Goal: Complete application form

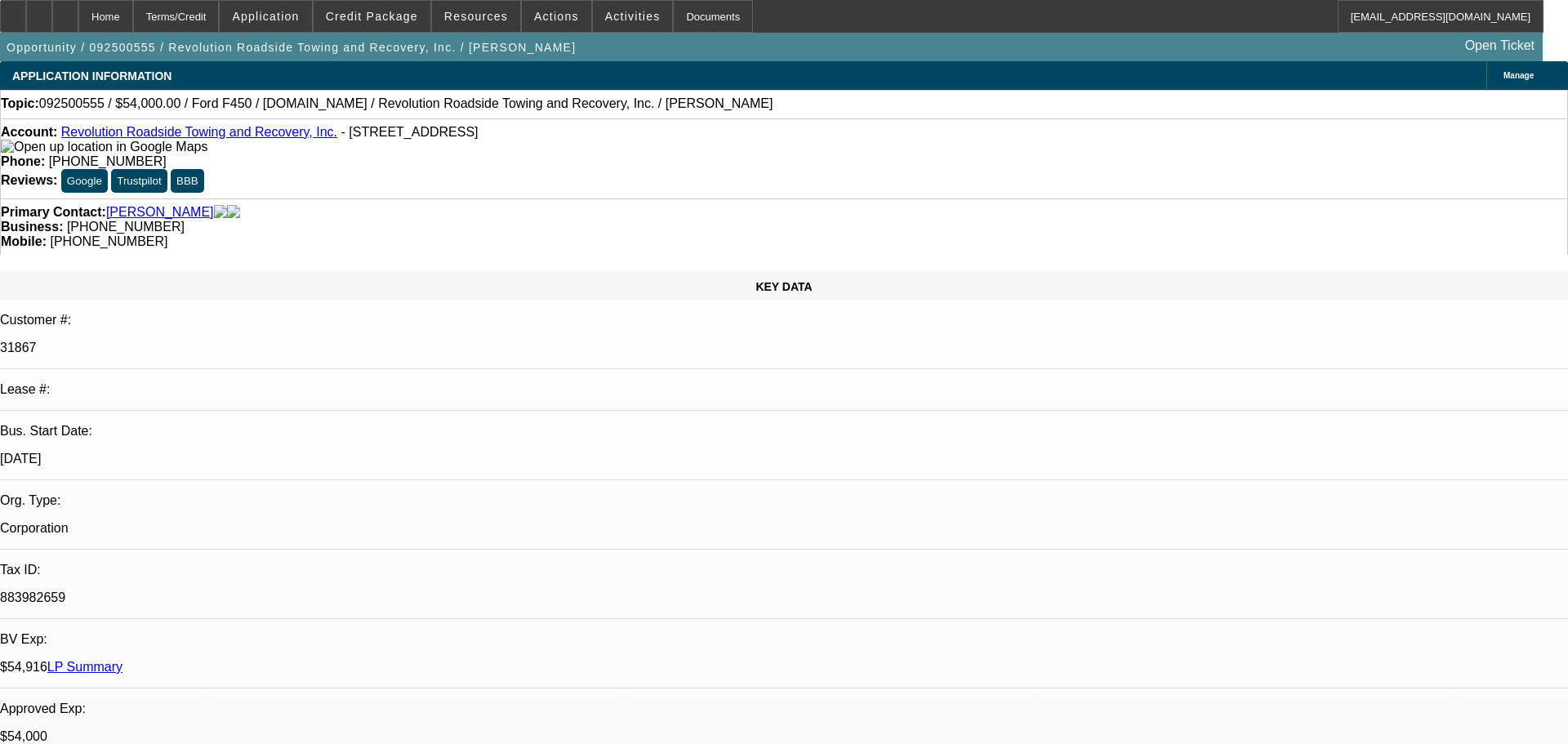
select select "0"
select select "3"
select select "0"
select select "6"
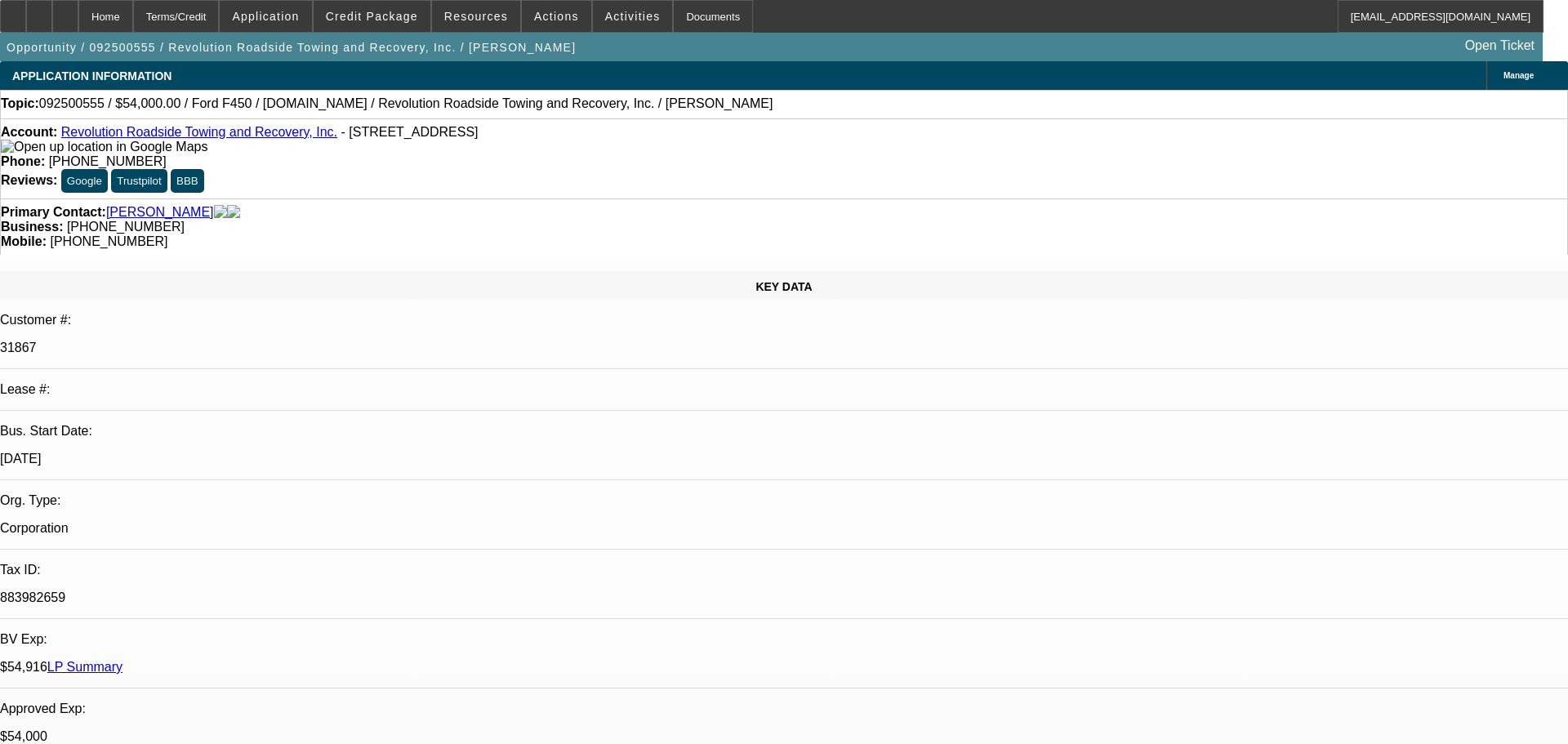
select select "0"
select select "3"
select select "0"
select select "6"
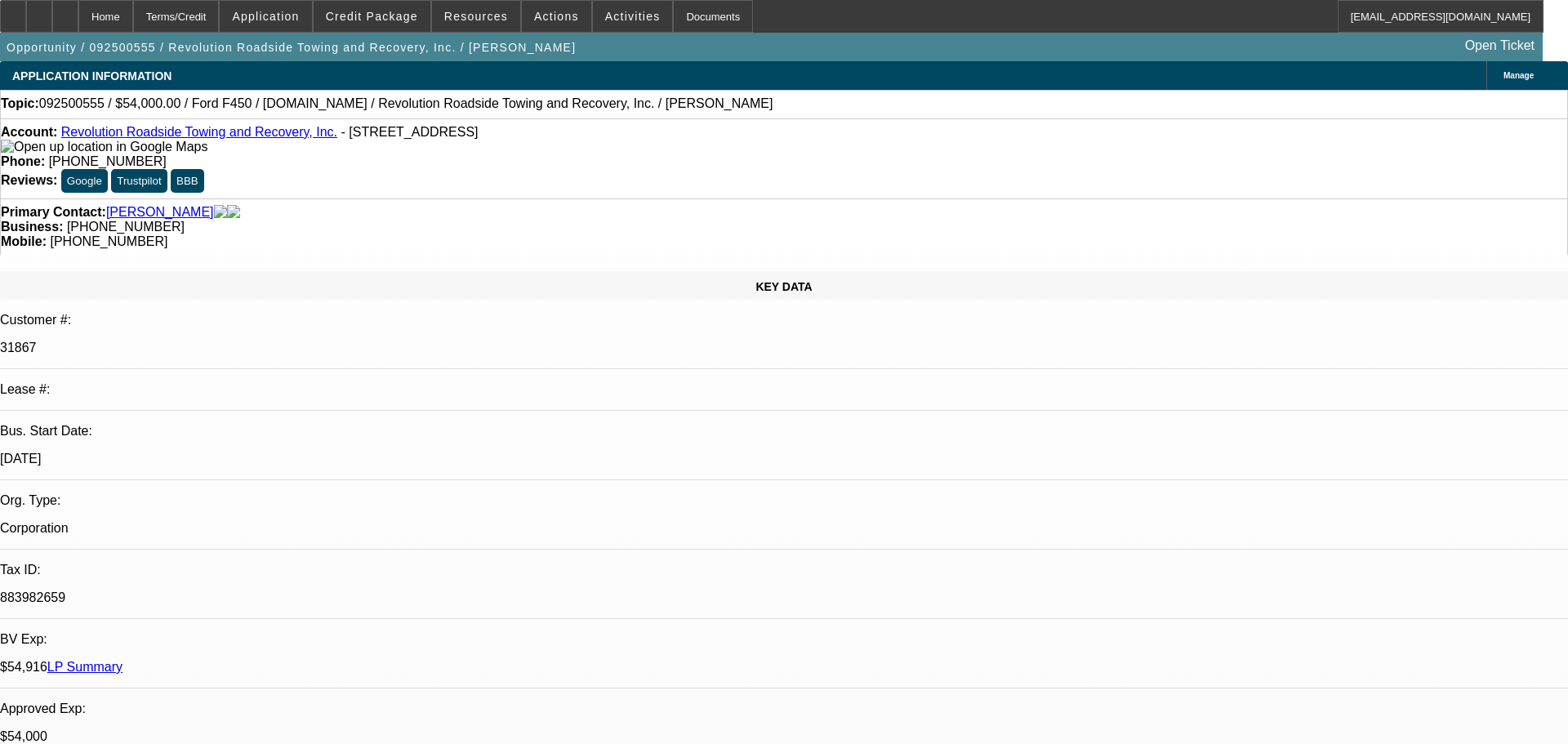
select select "0"
select select "2"
select select "0"
select select "6"
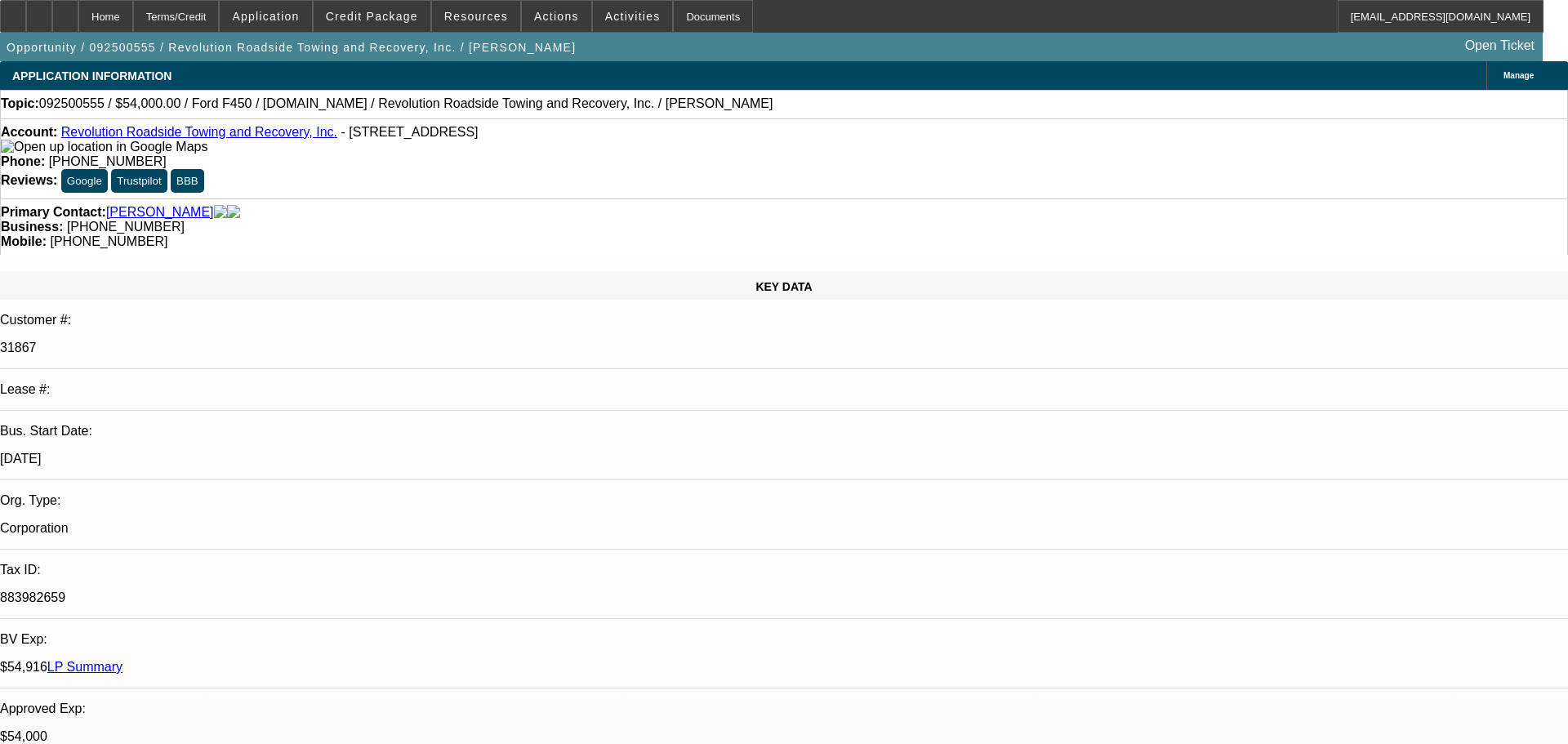
select select "0"
select select "2"
select select "0"
select select "6"
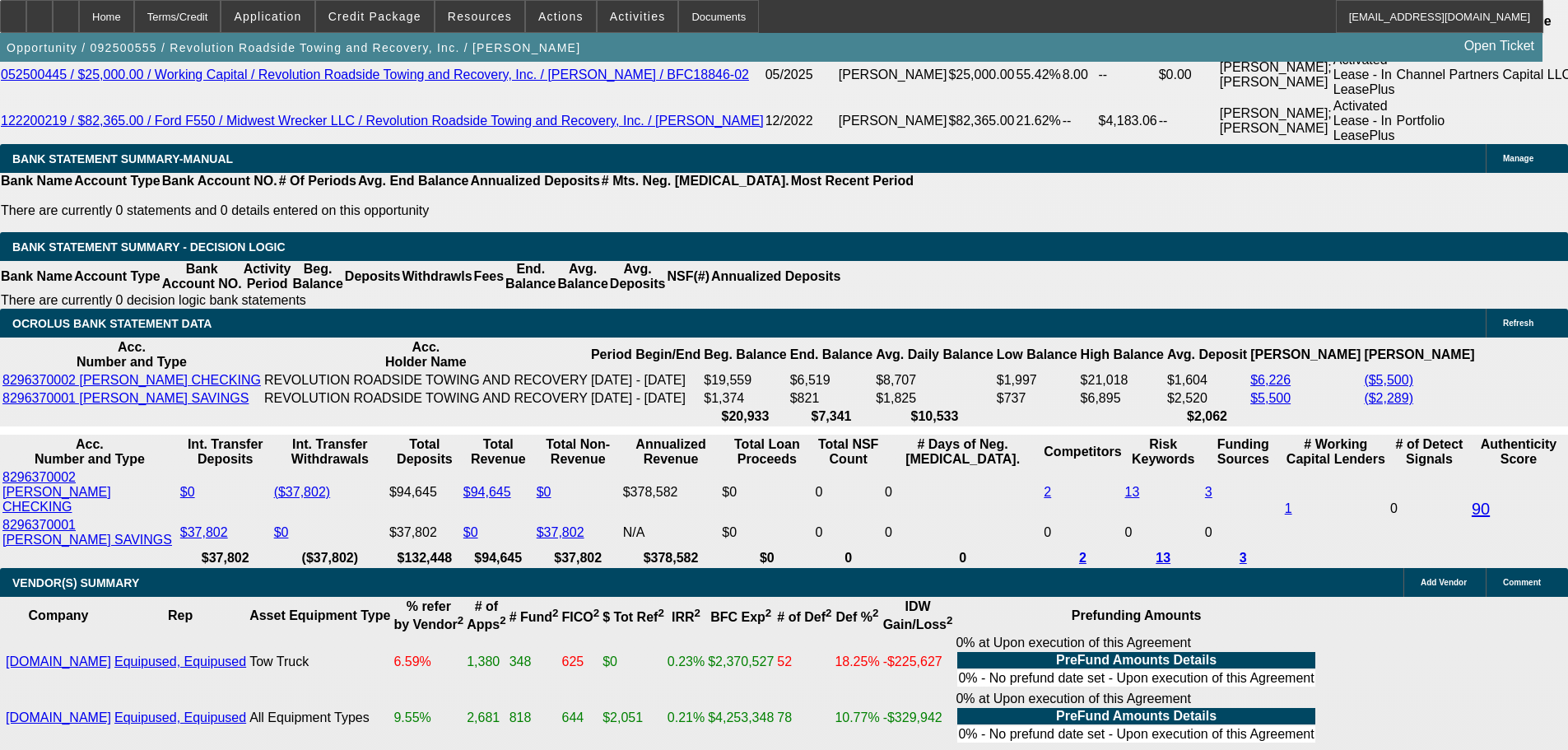
scroll to position [2801, 0]
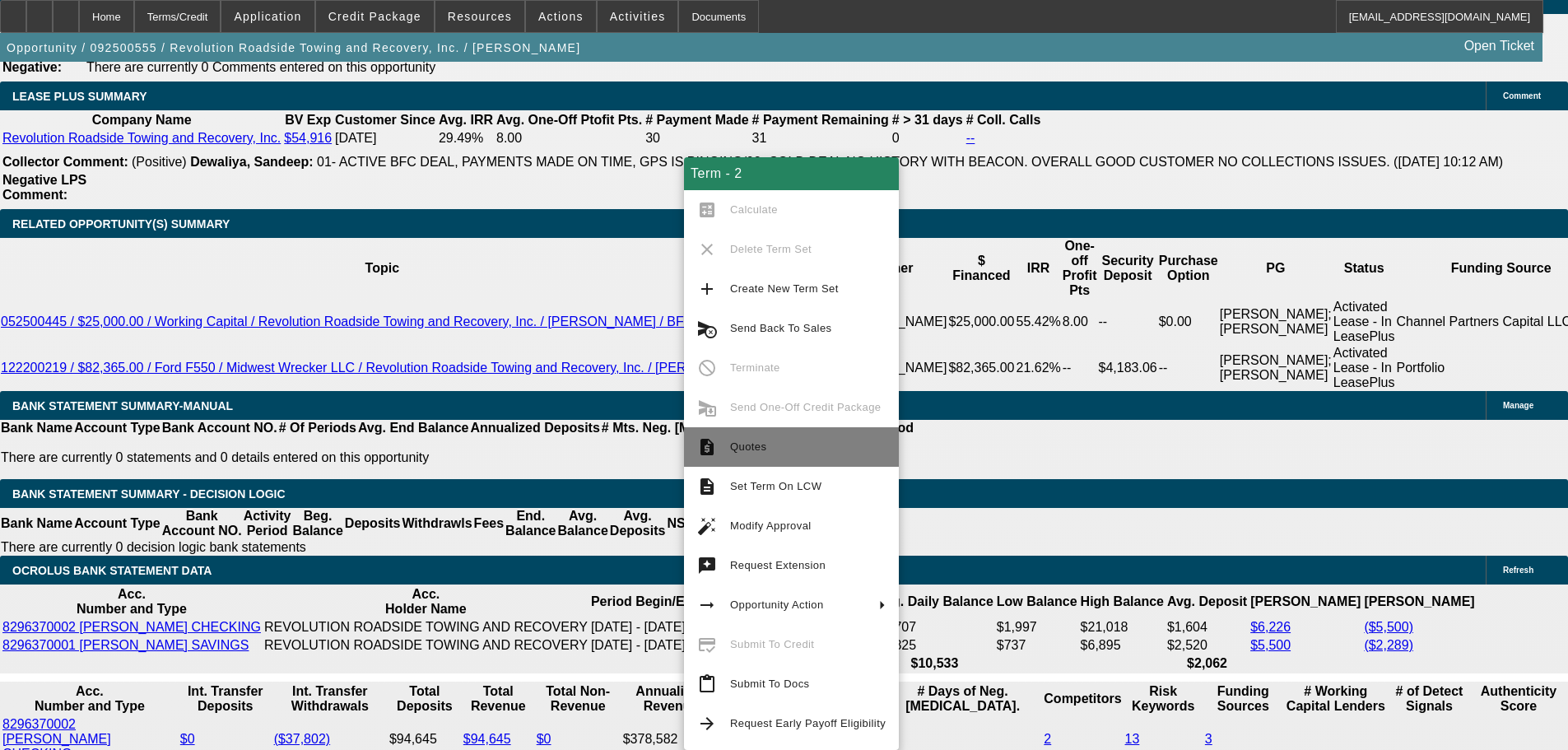
click at [788, 445] on span "Quotes" at bounding box center [808, 447] width 155 height 19
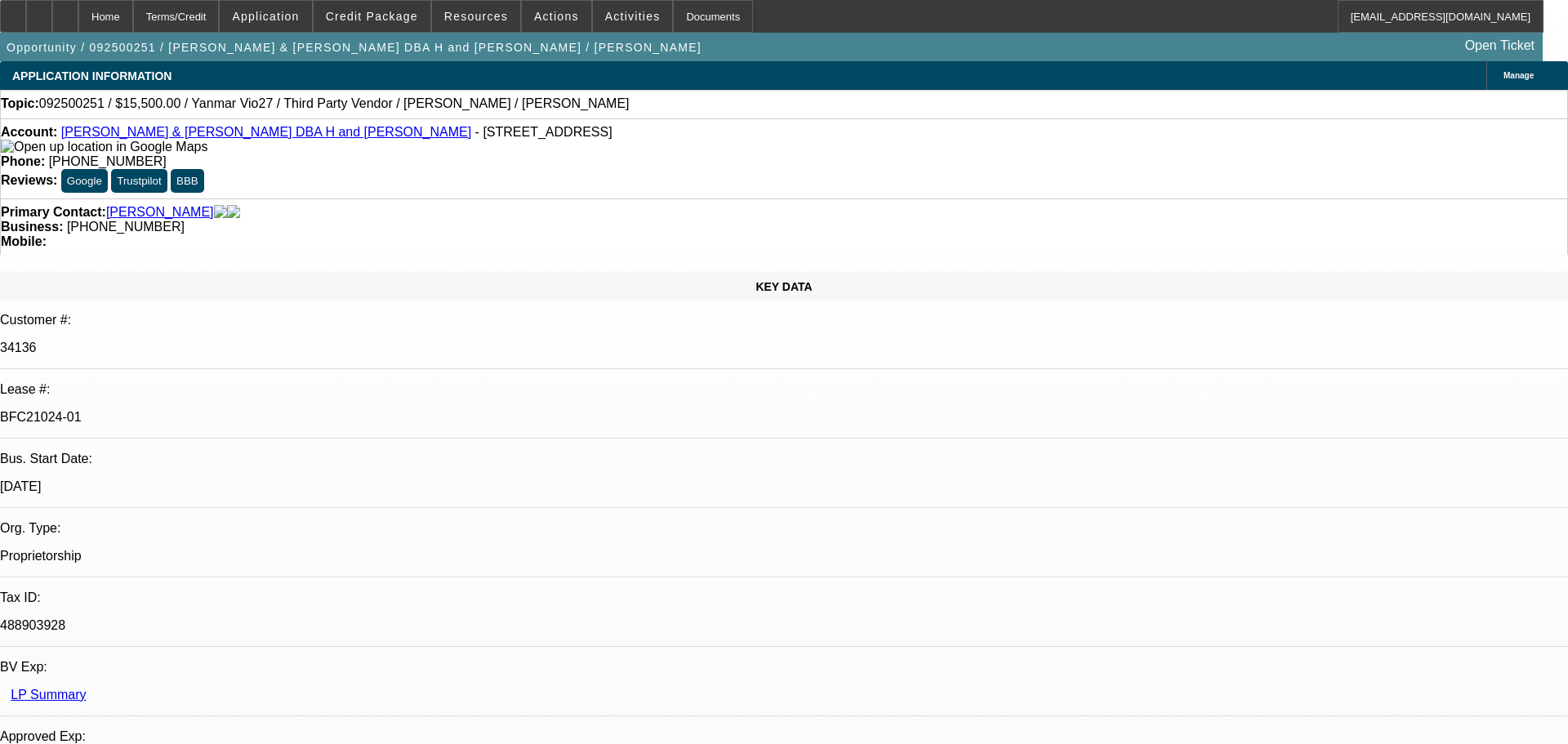
select select "0"
select select "6"
select select "0"
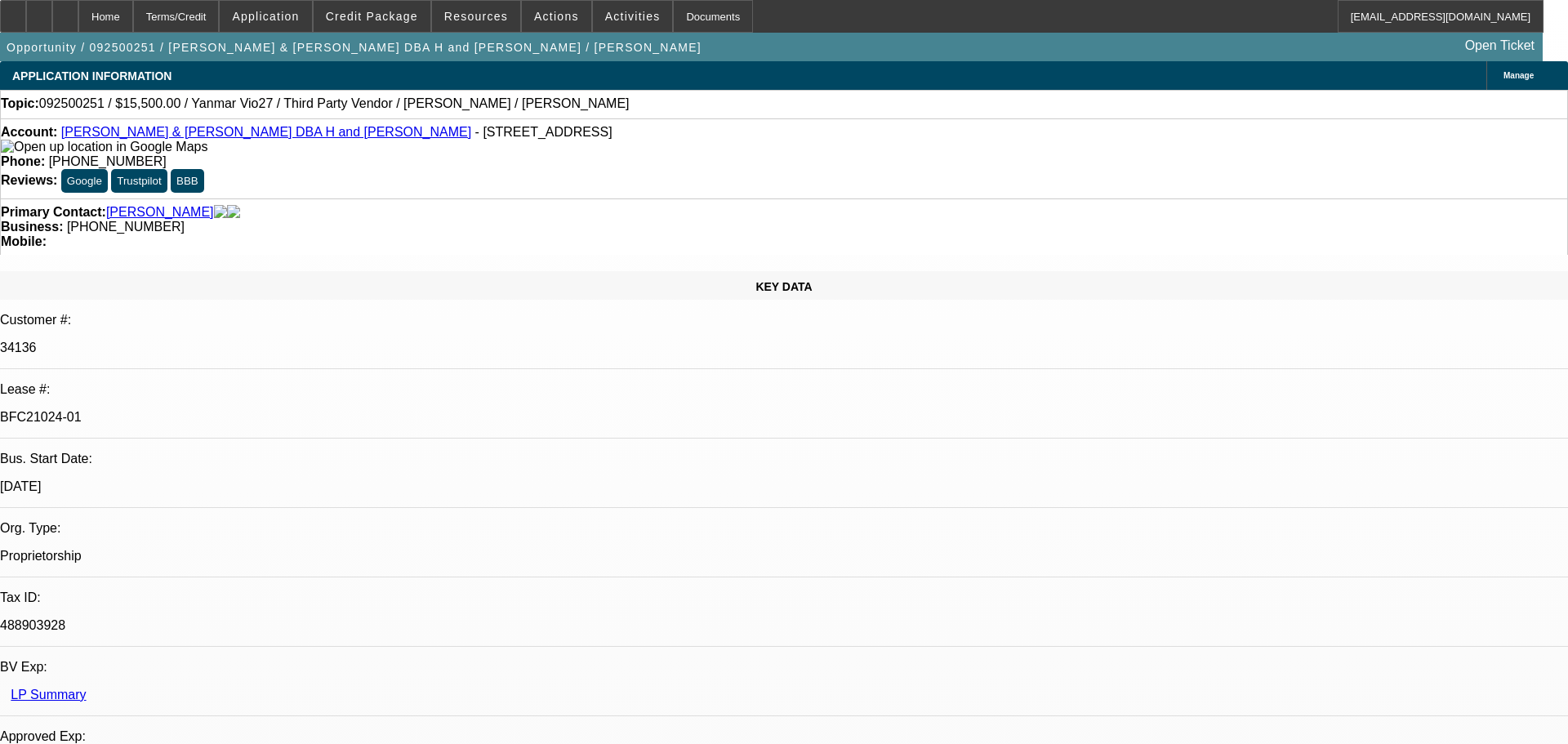
select select "0"
select select "6"
select select "0"
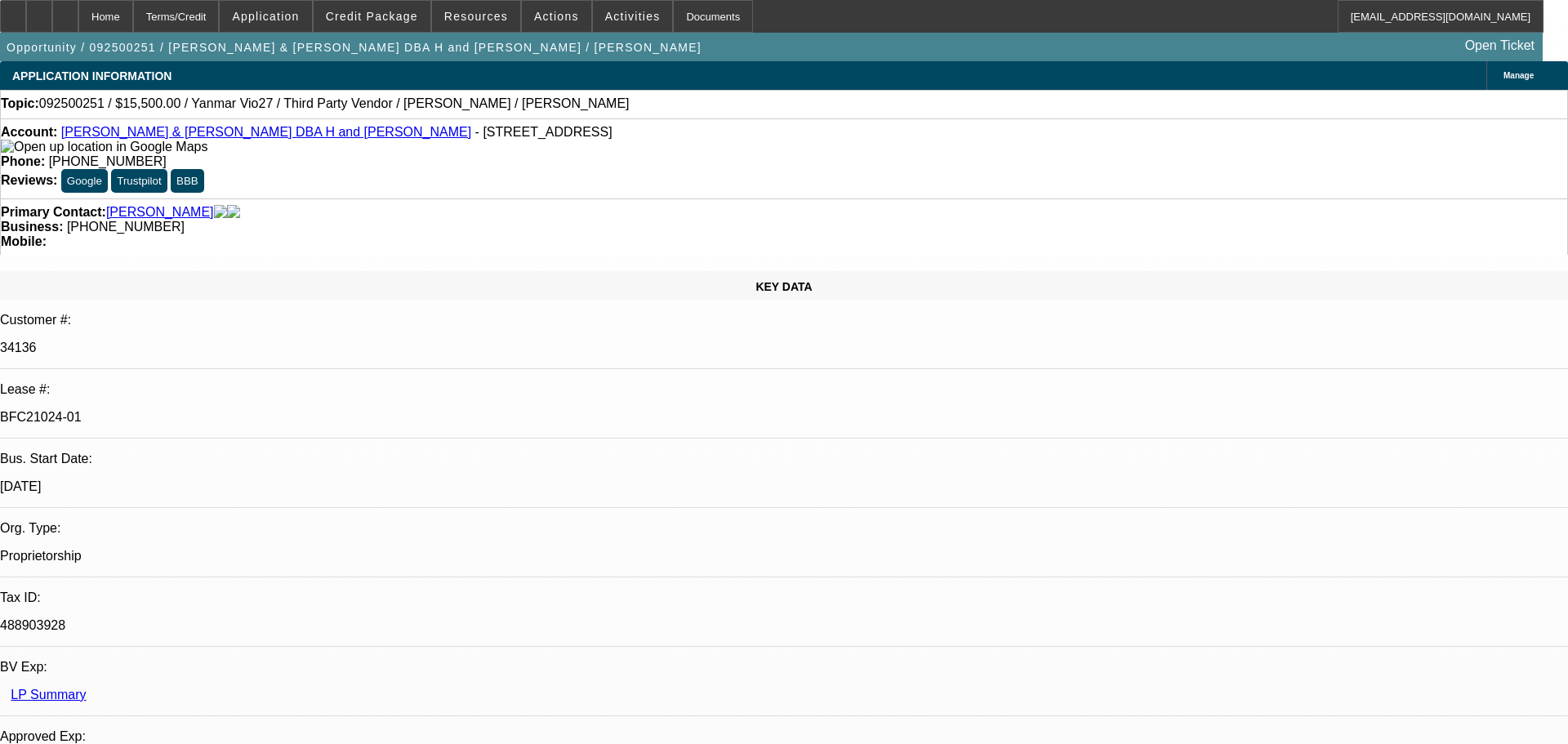
select select "0"
select select "6"
select select "0"
select select "0.1"
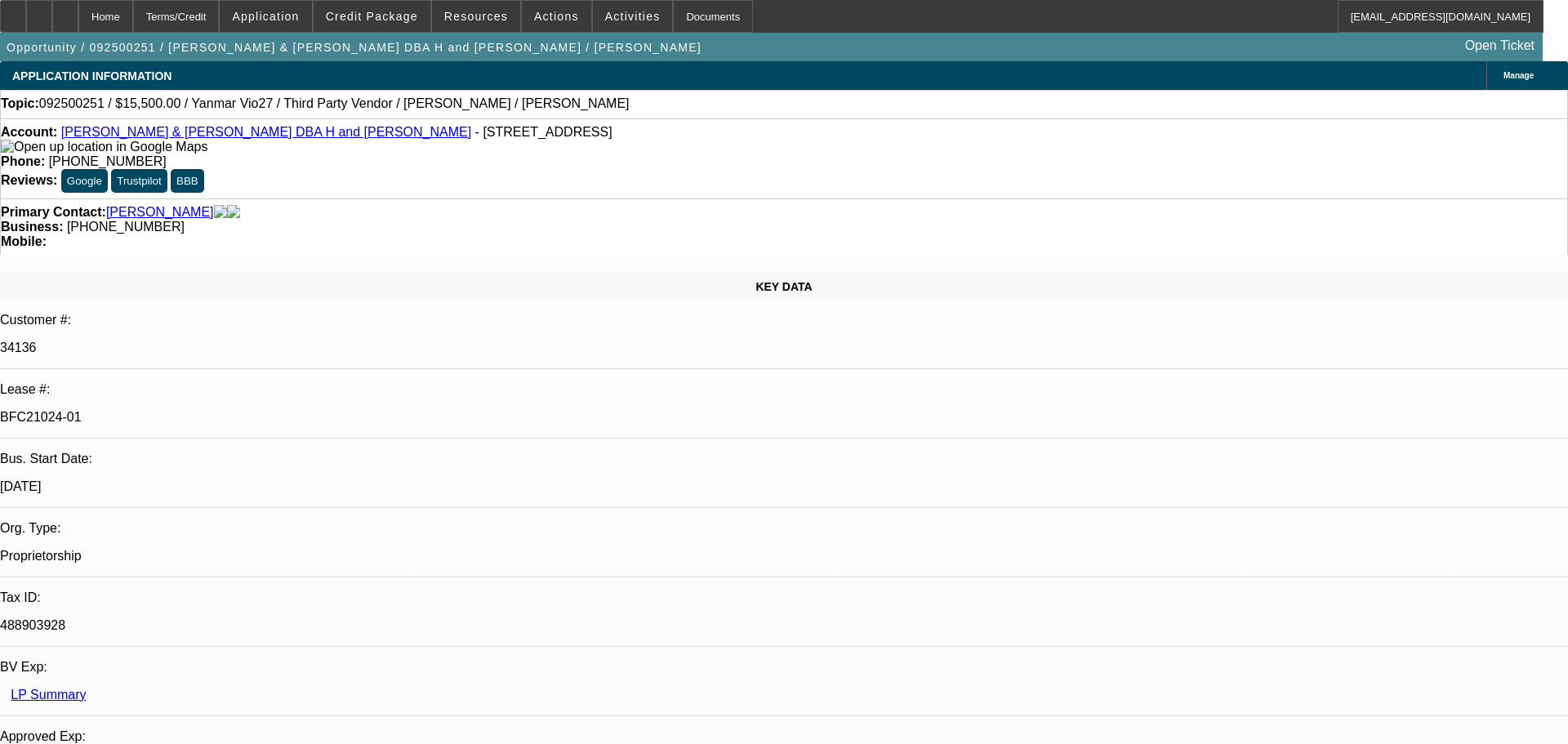
select select "4"
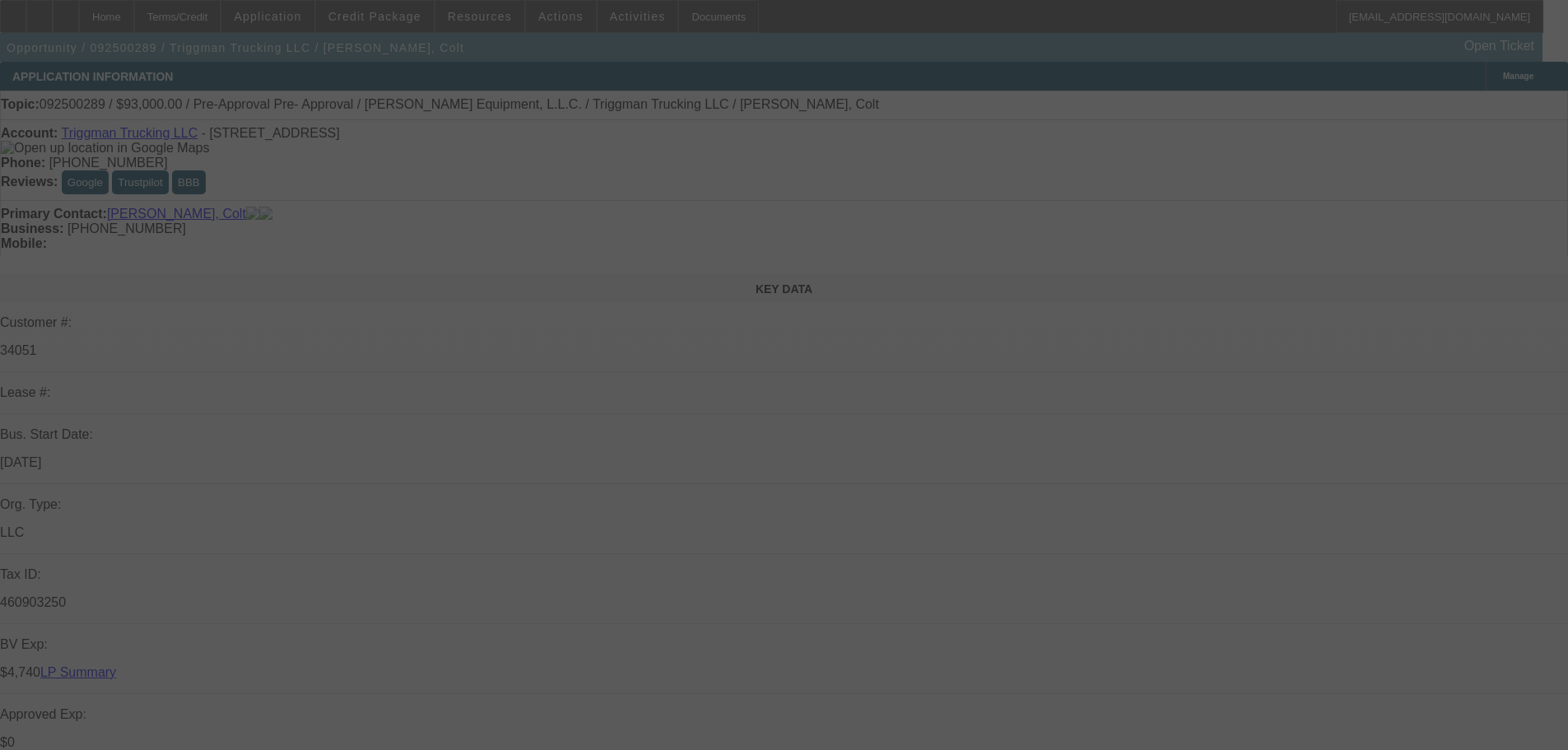
select select "0"
select select "2"
select select "0"
select select "6"
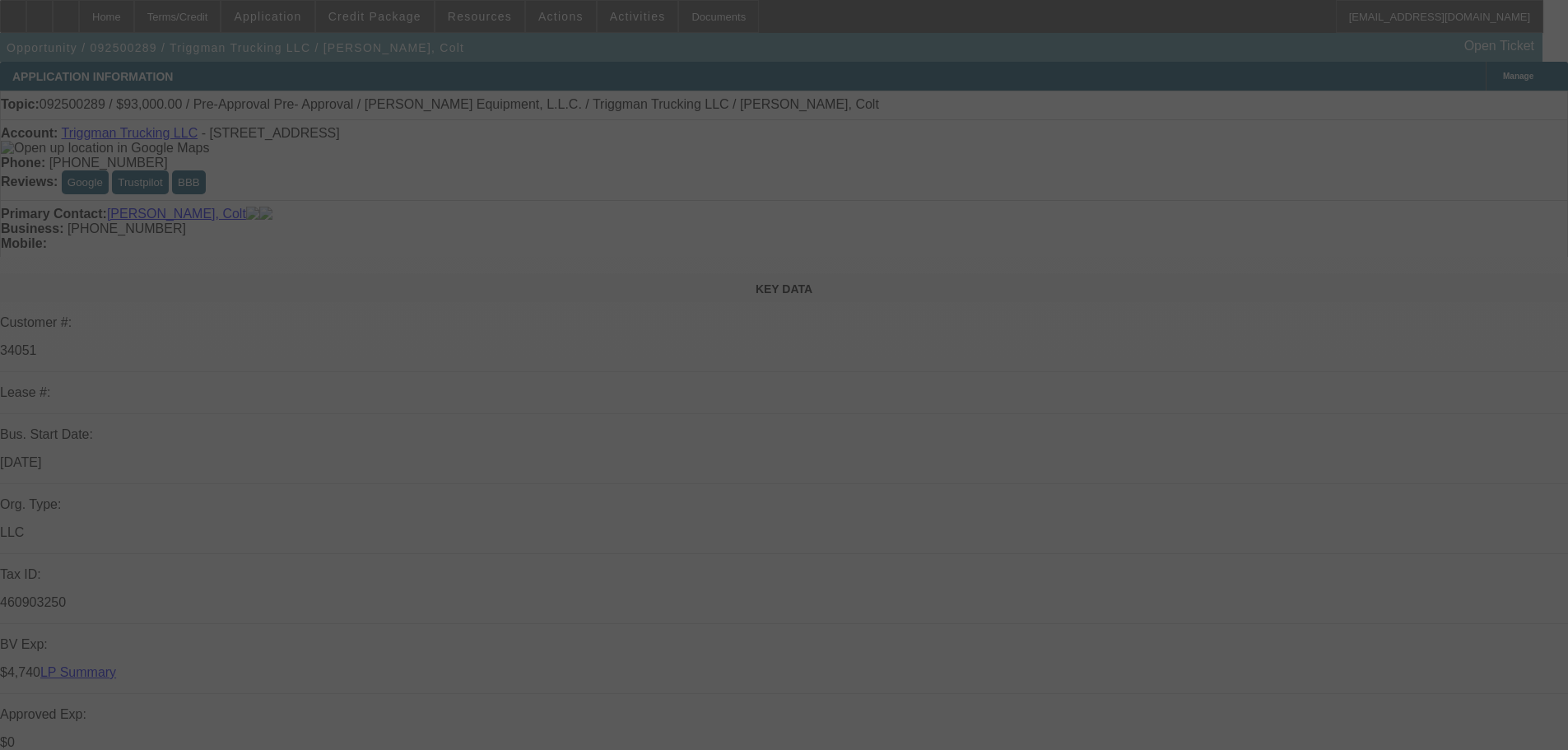
select select "0"
select select "2"
select select "0"
select select "6"
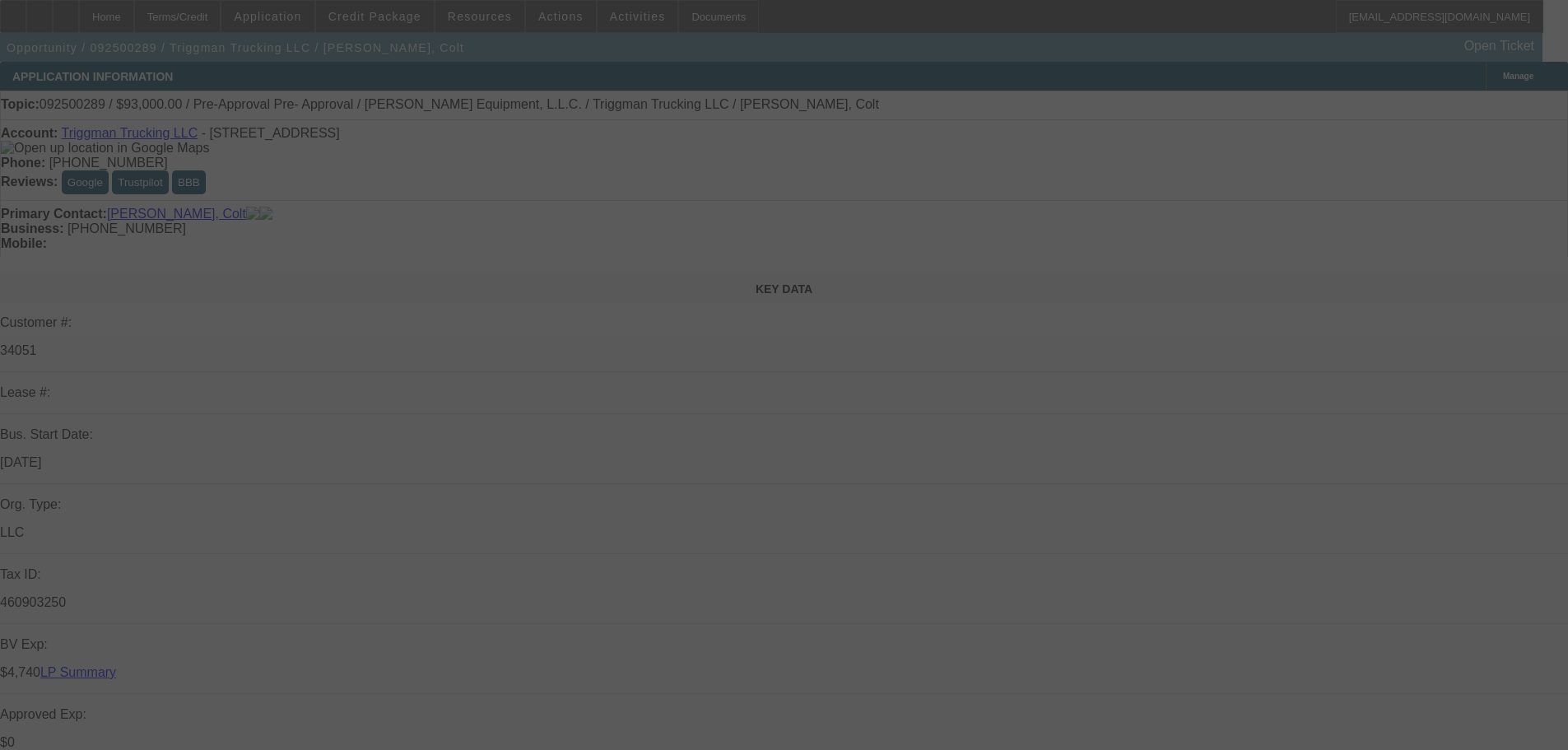
select select "0"
select select "2"
select select "0.1"
select select "4"
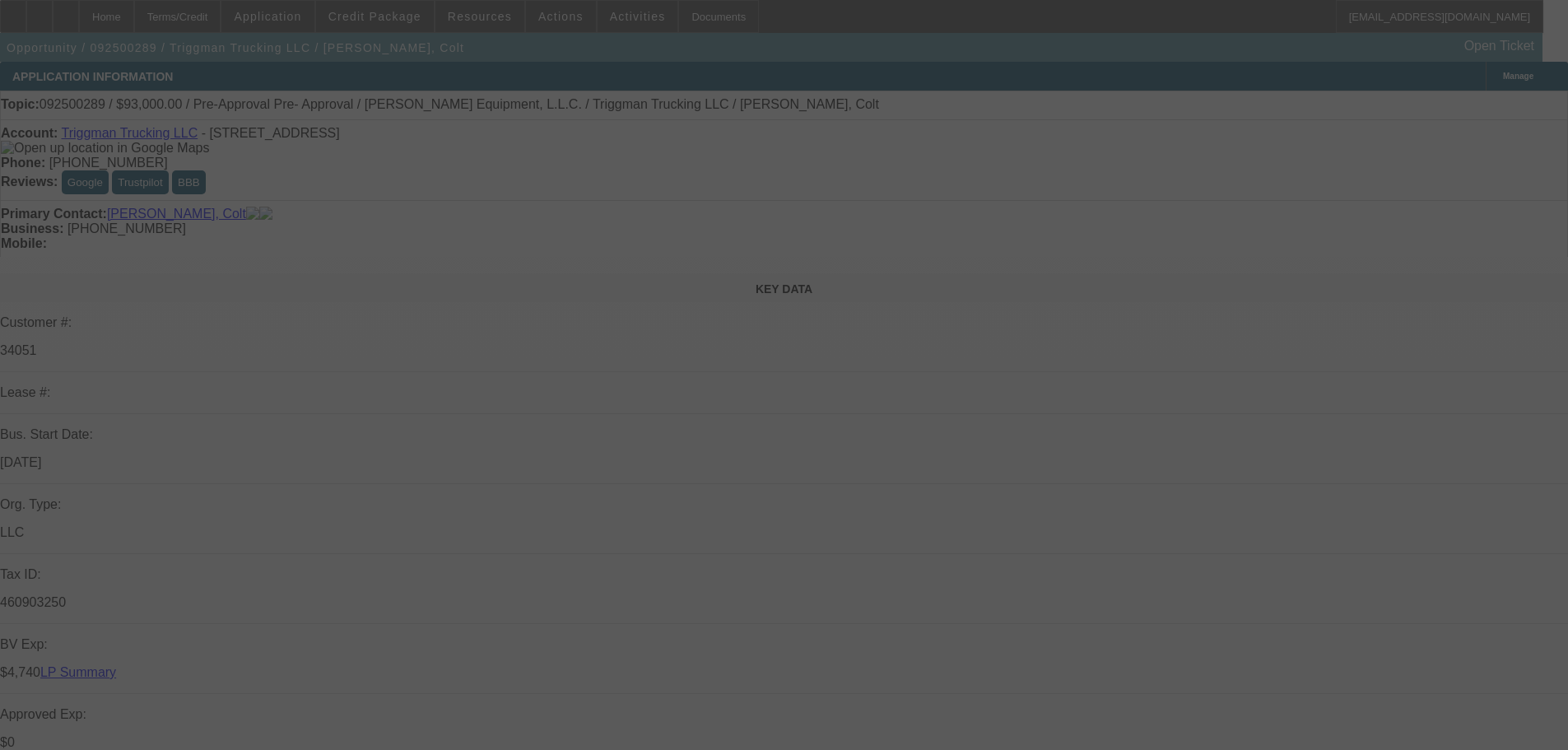
select select "0"
select select "2"
select select "0.1"
select select "4"
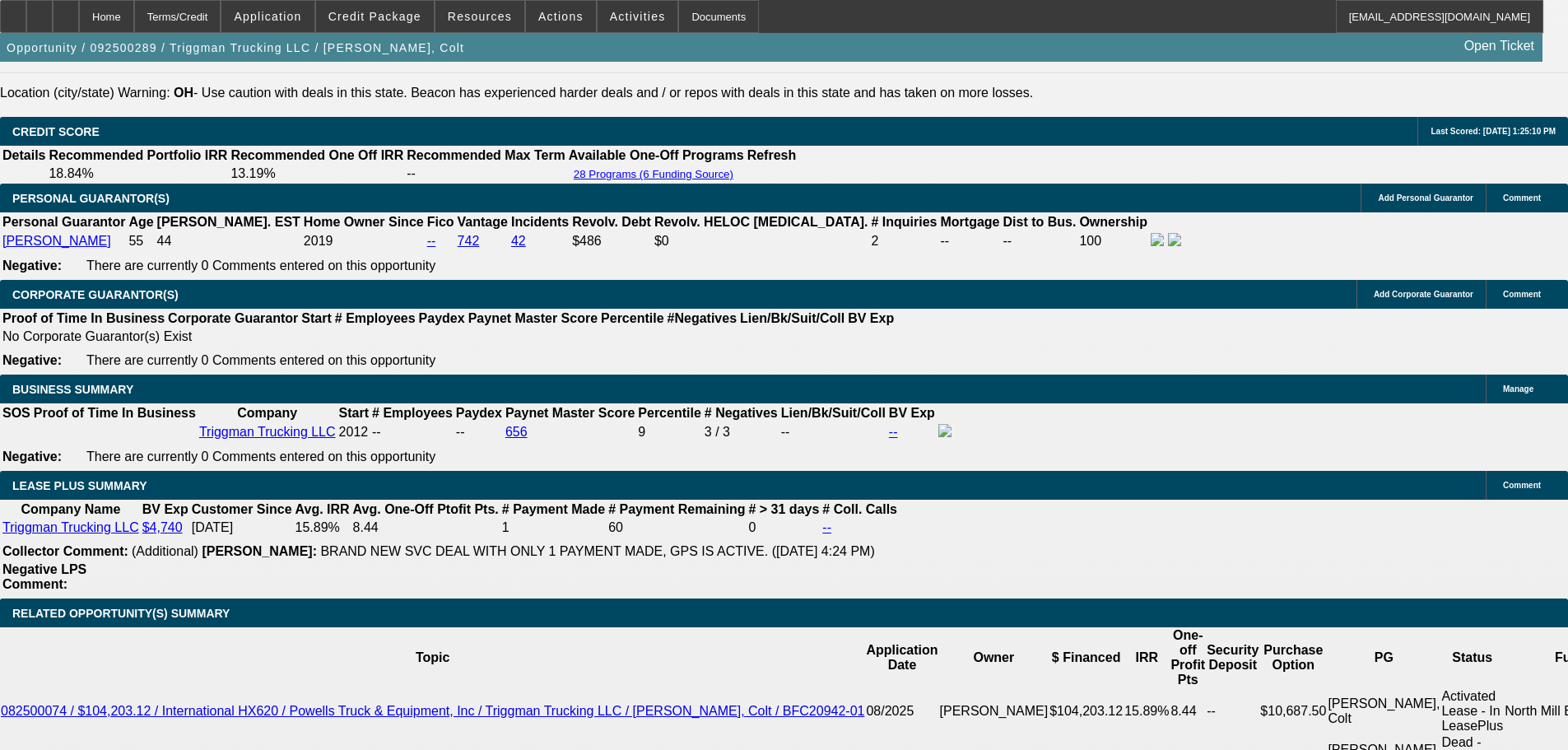
scroll to position [2471, 0]
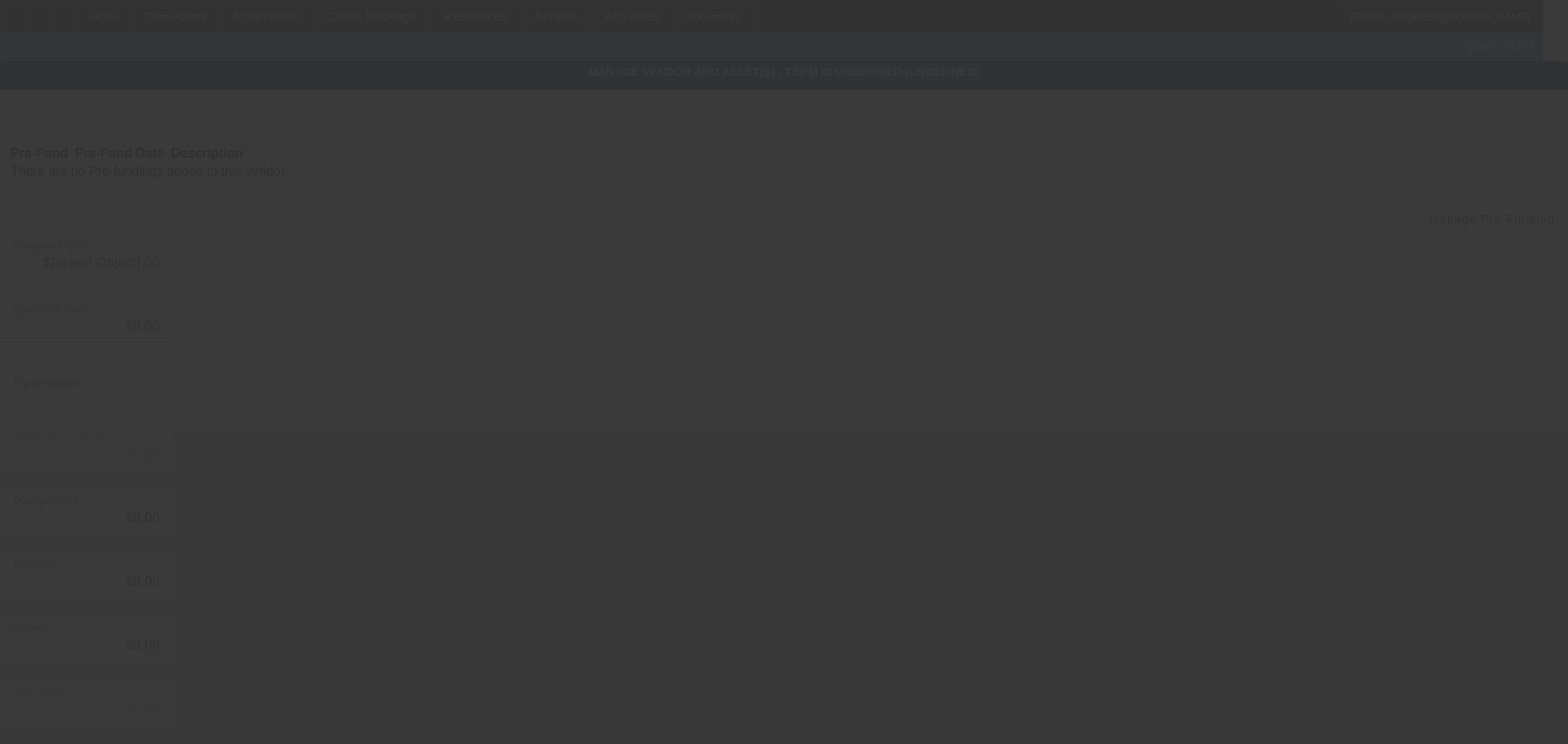
type input "$93,000.00"
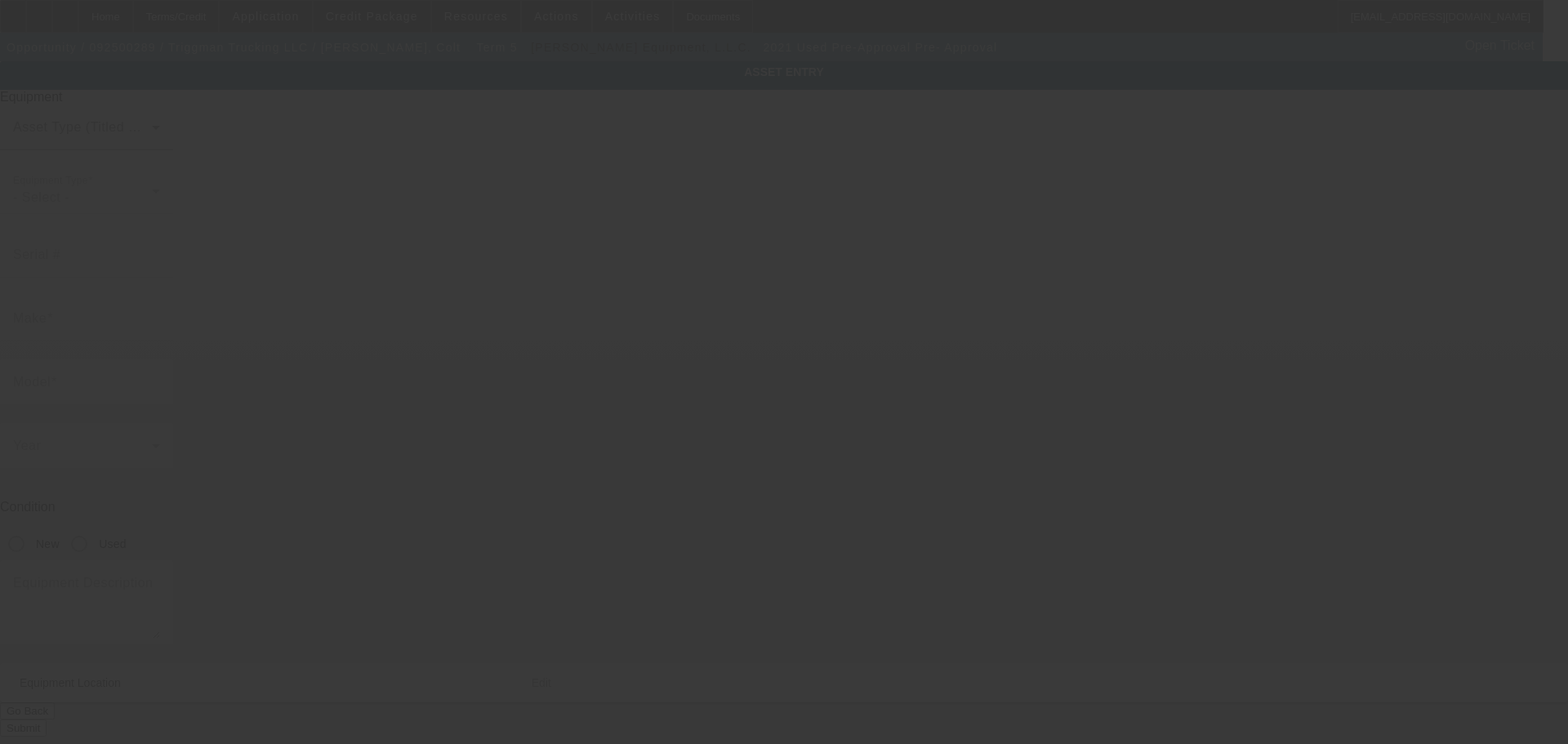
type input "Pre-Approval"
type input "Pre- Approval"
radio input "true"
type input "6252 N Dawnlight Cir"
type input "Orient"
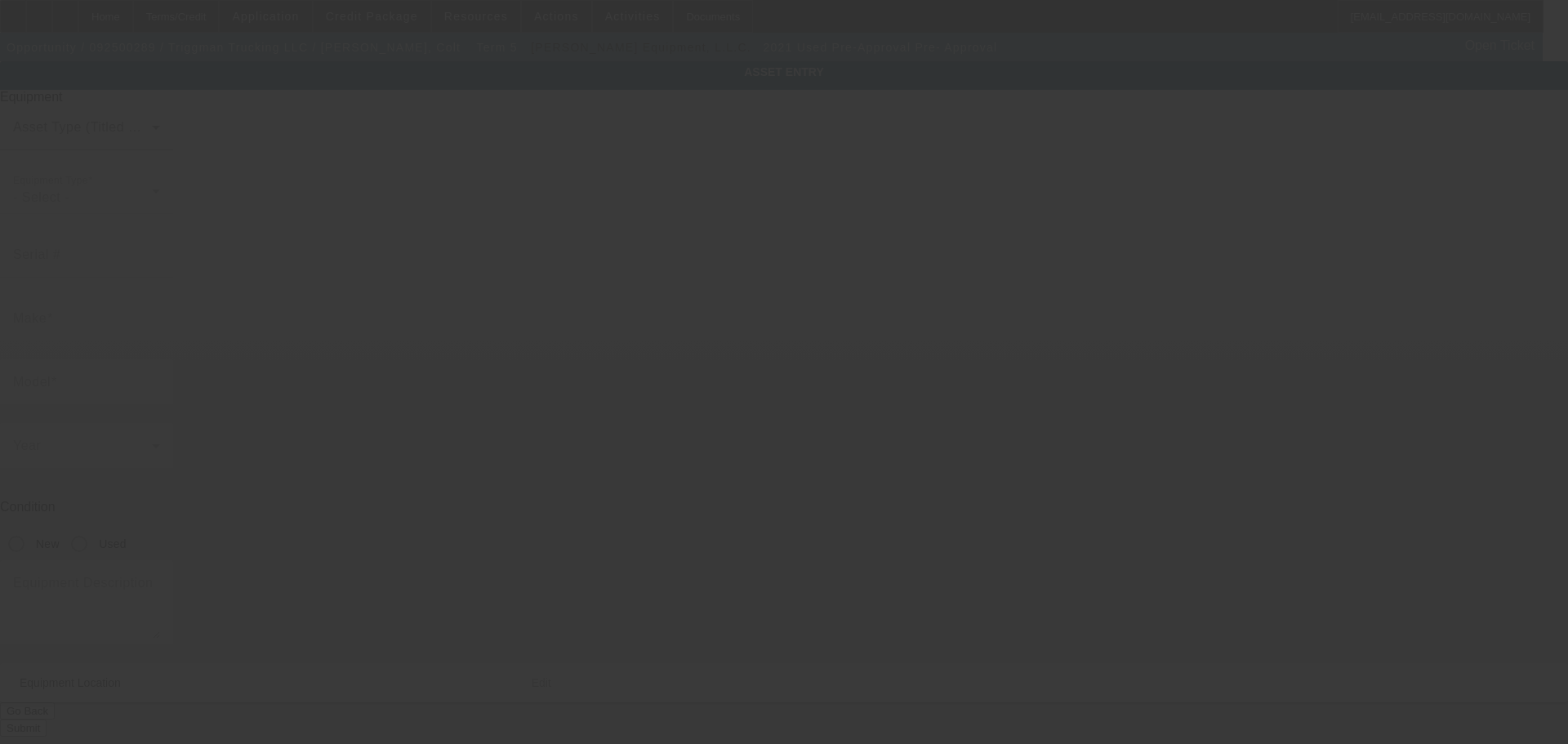
type input "43146"
type input "Pickaway"
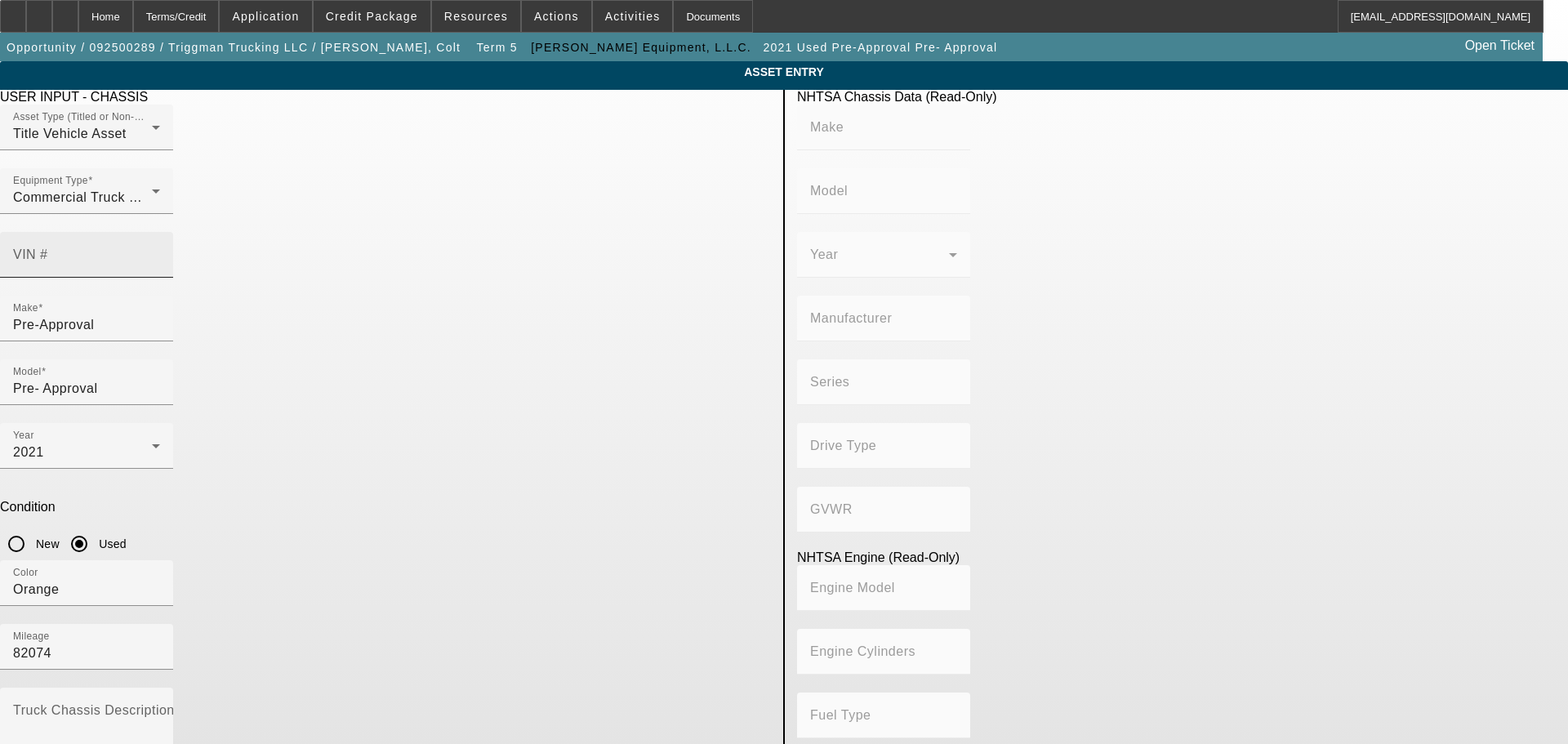
click at [48, 248] on mat-label "VIN #" at bounding box center [31, 255] width 35 height 14
click at [160, 252] on input "VIN #" at bounding box center [87, 262] width 147 height 19
paste input "1NKZX4TX0MJ465069"
type input "1NKZX4TX0MJ465069"
type input "KENWORTH"
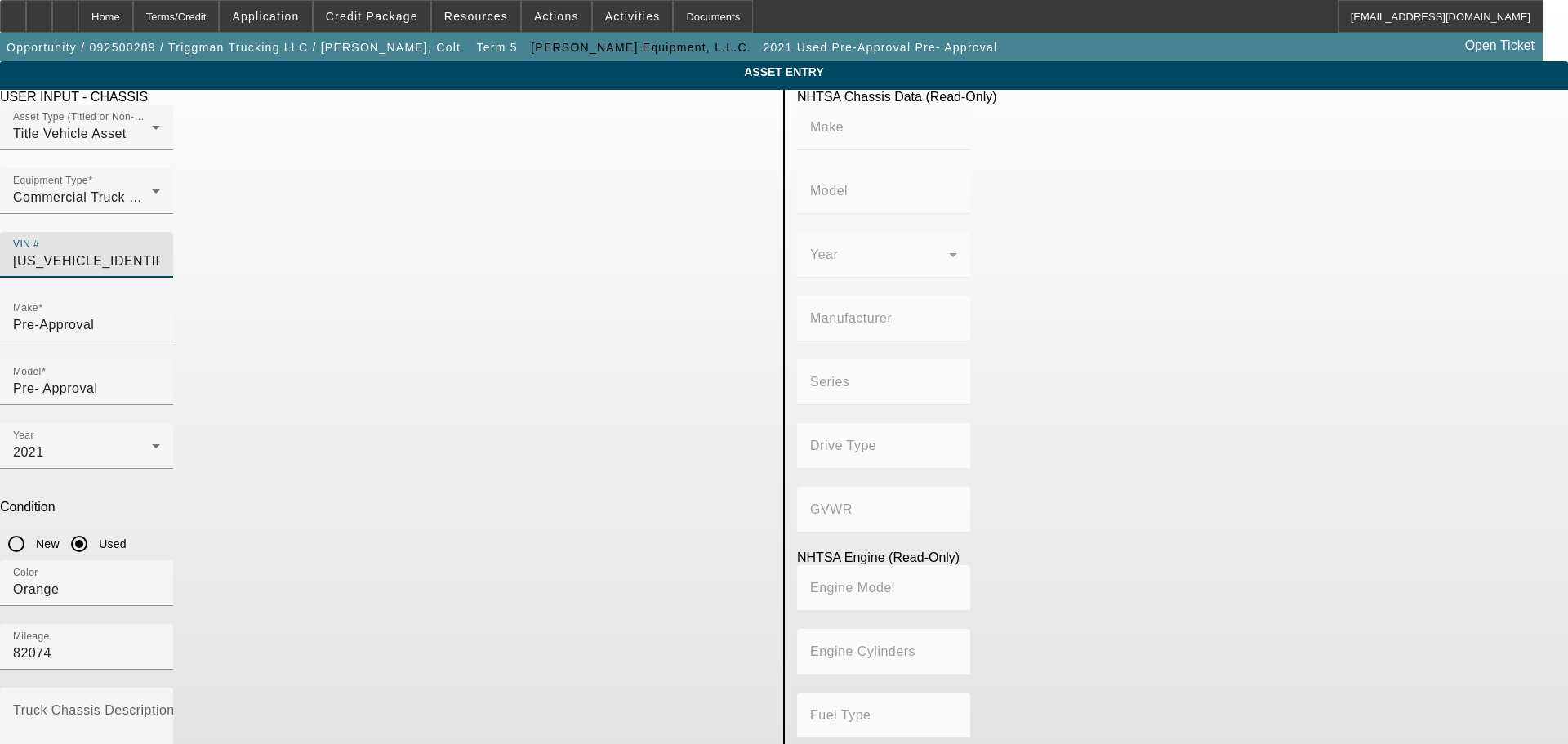
type input "T880"
type input "KENWORTH TRUCK COMPANY"
type input "Other"
type input "Class 8: 33,001 lb and above (14,969 kg and above)"
type input "ISX / X15"
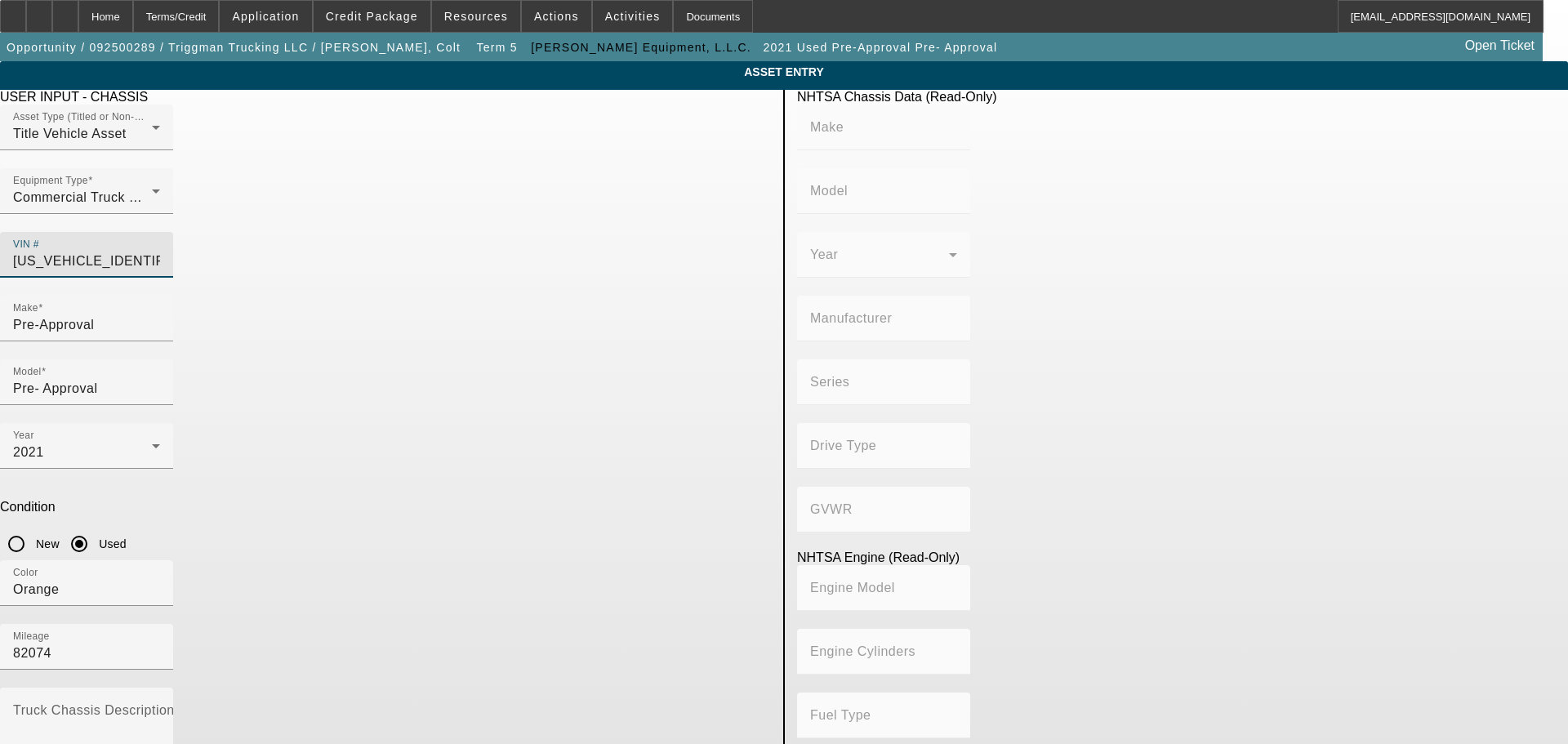
type input "6"
type input "Diesel"
type input "915.3561614209"
type input "15"
type input "1NKZX4TX0MJ465069"
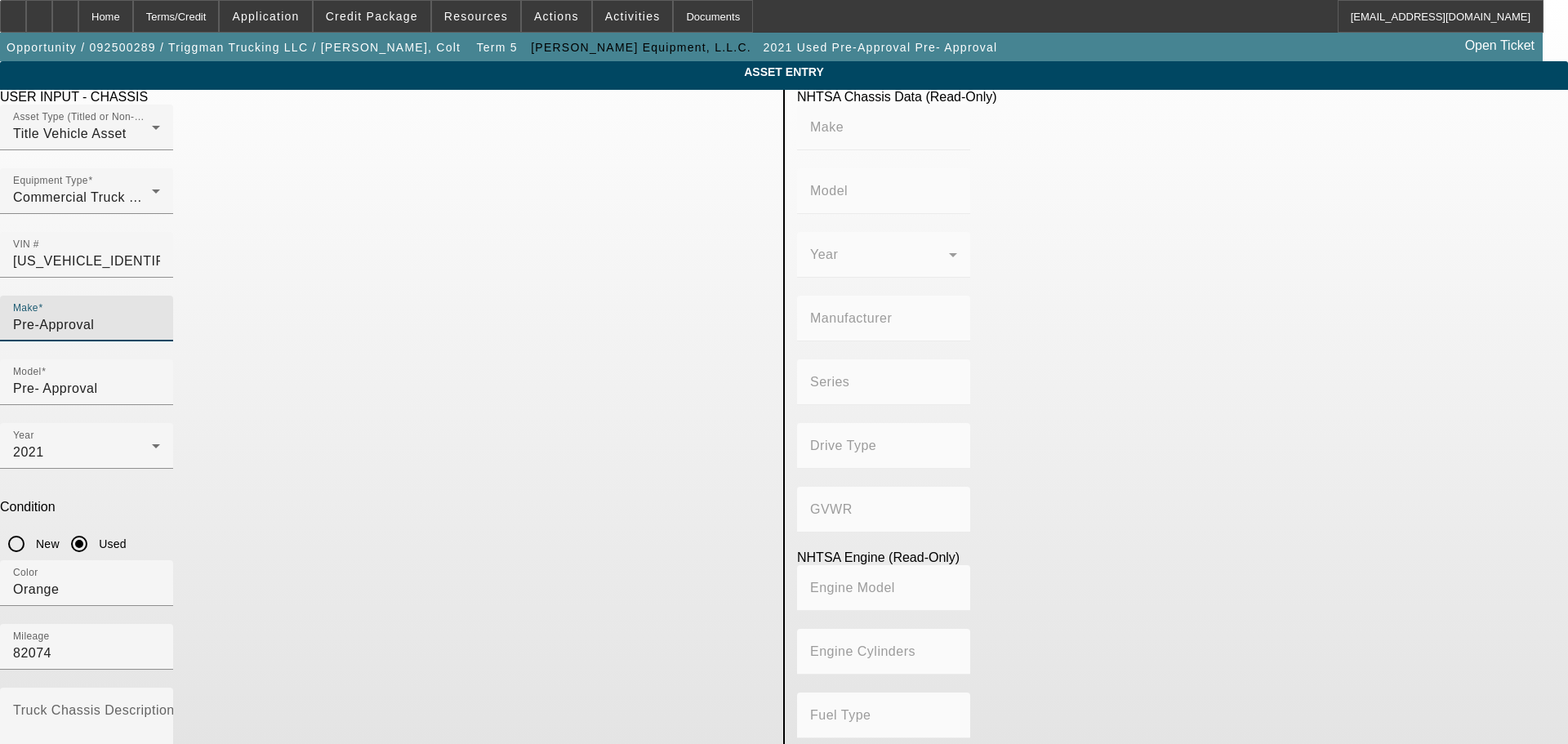
click at [160, 315] on input "Pre-Approval" at bounding box center [87, 325] width 147 height 19
type input "KENWORTH"
type input "T880"
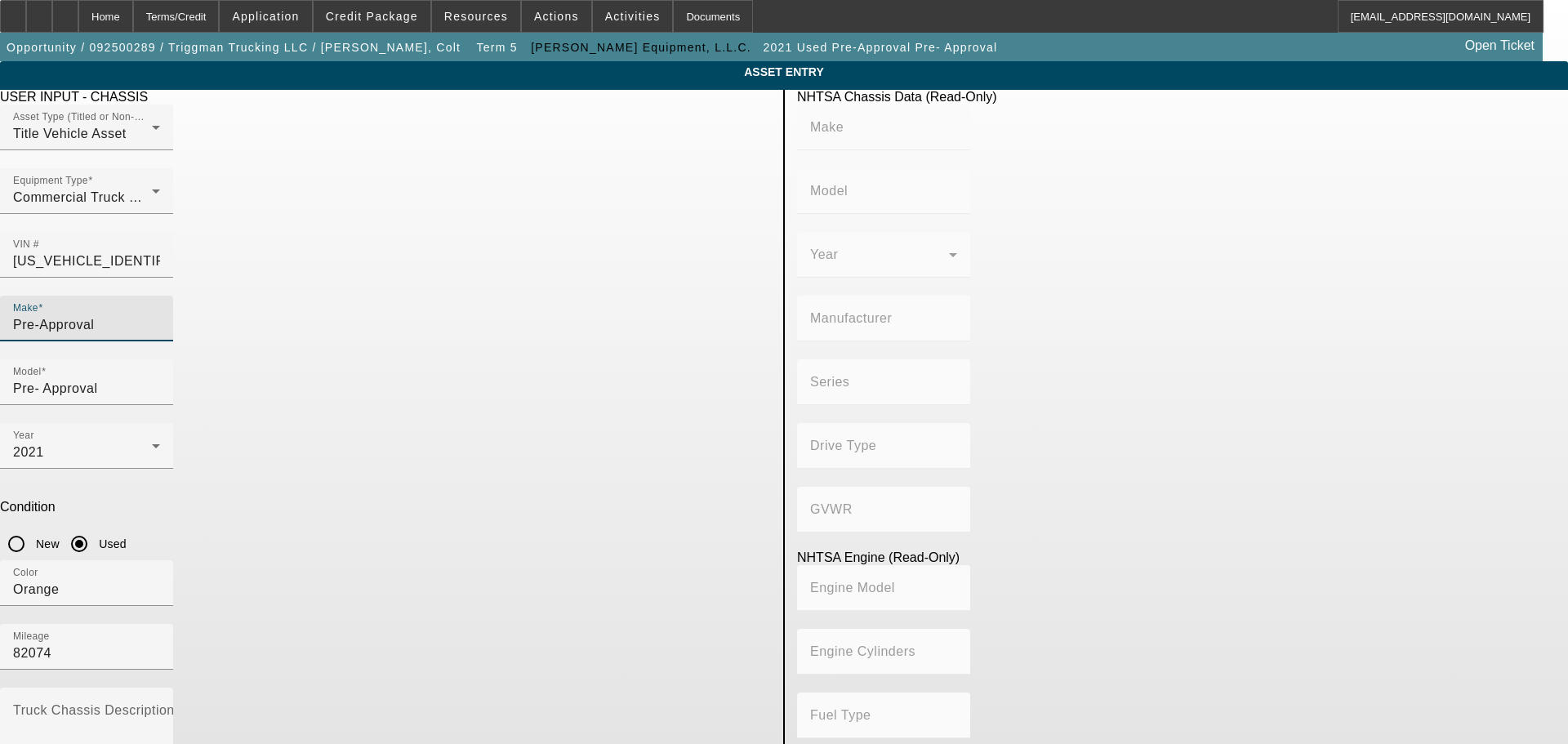
type input "KENWORTH TRUCK COMPANY"
type input "Other"
type input "Class 8: 33,001 lb and above (14,969 kg and above)"
type input "ISX / X15"
type input "6"
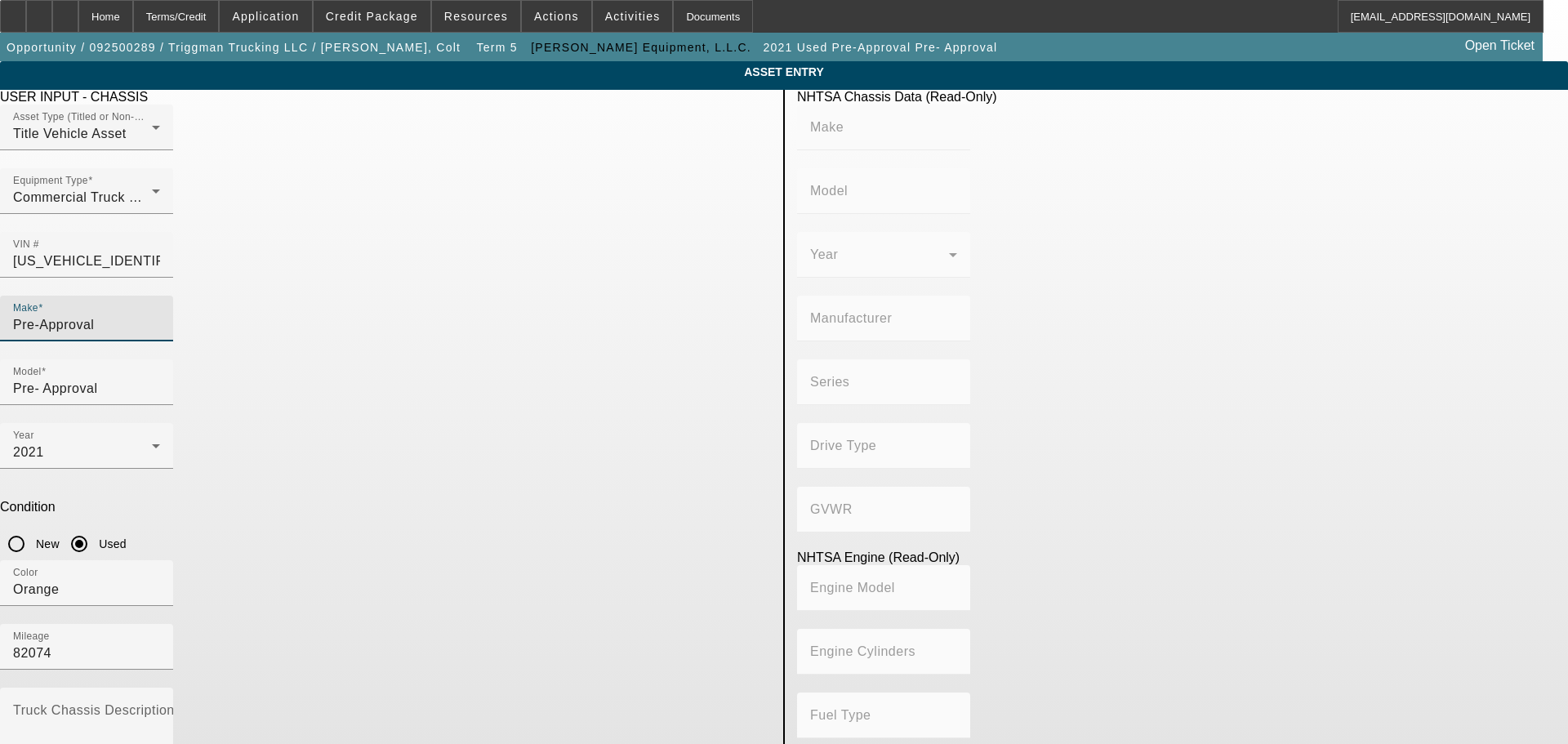
type input "Diesel"
type input "915.3561614209"
type input "15"
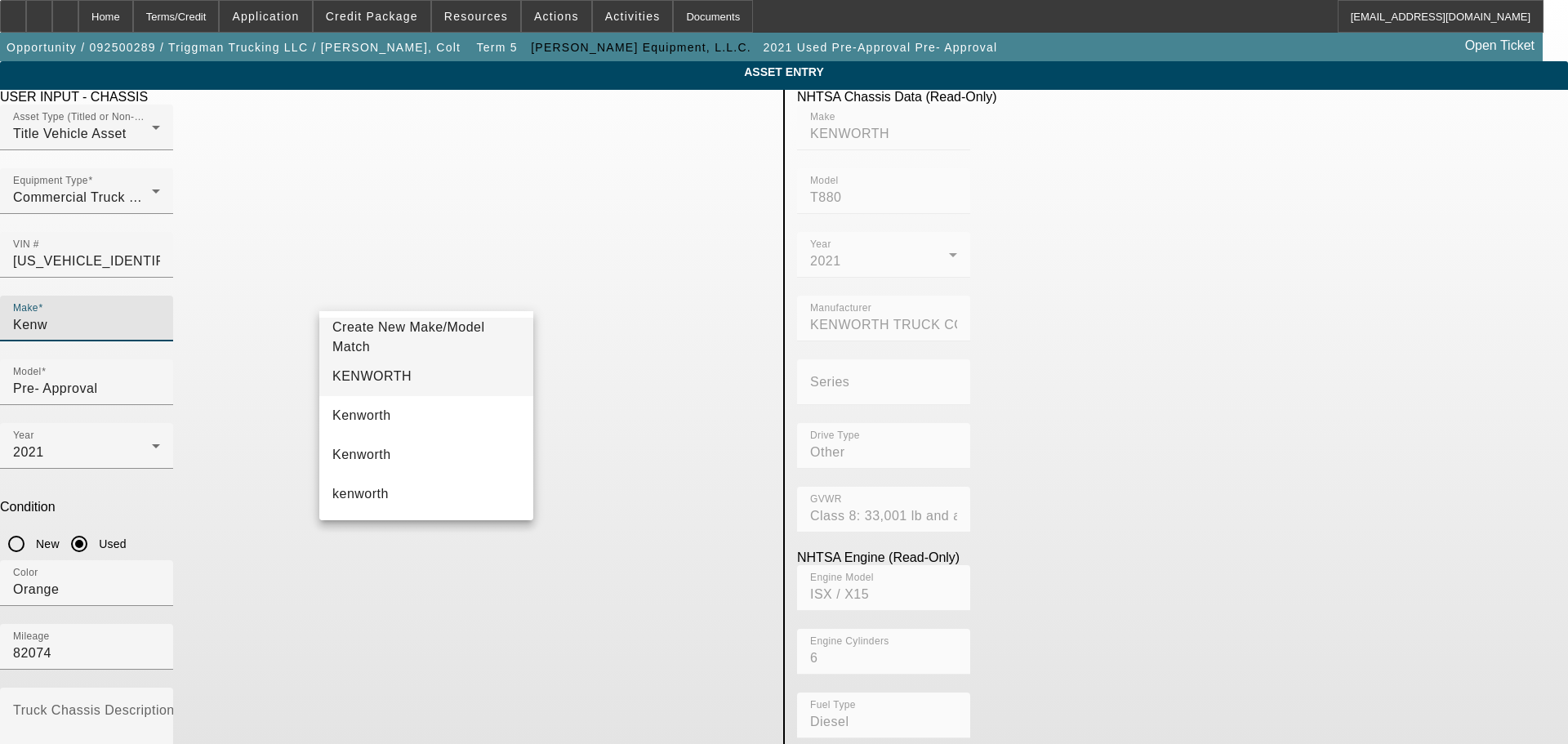
type input "Kenw"
click at [374, 369] on span "KENWORTH" at bounding box center [372, 376] width 80 height 19
type input "KENWORTH"
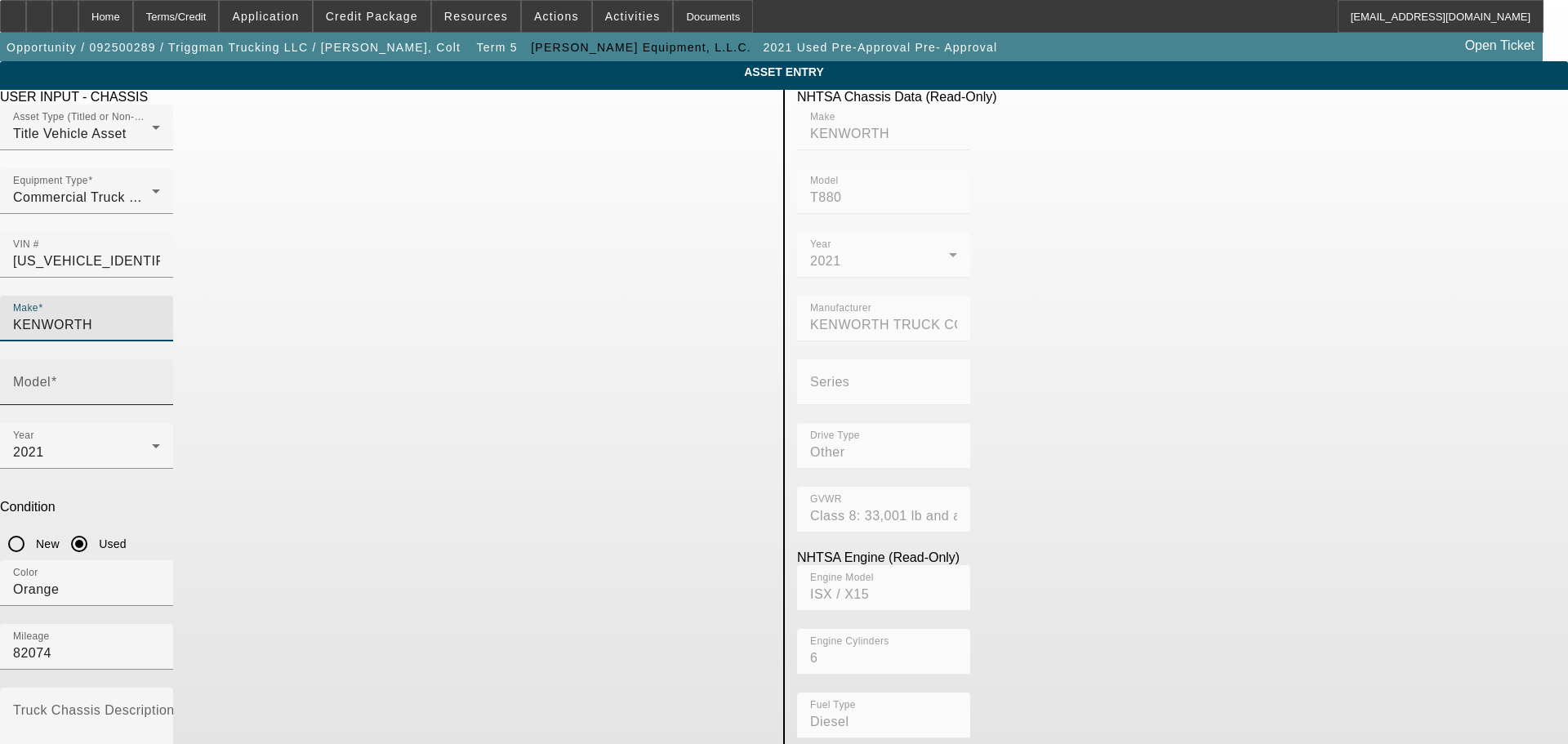
click at [160, 379] on input "Model" at bounding box center [87, 389] width 147 height 19
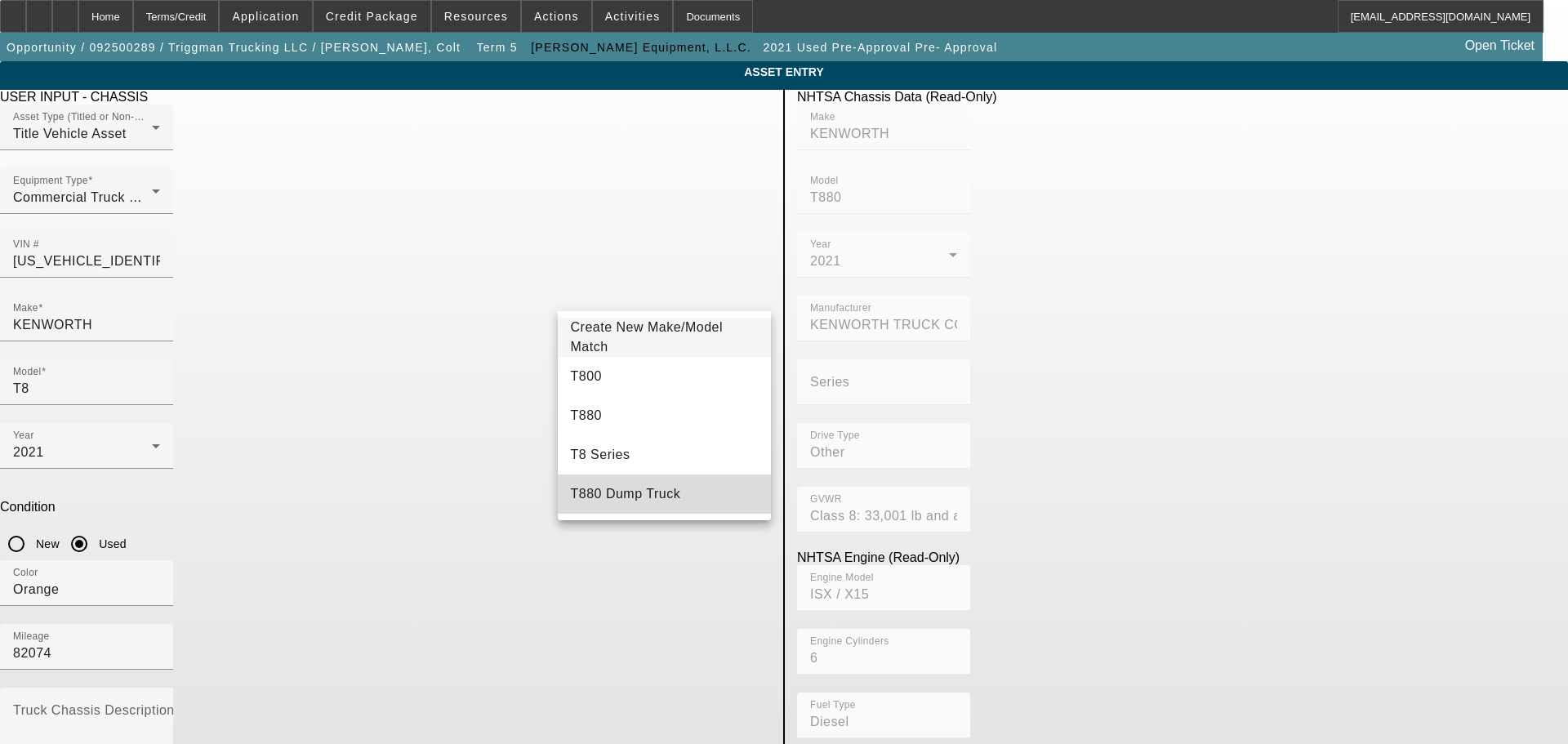
click at [667, 486] on mat-option "T880 Dump Truck" at bounding box center [665, 494] width 214 height 39
type input "T880 Dump Truck"
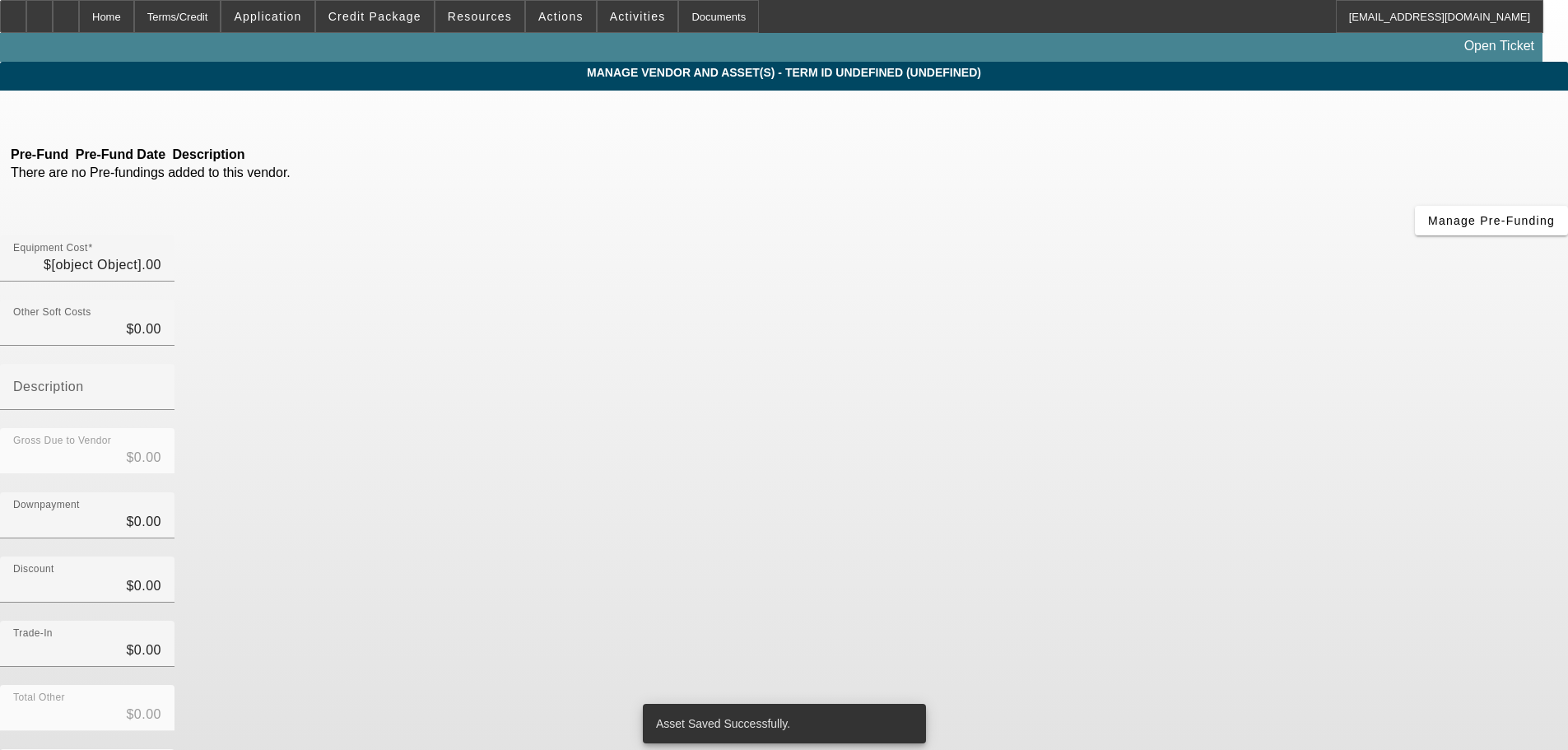
type input "$93,000.00"
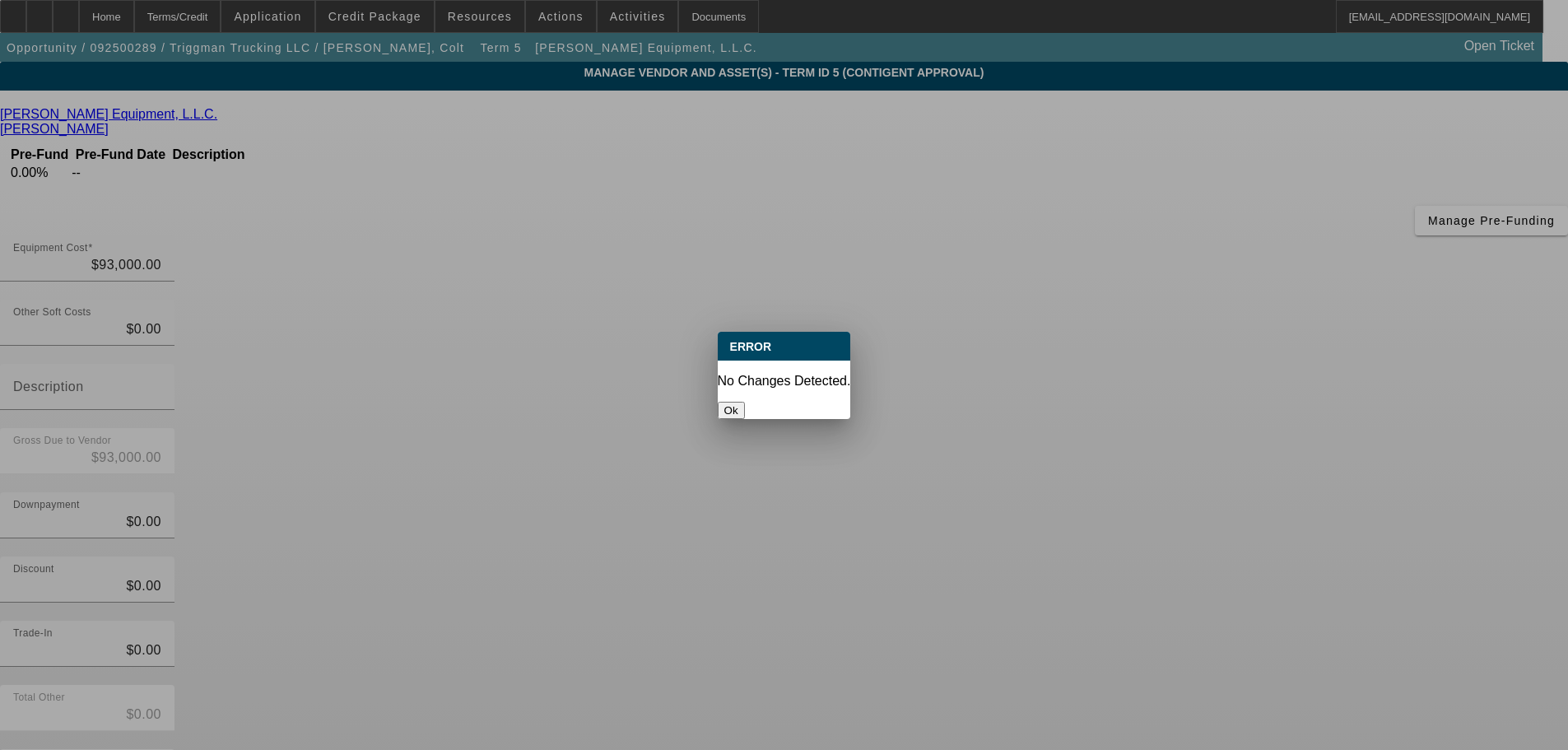
click at [745, 402] on button "Ok" at bounding box center [731, 411] width 27 height 18
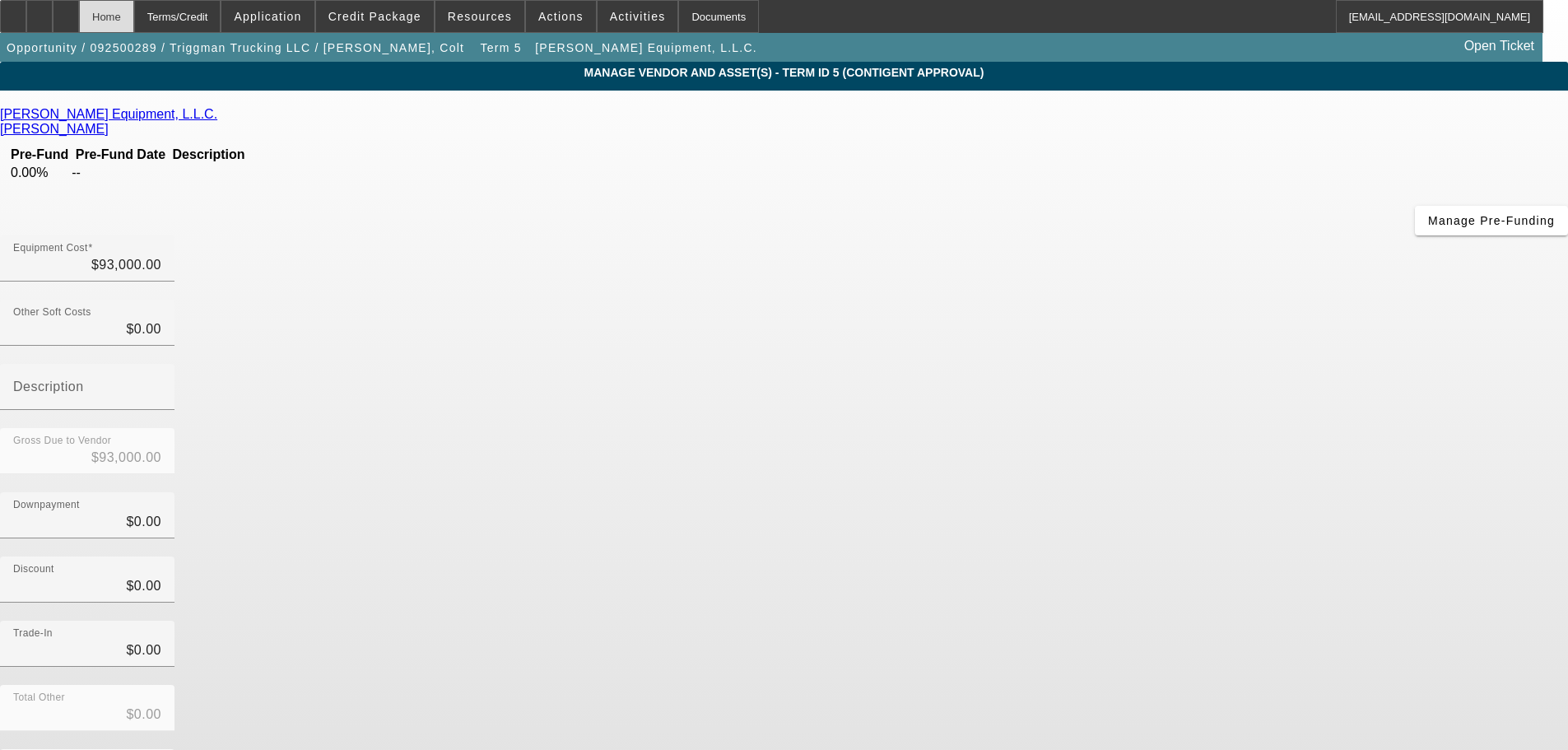
click at [134, 25] on div "Home" at bounding box center [107, 16] width 56 height 33
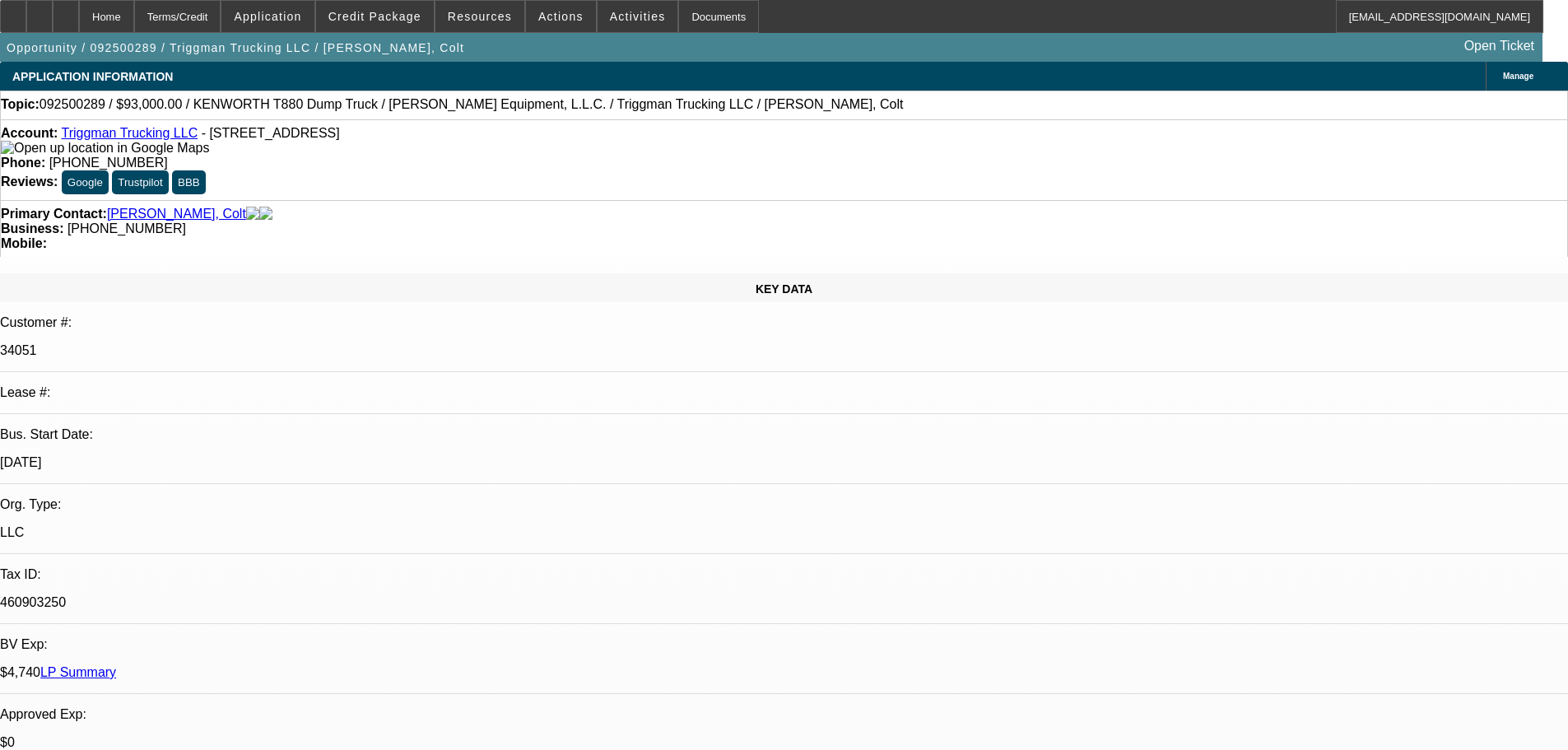
select select "0"
select select "2"
select select "0"
select select "6"
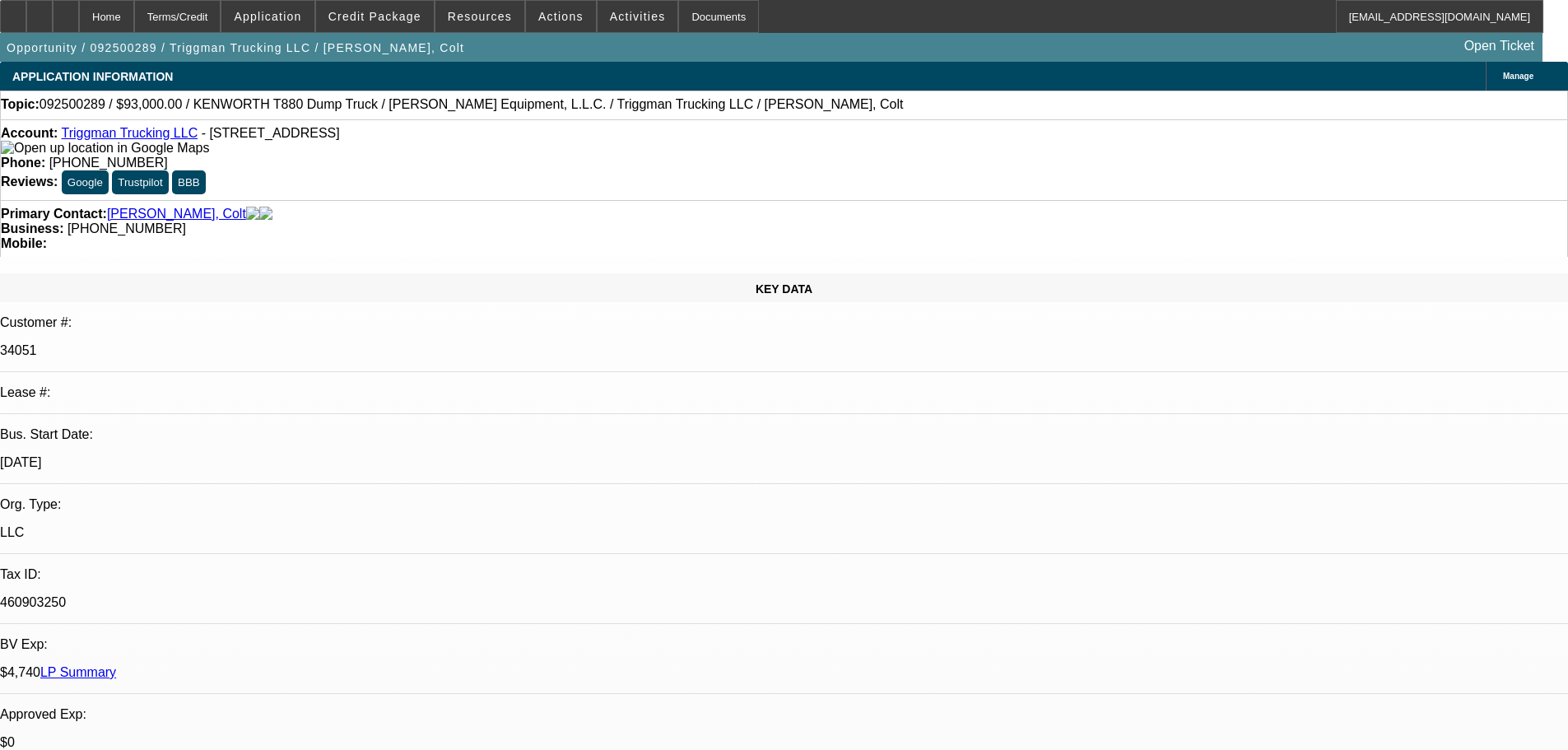
select select "0"
select select "2"
select select "0"
select select "6"
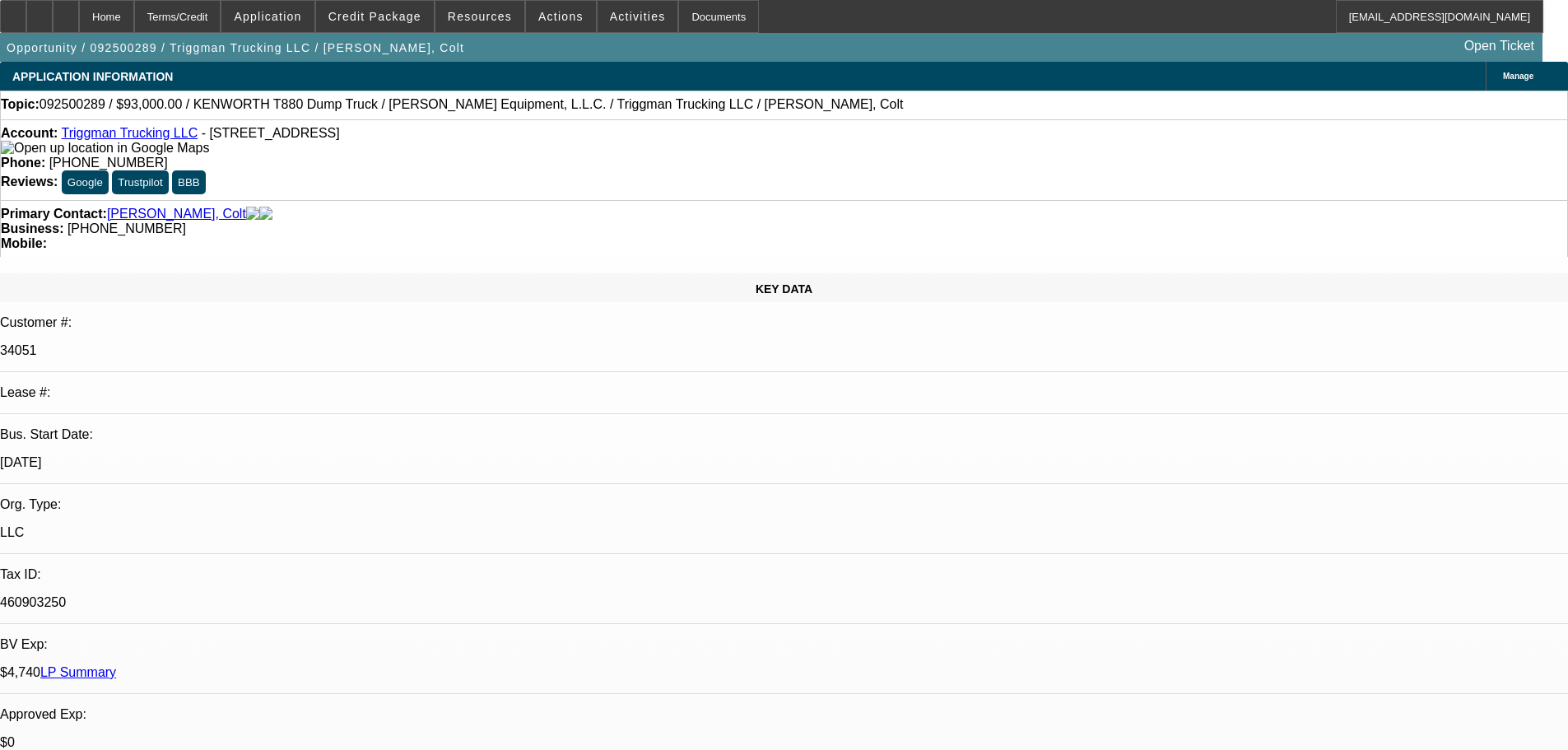
select select "0"
select select "2"
select select "0.1"
select select "4"
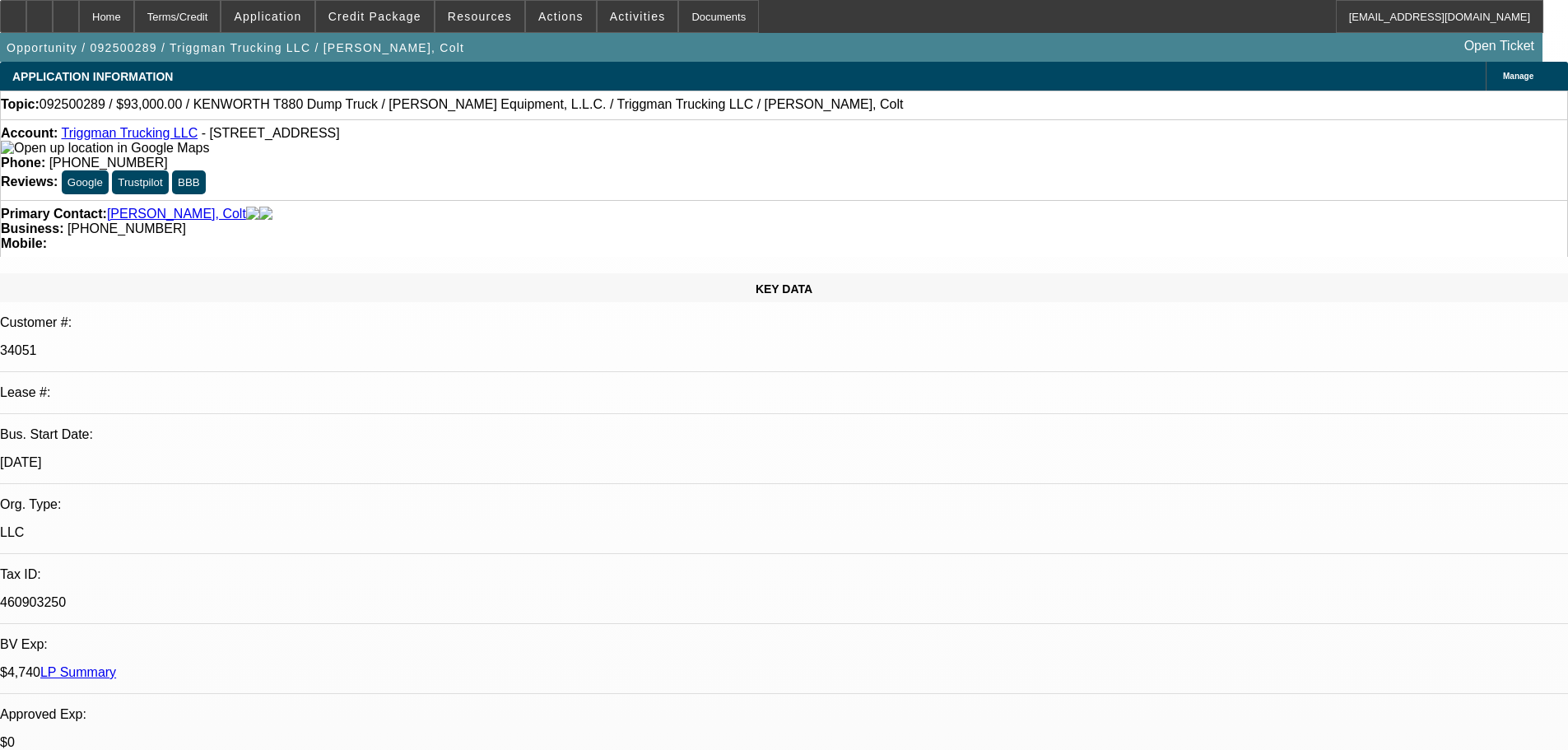
select select "0"
select select "2"
select select "0.1"
select select "4"
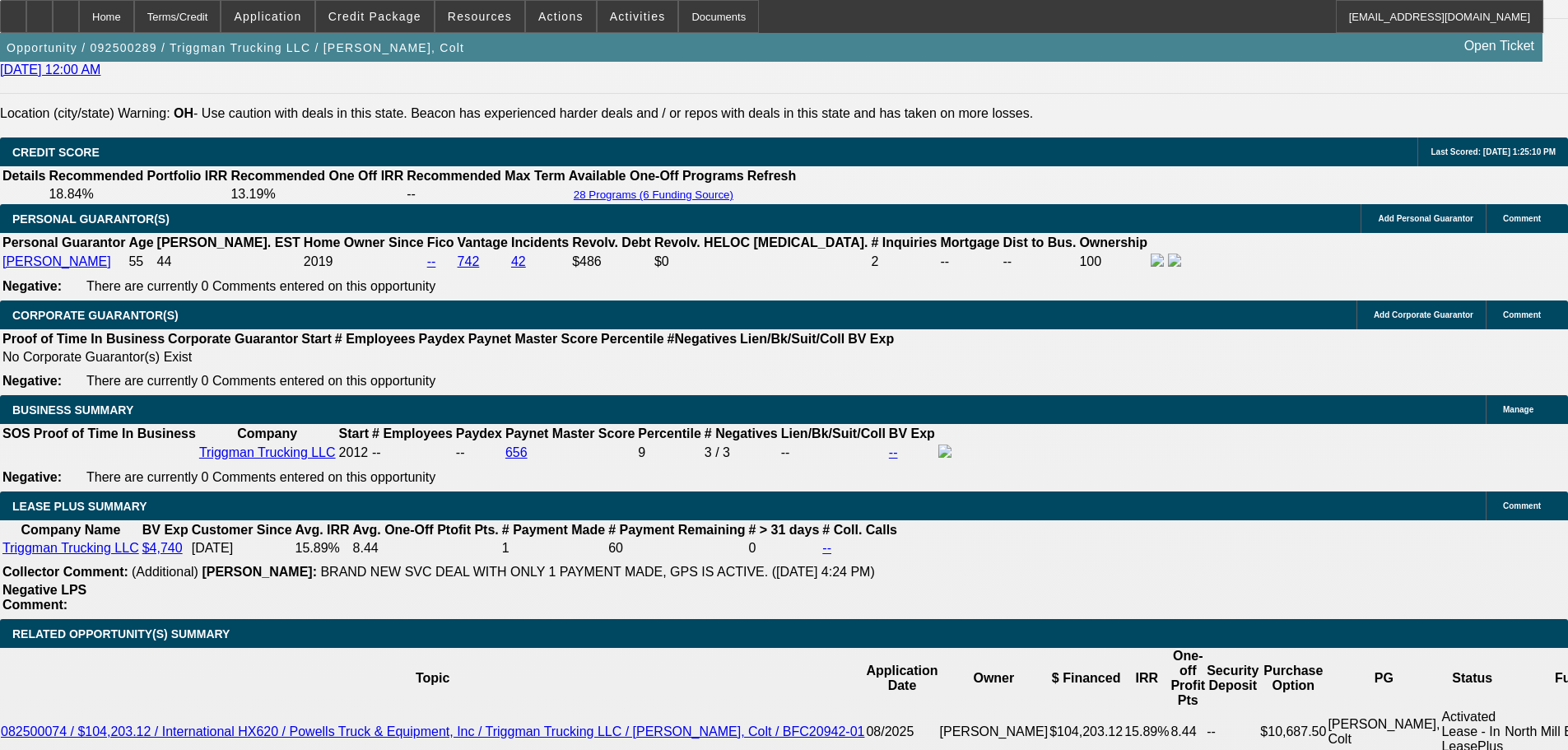
scroll to position [2471, 0]
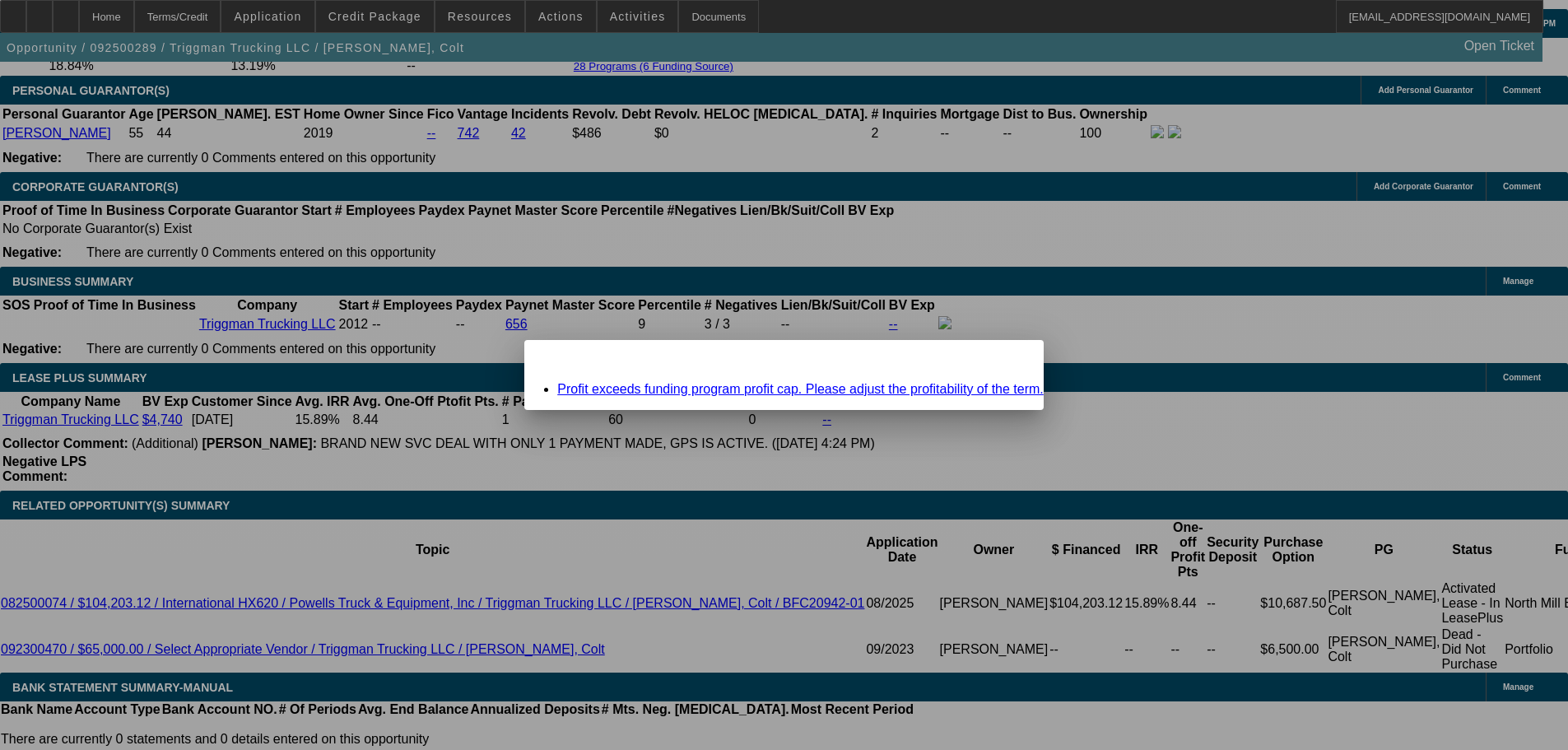
click at [1008, 359] on div "Close" at bounding box center [1026, 349] width 36 height 19
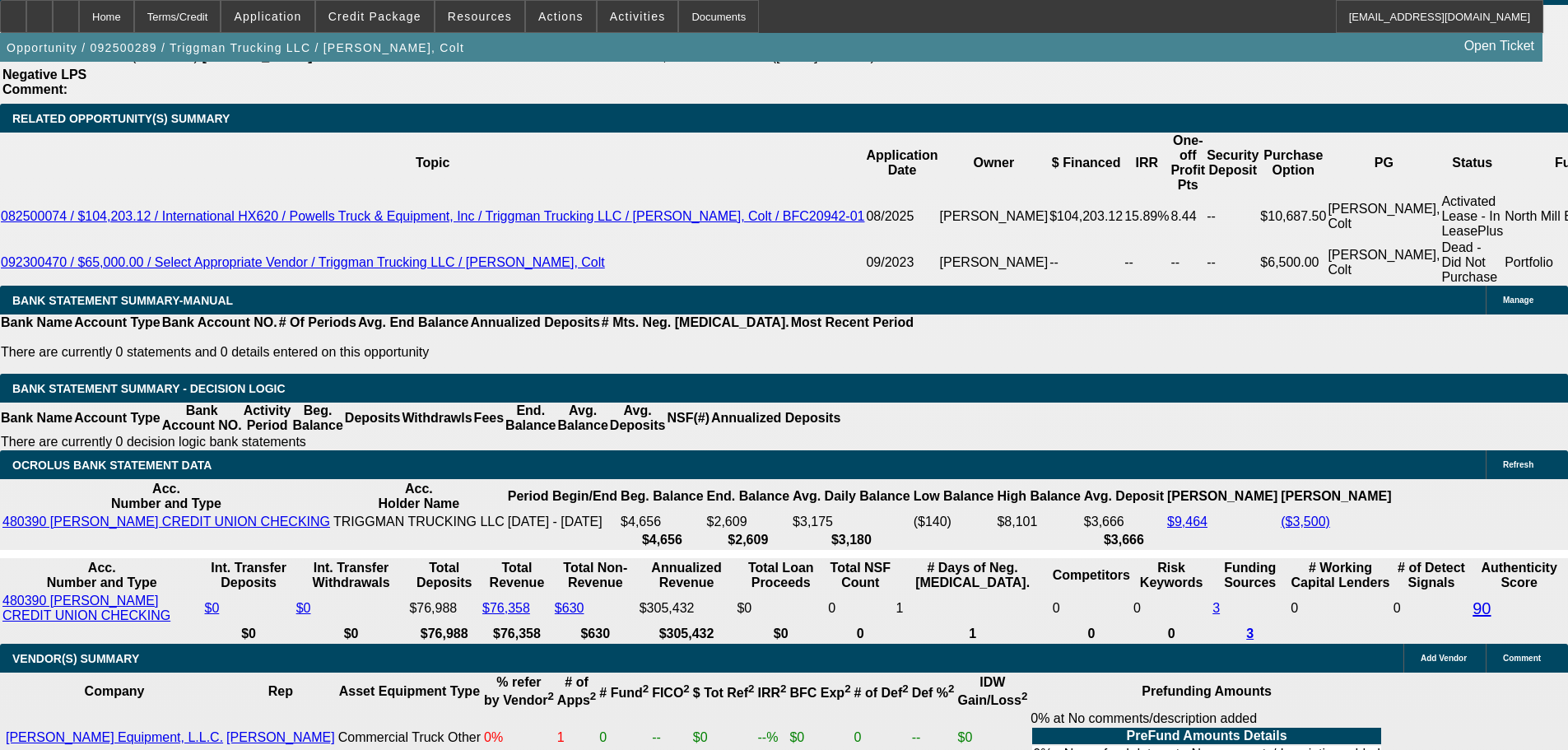
scroll to position [2965, 0]
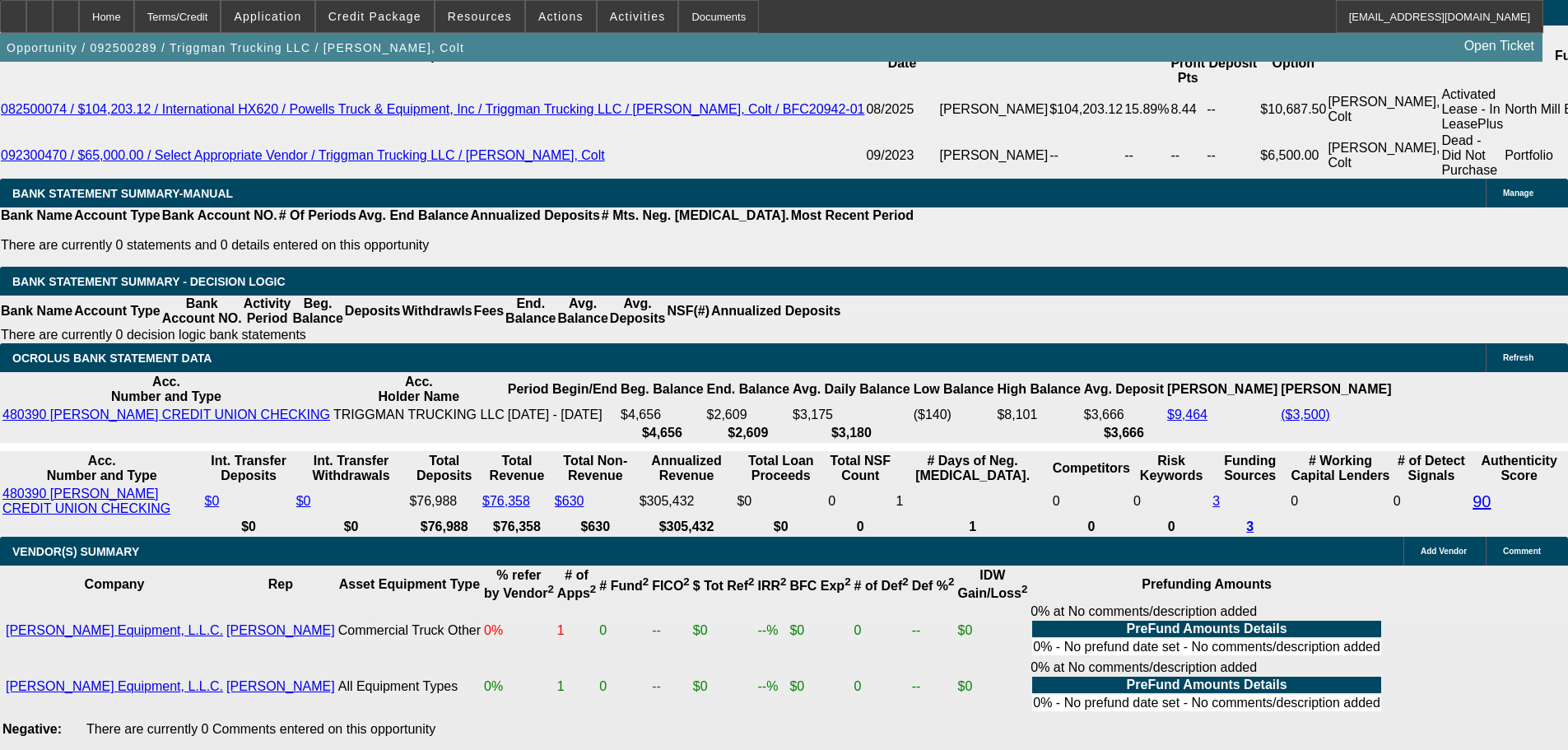
type input "UNKNOWN"
type input "1"
type input "$1,589.72"
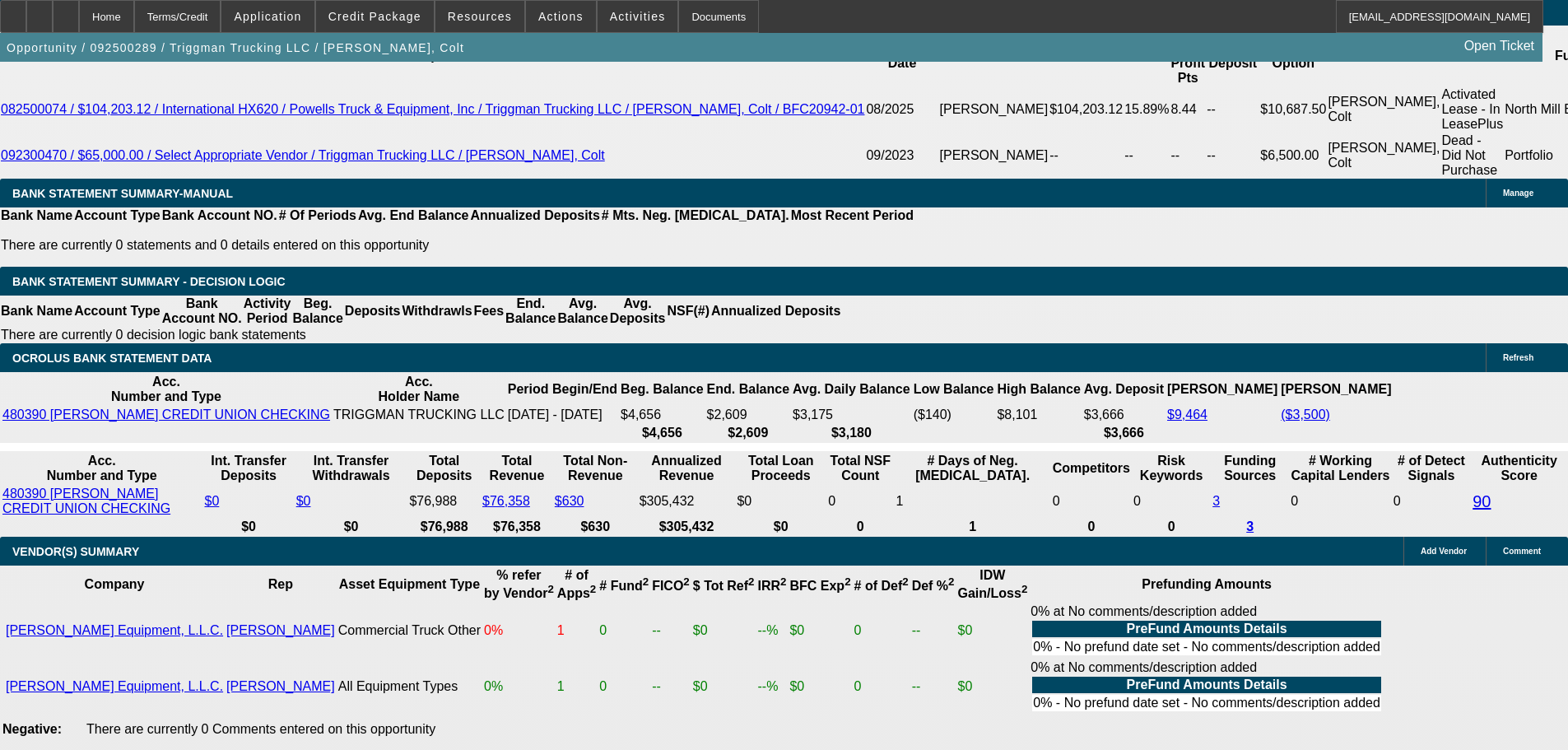
type input "14"
type input "$2,163.95"
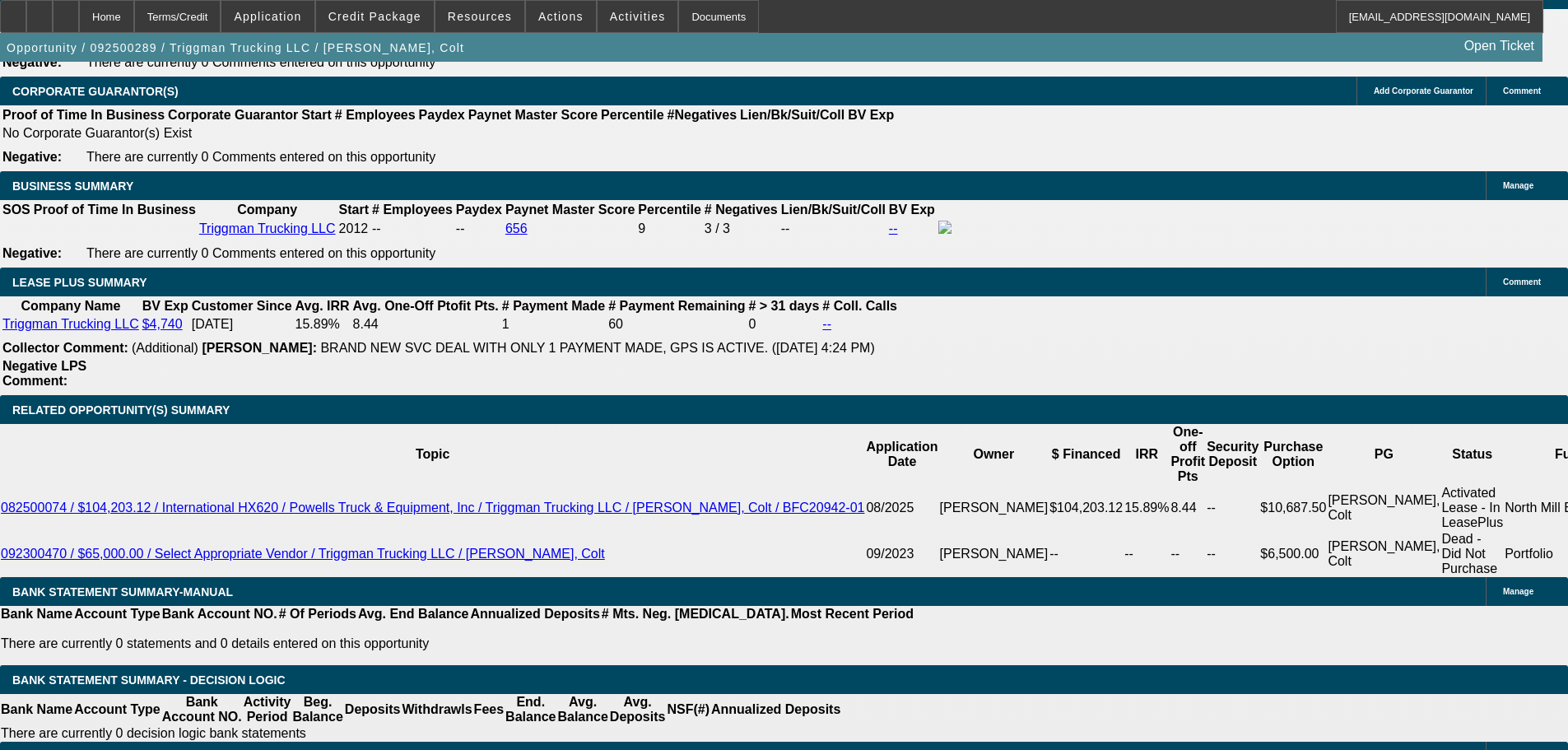
scroll to position [2554, 0]
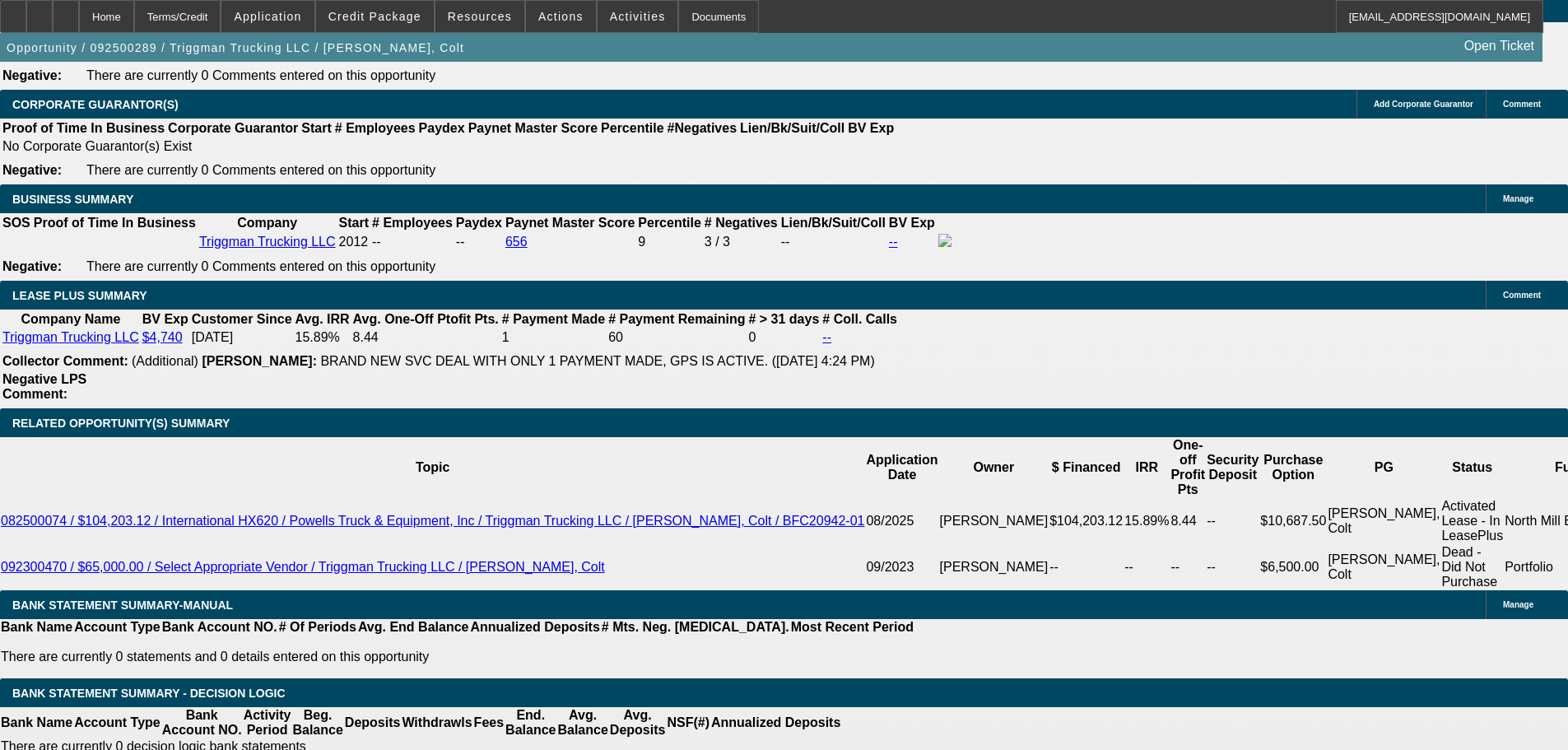
type input "14"
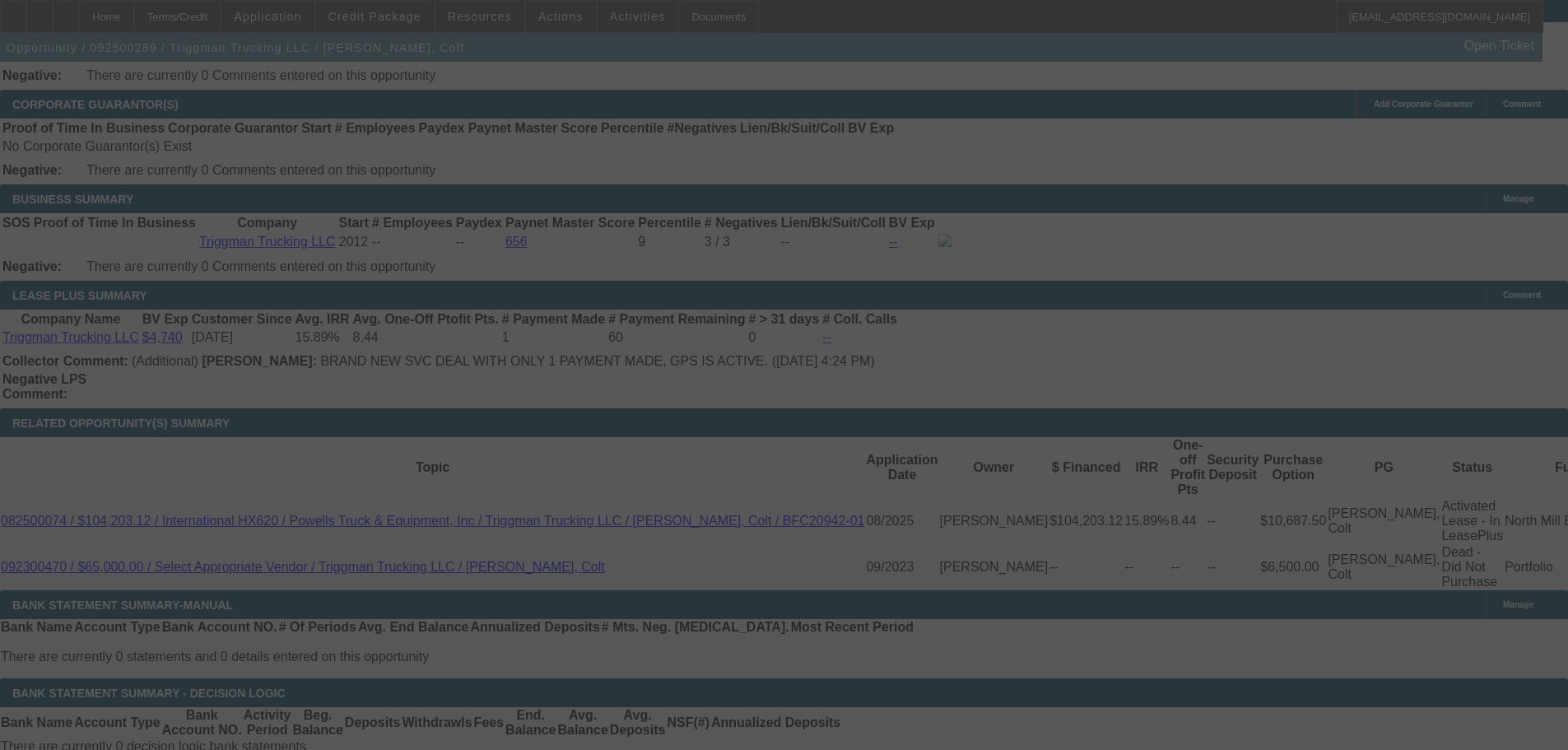
select select "0"
select select "2"
select select "0"
select select "6"
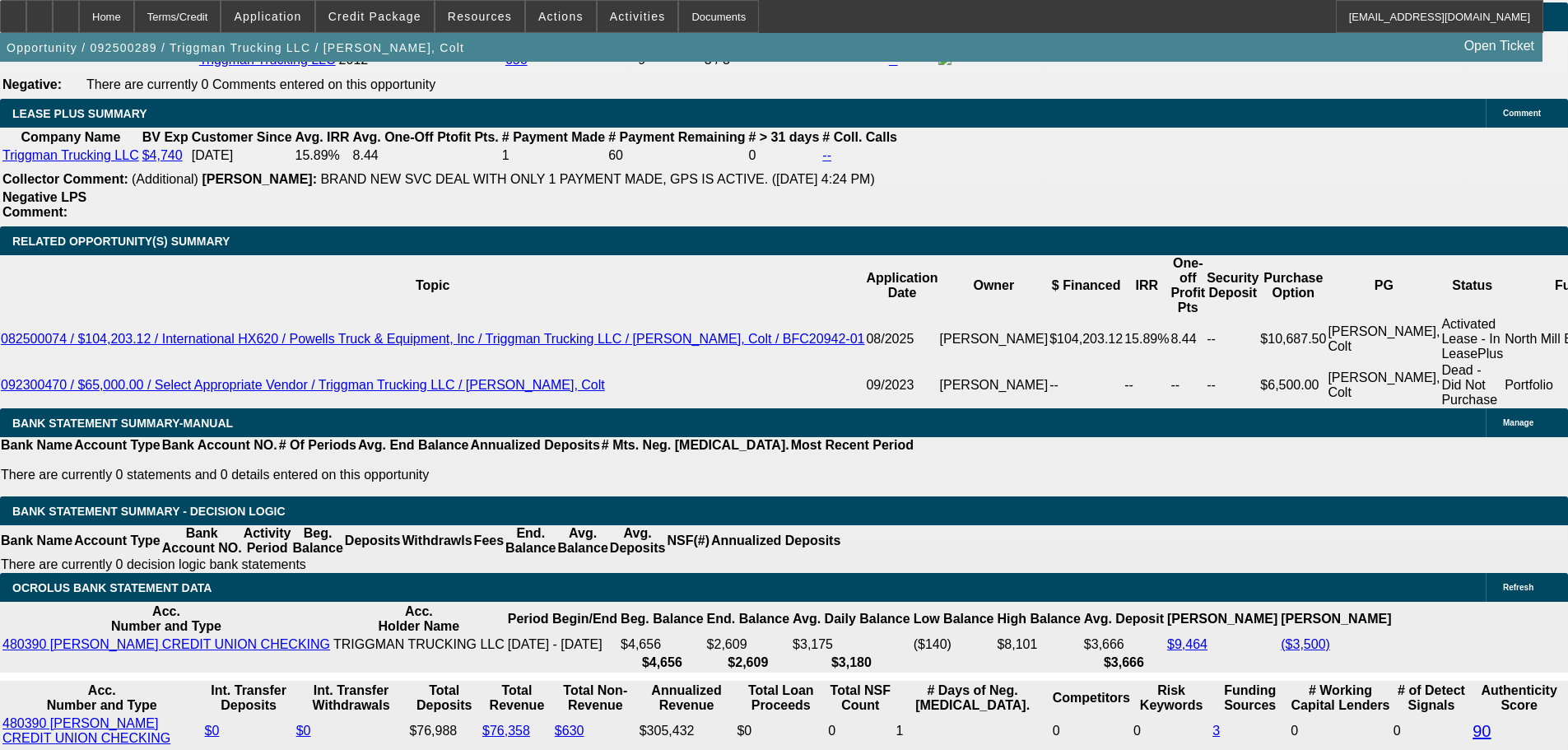
scroll to position [2883, 0]
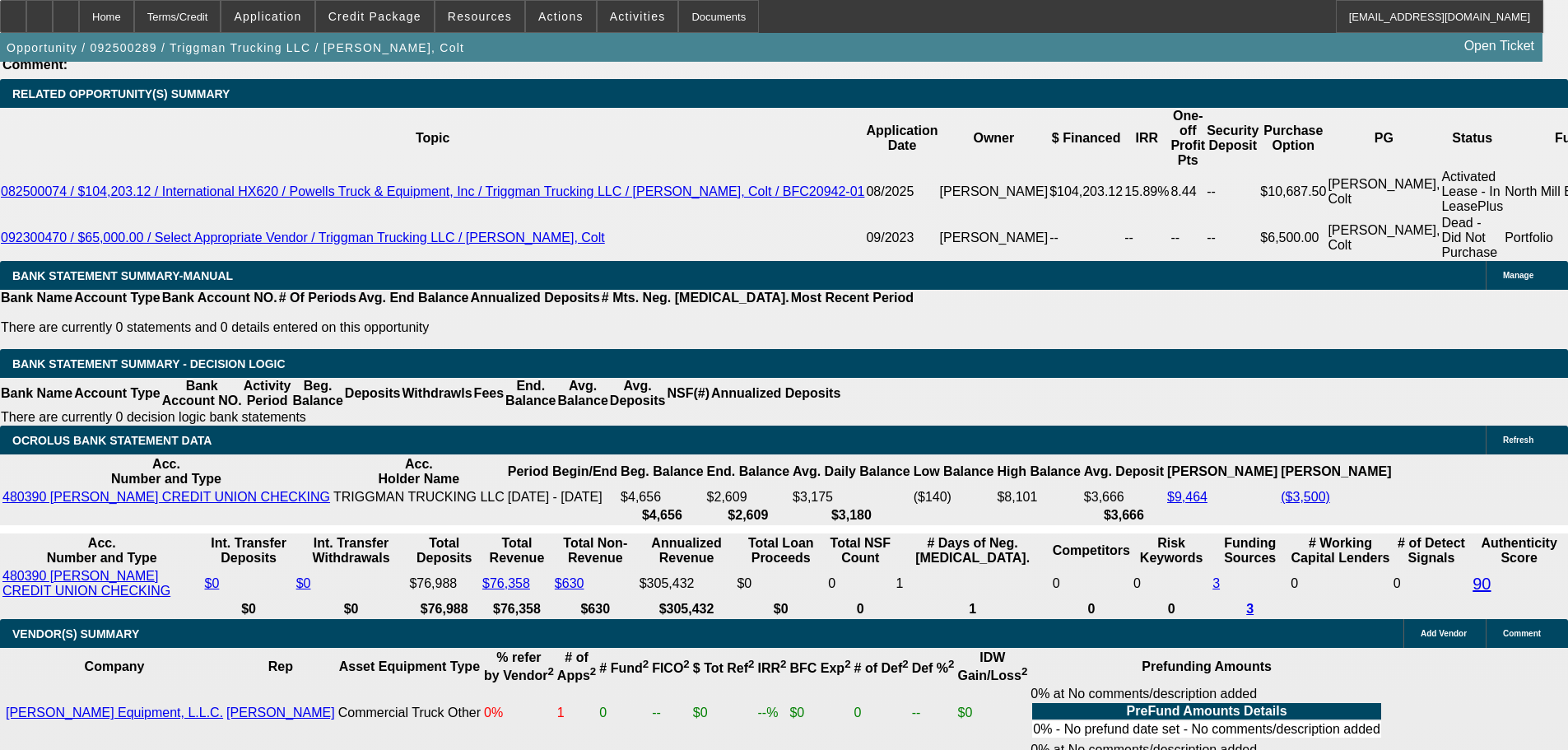
type input "1"
type input "UNKNOWN"
type input "15"
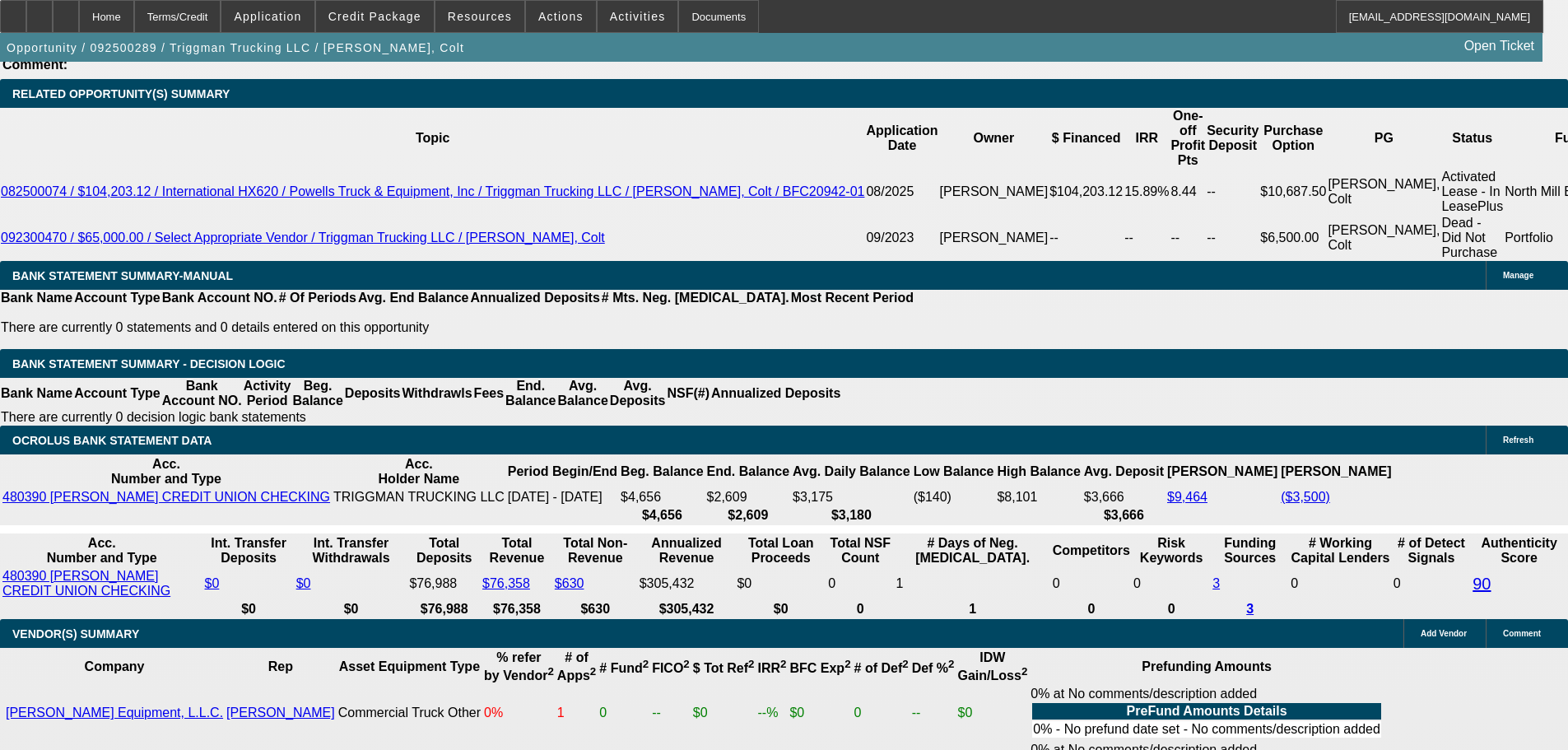
type input "$2,212.46"
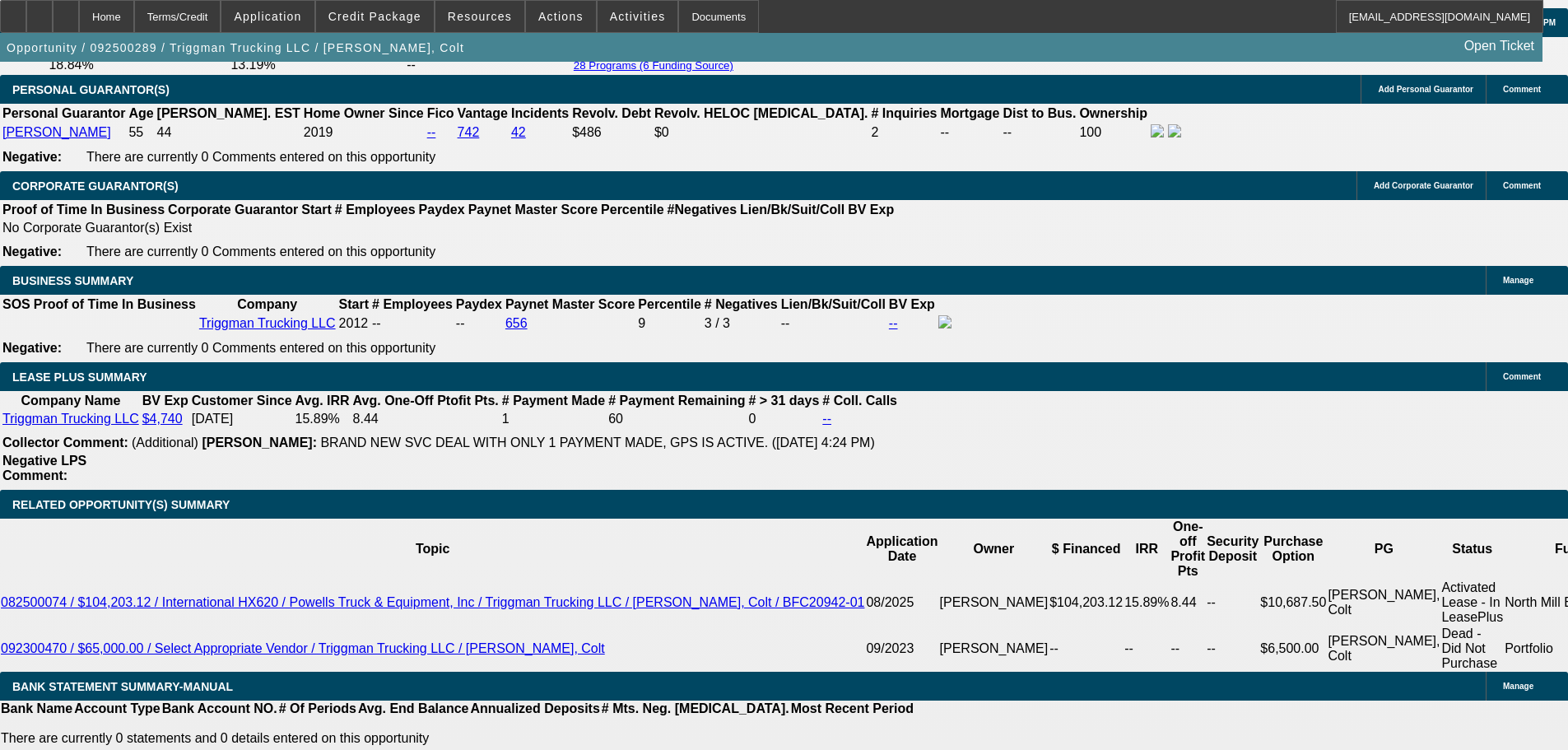
scroll to position [2471, 0]
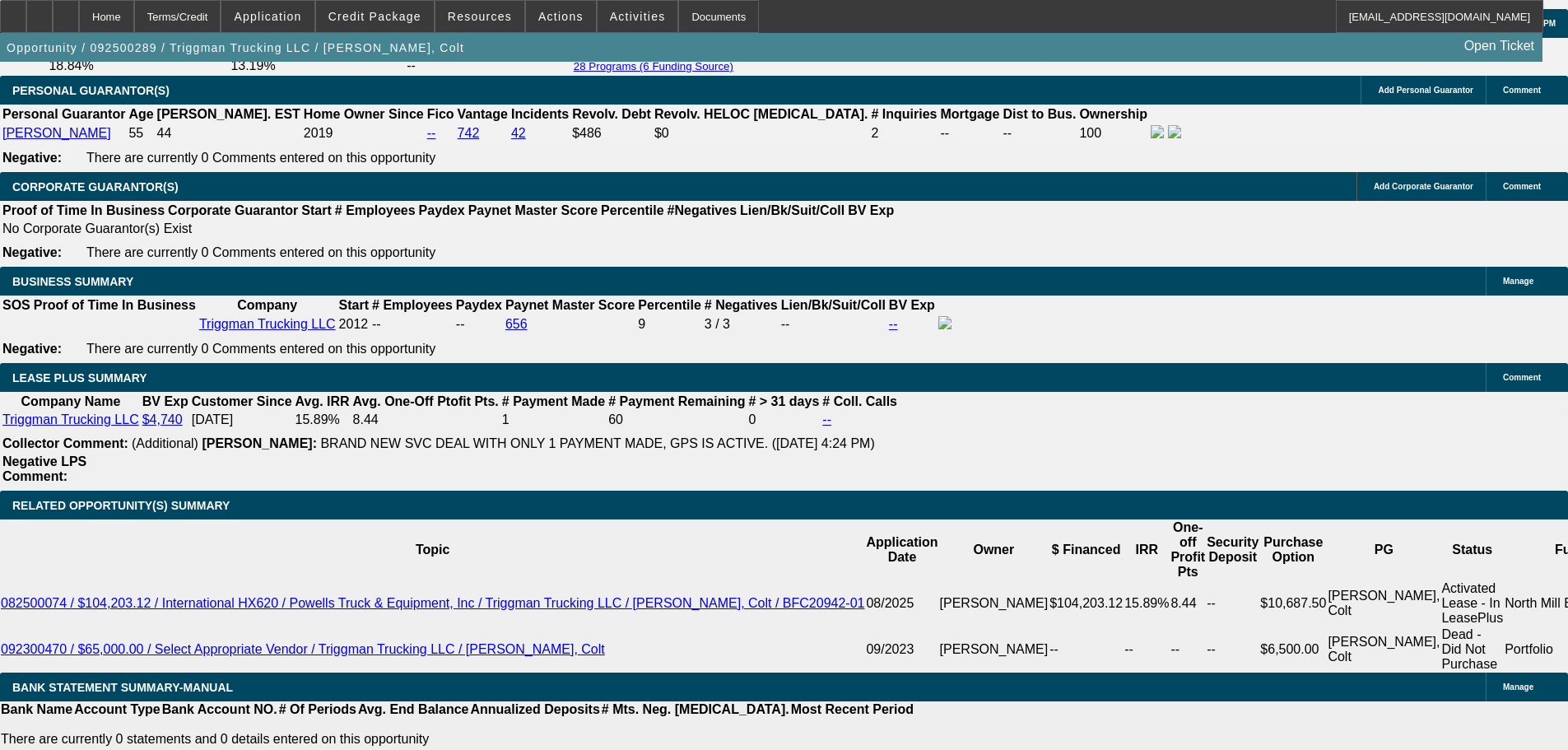
type input "15"
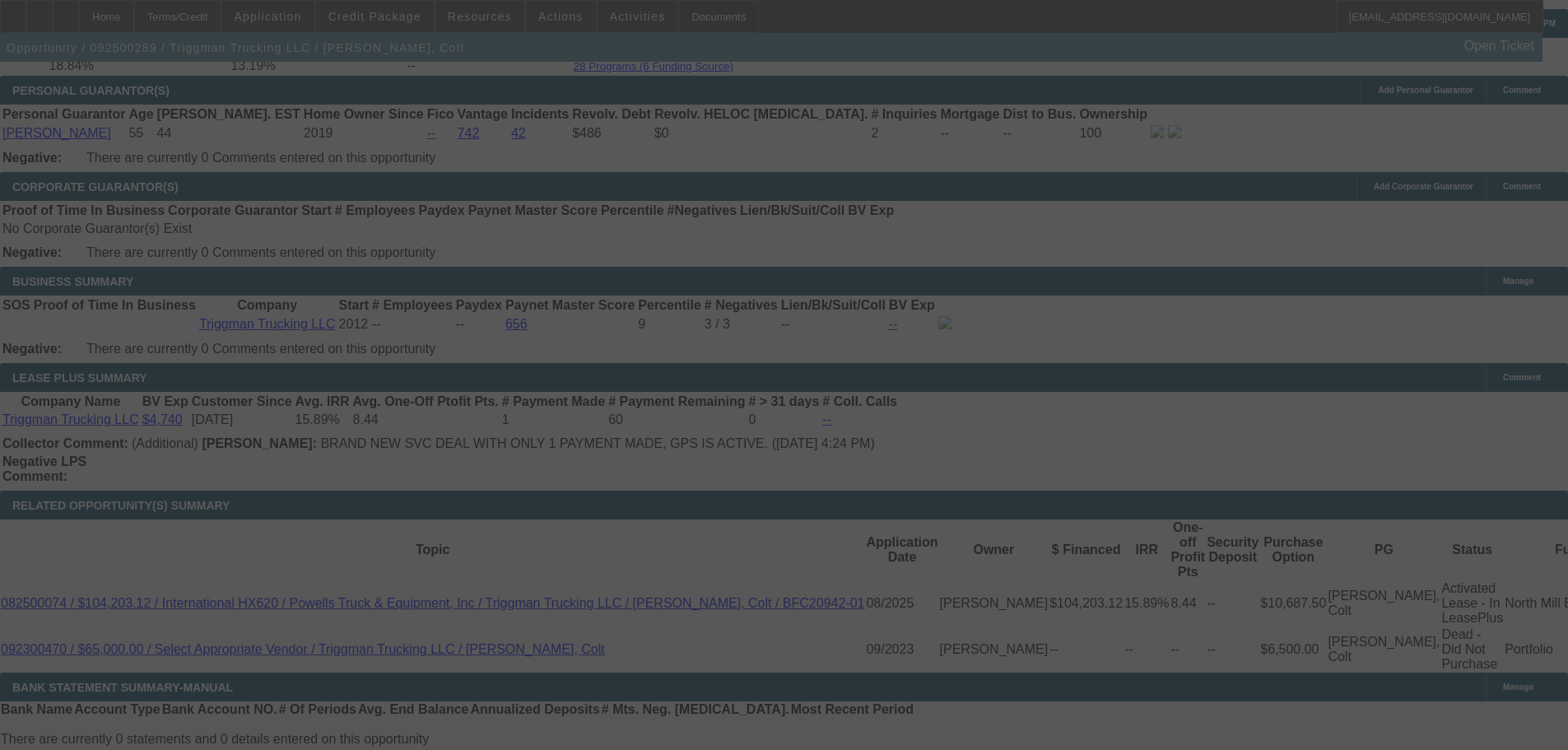
select select "0"
select select "2"
select select "0"
select select "6"
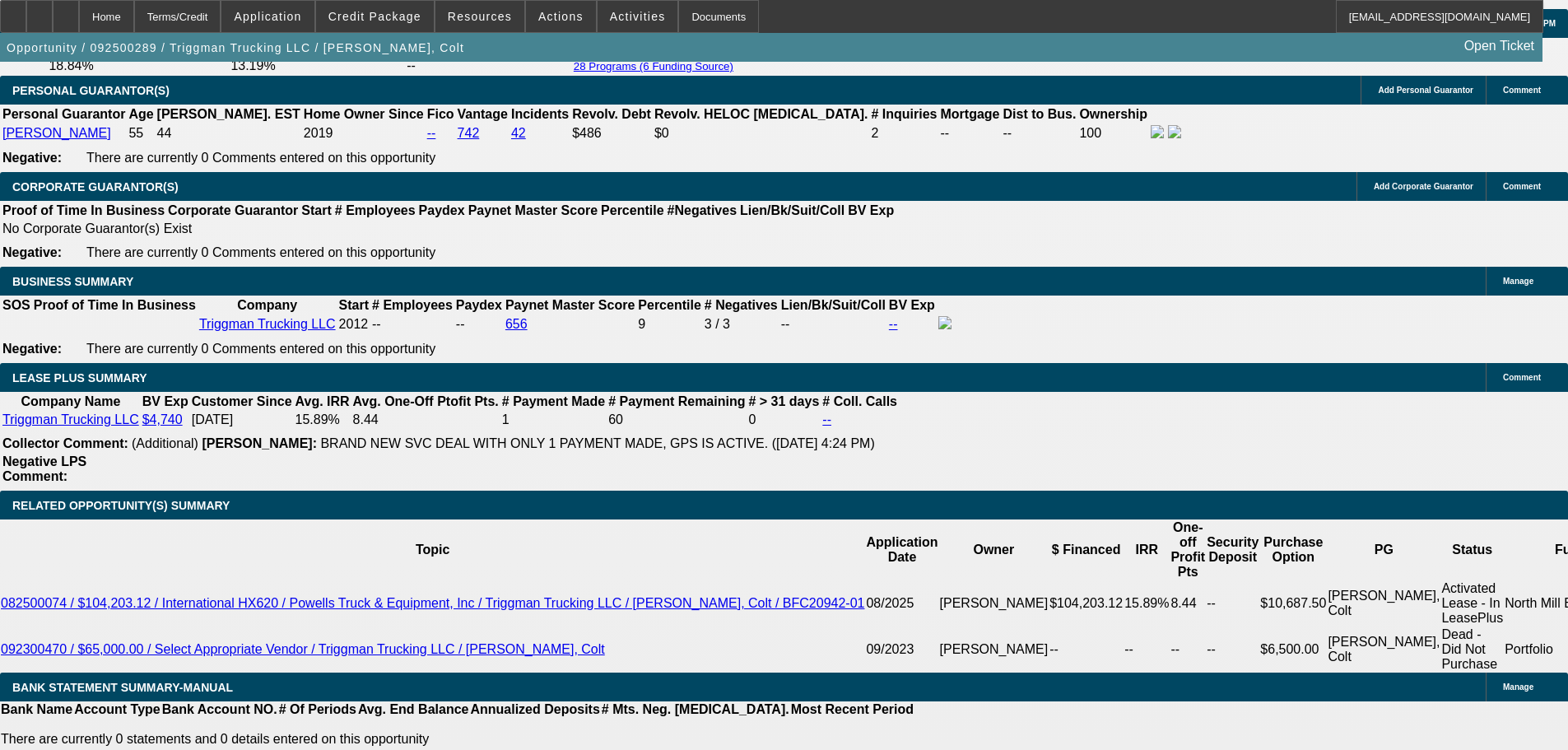
scroll to position [2801, 0]
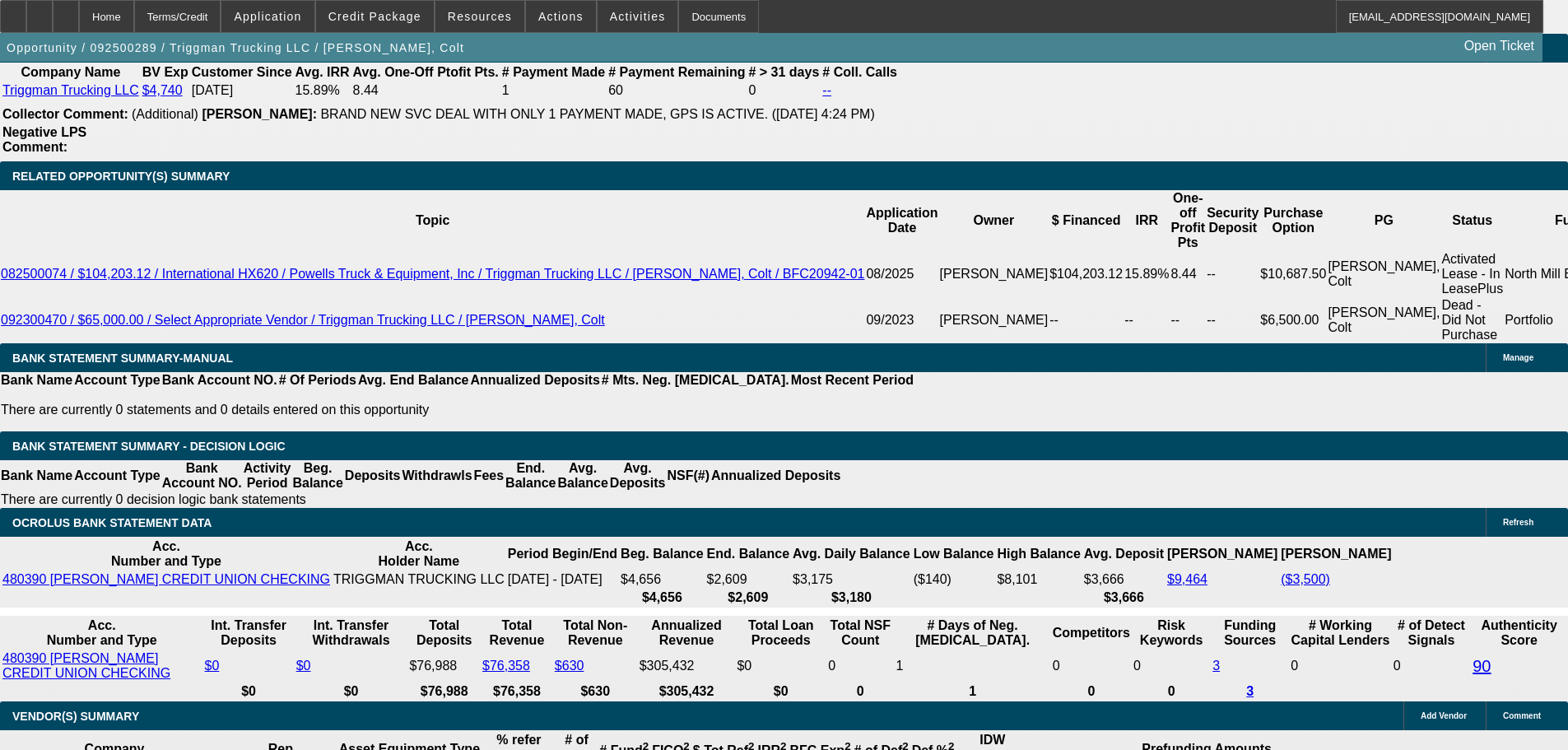
type input "22"
type input "UNKNOWN"
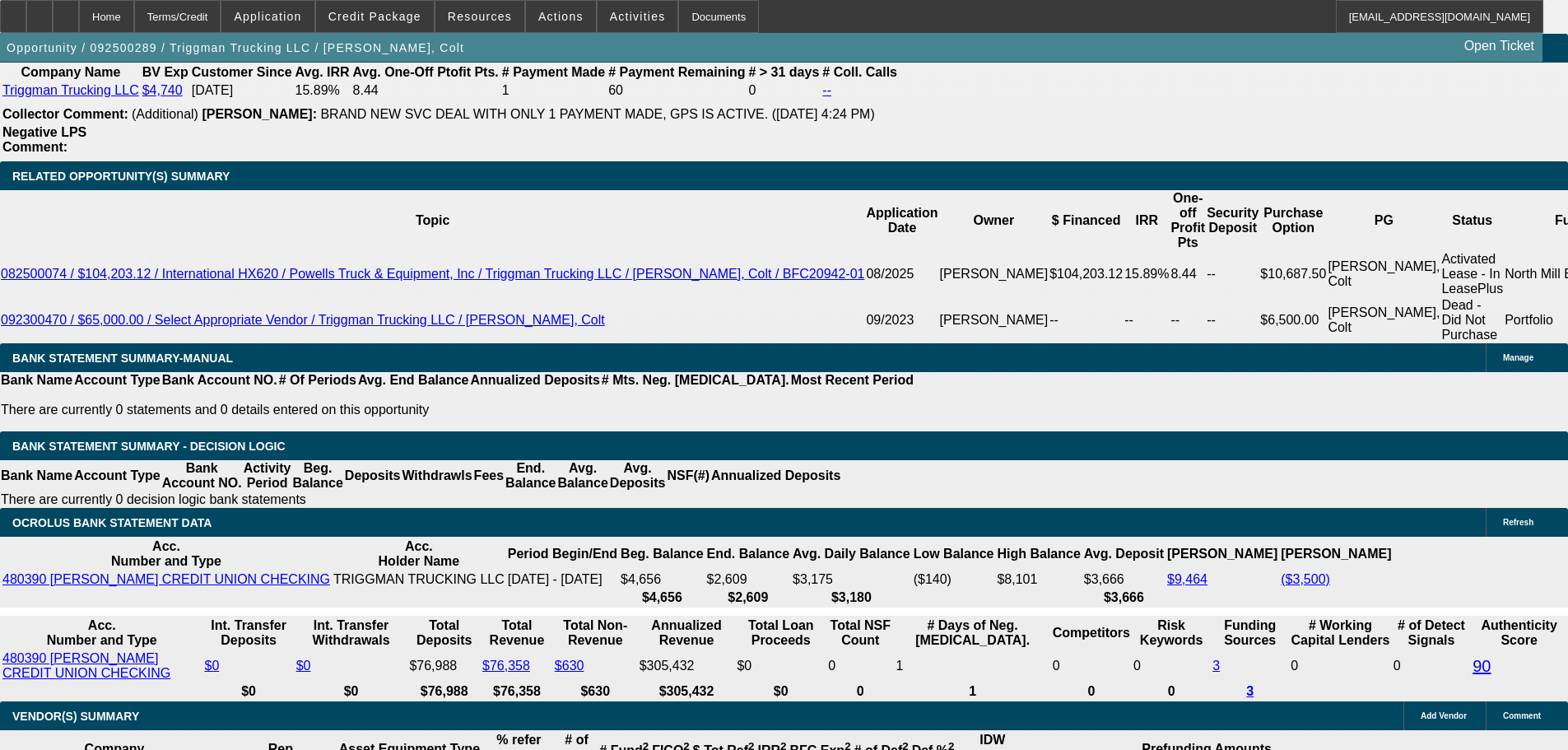
type input "220"
type input "2209"
type input "14.9"
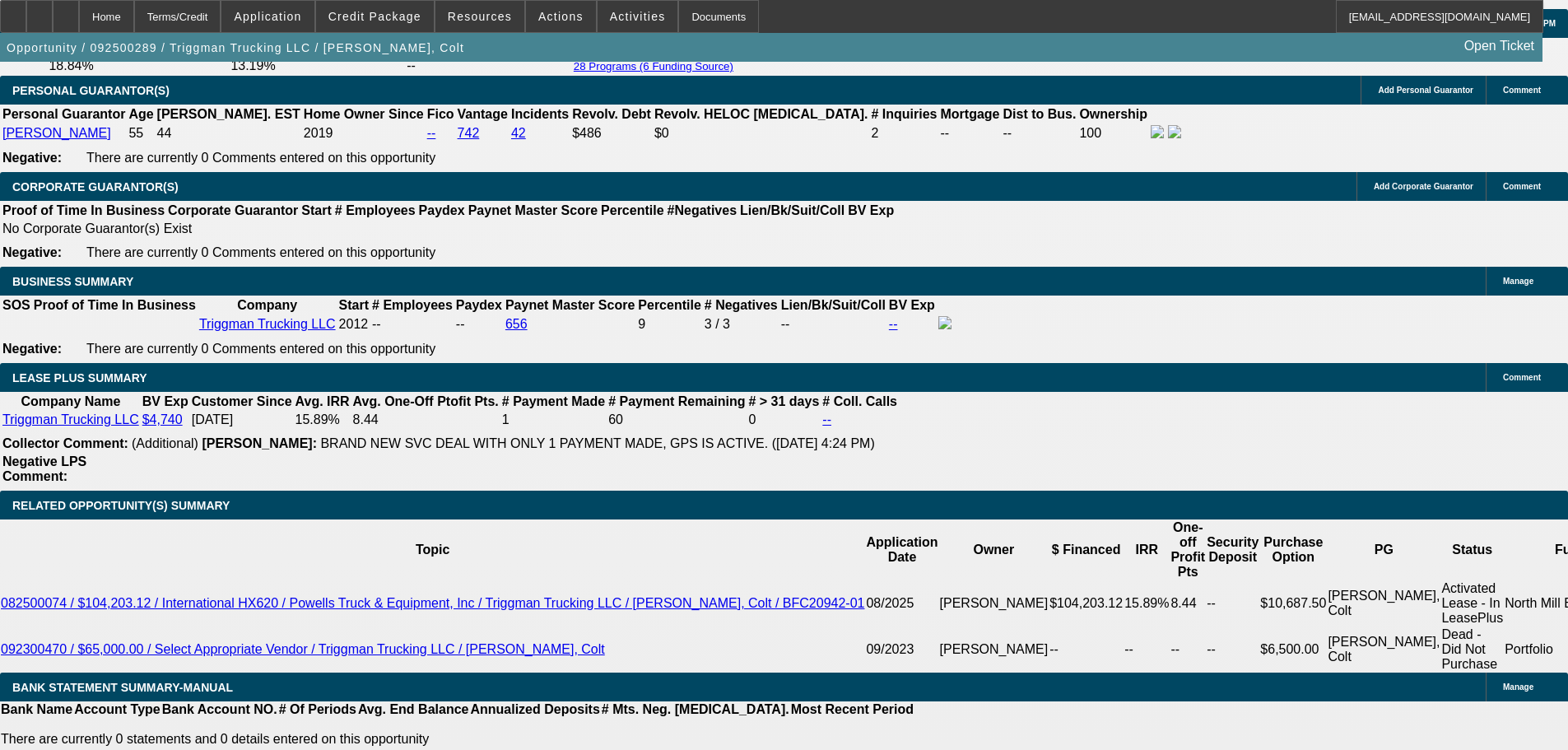
type input "$2,209.00"
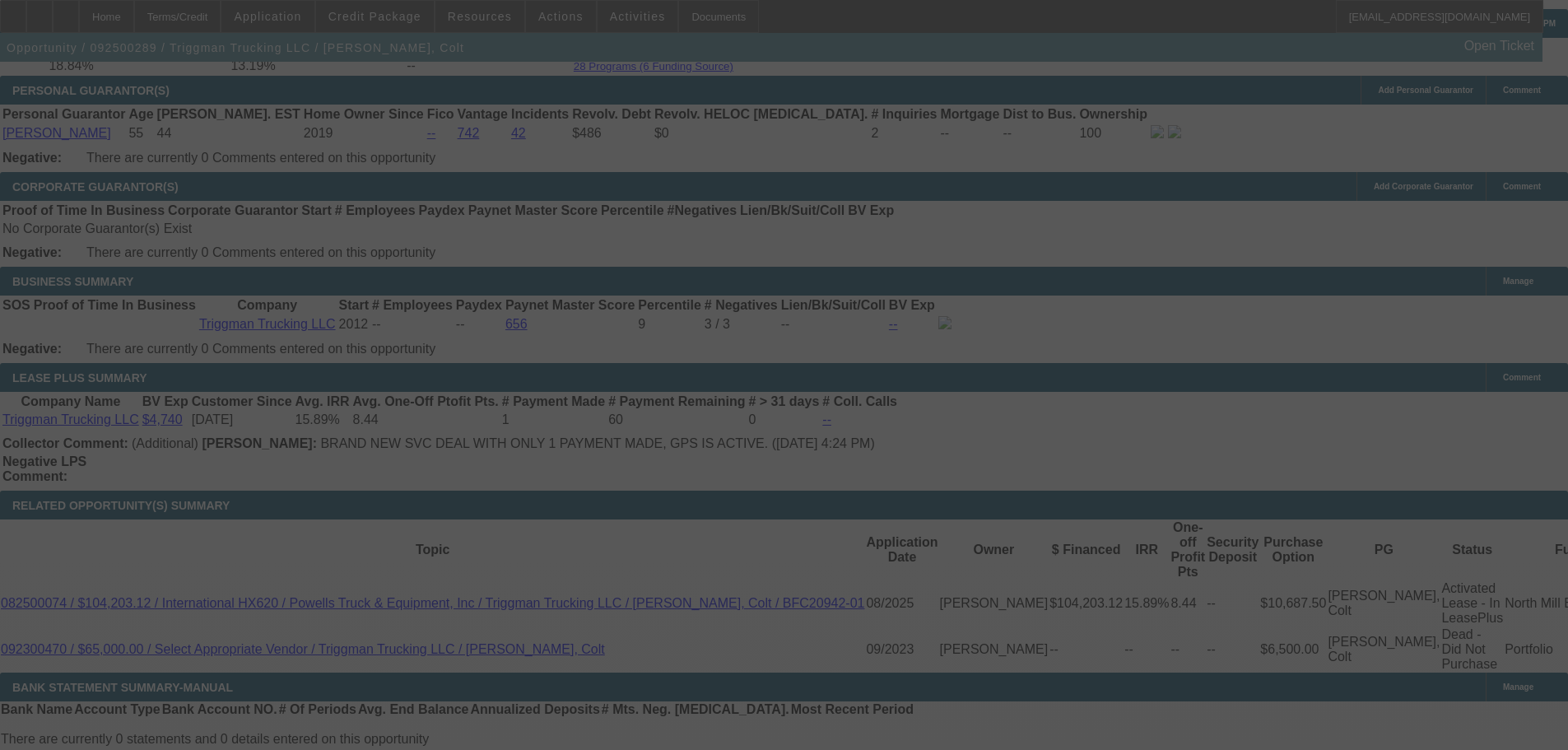
select select "0"
select select "2"
select select "0"
select select "6"
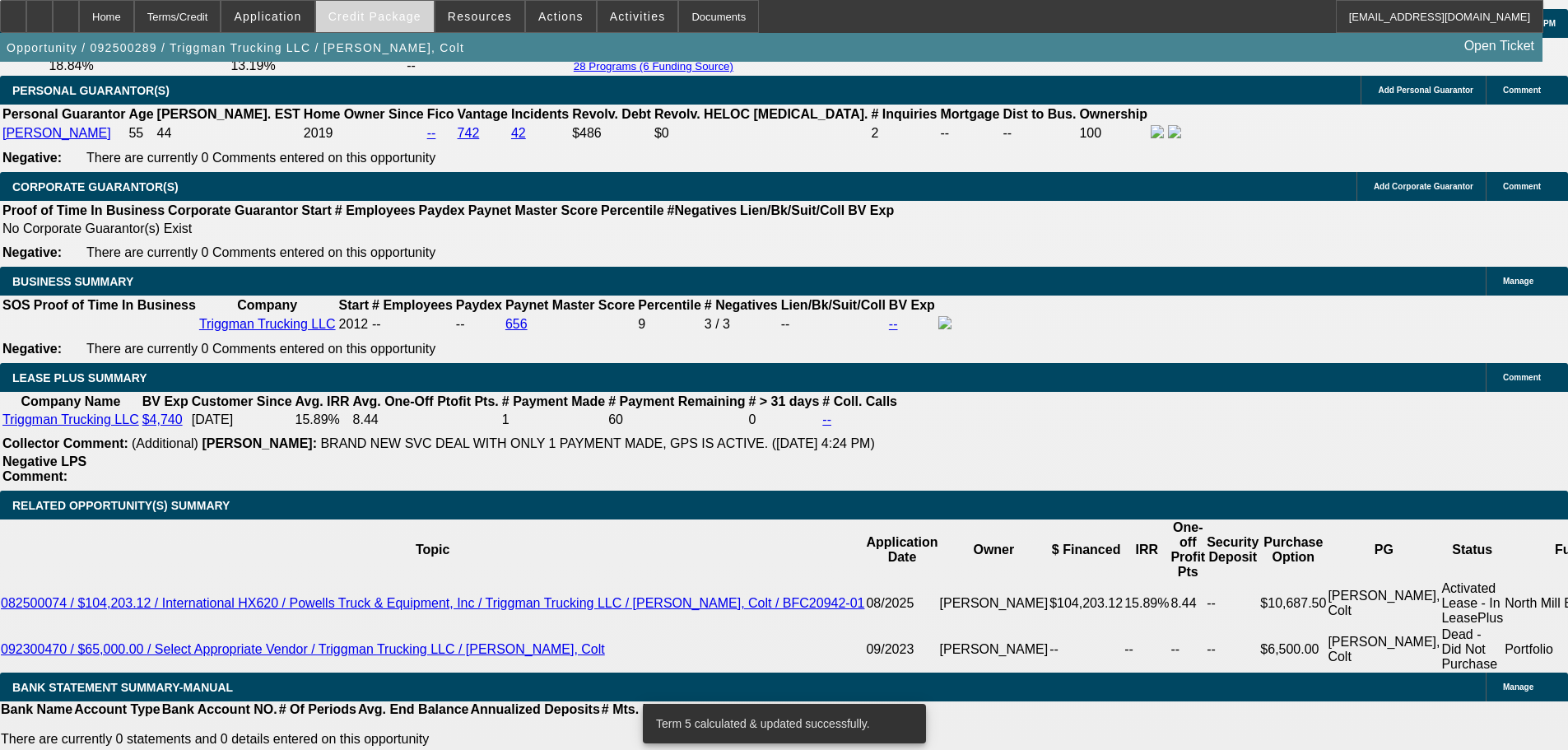
click at [375, 12] on span "Credit Package" at bounding box center [374, 16] width 93 height 13
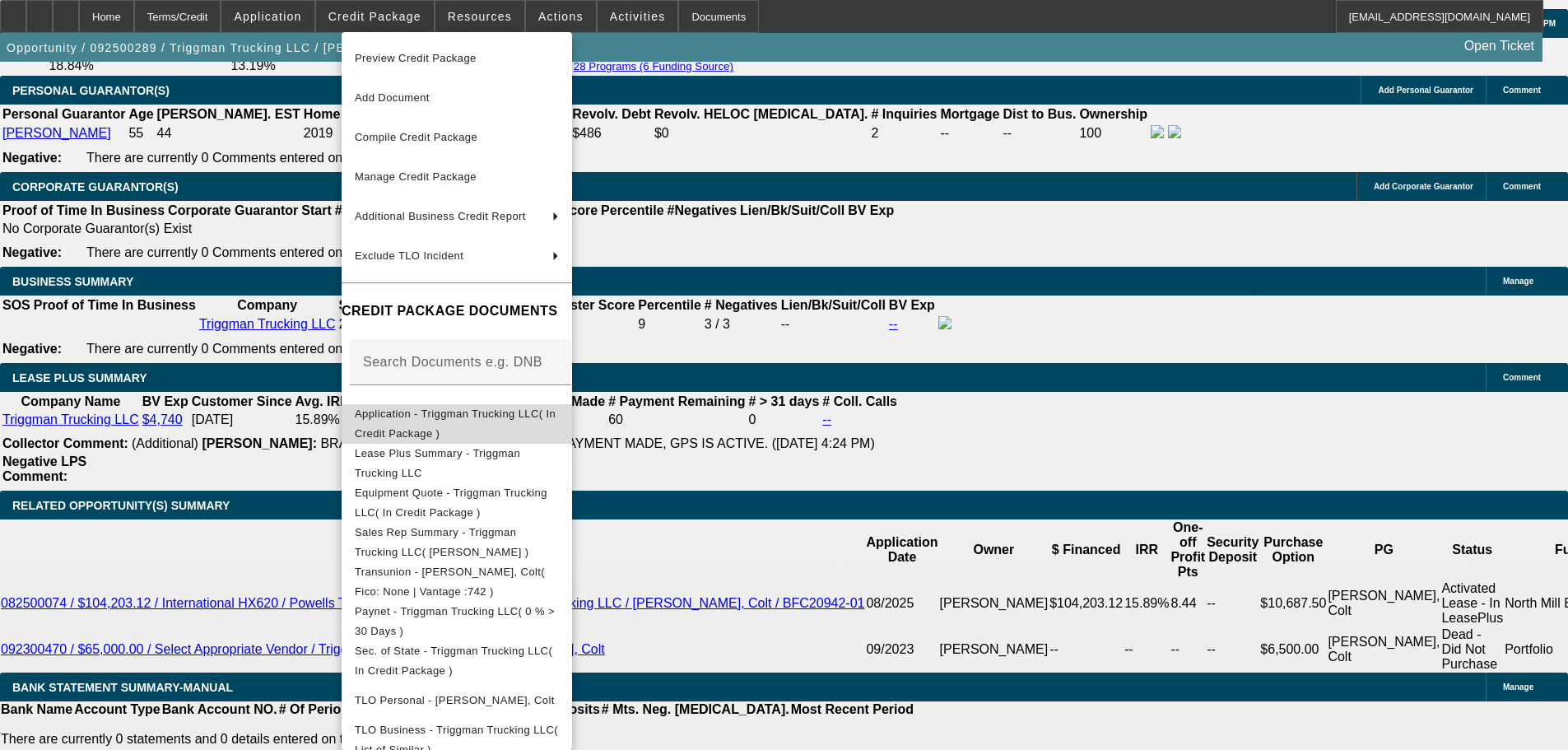
click at [448, 407] on button "Application - Triggman Trucking LLC( In Credit Package )" at bounding box center [456, 424] width 230 height 40
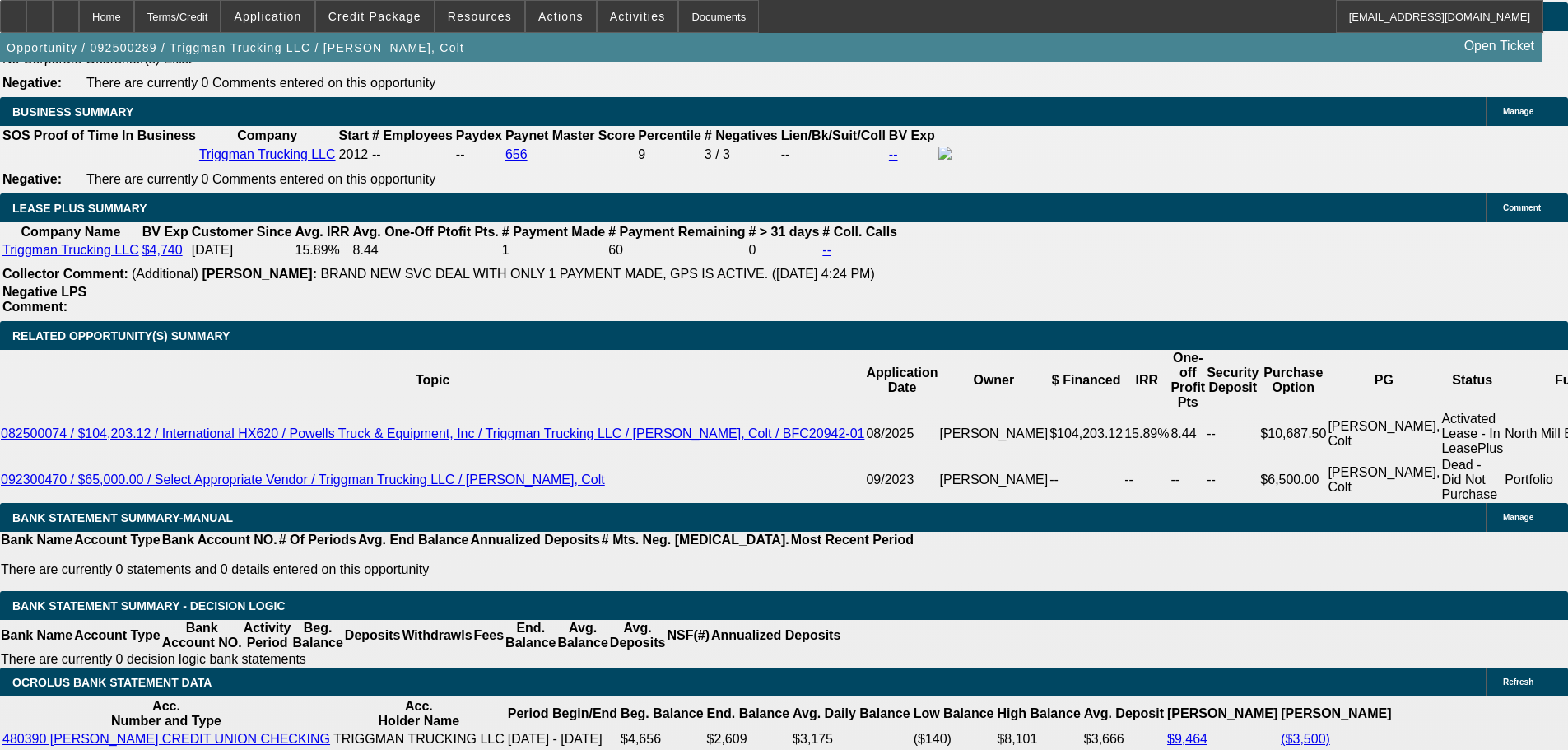
scroll to position [2883, 0]
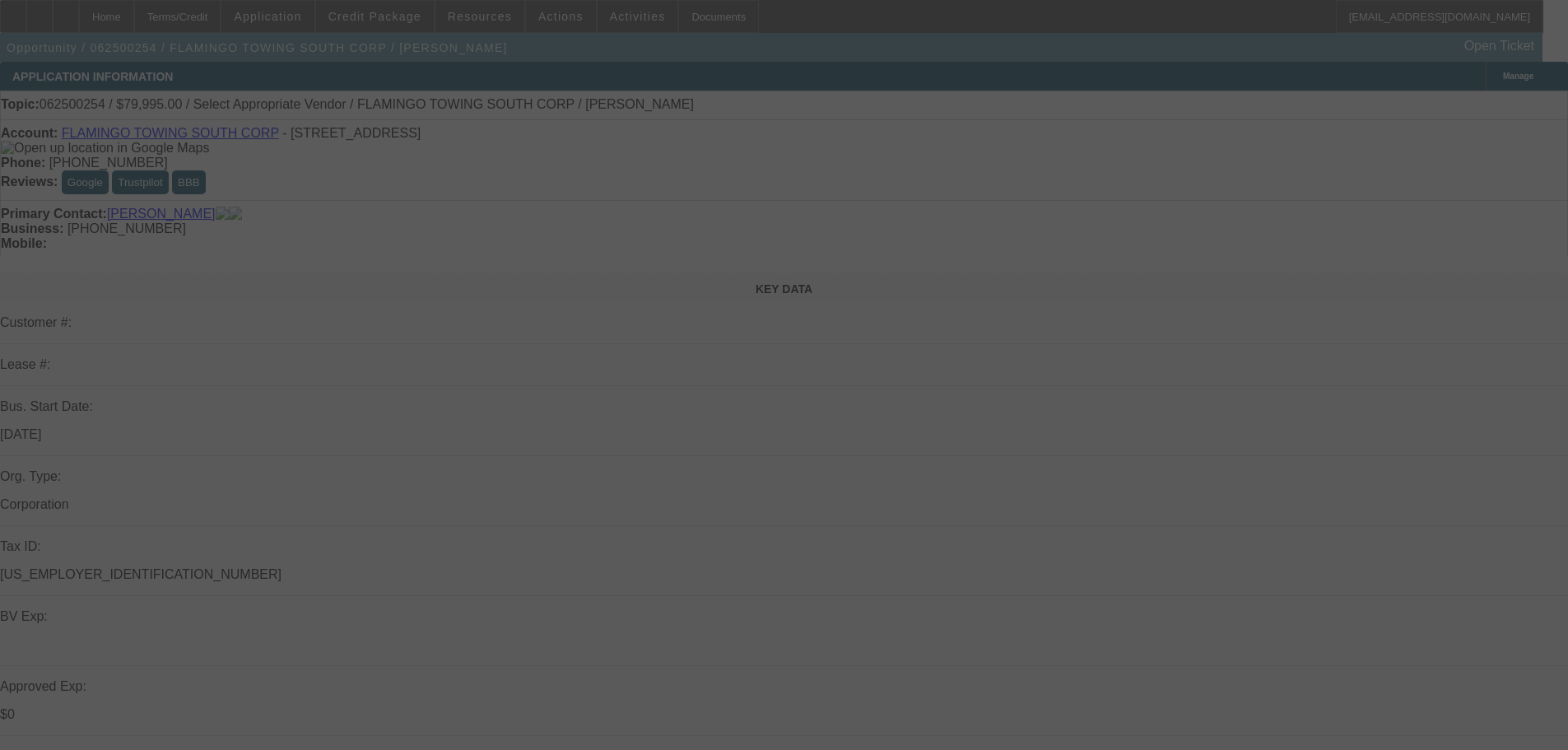
select select "0"
select select "2"
select select "0.1"
select select "4"
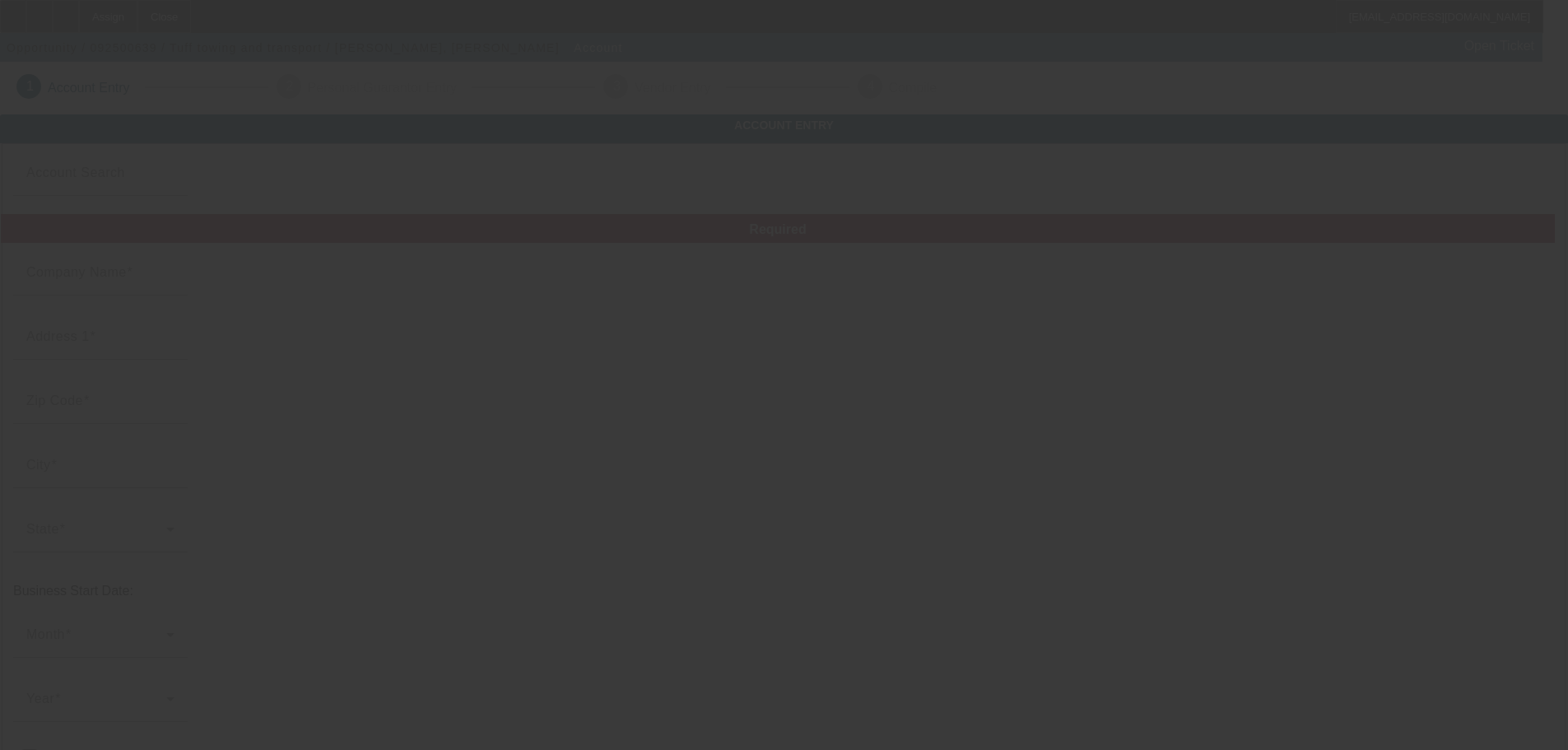
type input "Tuff towing and transport"
type input "7521 Northeast 3rd Avenue"
type input "33138"
type input "Miami"
type input "[PHONE_NUMBER]"
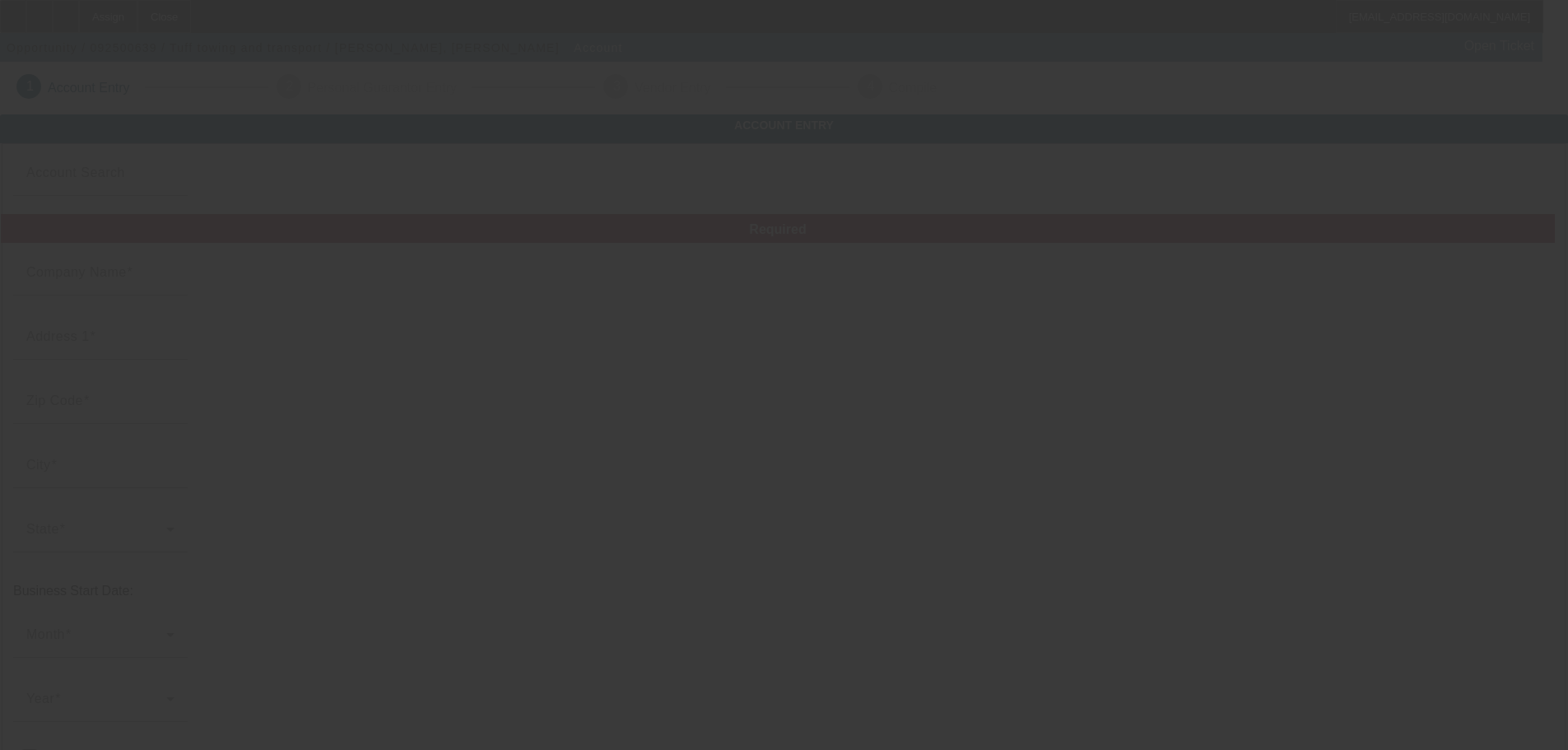
type input "omorales1988@icloud.com"
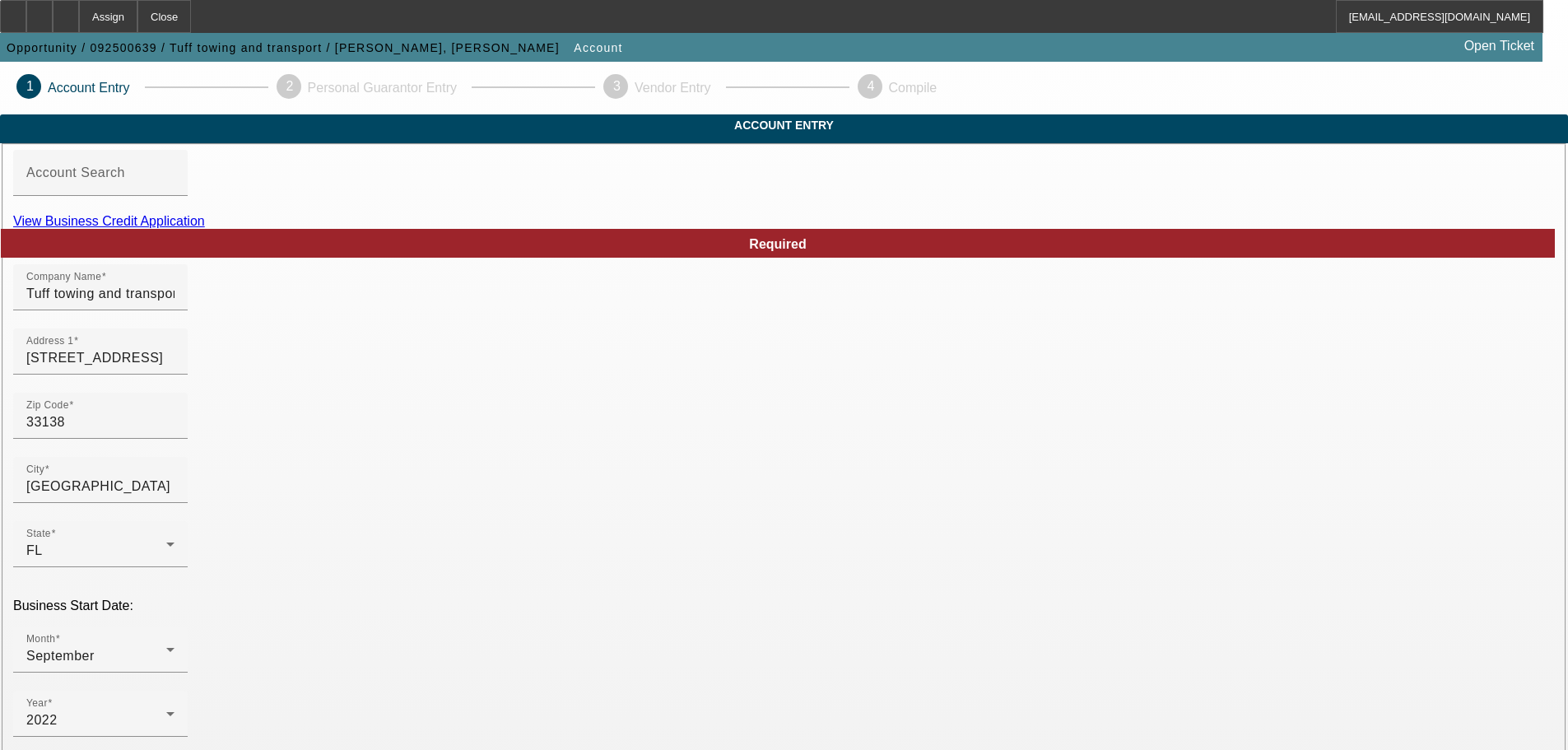
click at [205, 229] on link "View Business Credit Application" at bounding box center [108, 221] width 191 height 14
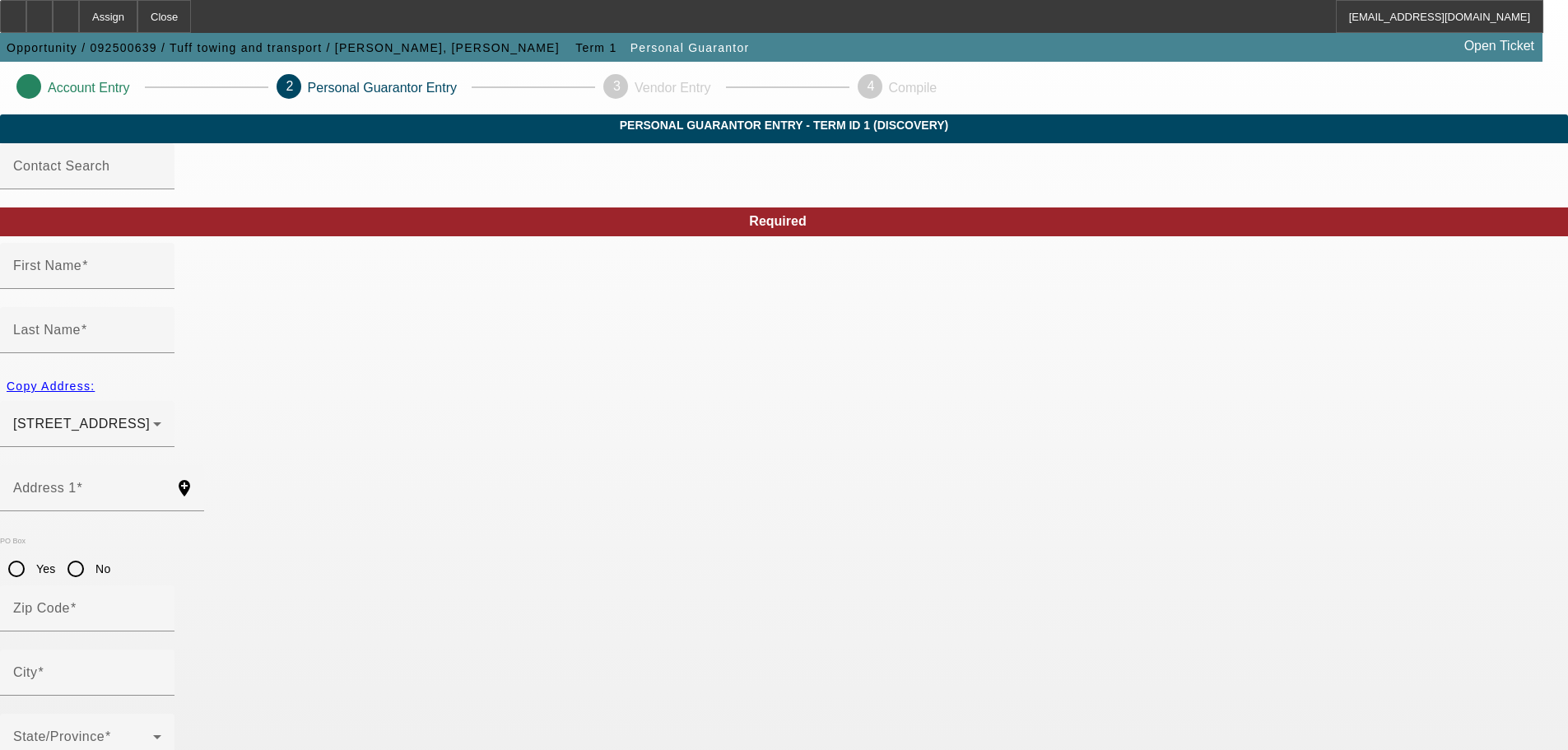
type input "Odin"
type input "Morales"
type input "7521 NE Third Ave"
radio input "true"
type input "33138"
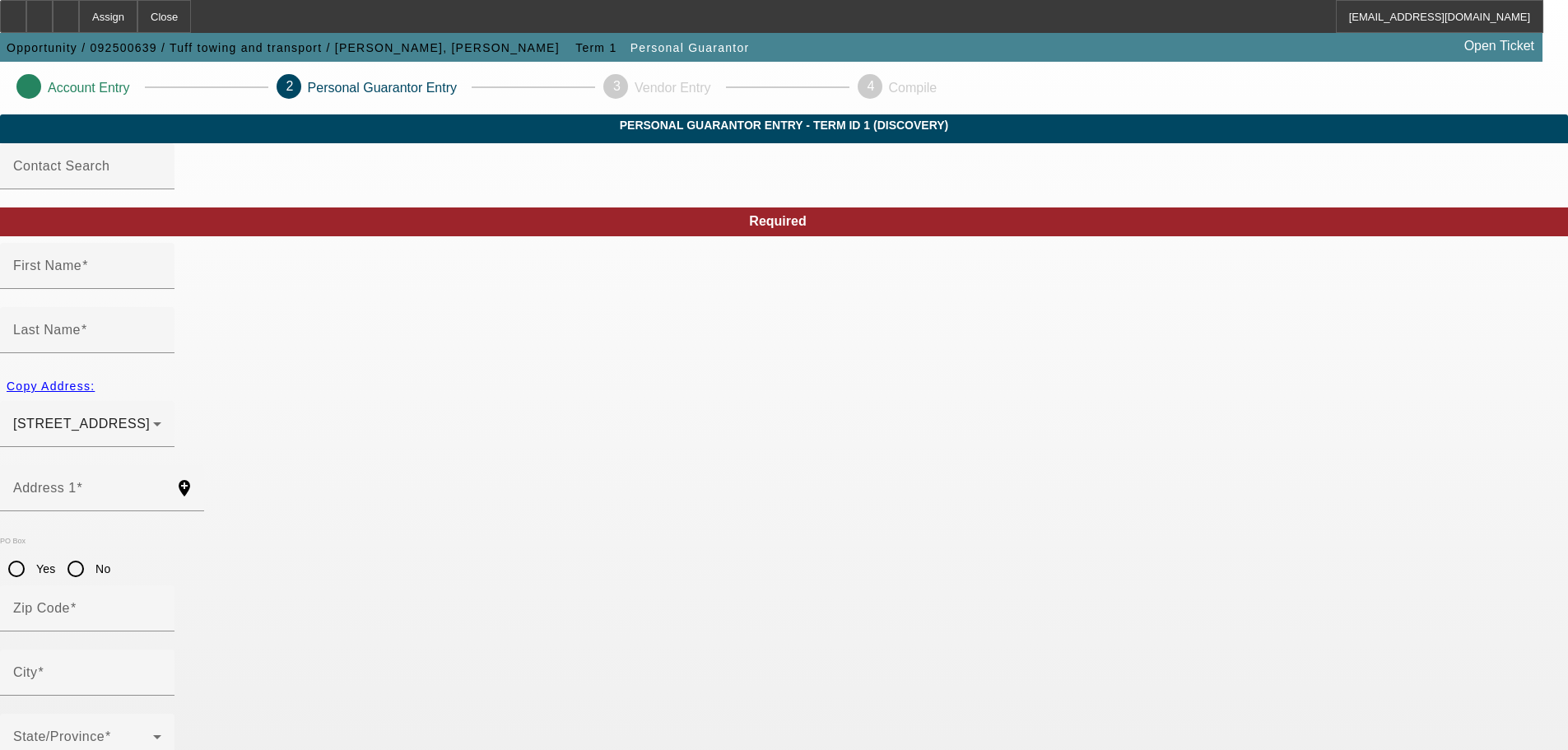
type input "Miami"
type input "(305) 988-0730"
type input "100"
type input "595-78-1122"
type input "omorales1988@icloud.com"
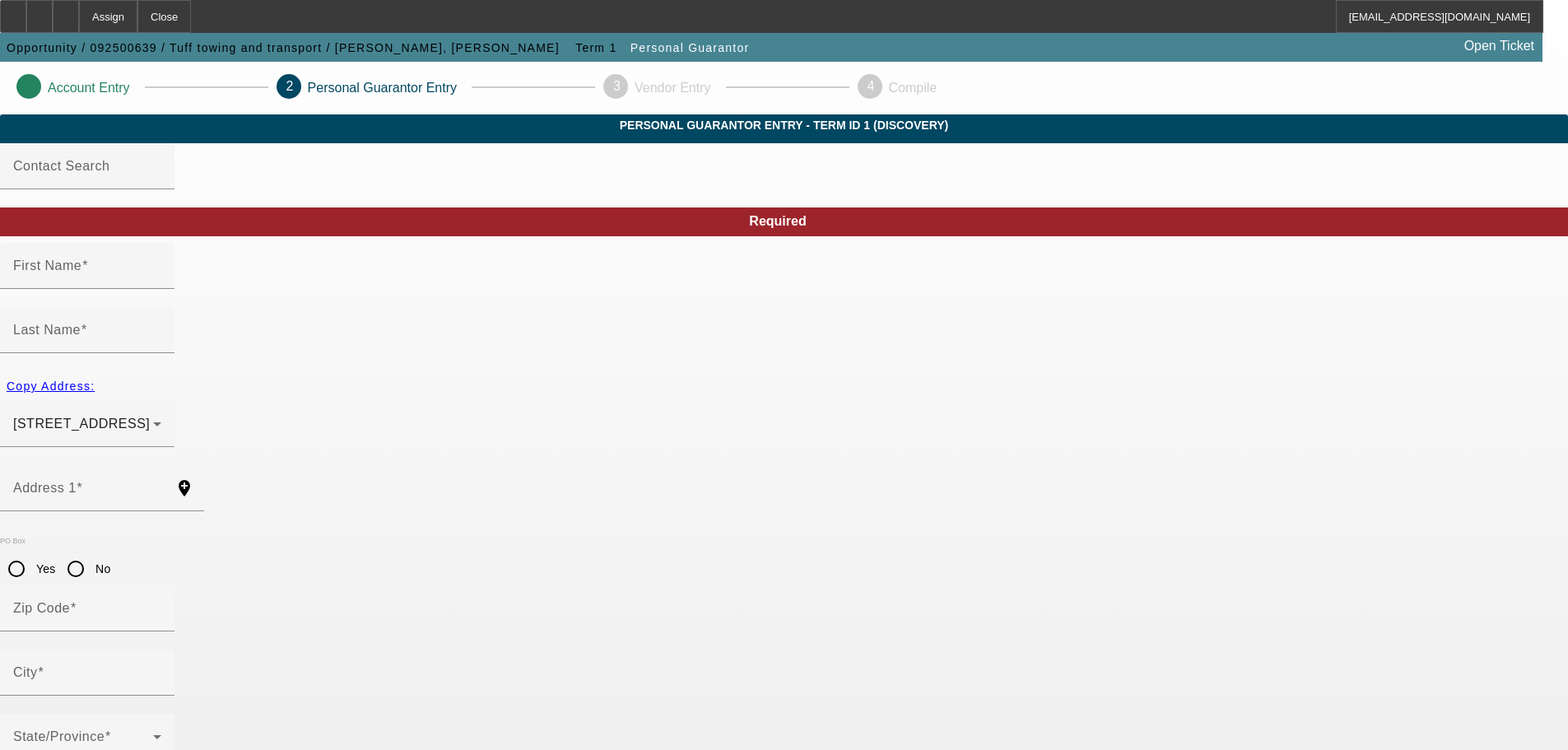
type input "(305) 988-0730"
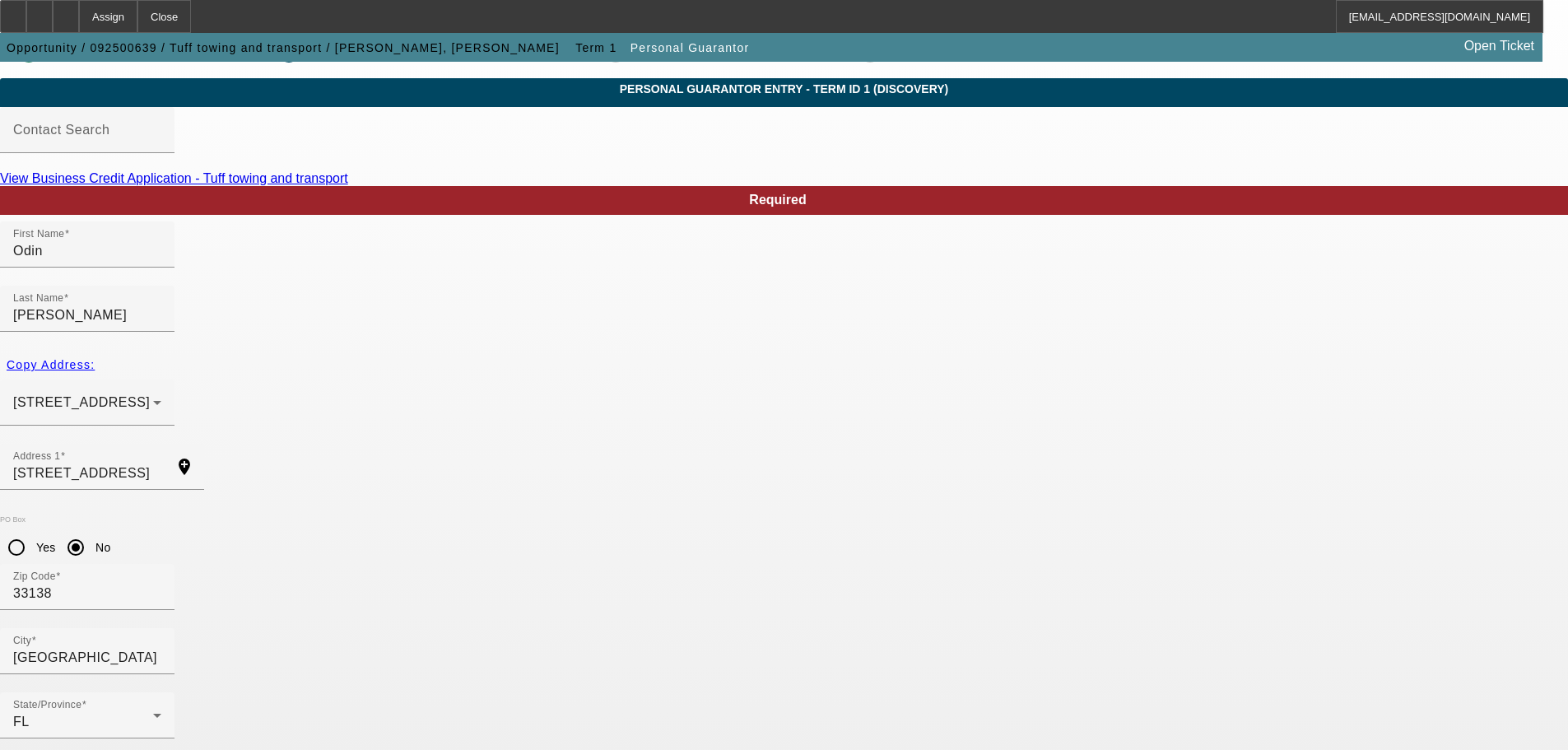
scroll to position [56, 0]
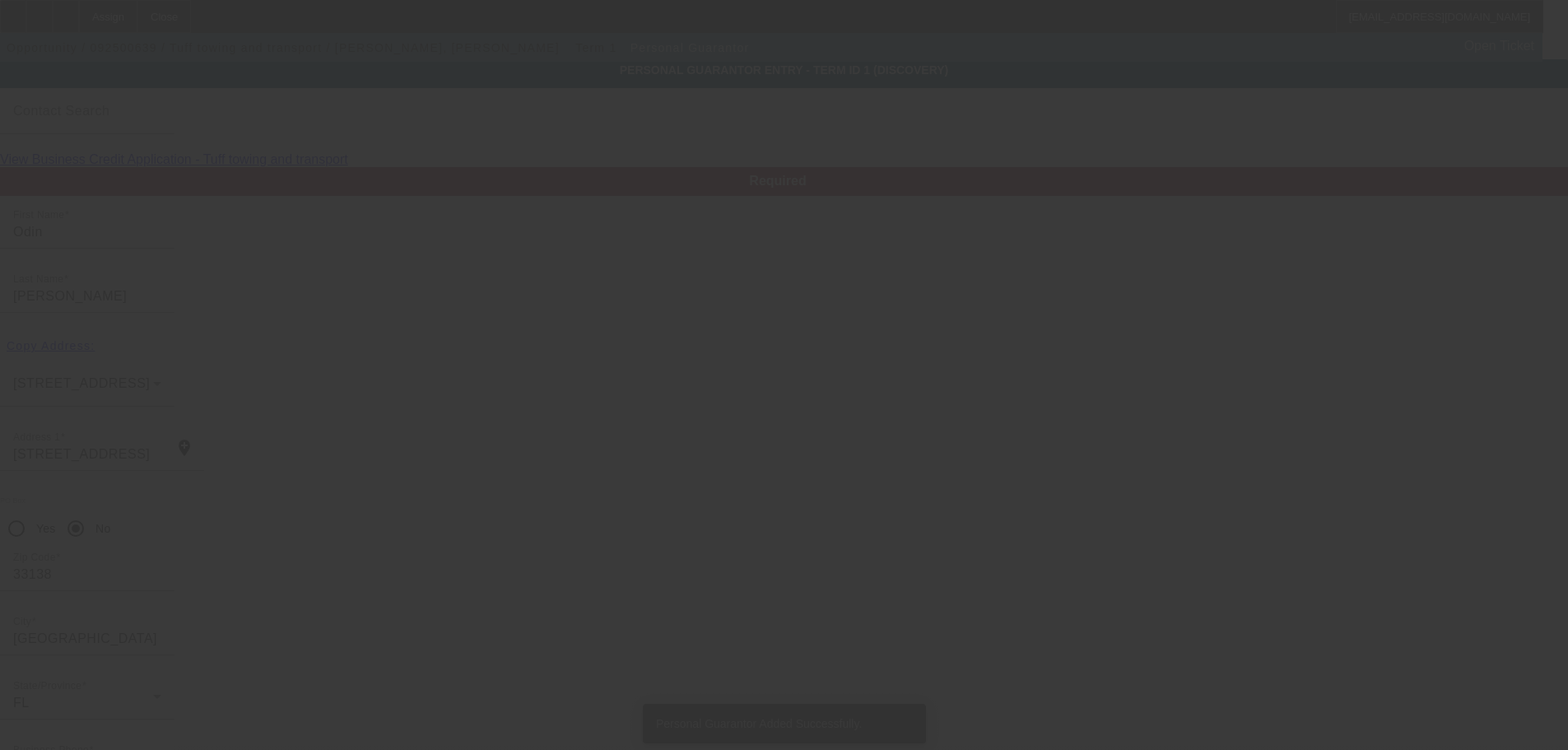
scroll to position [0, 0]
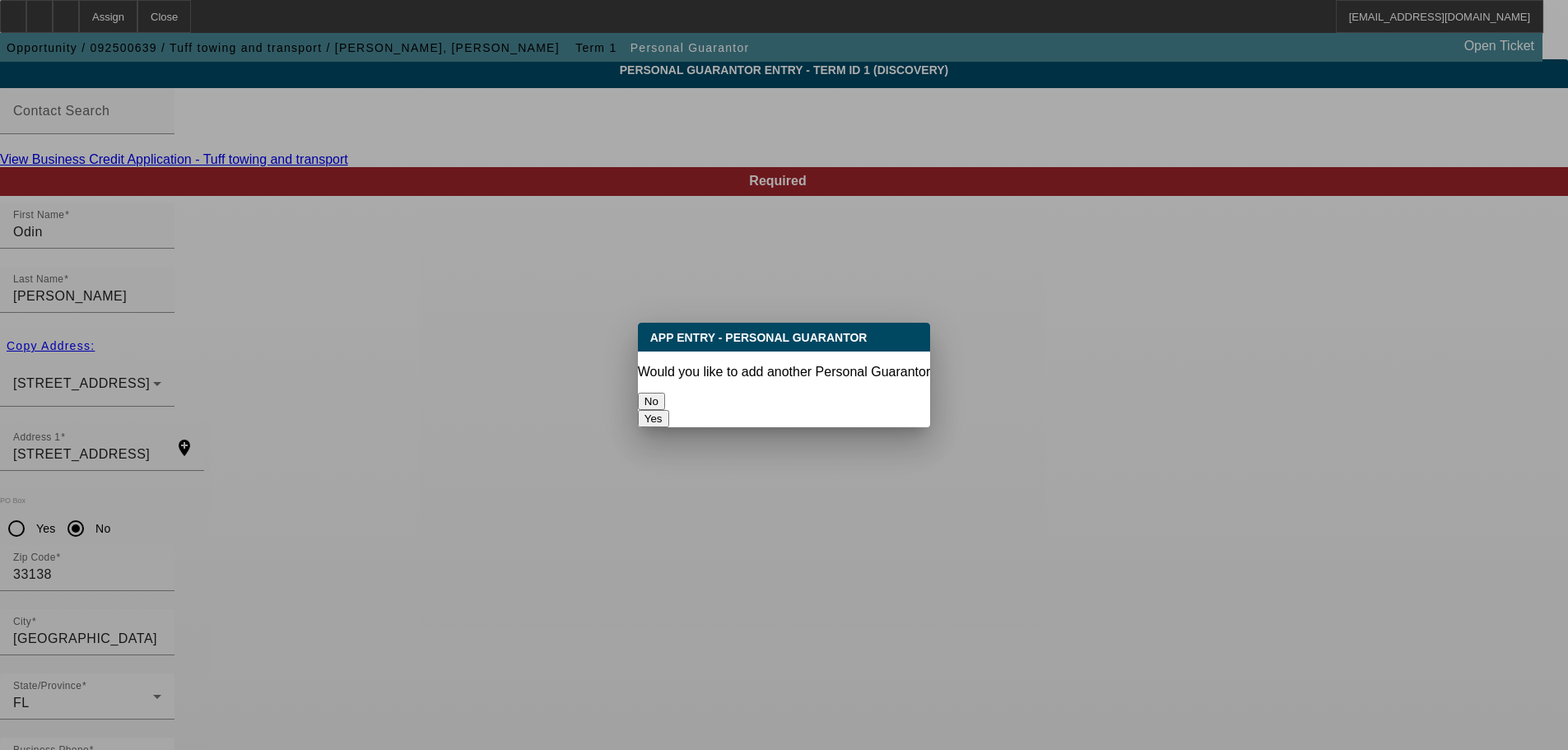
click at [665, 401] on button "No" at bounding box center [651, 401] width 27 height 18
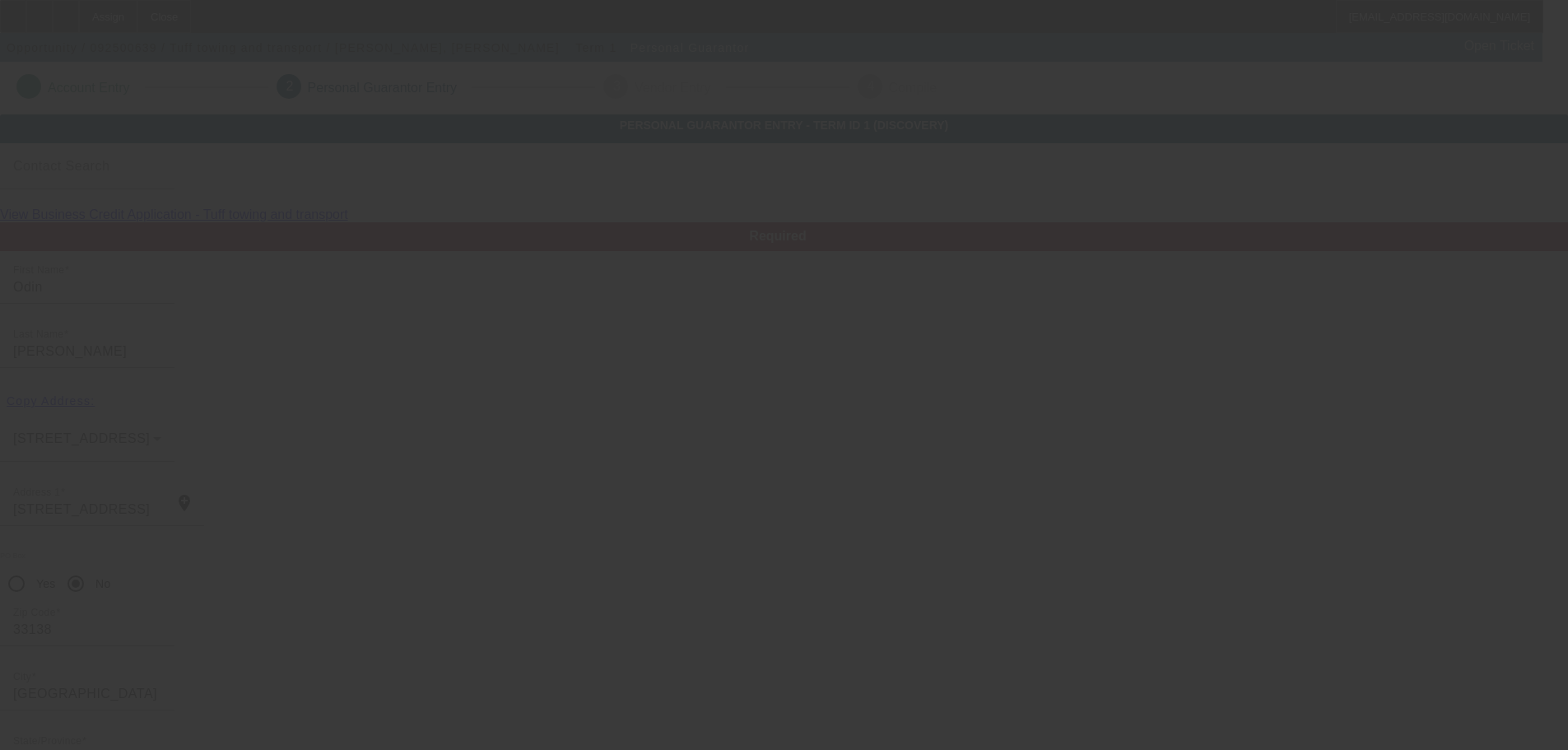
scroll to position [56, 0]
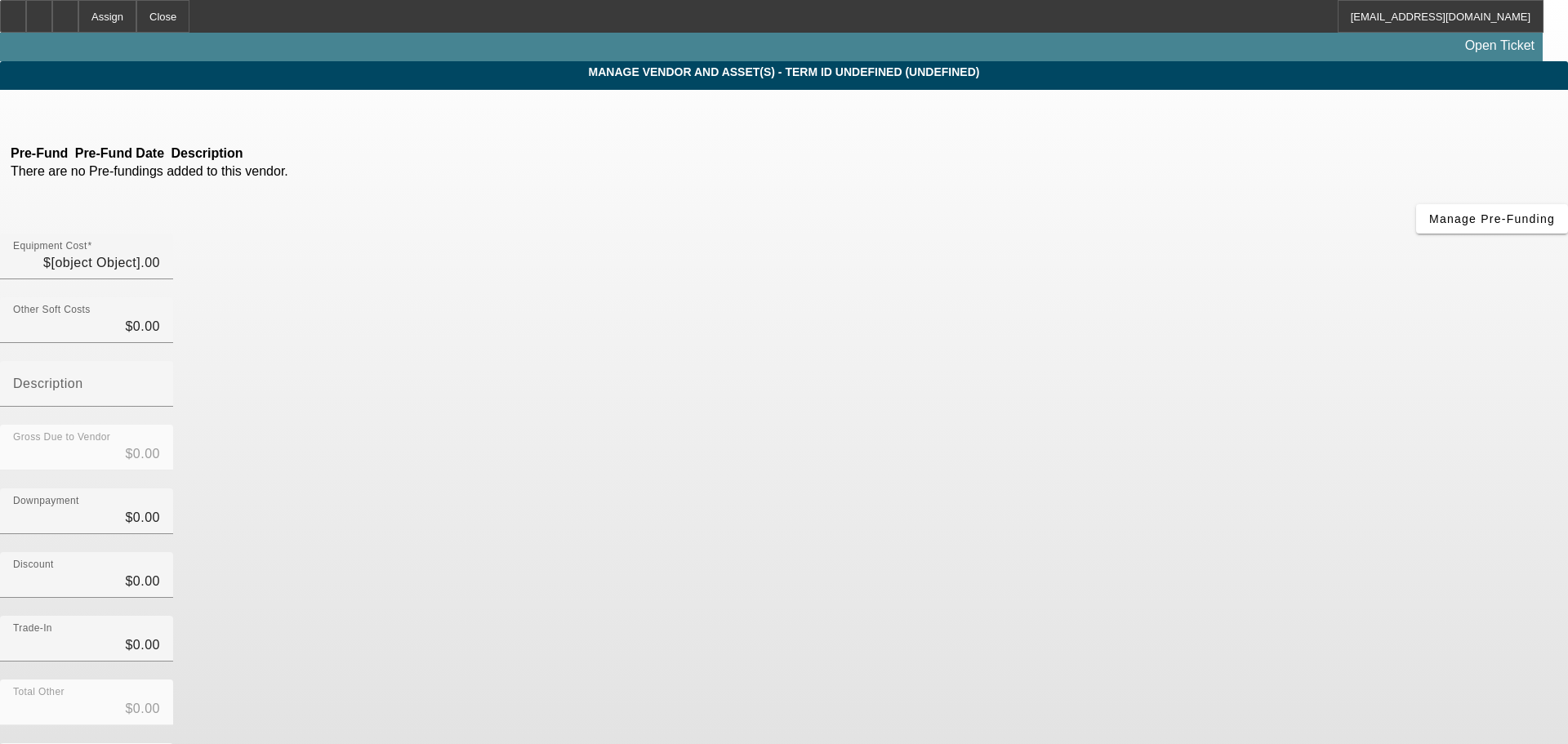
type input "$70,000.00"
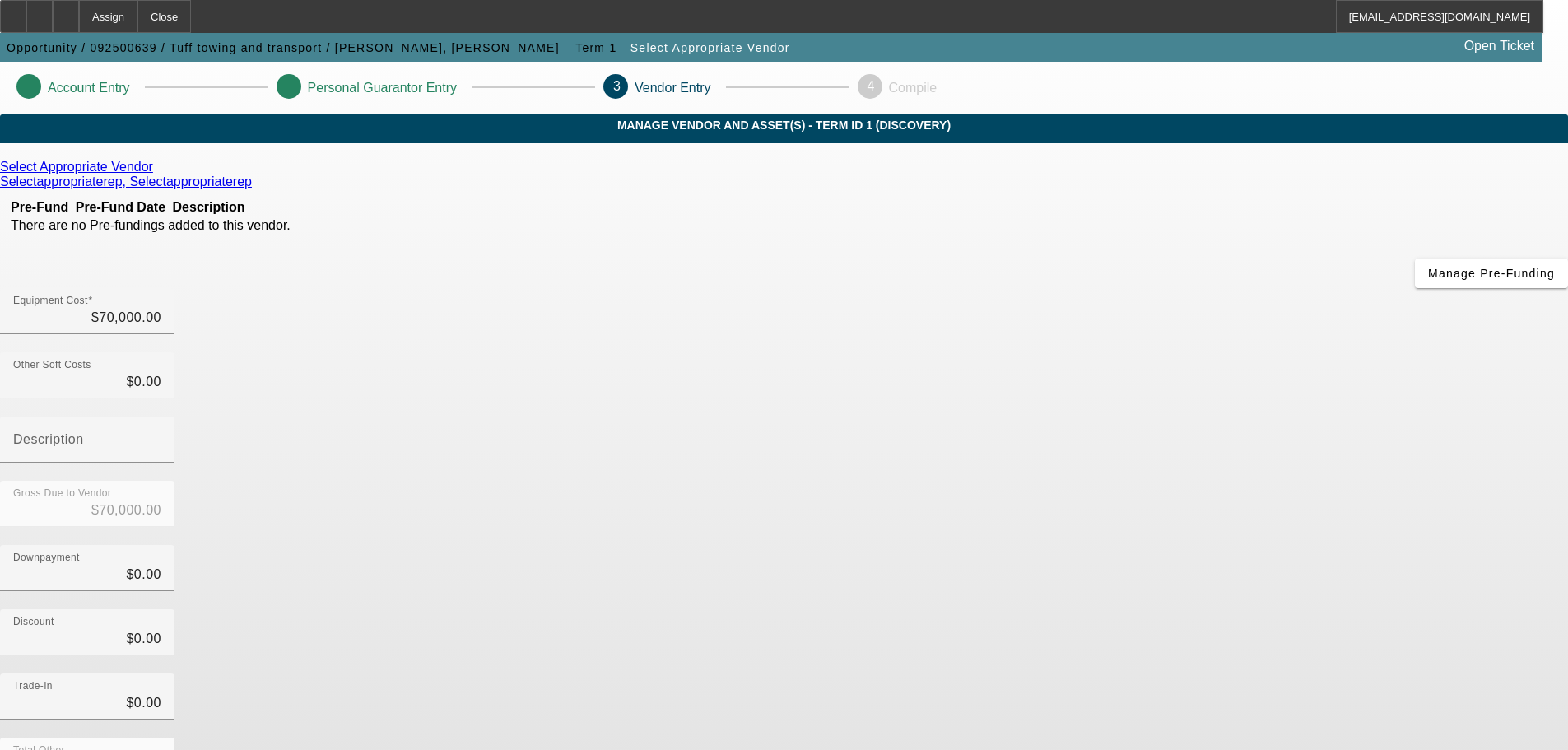
click at [157, 174] on icon at bounding box center [157, 167] width 0 height 14
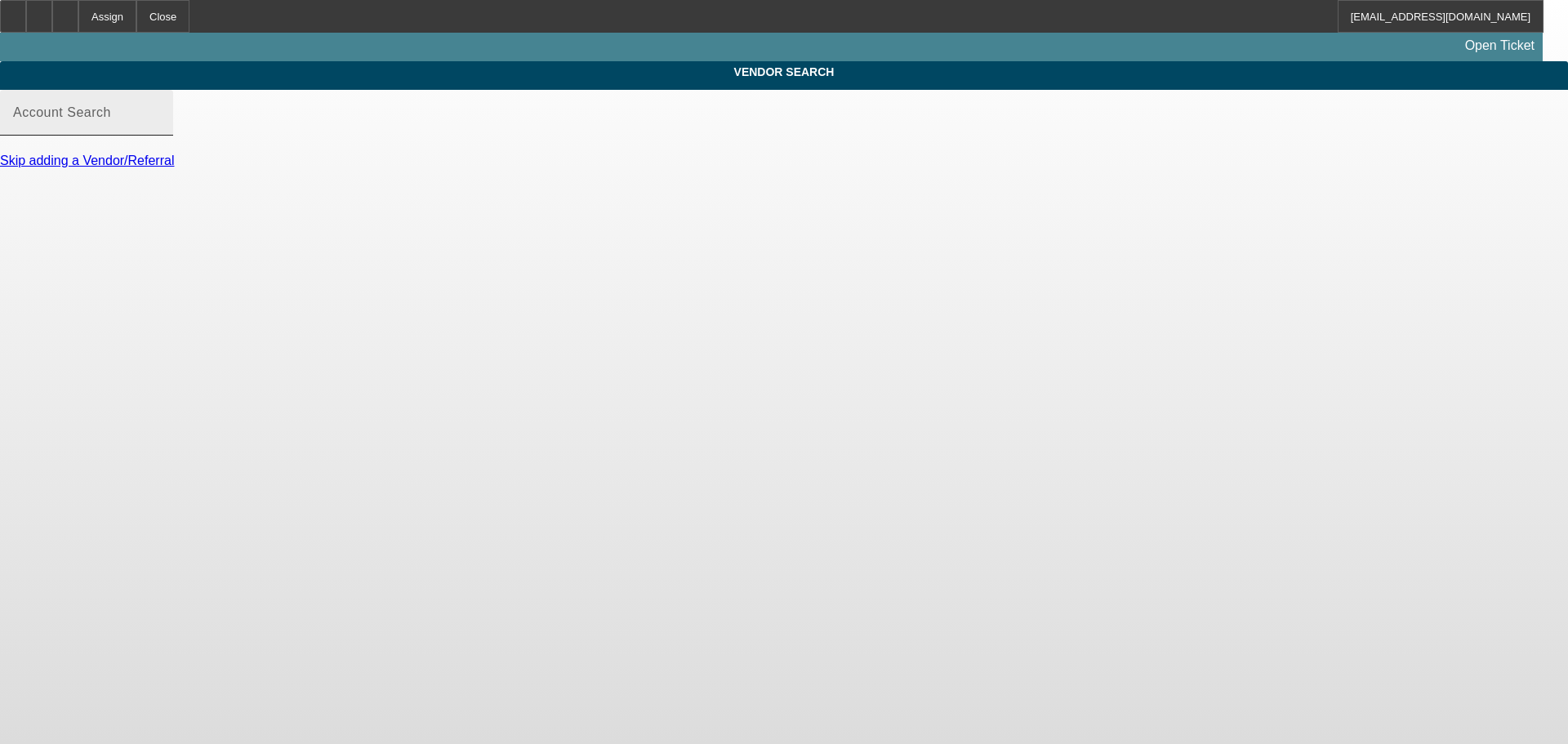
click at [160, 116] on div "Account Search" at bounding box center [87, 113] width 147 height 46
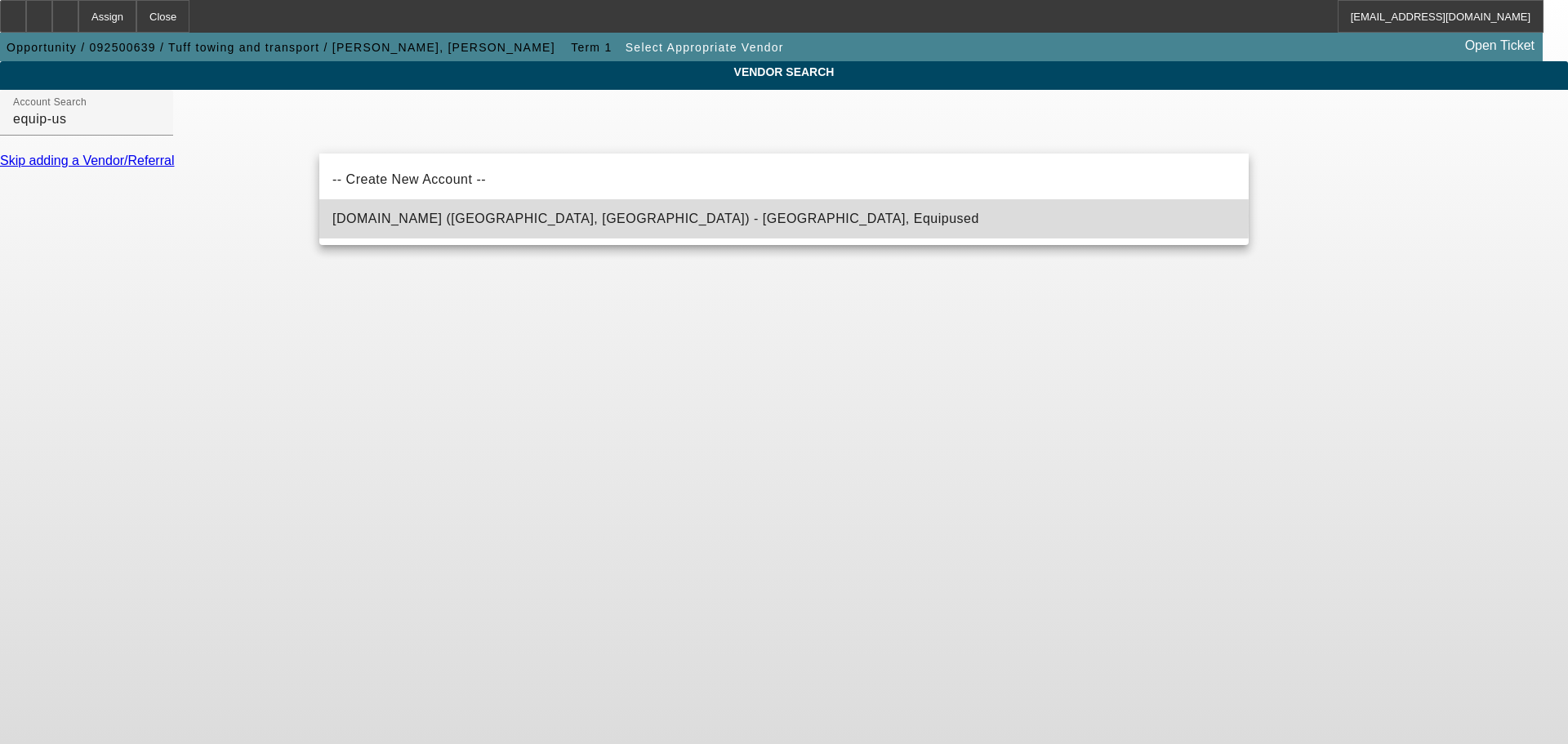
click at [451, 215] on span "Equip-Used.com (Northbrook, IL) - Equipused, Equipused" at bounding box center [655, 219] width 647 height 14
type input "Equip-Used.com (Northbrook, IL) - Equipused, Equipused"
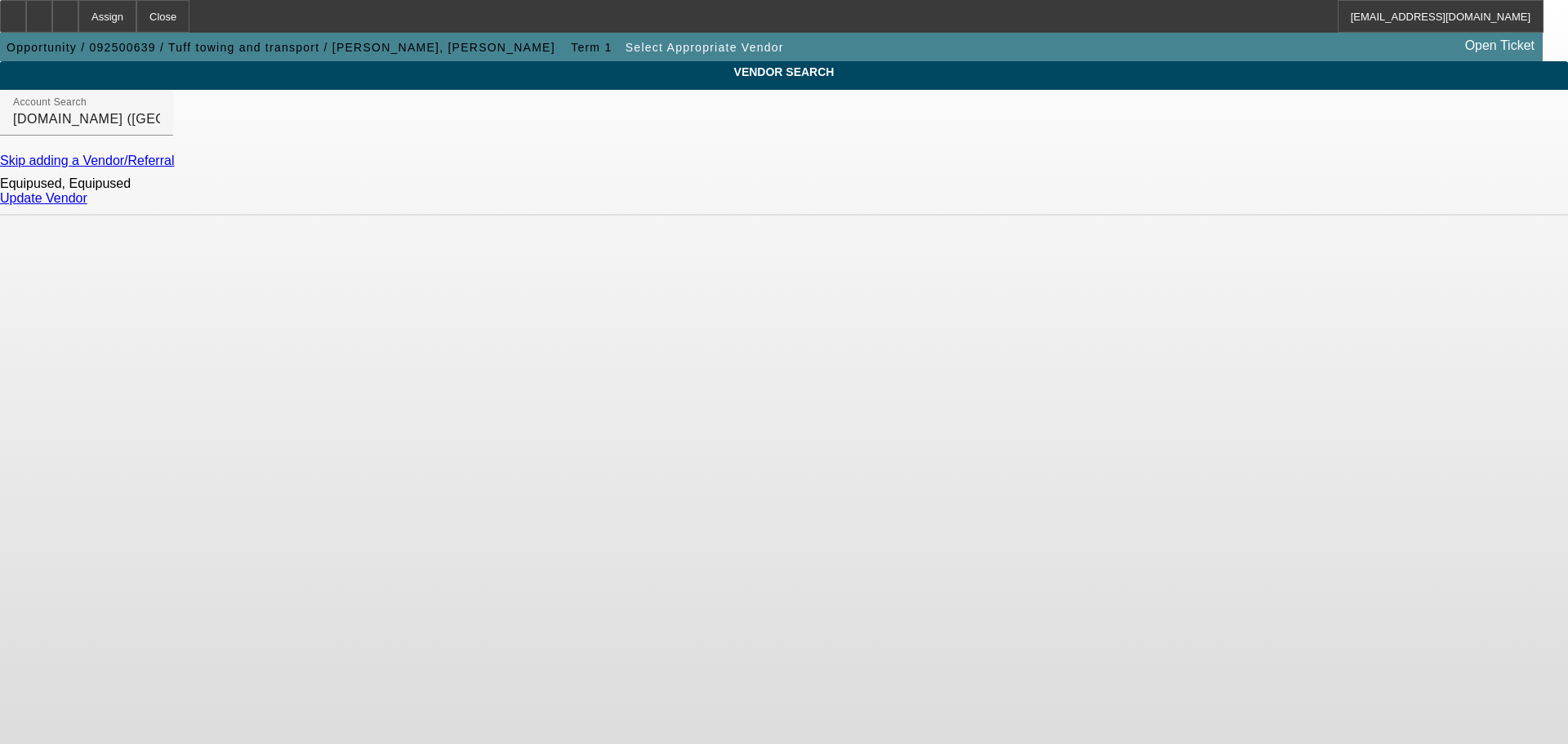
click at [88, 205] on link "Update Vendor" at bounding box center [44, 198] width 88 height 14
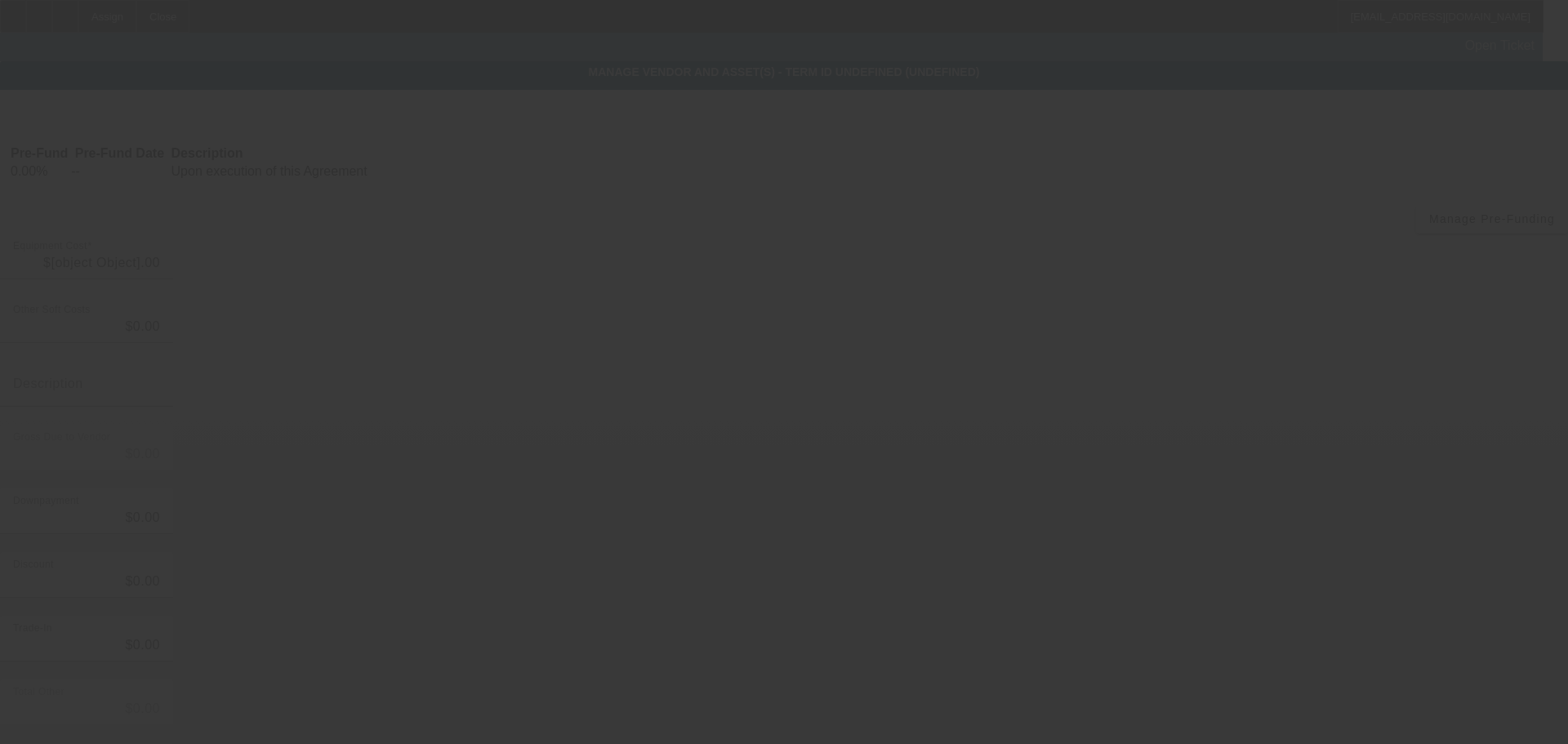
type input "$70,000.00"
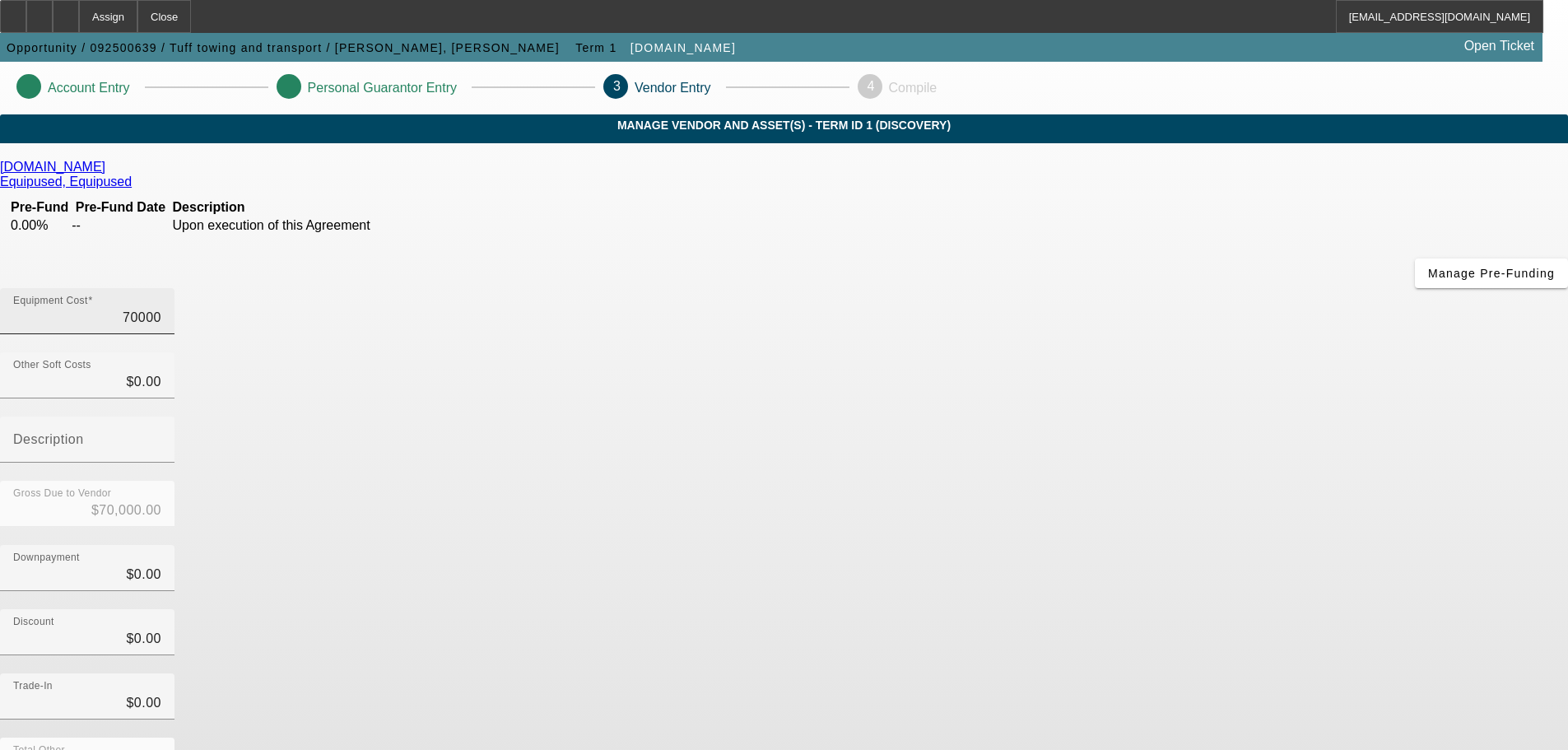
click at [161, 308] on input "70000" at bounding box center [87, 318] width 148 height 19
type input "8"
type input "$8.00"
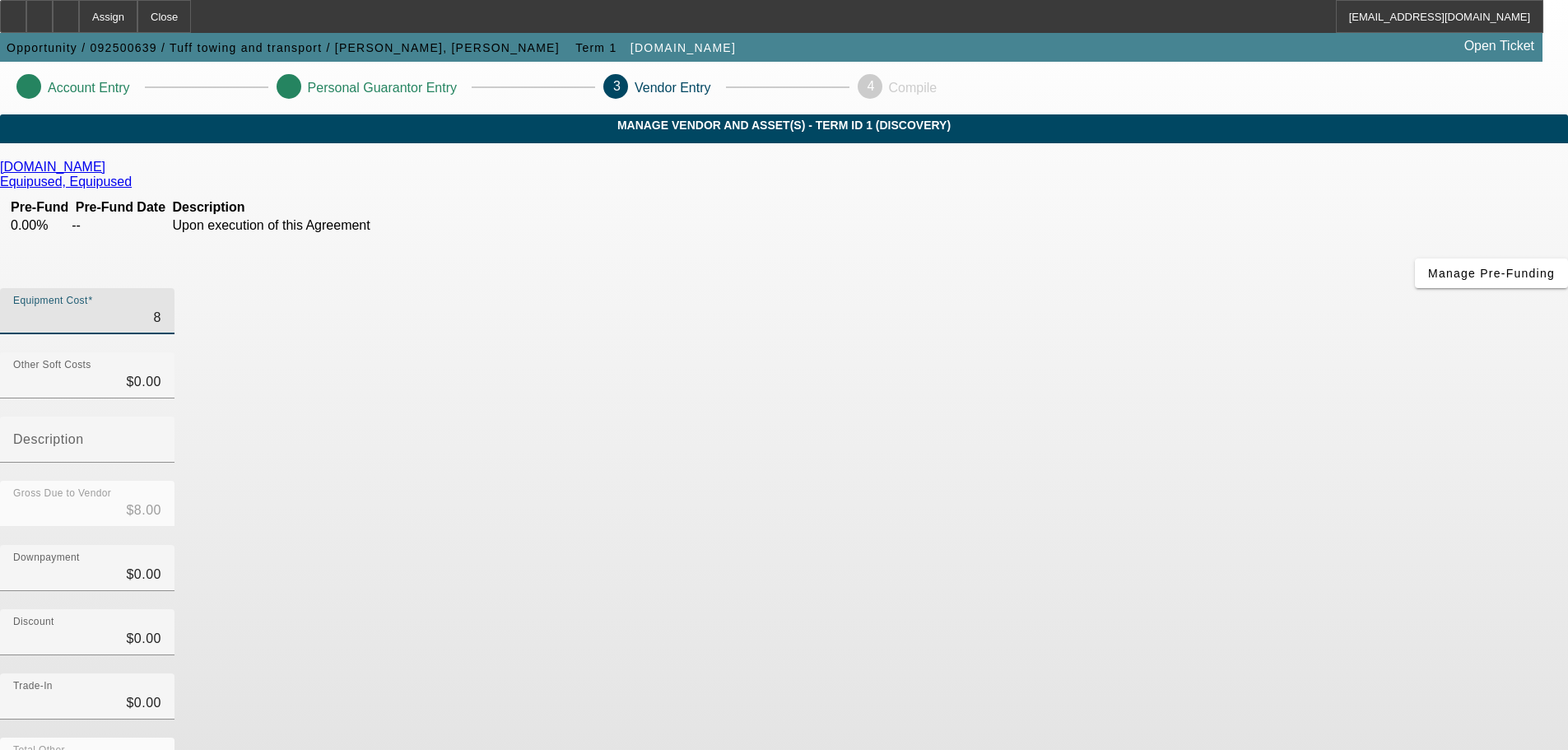
type input "89"
type input "$89.00"
type input "899"
type input "$899.00"
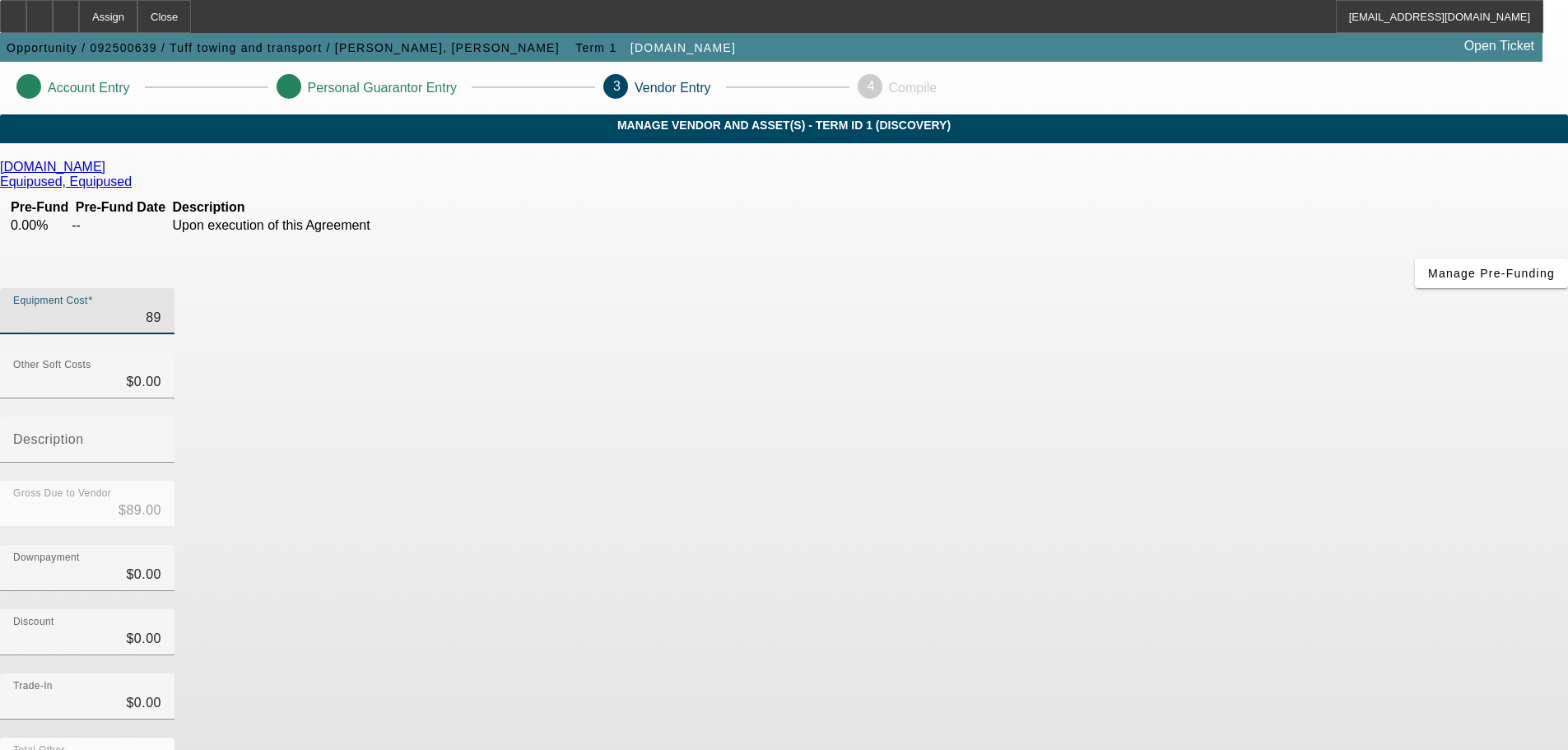
type input "$899.00"
type input "8999"
type input "$8,999.00"
type input "89995"
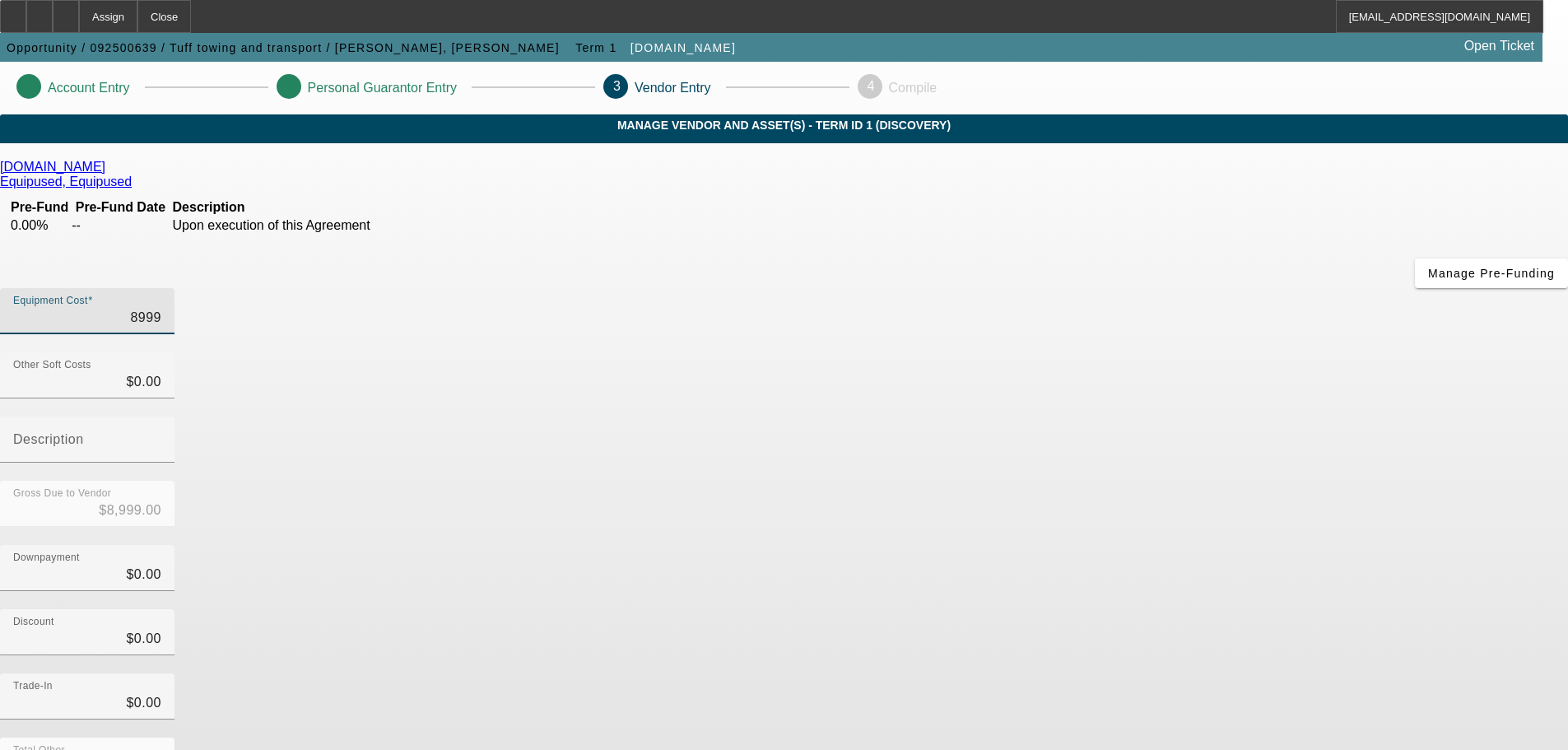
type input "$89,995.00"
click at [1143, 545] on div "Downpayment $0.00" at bounding box center [784, 577] width 1568 height 64
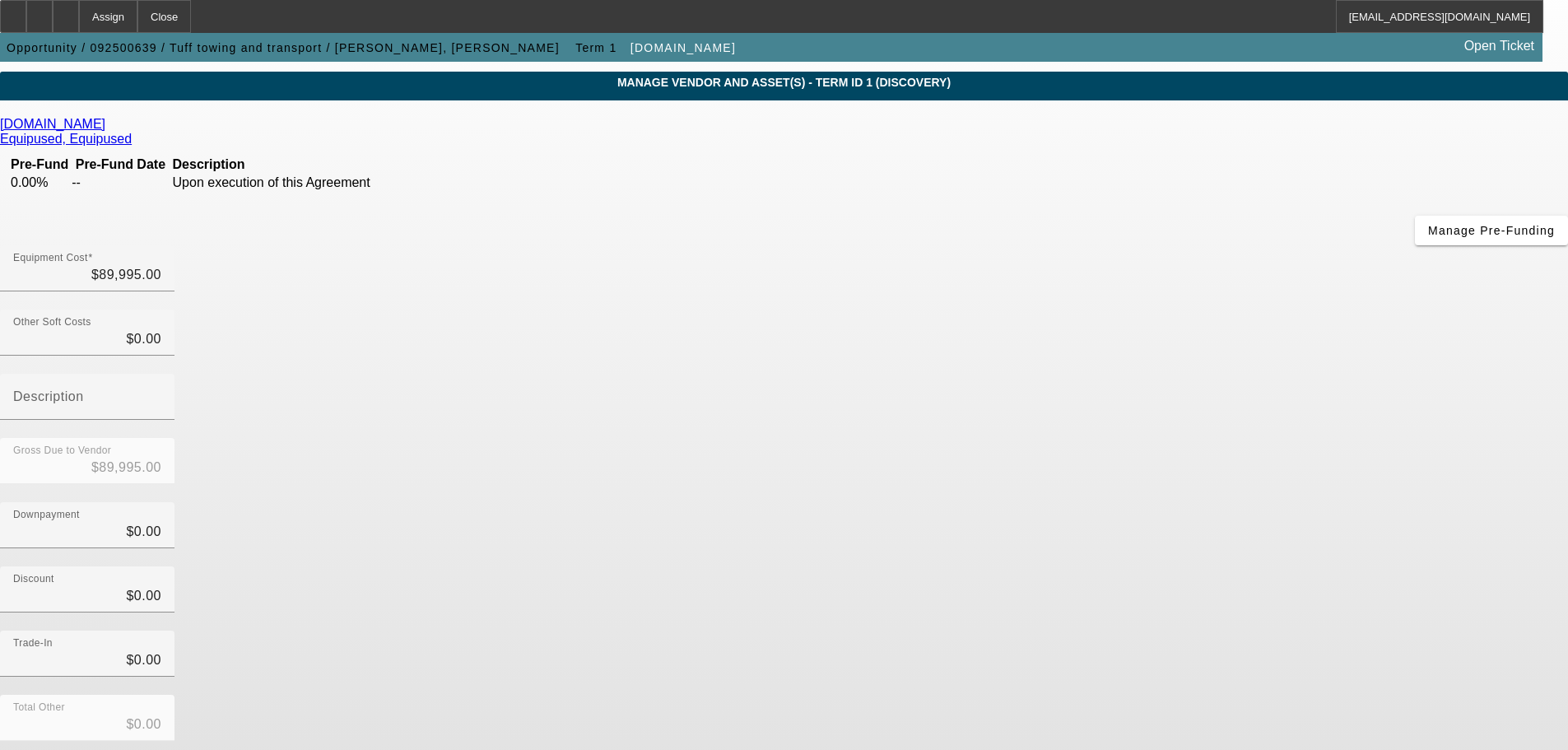
scroll to position [84, 0]
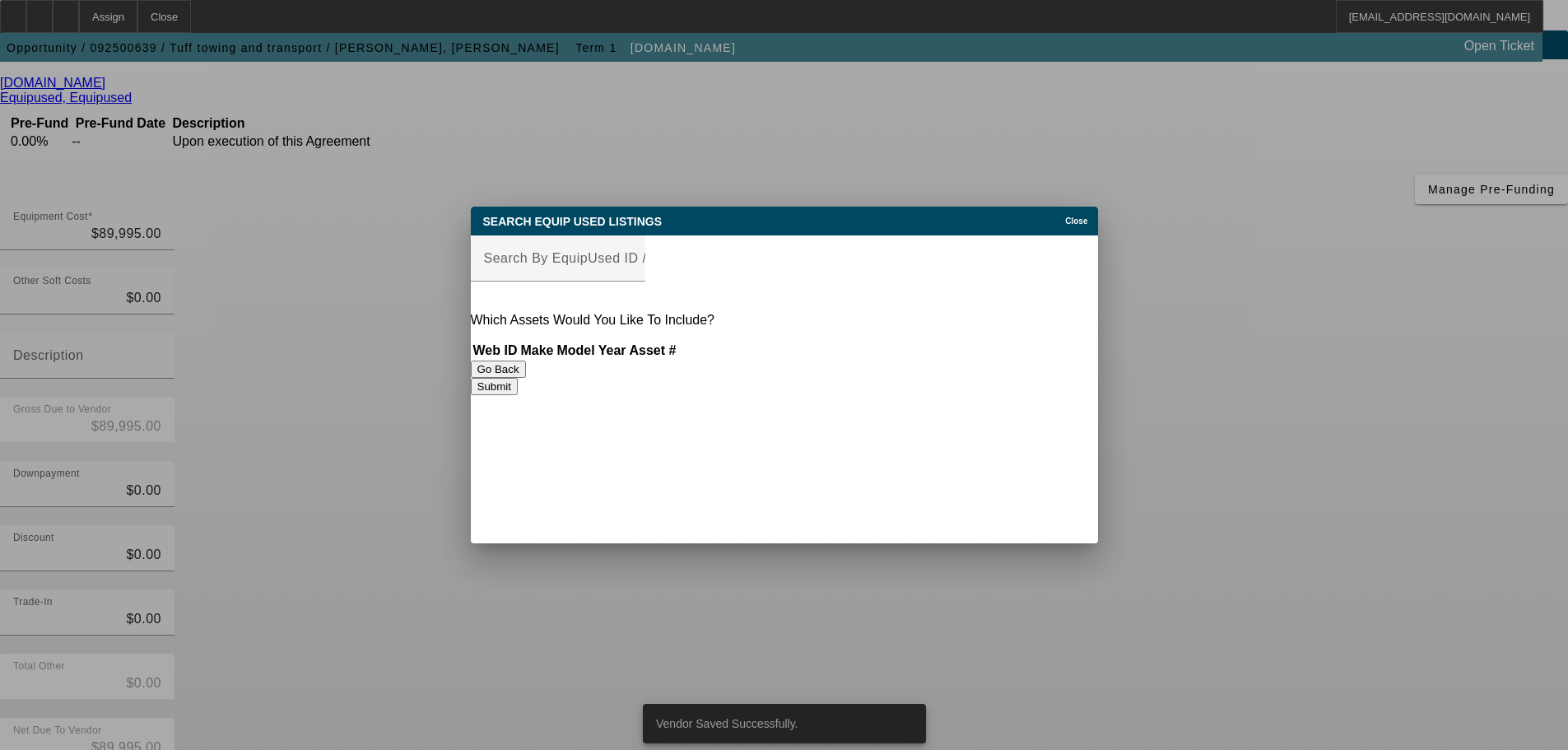
scroll to position [0, 0]
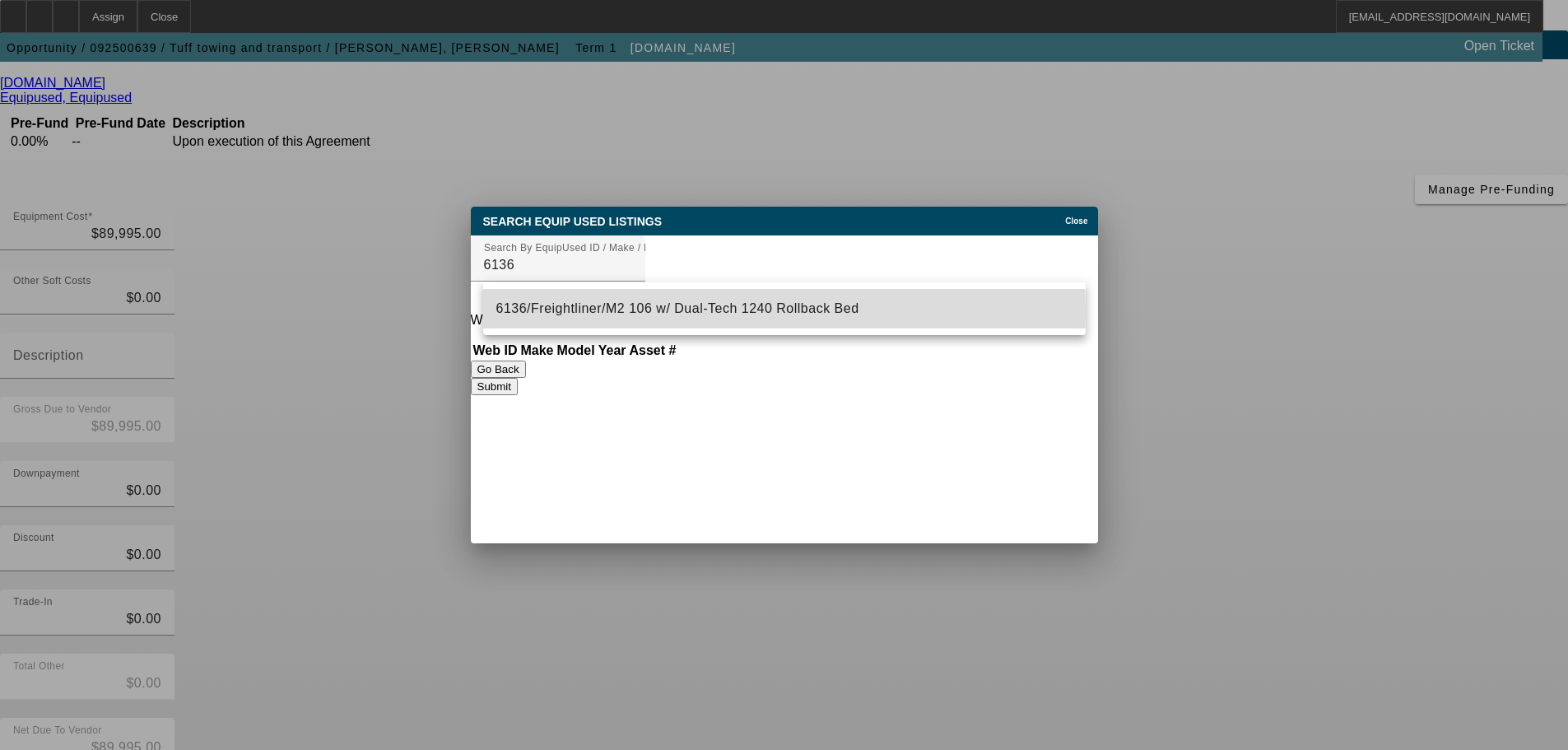
click at [592, 312] on span "6136/Freightliner/M2 106 w/ Dual-Tech 1240 Rollback Bed" at bounding box center [678, 309] width 363 height 14
type input "6136/Freightliner/M2 106 w/ Dual-Tech 1240 Rollback Bed"
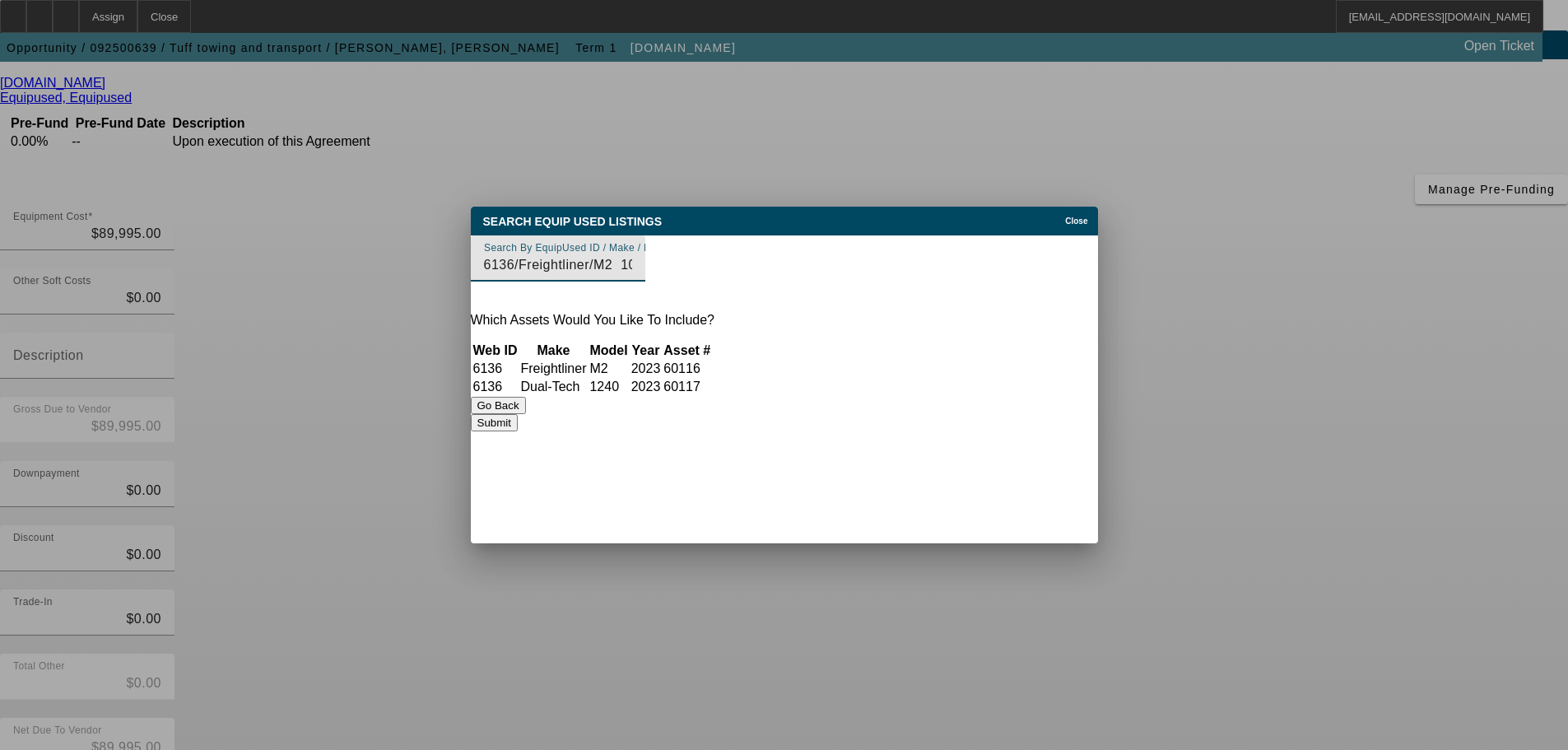
drag, startPoint x: 1021, startPoint y: 415, endPoint x: 1015, endPoint y: 431, distance: 17.1
click at [1019, 417] on div "Search Equip Used Listings Close Search By EquipUsed ID / Make / Model 6136/Fre…" at bounding box center [784, 319] width 627 height 225
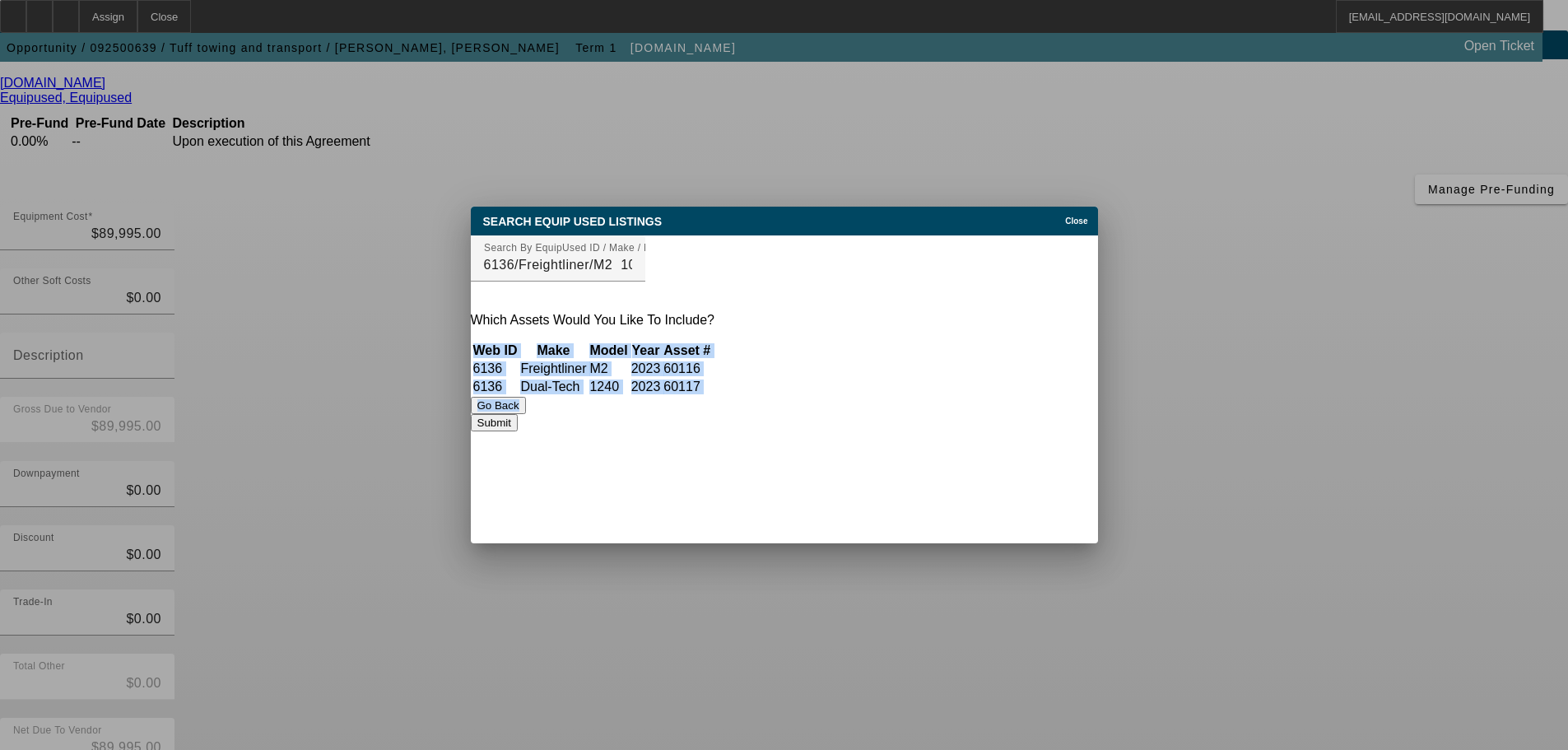
click at [518, 431] on button "Submit" at bounding box center [494, 424] width 47 height 18
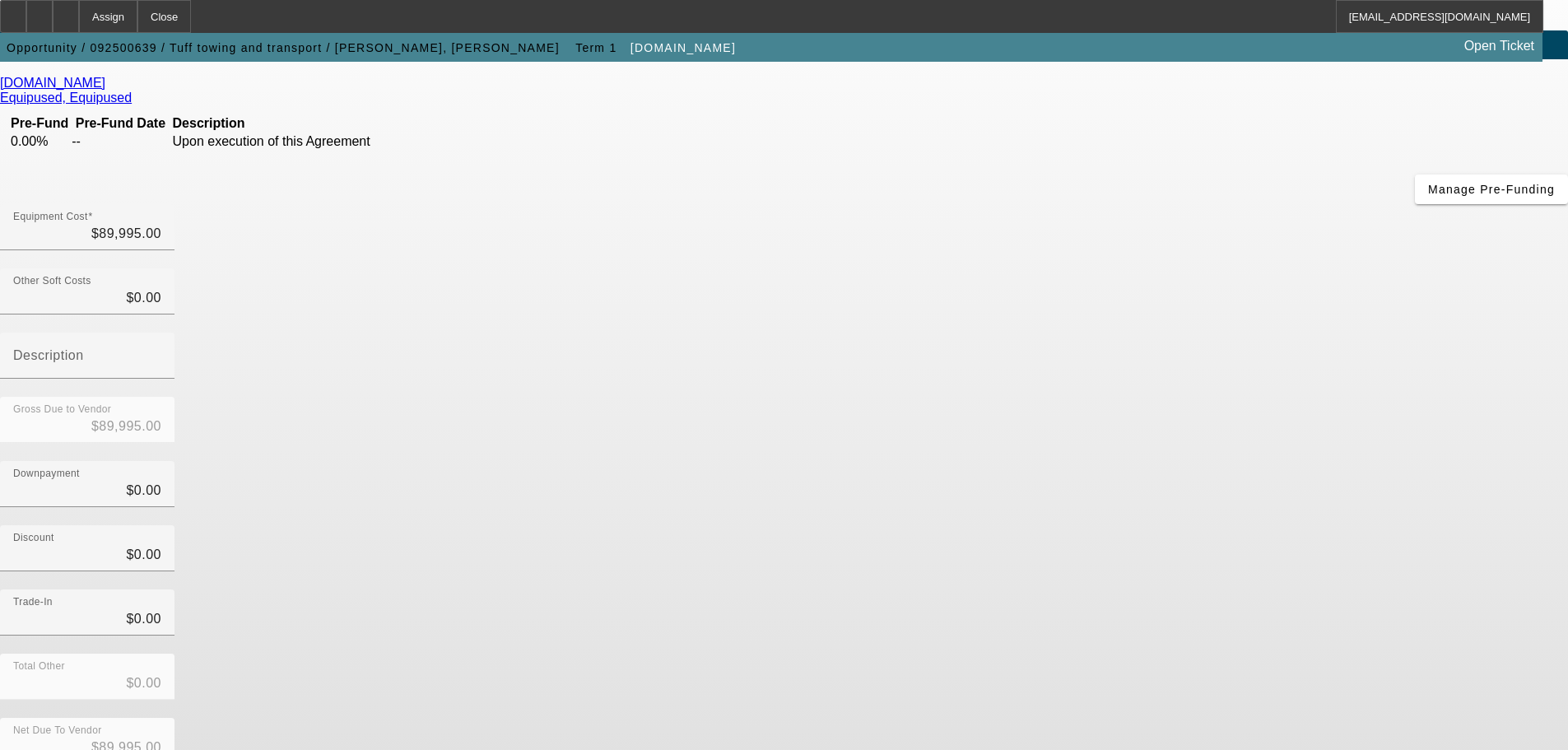
scroll to position [84, 0]
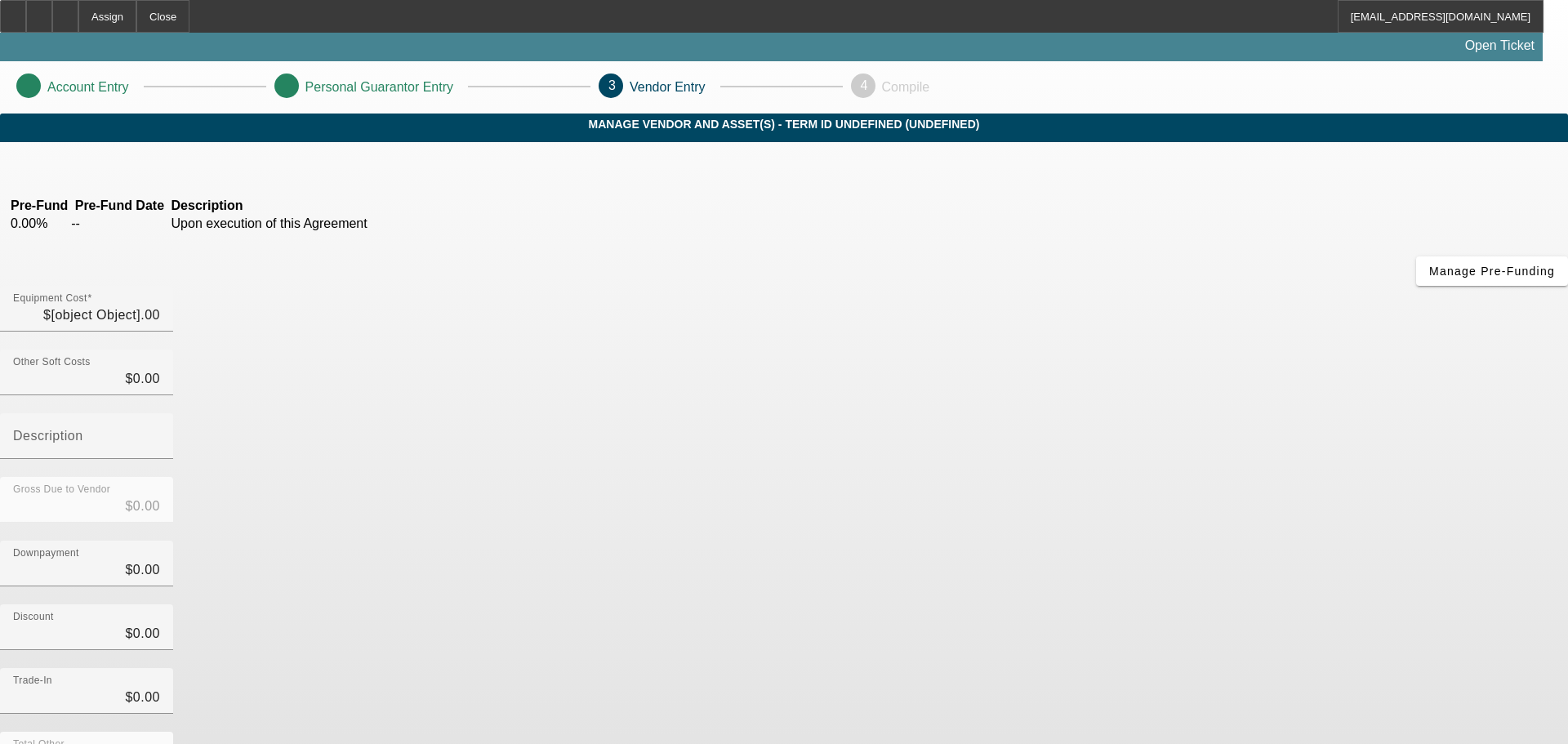
type input "$89,995.00"
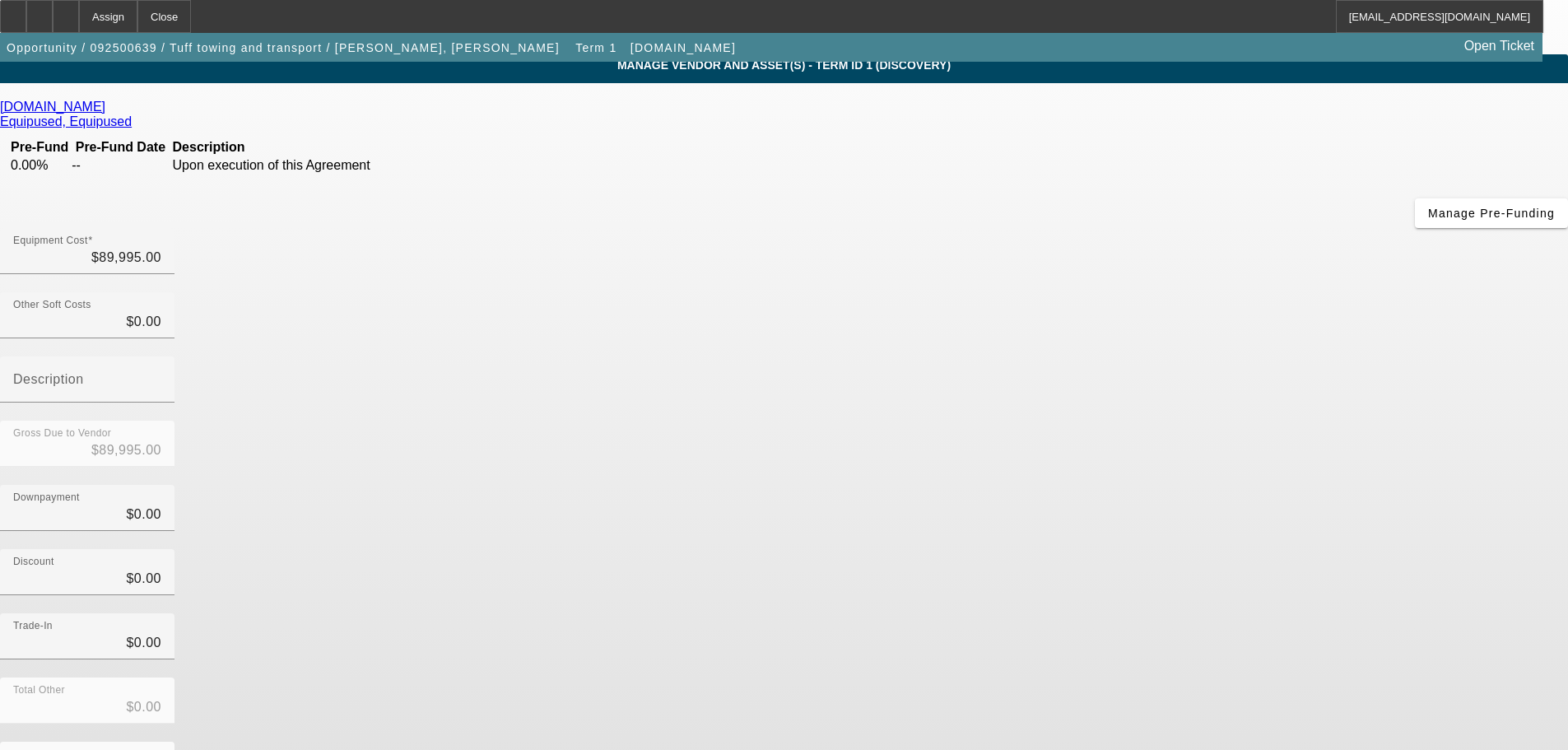
scroll to position [116, 0]
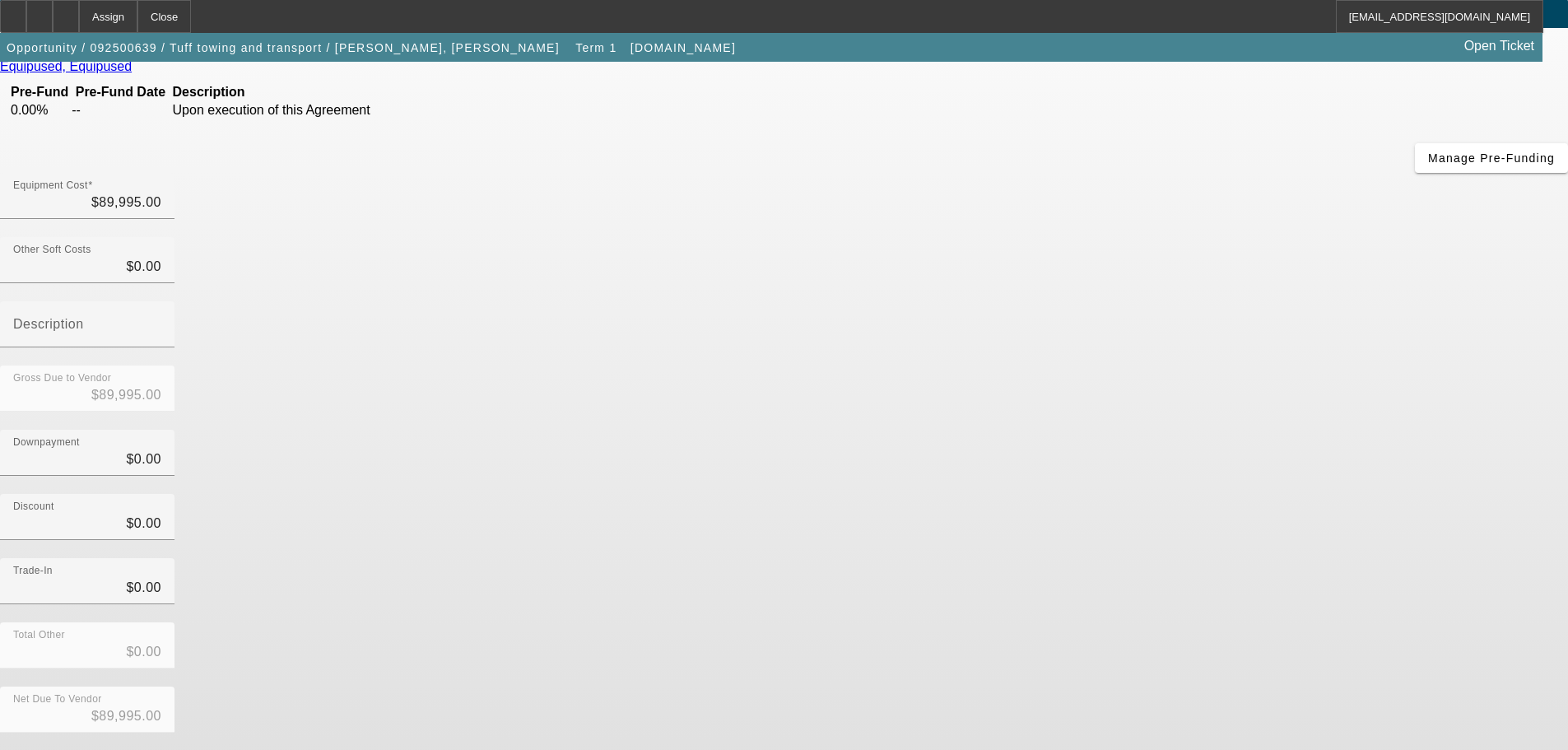
click at [47, 749] on button "Submit" at bounding box center [23, 760] width 47 height 18
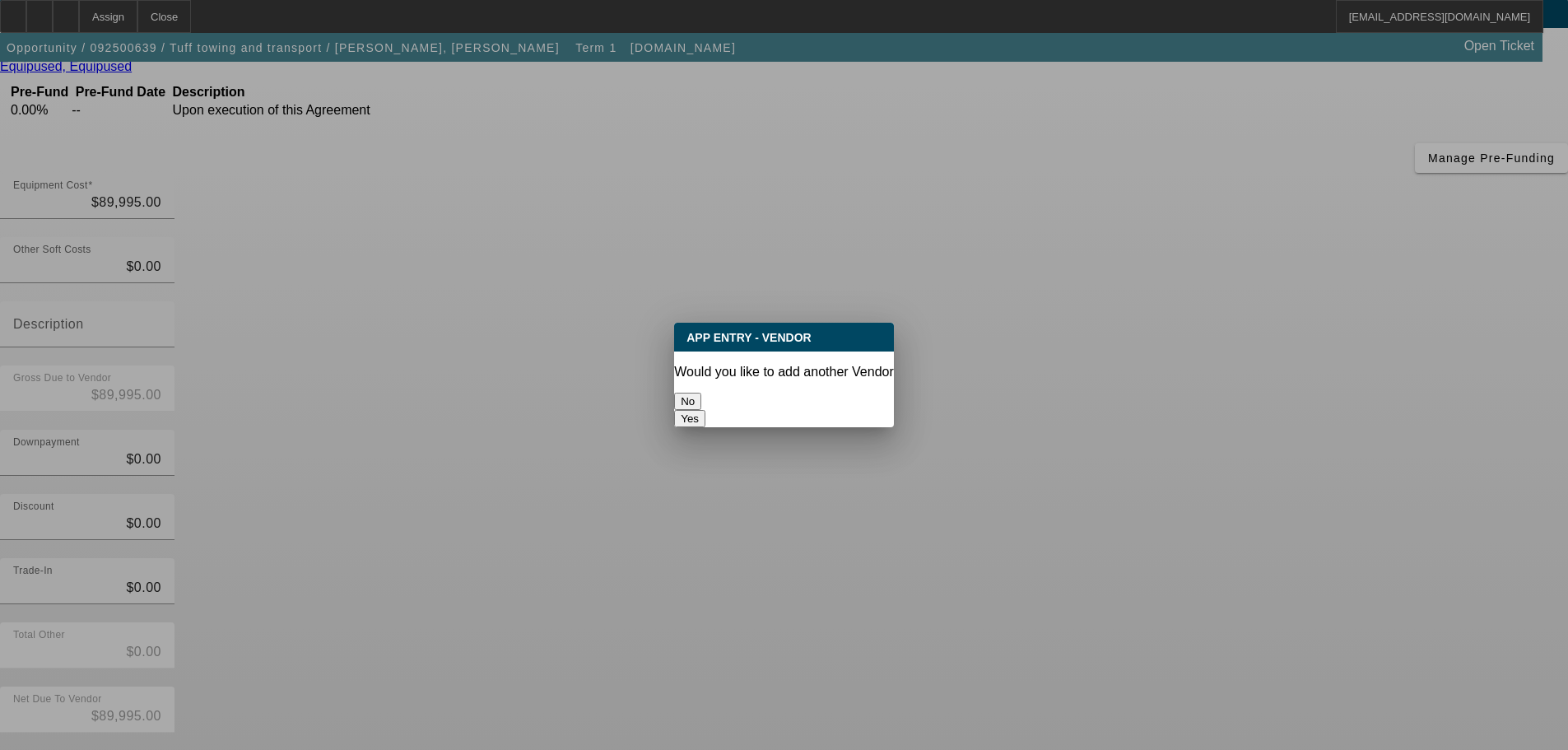
click at [701, 400] on button "No" at bounding box center [687, 401] width 27 height 18
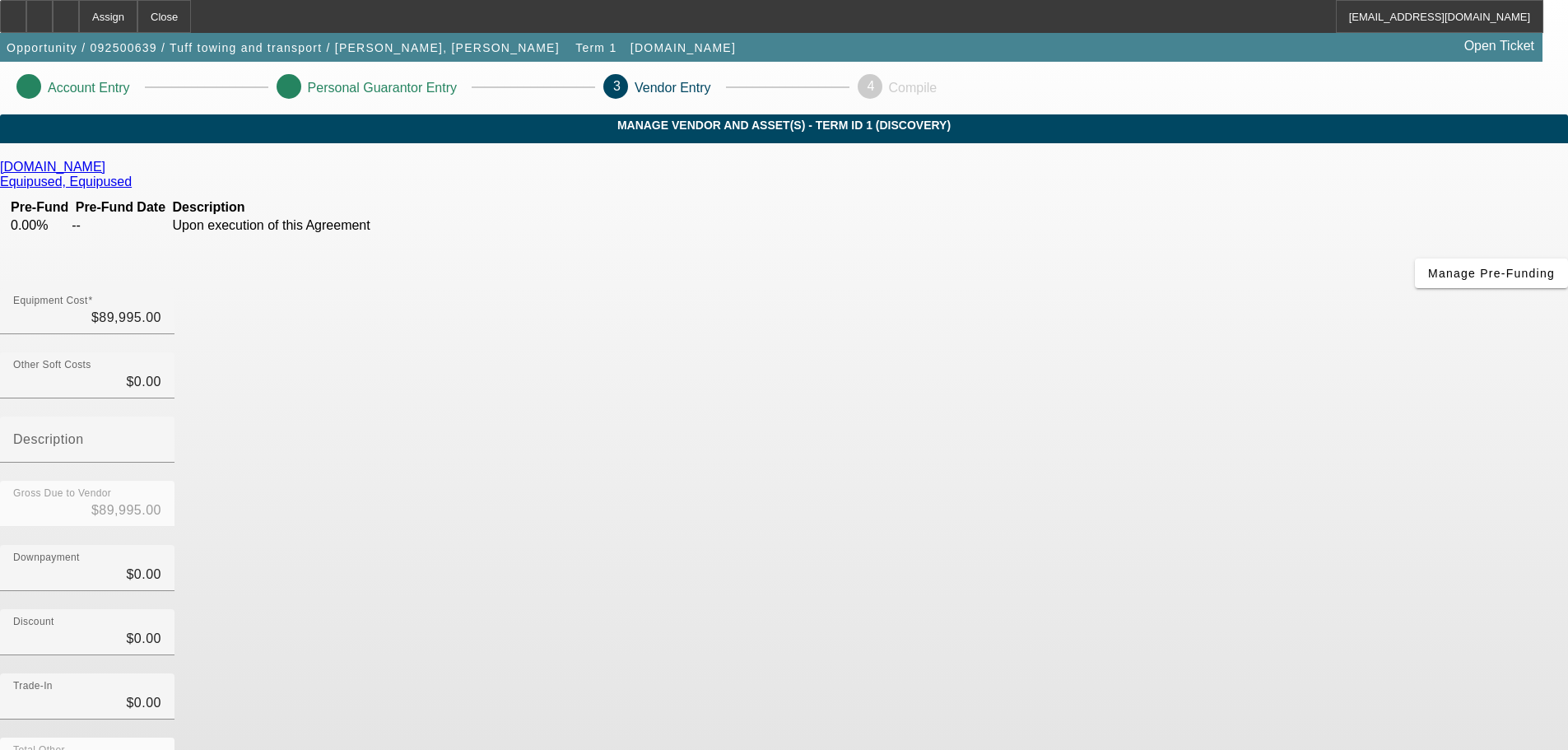
scroll to position [116, 0]
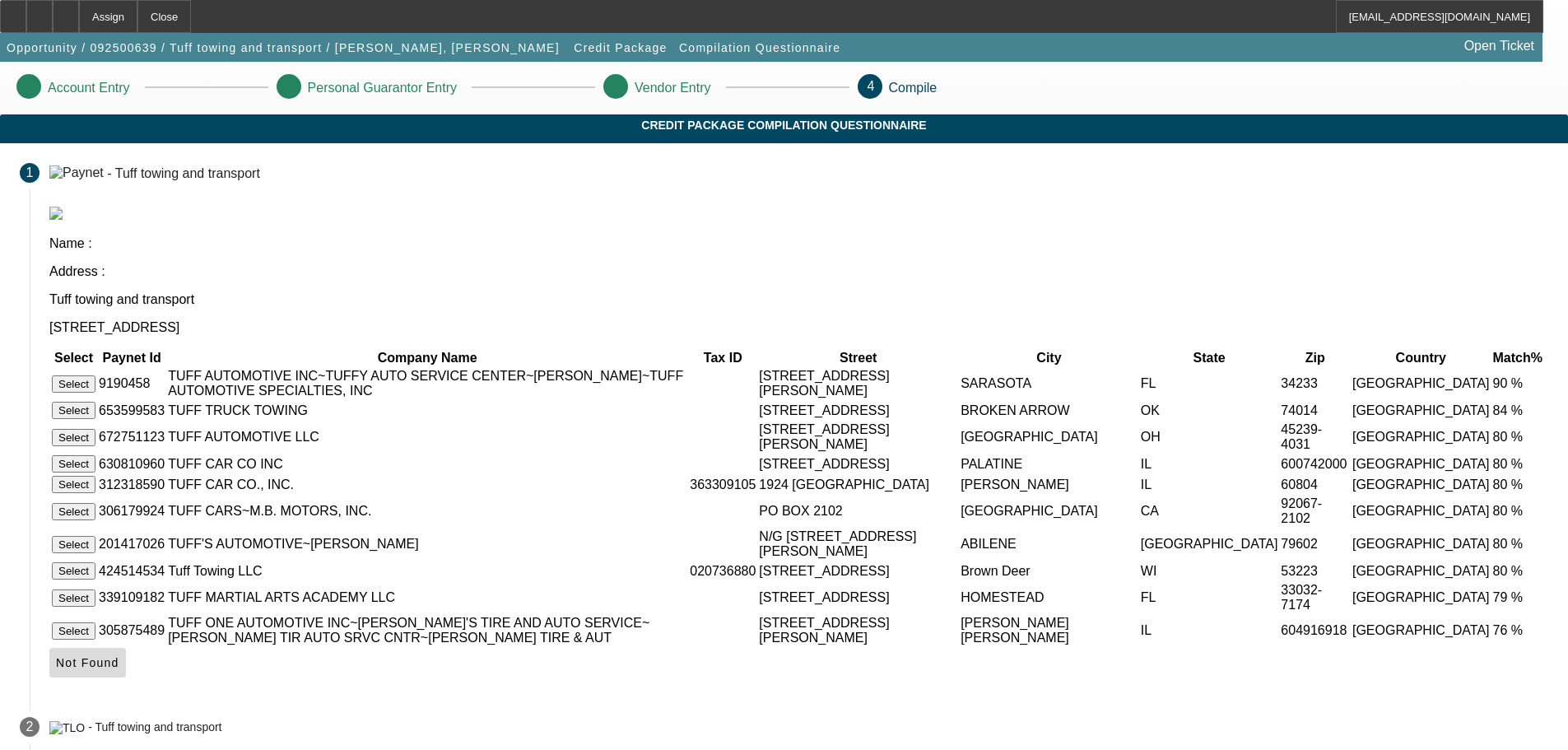
click at [119, 670] on span "Not Found" at bounding box center [87, 663] width 63 height 13
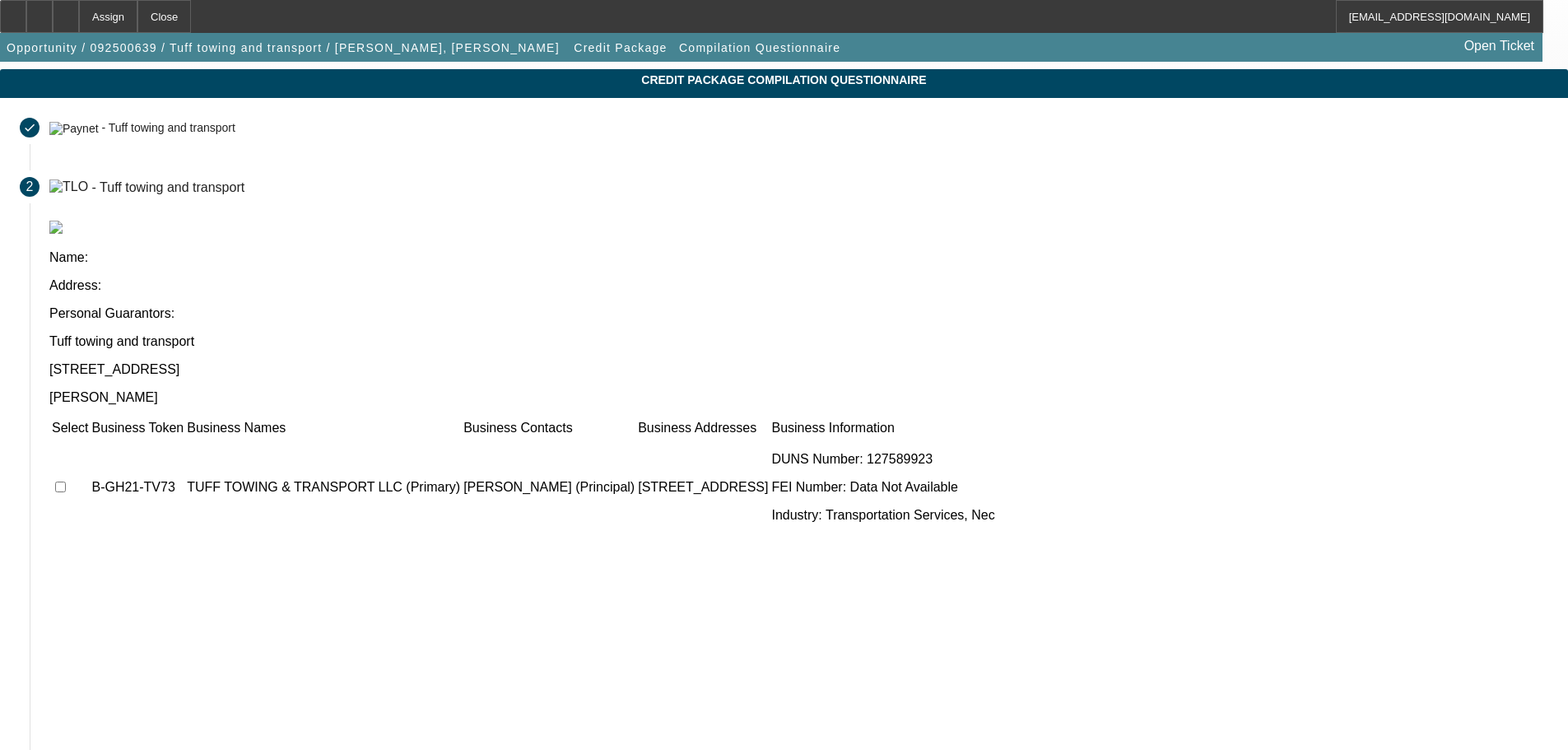
click at [66, 482] on input "checkbox" at bounding box center [61, 487] width 11 height 11
checkbox input "true"
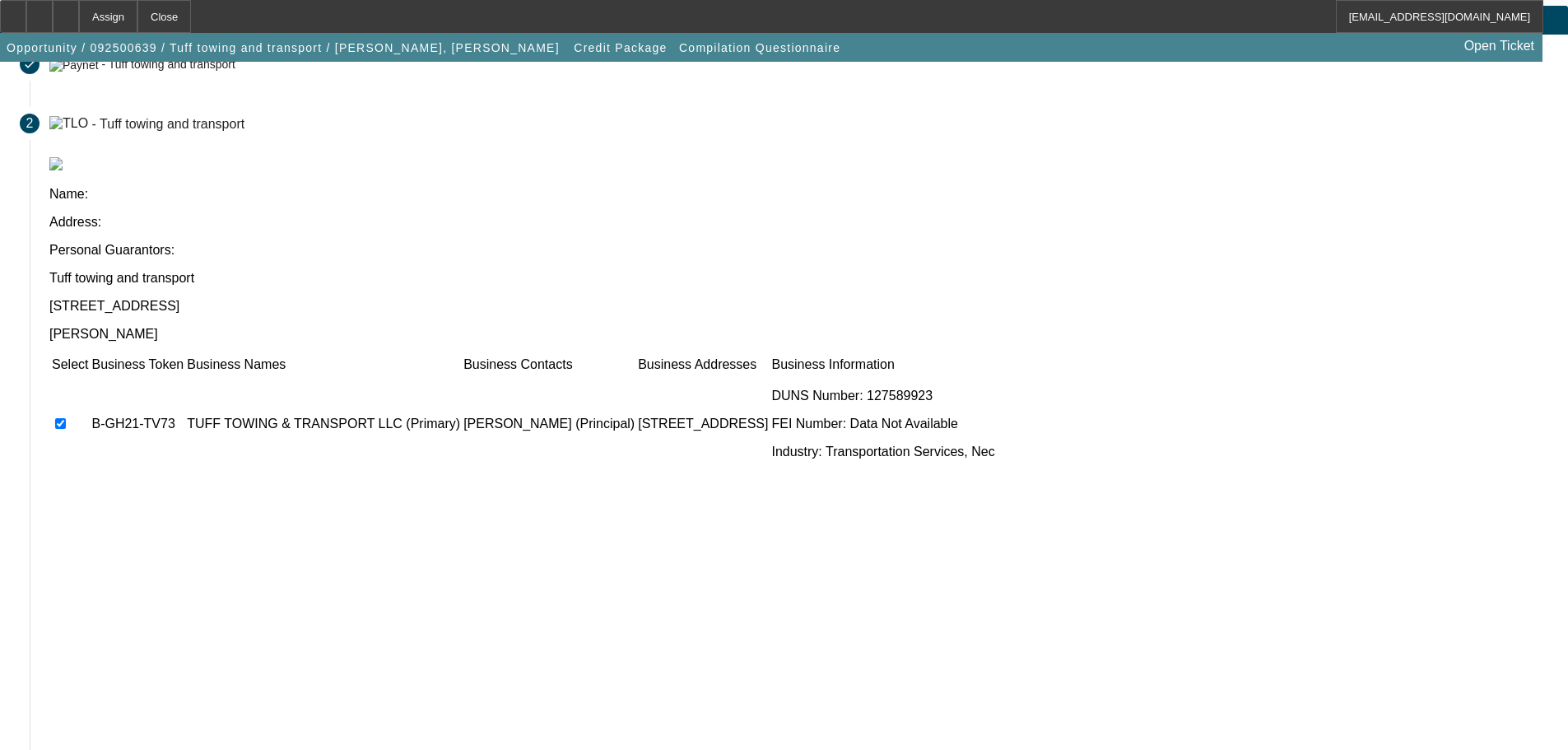
scroll to position [161, 0]
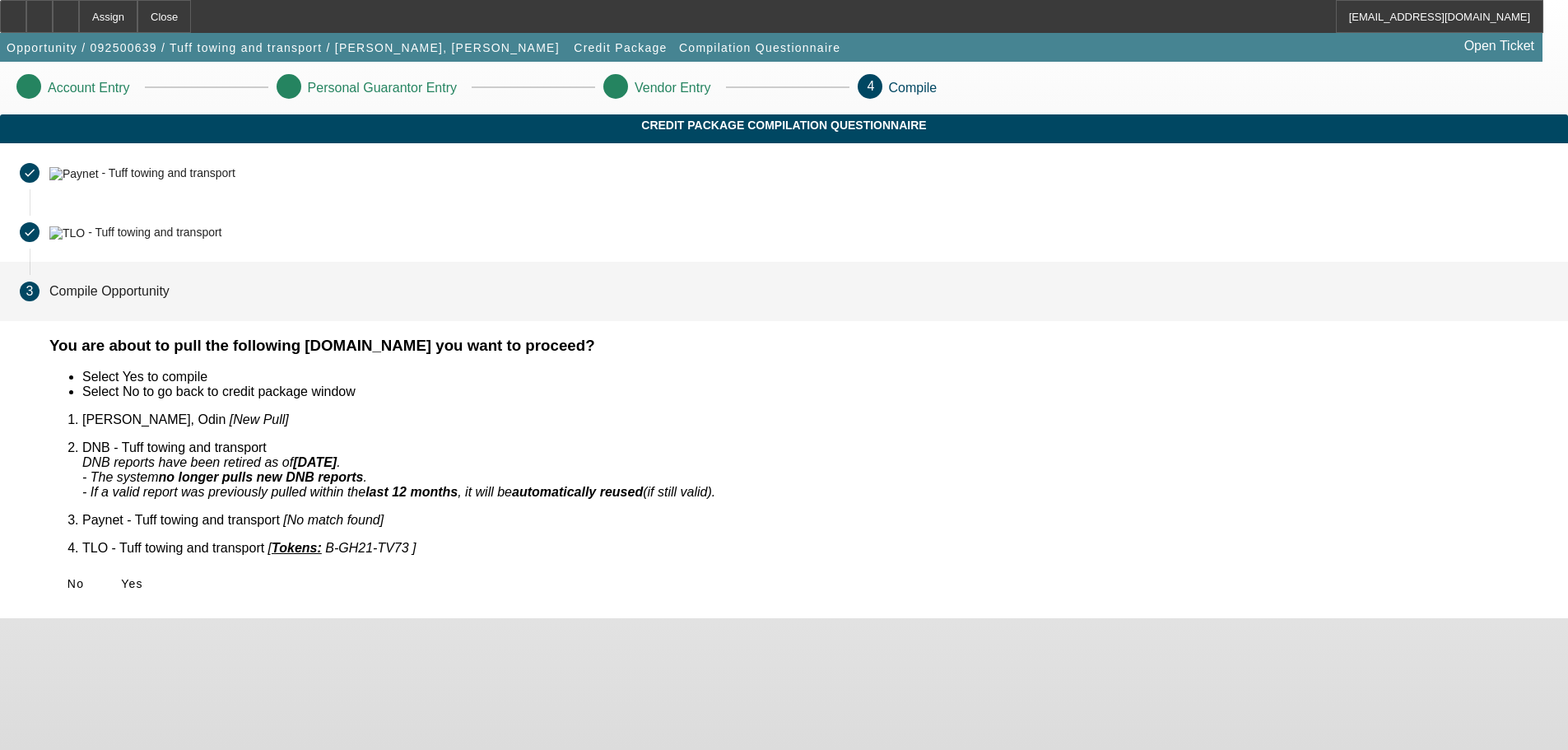
scroll to position [0, 0]
click at [143, 577] on span "Yes" at bounding box center [131, 583] width 22 height 13
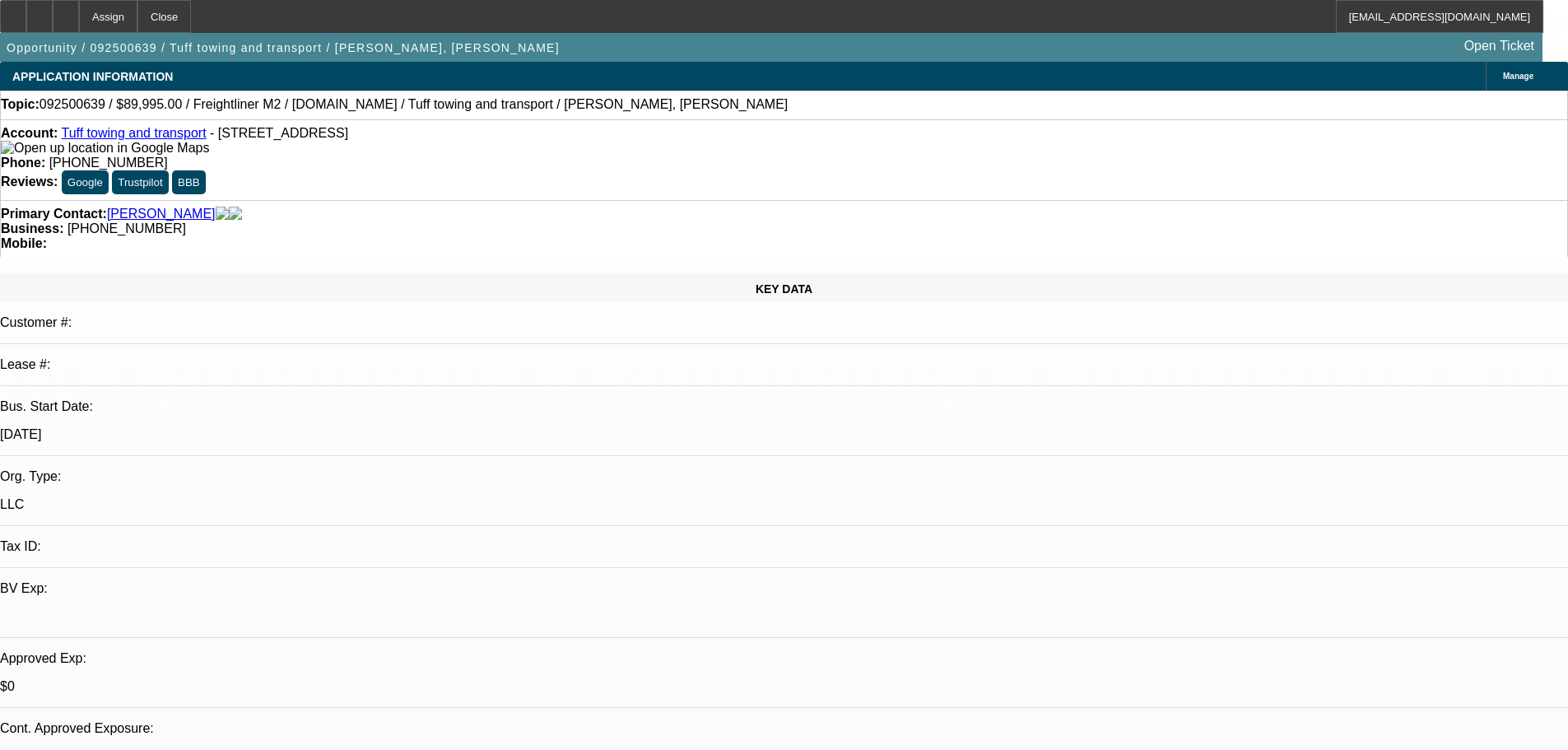
select select "0"
select select "2"
select select "0.1"
select select "1"
select select "2"
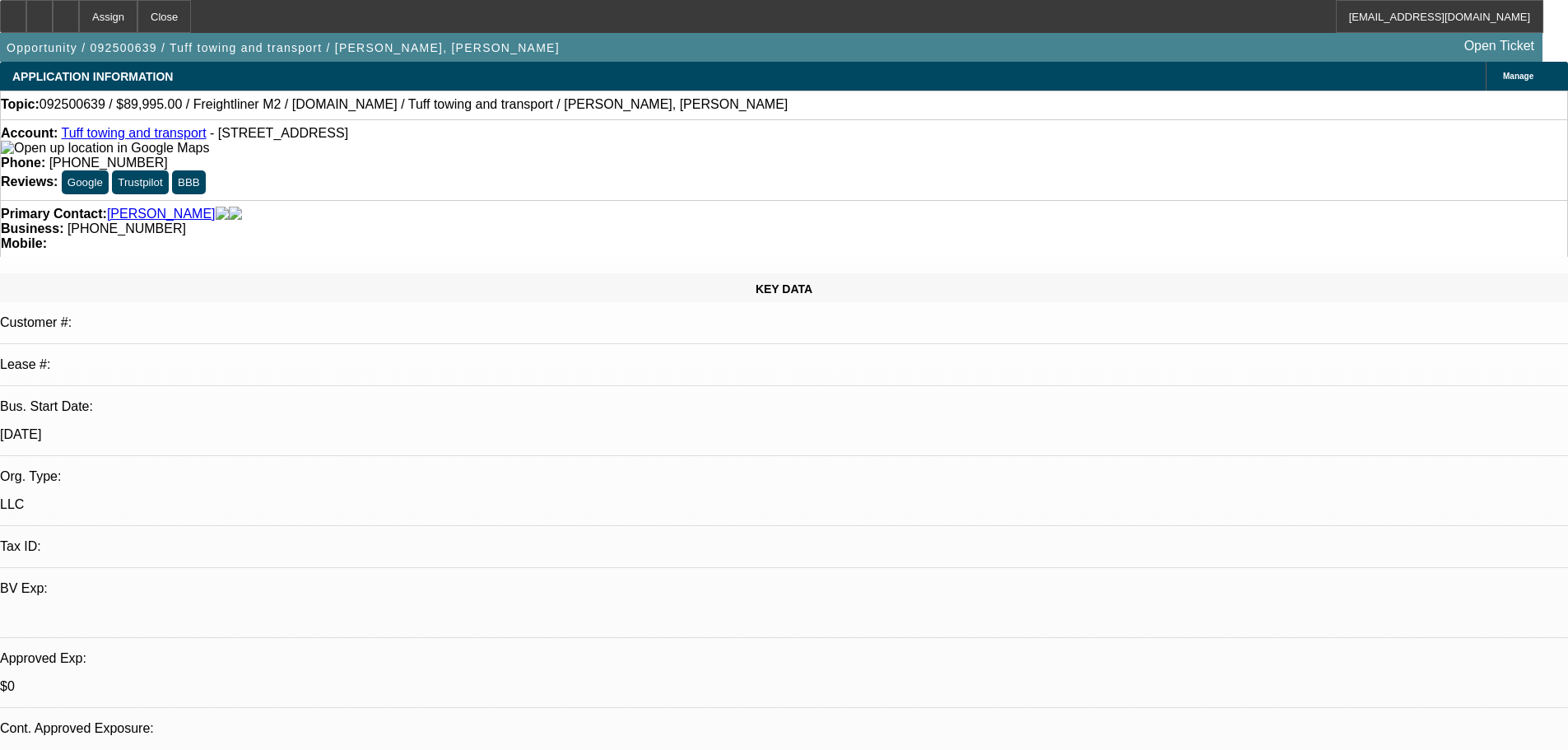
select select "4"
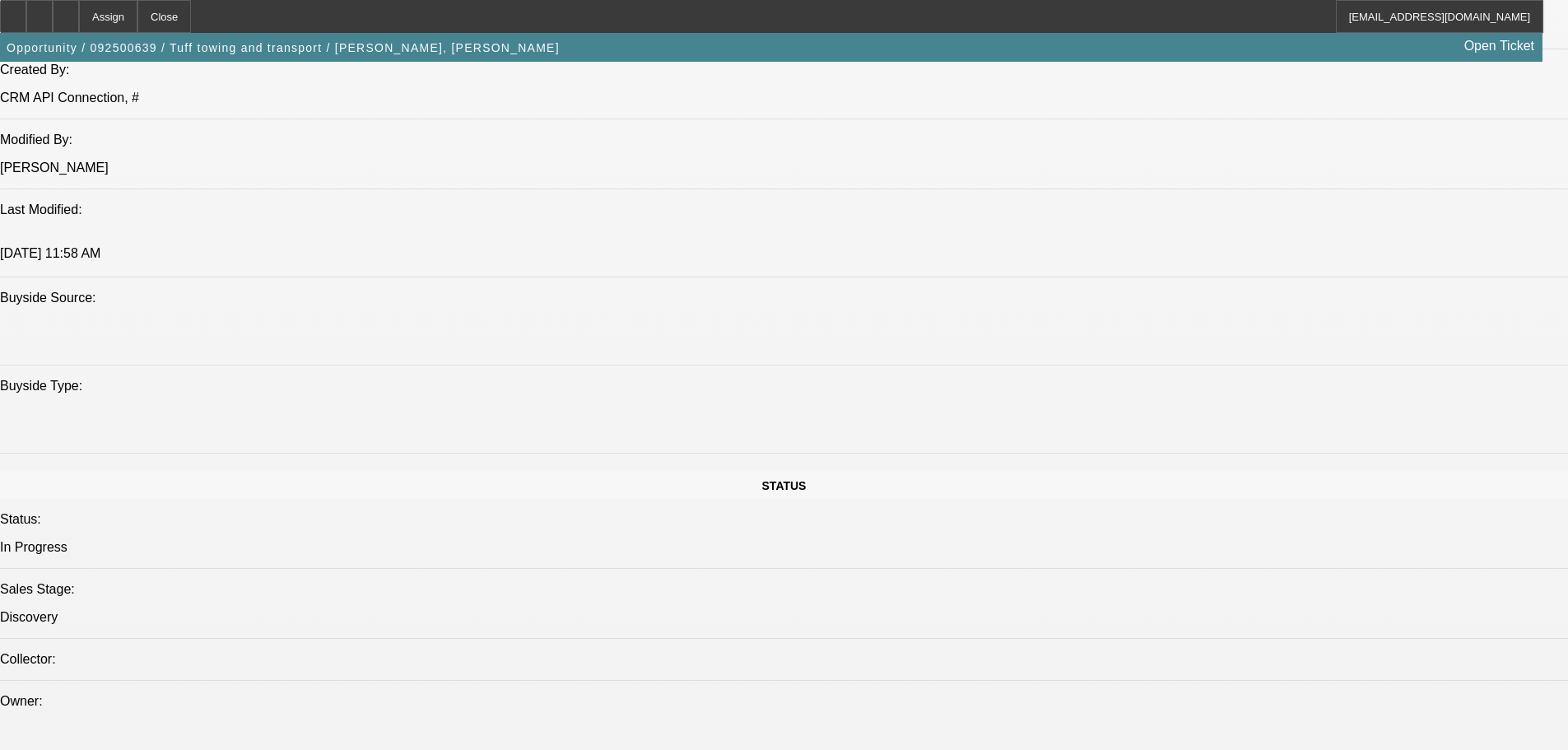
scroll to position [1812, 0]
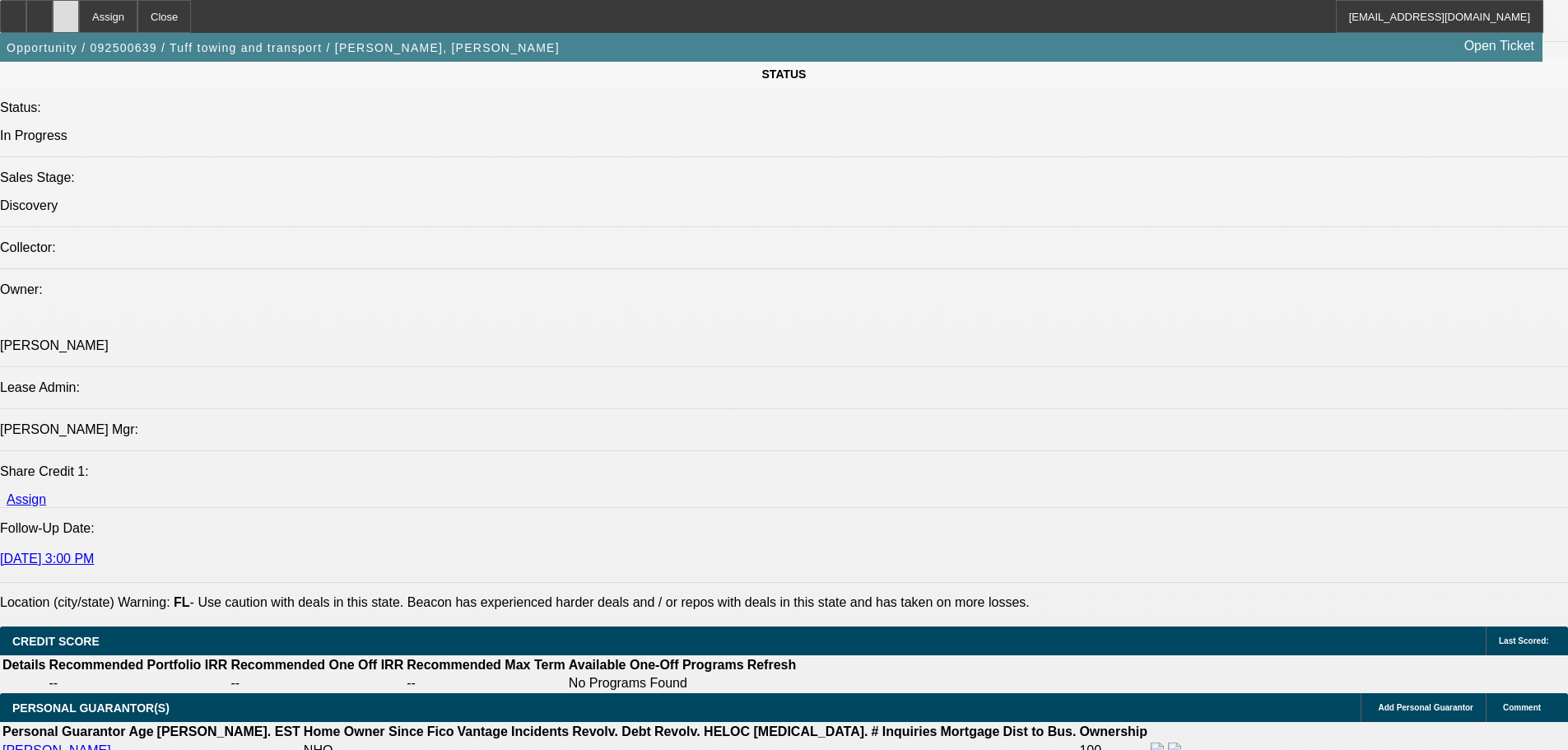
click at [66, 11] on icon at bounding box center [66, 11] width 0 height 0
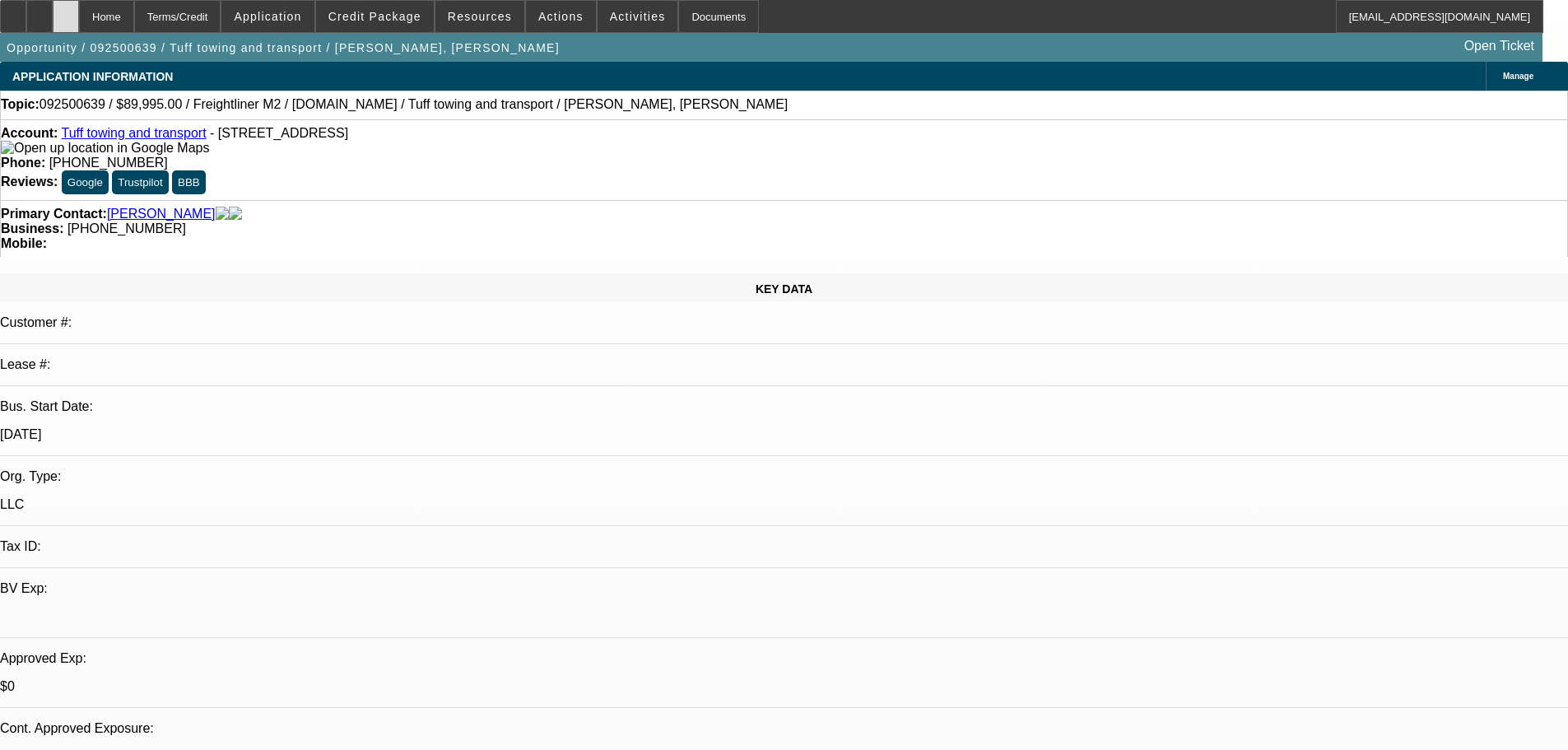
select select "0"
select select "2"
select select "0.1"
select select "2"
select select "4"
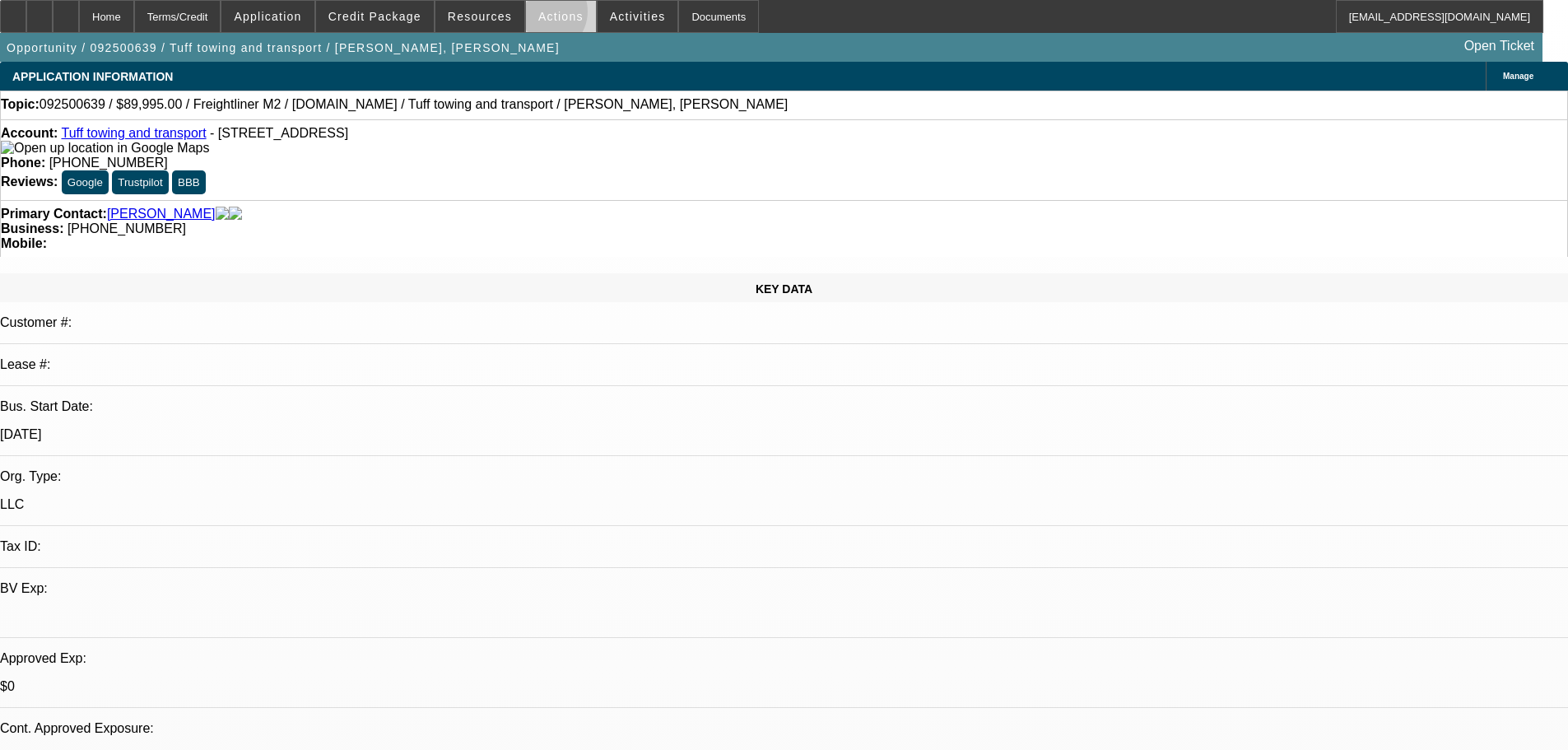
click at [538, 16] on span "Actions" at bounding box center [560, 16] width 45 height 13
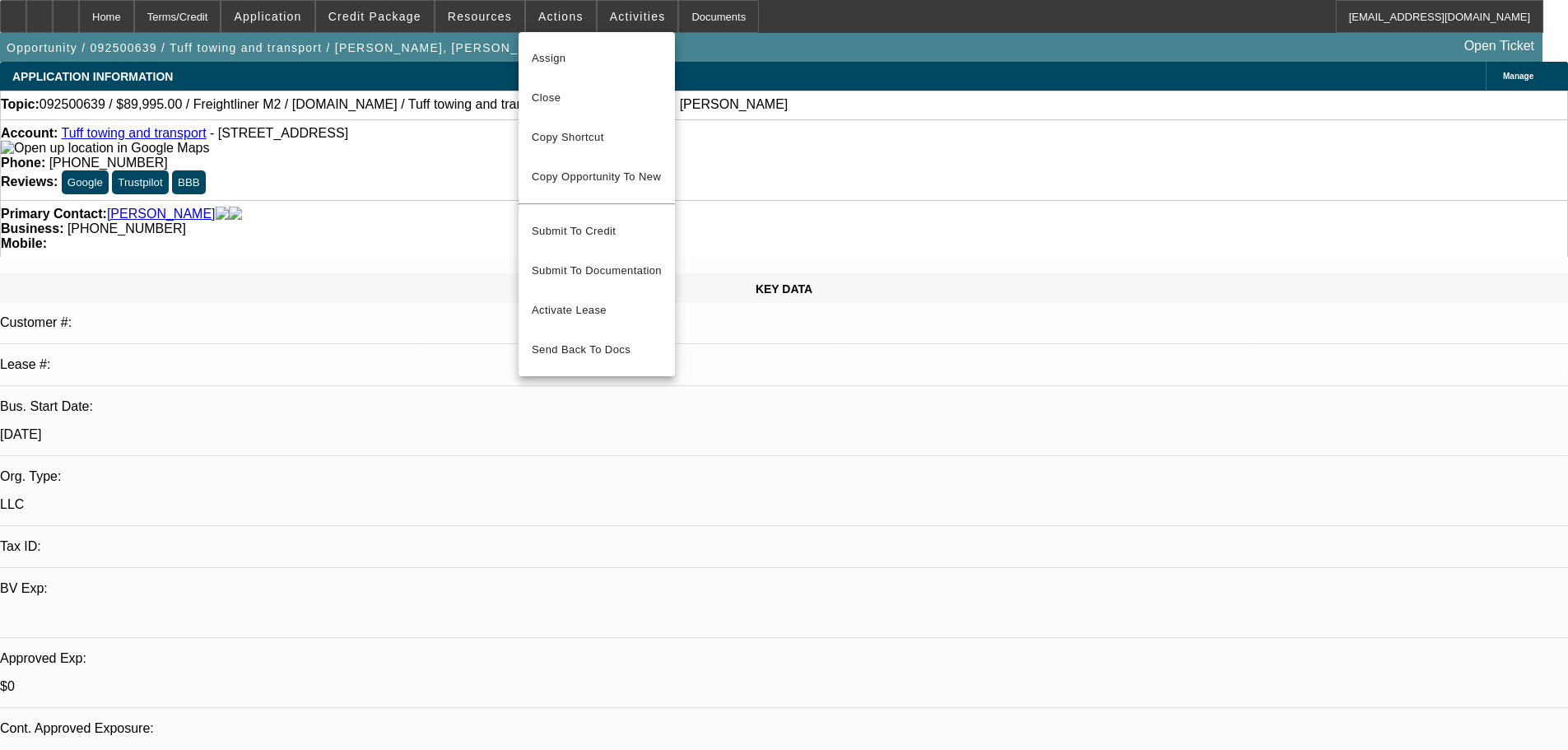
click at [617, 17] on div at bounding box center [784, 375] width 1568 height 750
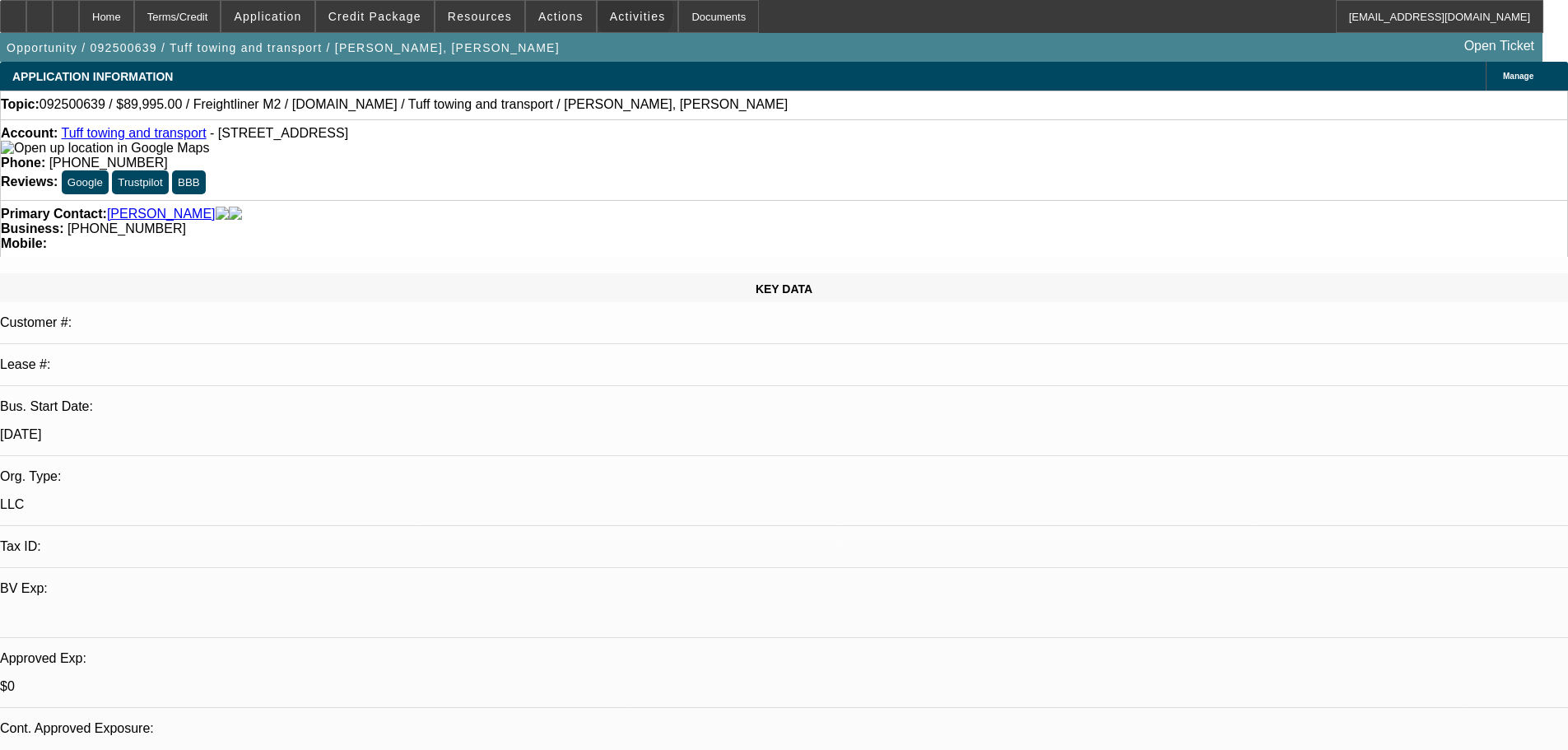
click at [617, 17] on span "Activities" at bounding box center [638, 16] width 56 height 13
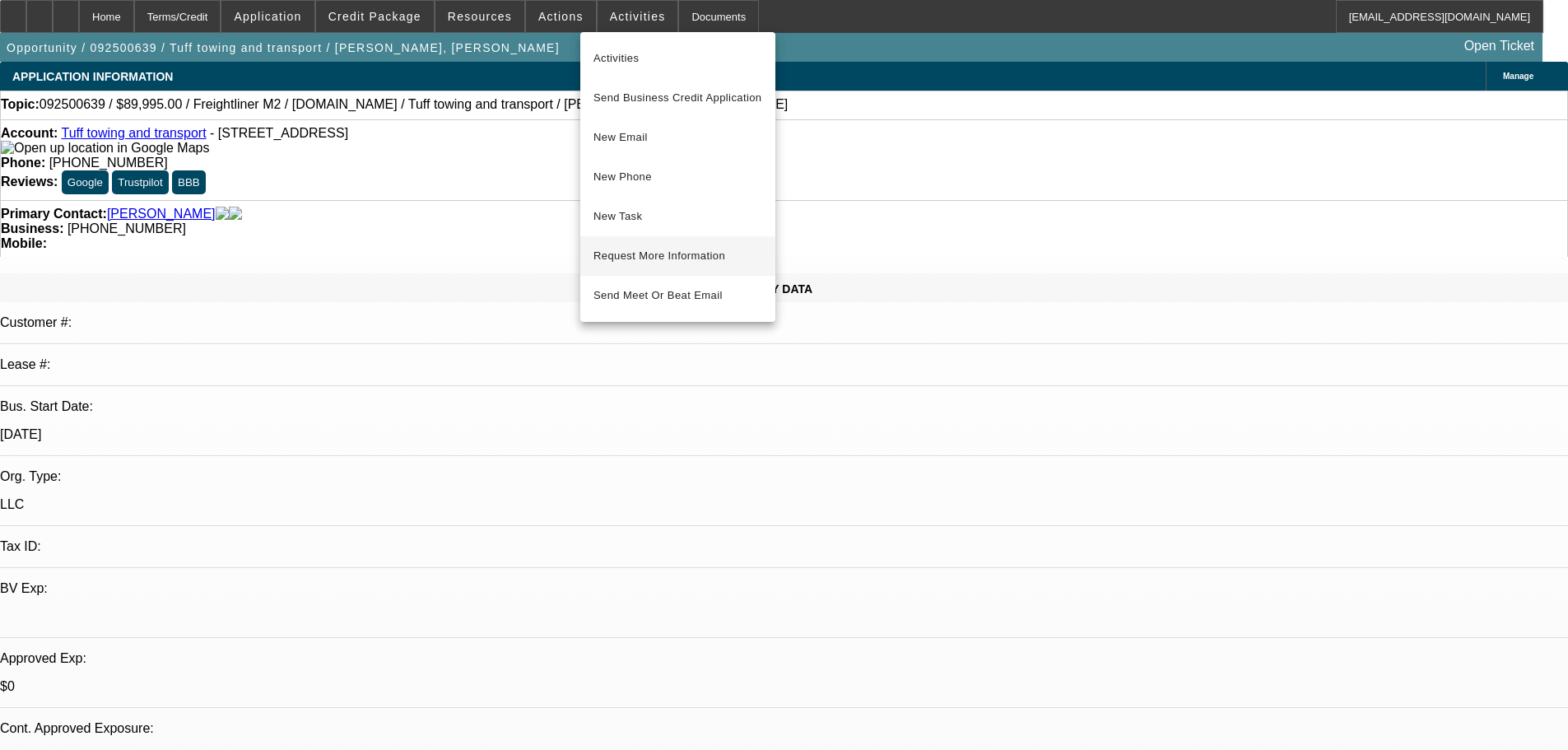
click at [678, 251] on span "Request More Information" at bounding box center [677, 256] width 168 height 19
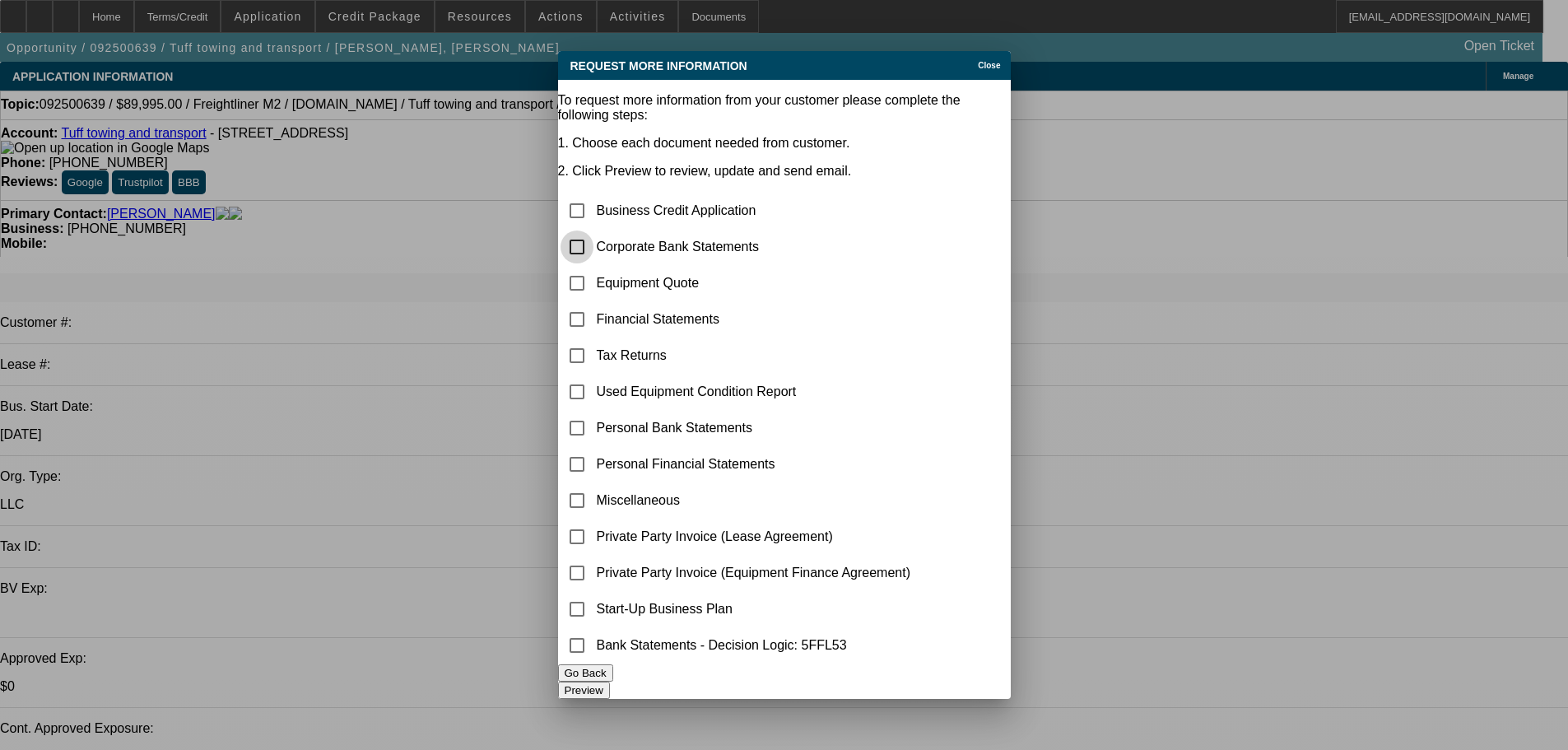
click at [594, 230] on input "checkbox" at bounding box center [577, 246] width 33 height 33
checkbox input "true"
click at [594, 484] on input "checkbox" at bounding box center [577, 500] width 33 height 33
checkbox input "true"
click at [610, 682] on button "Preview" at bounding box center [584, 691] width 52 height 18
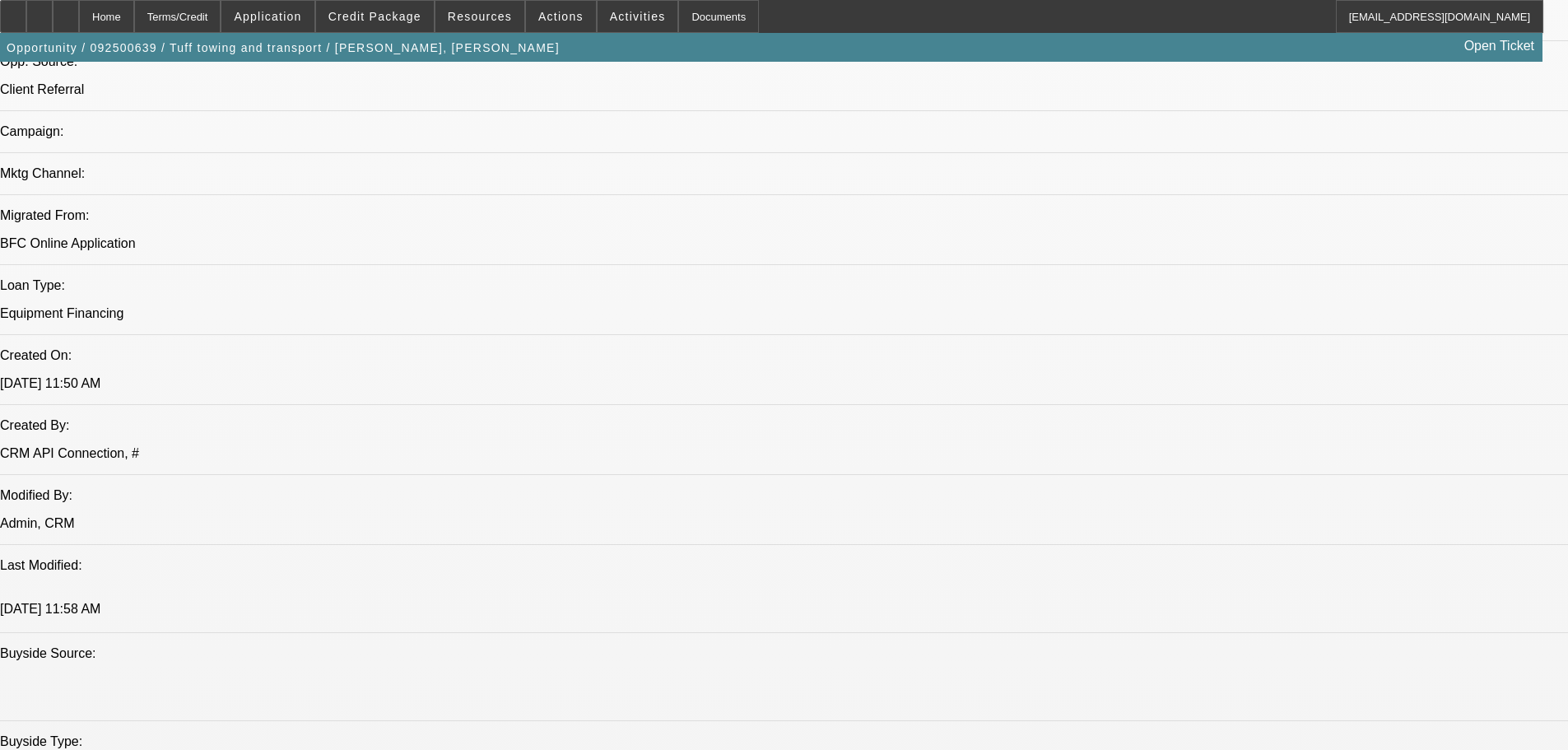
scroll to position [659, 0]
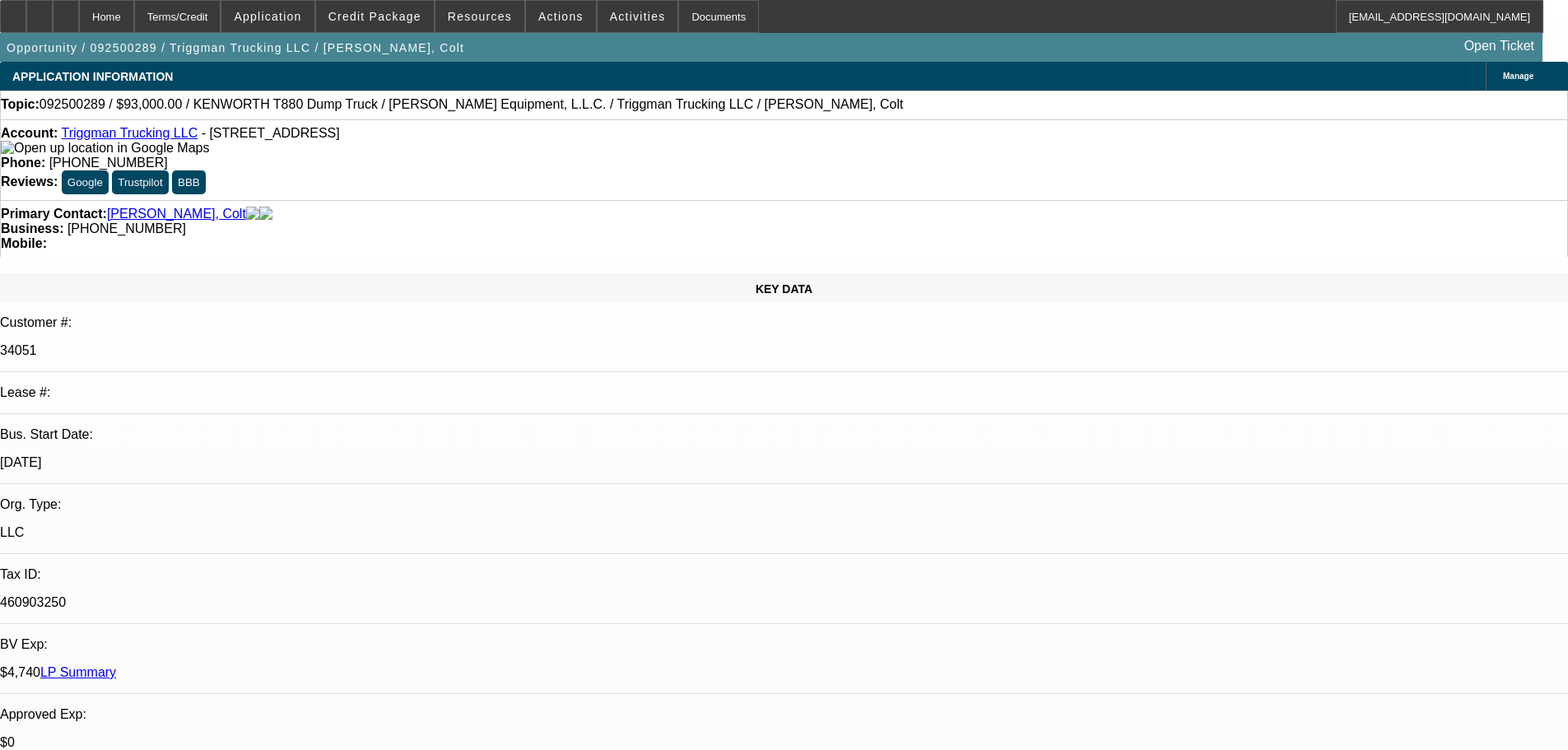
select select "0"
select select "2"
select select "0"
select select "6"
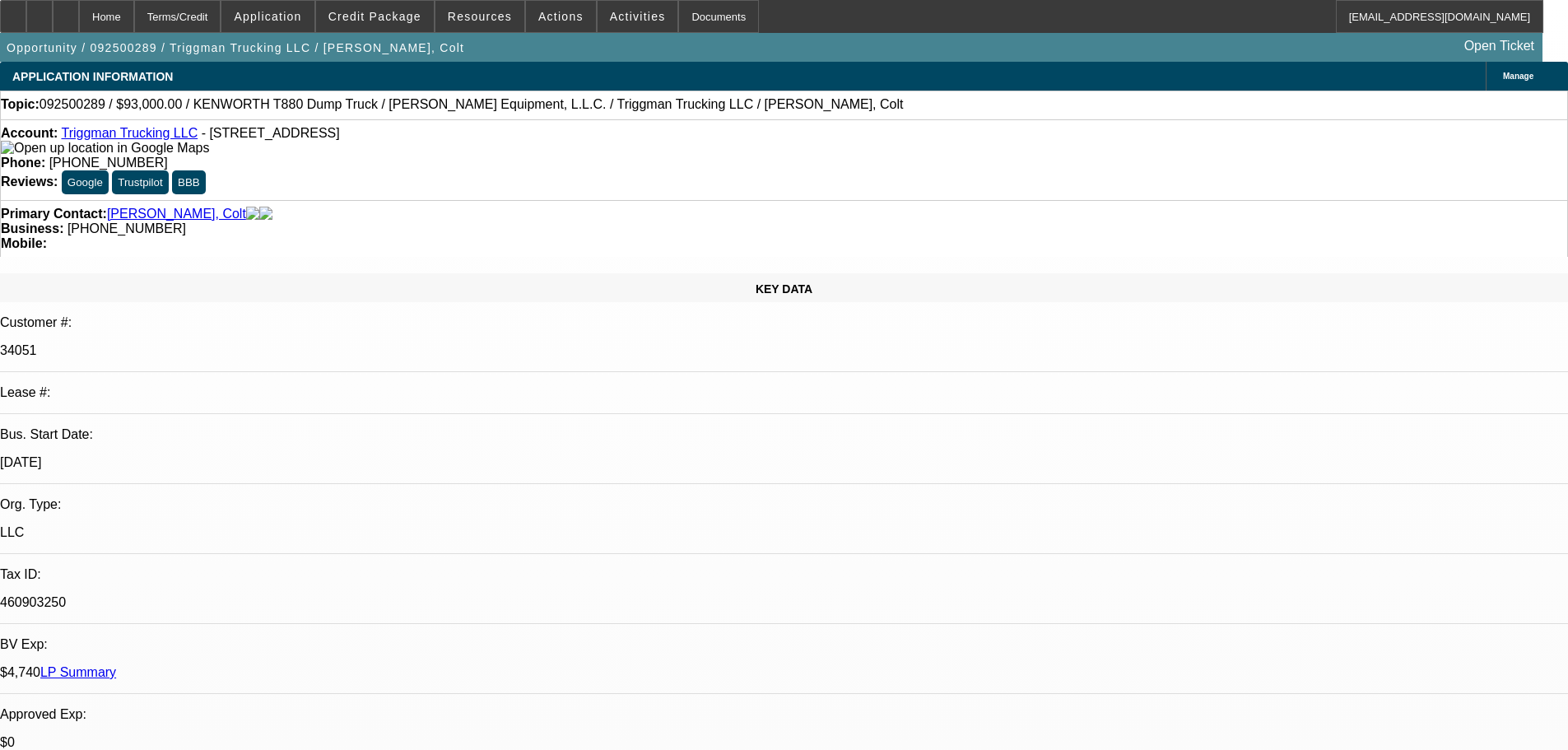
select select "0"
select select "2"
select select "0"
select select "6"
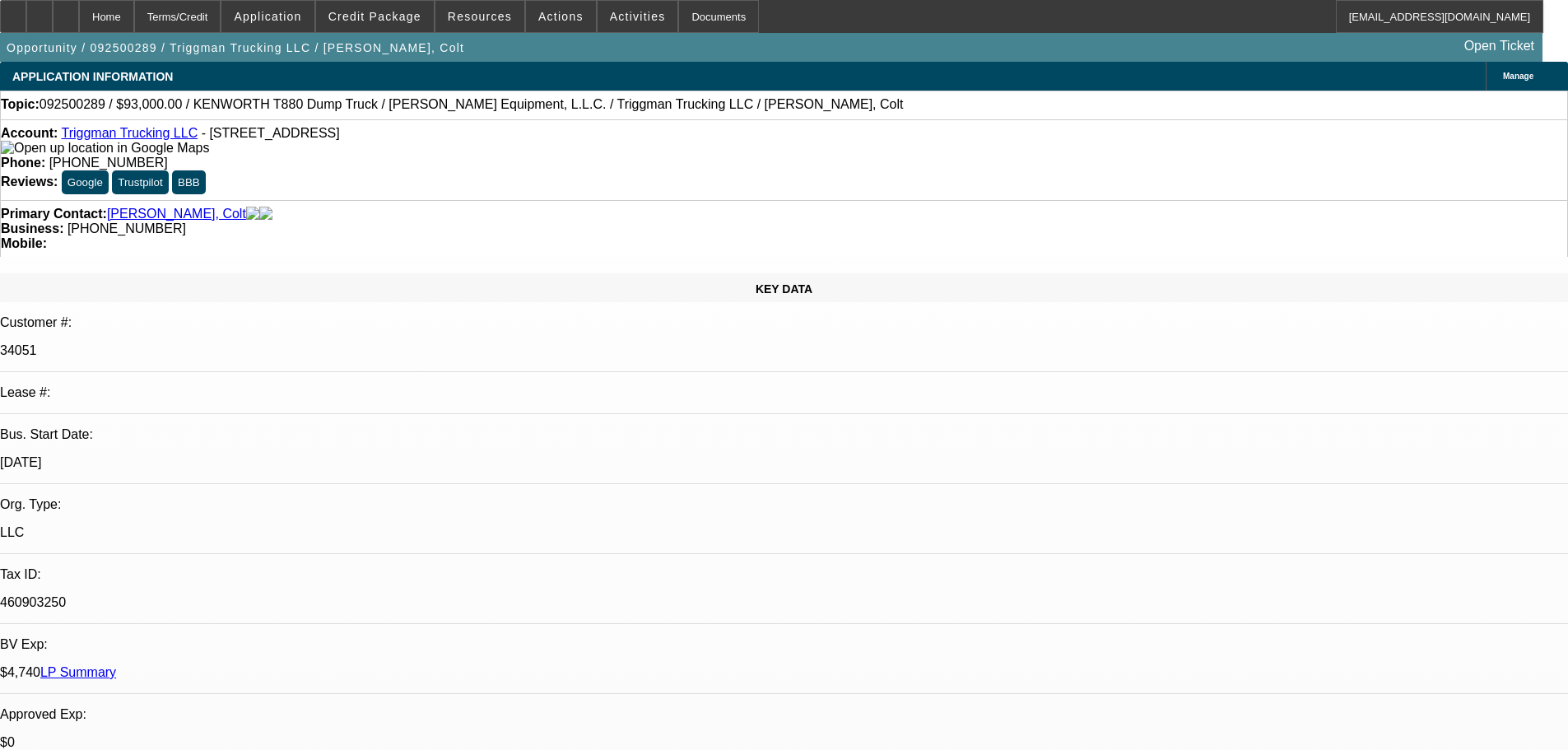
select select "0"
select select "2"
select select "0.1"
select select "4"
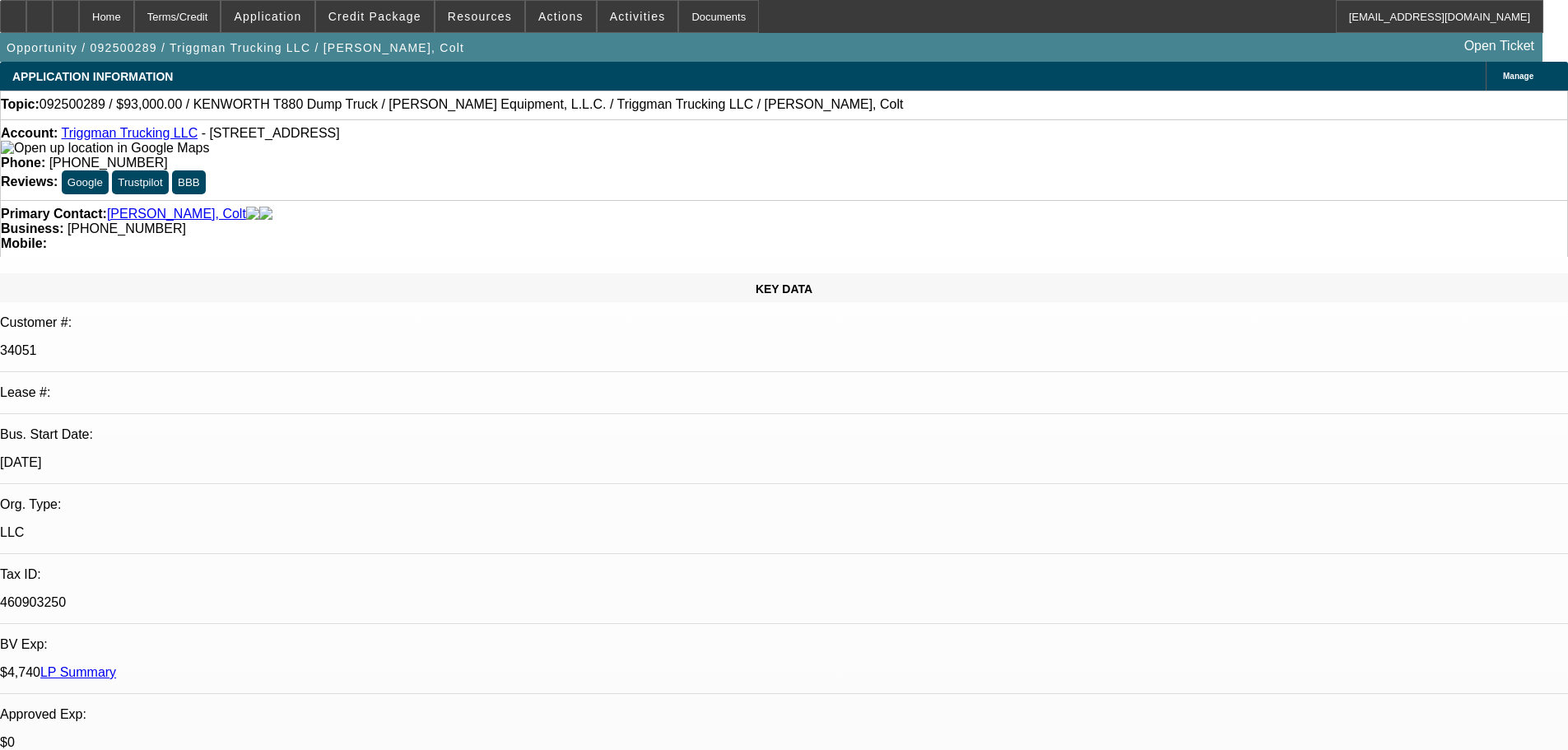
select select "0"
select select "2"
select select "0.1"
select select "4"
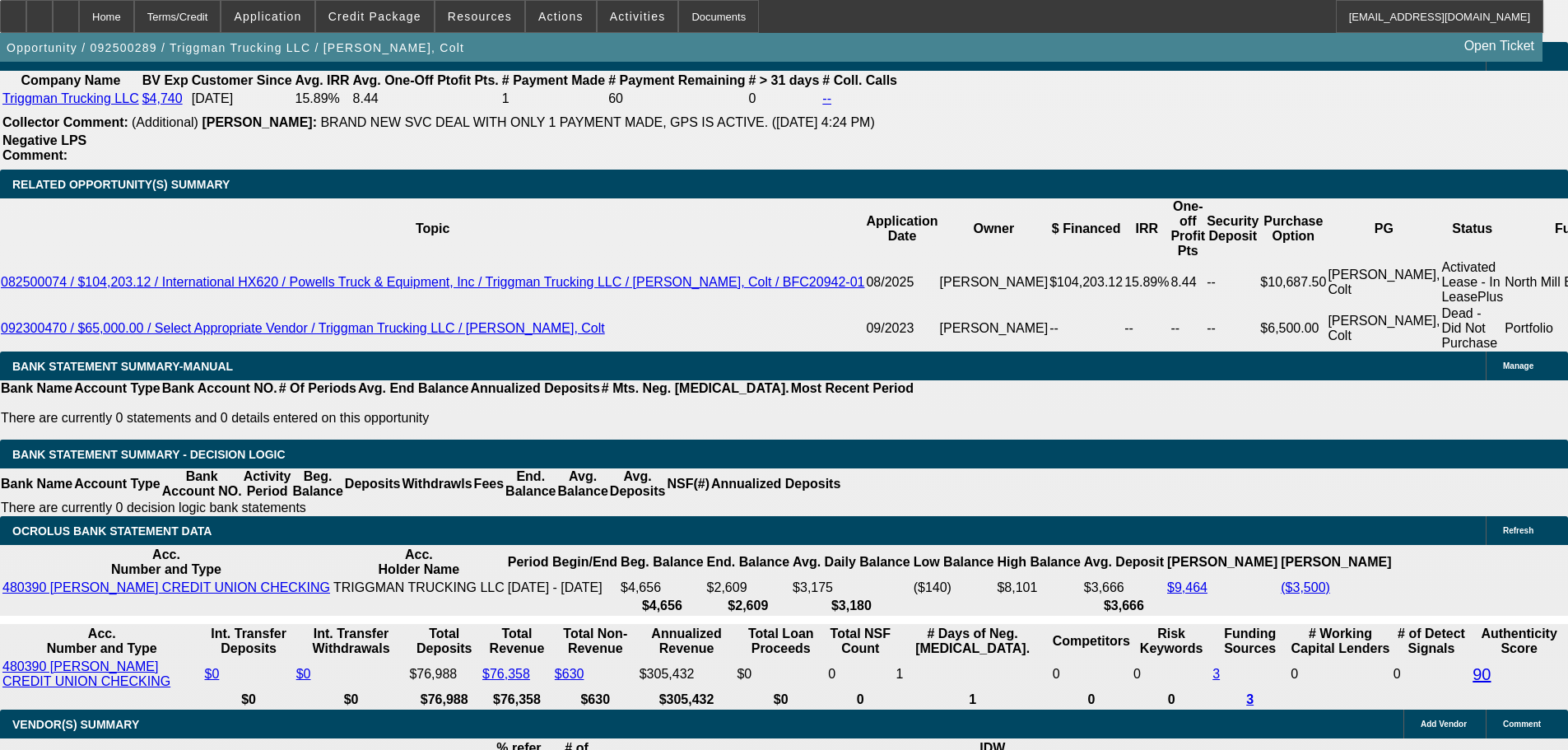
scroll to position [2636, 0]
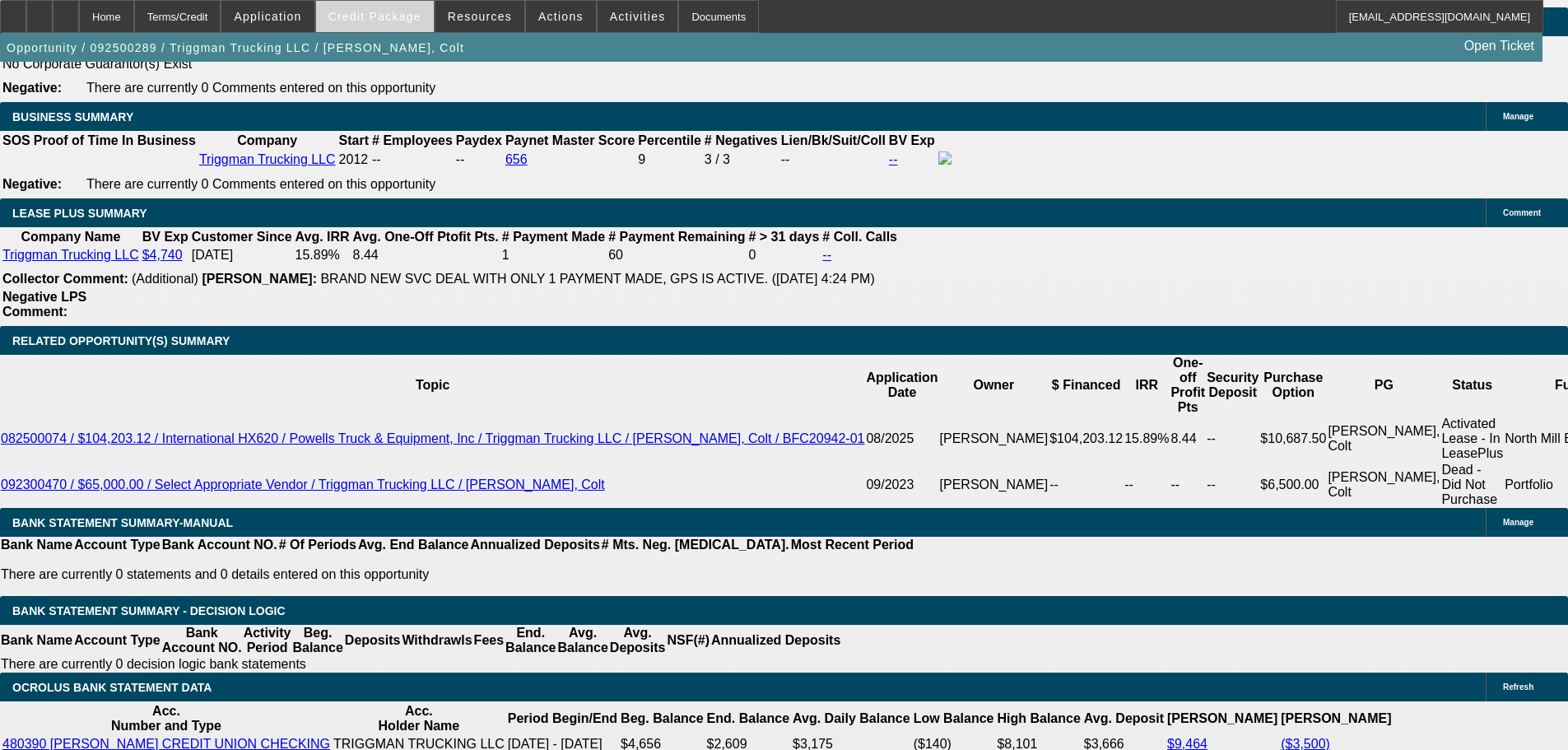
click at [399, 27] on span at bounding box center [374, 16] width 117 height 40
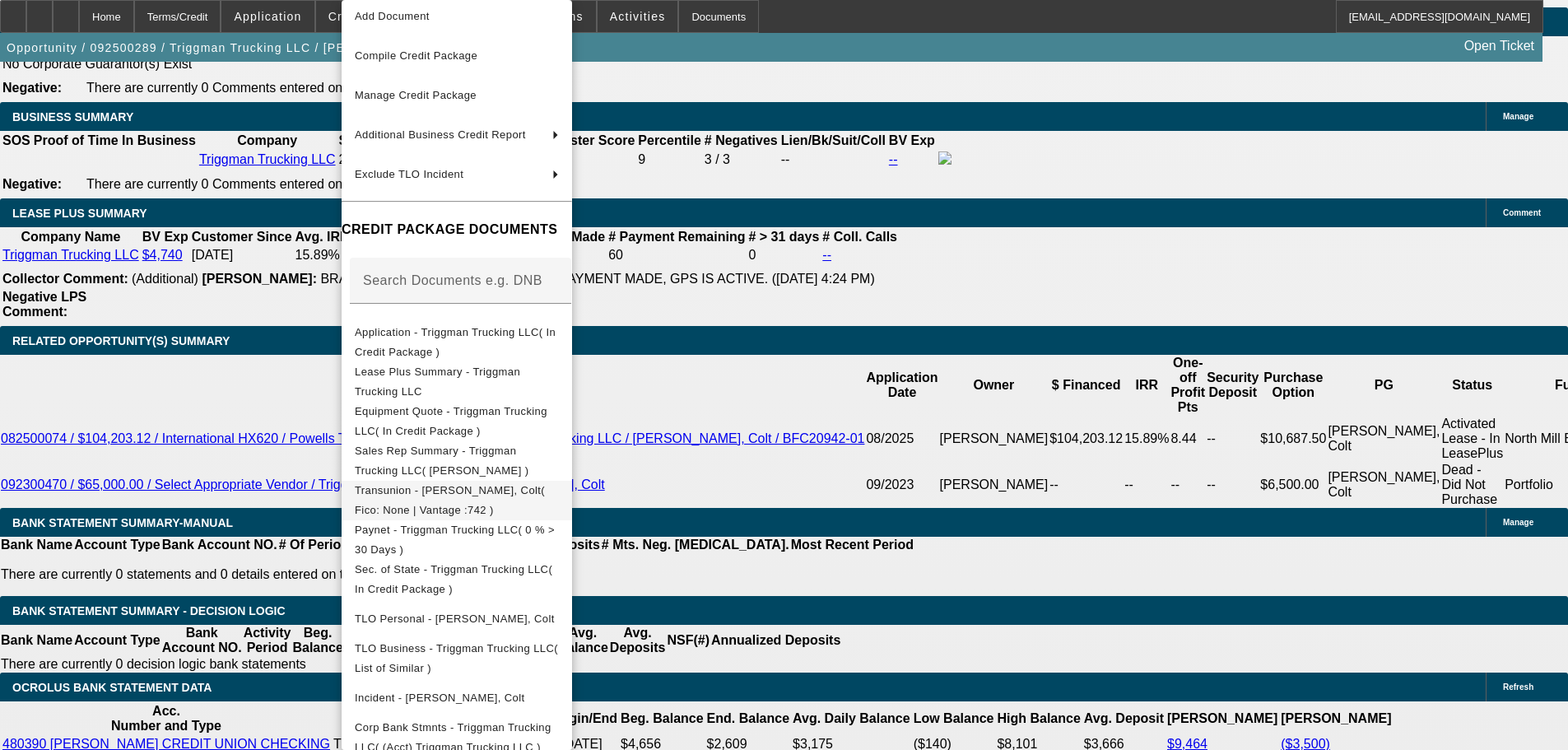
scroll to position [97, 0]
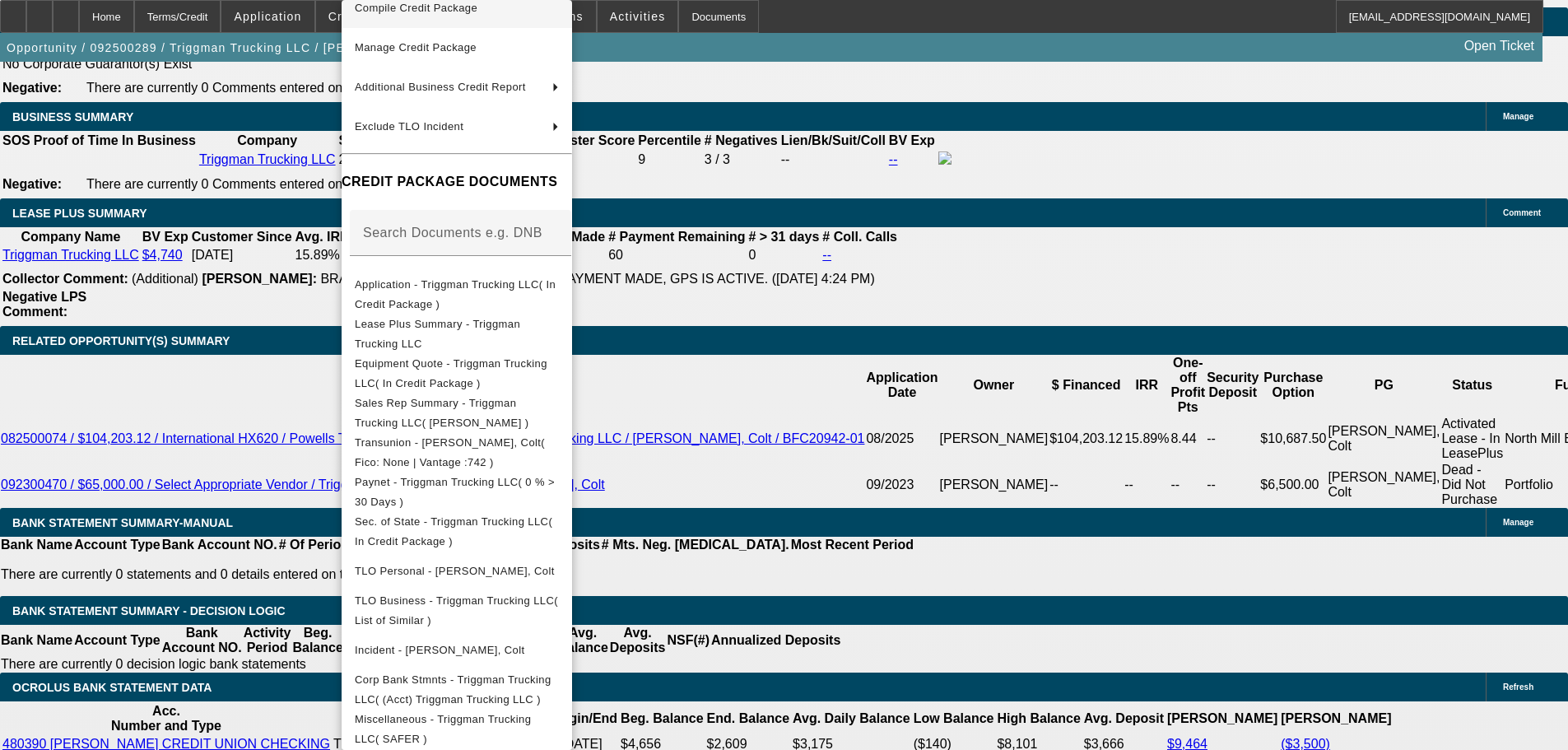
click at [444, 3] on span "Compile Credit Package" at bounding box center [415, 8] width 123 height 12
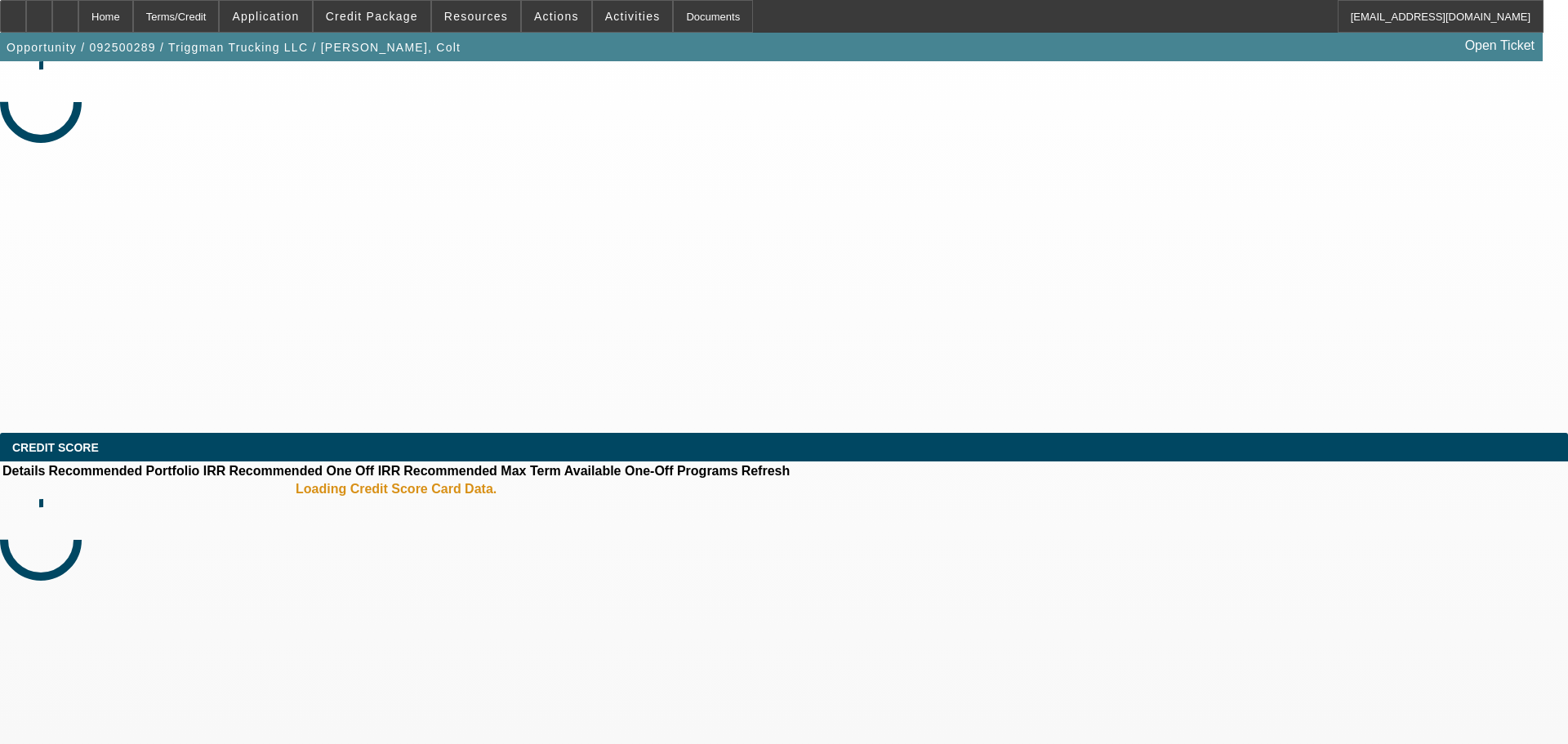
select select "0"
select select "2"
select select "0"
select select "6"
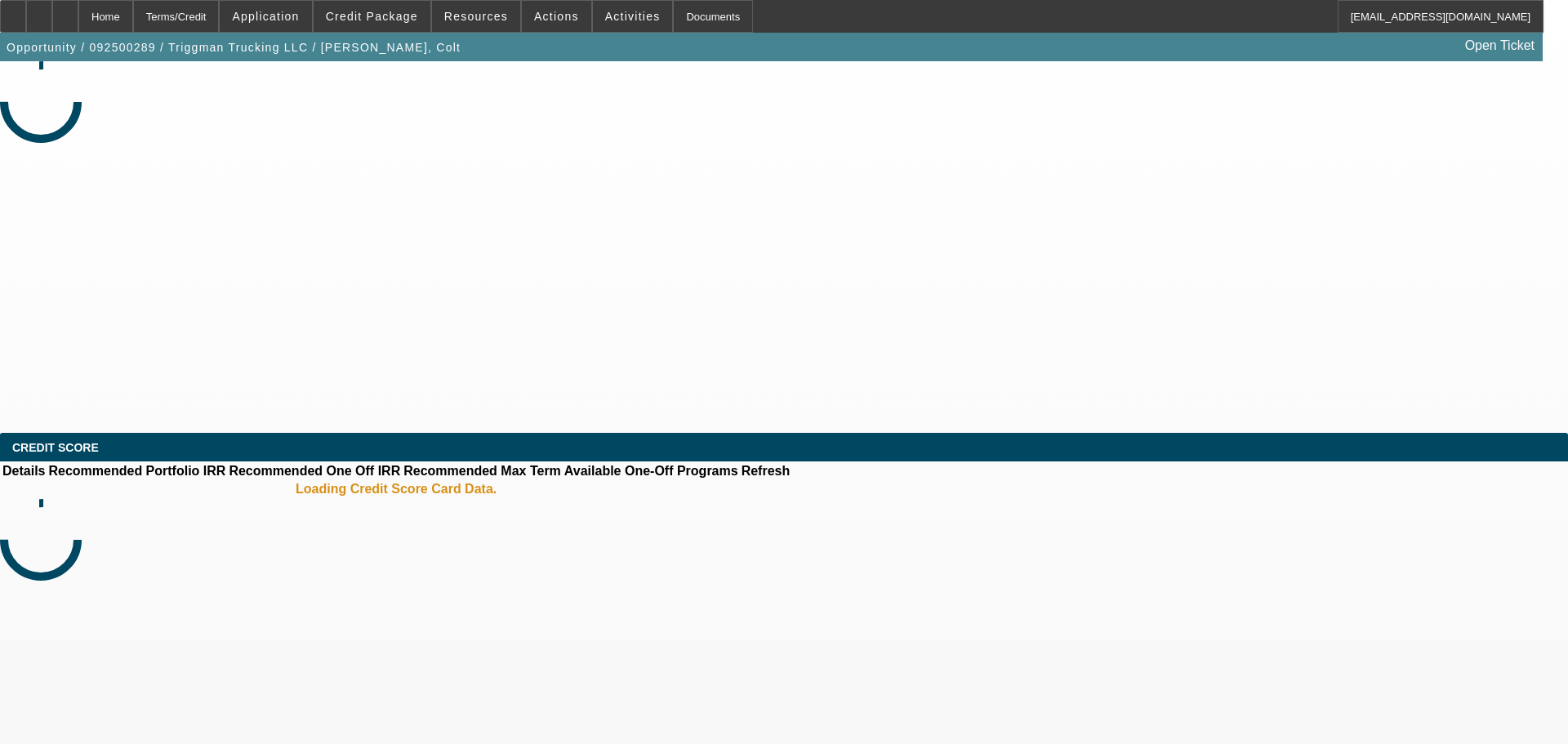
select select "0"
select select "2"
select select "0"
select select "6"
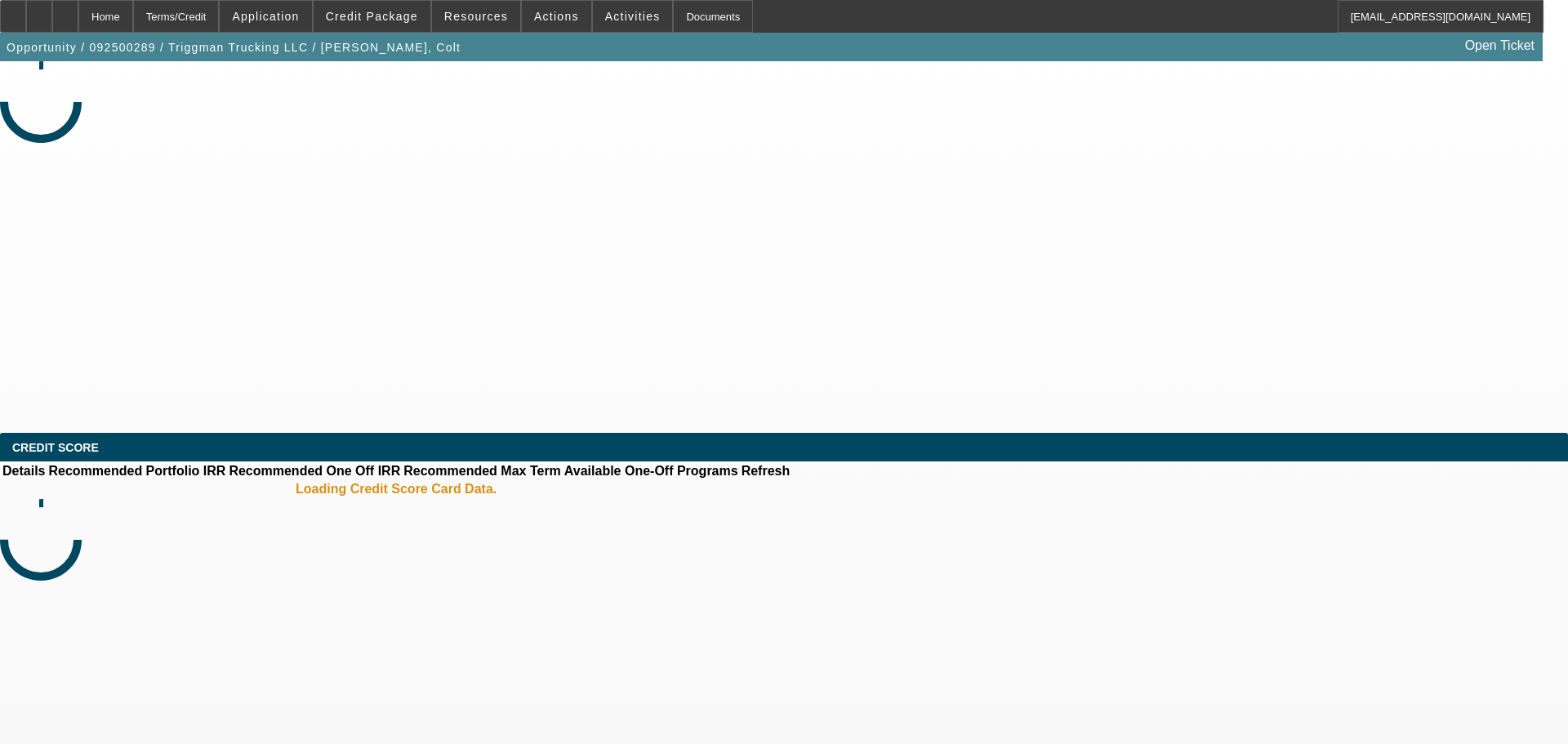
select select "0"
select select "2"
select select "0.1"
select select "4"
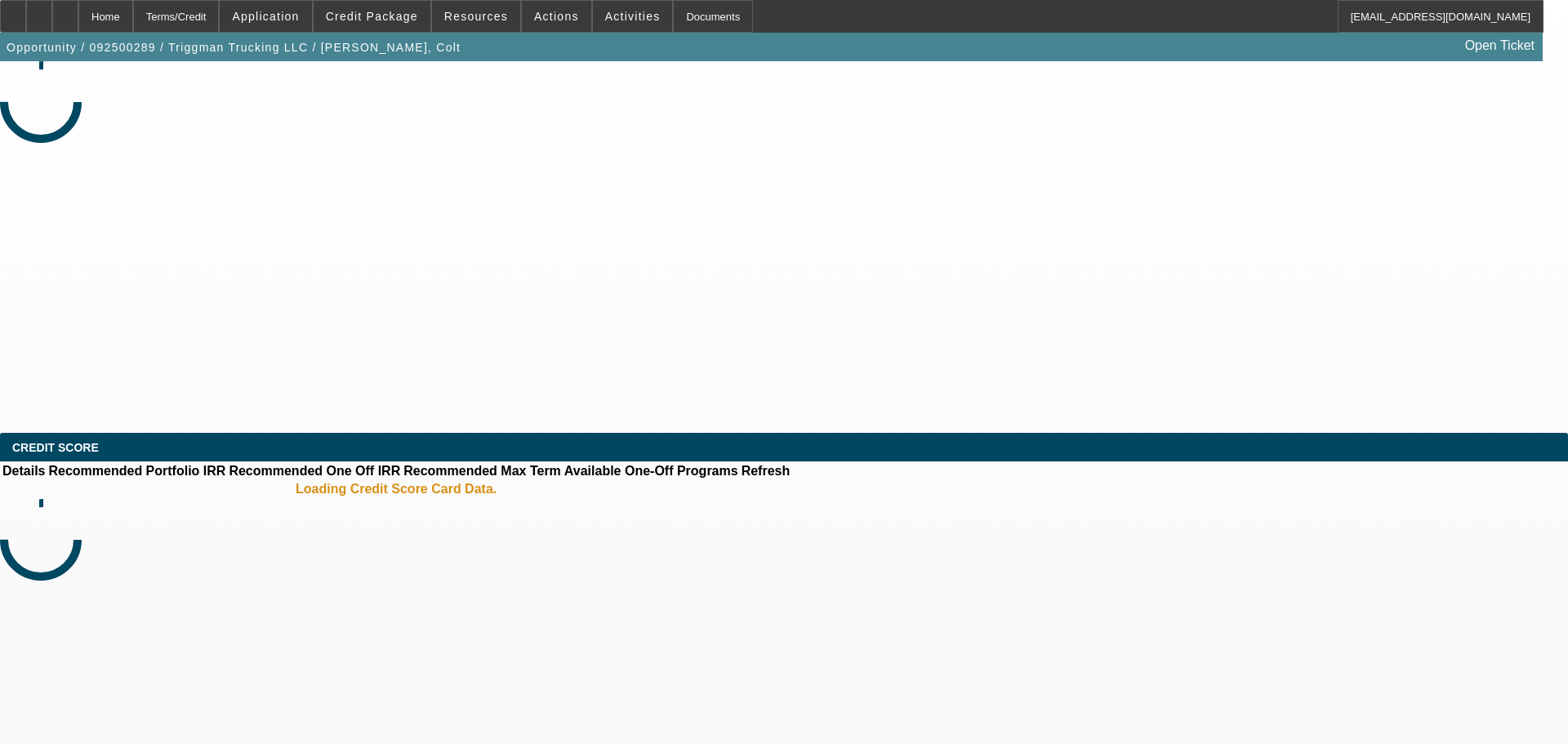
select select "0"
select select "2"
select select "0.1"
select select "4"
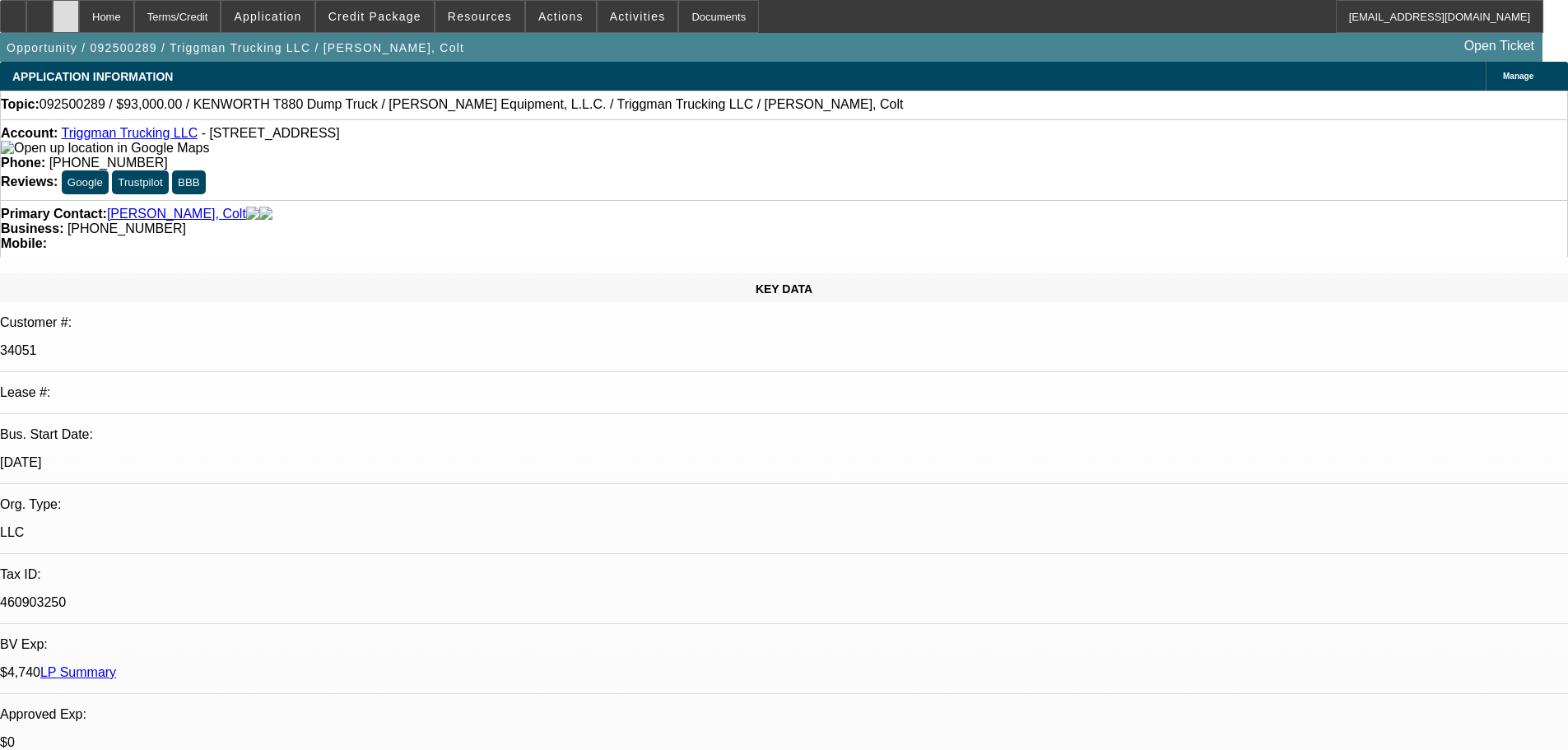
click at [79, 25] on div at bounding box center [66, 16] width 26 height 33
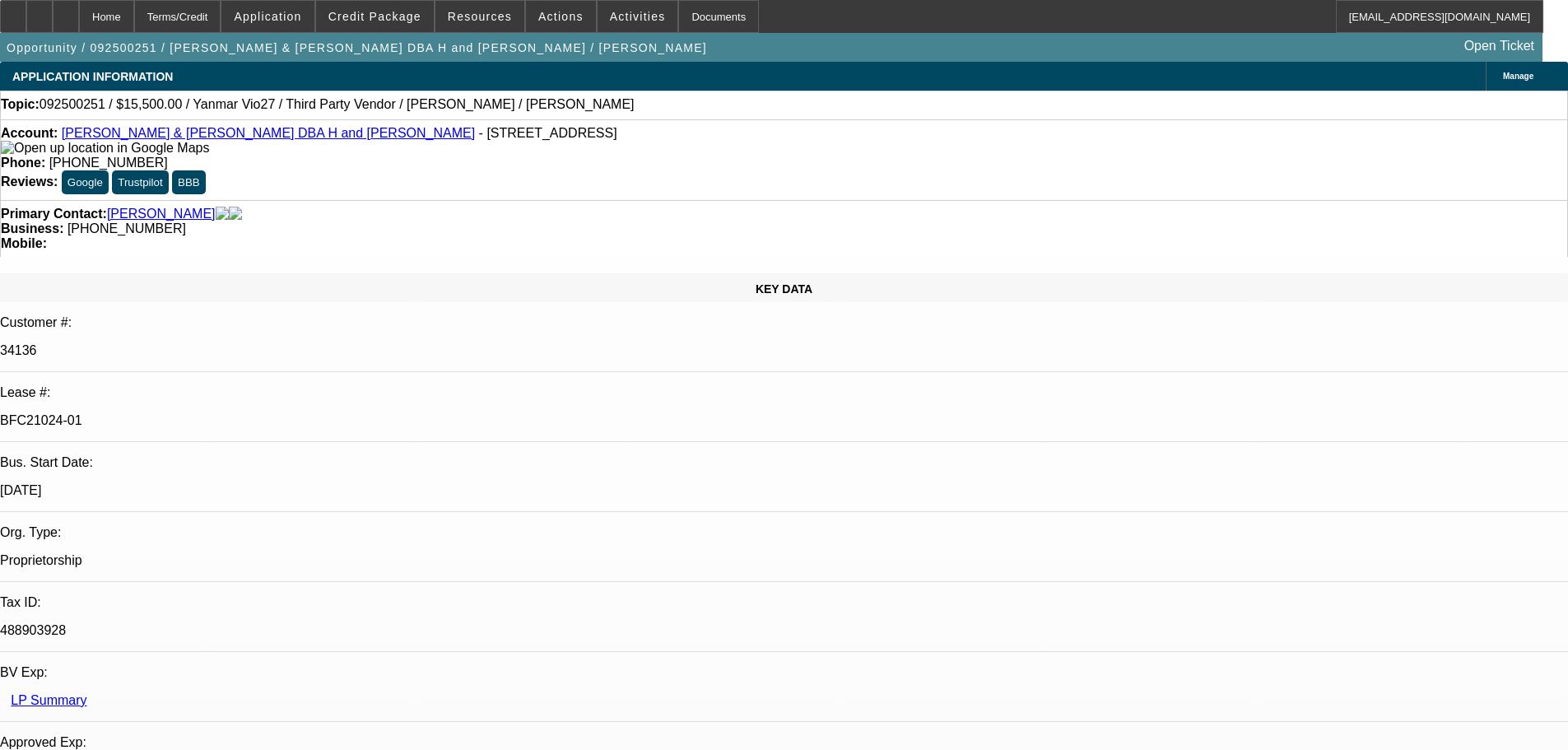
select select "0"
select select "6"
select select "0"
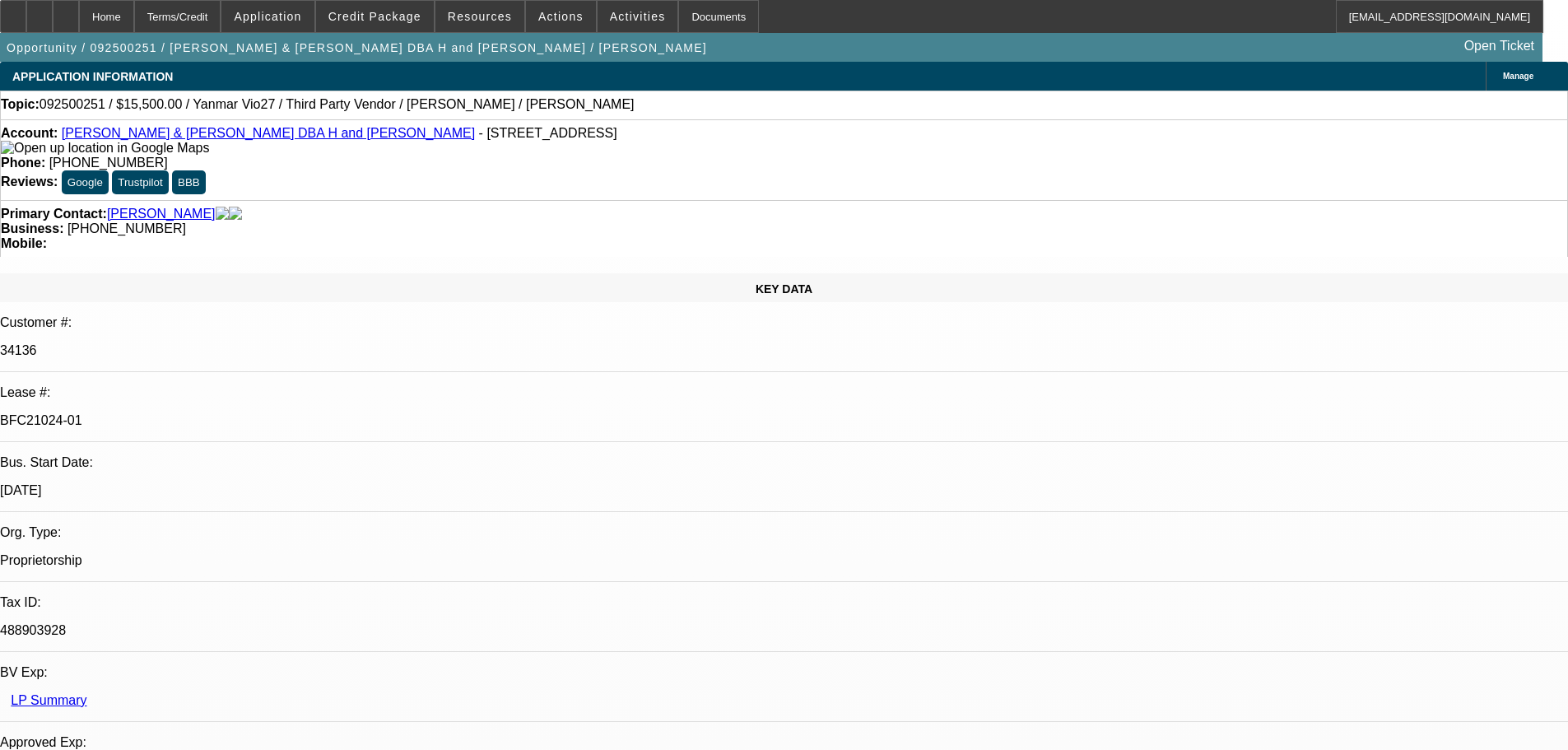
select select "0"
select select "6"
select select "0"
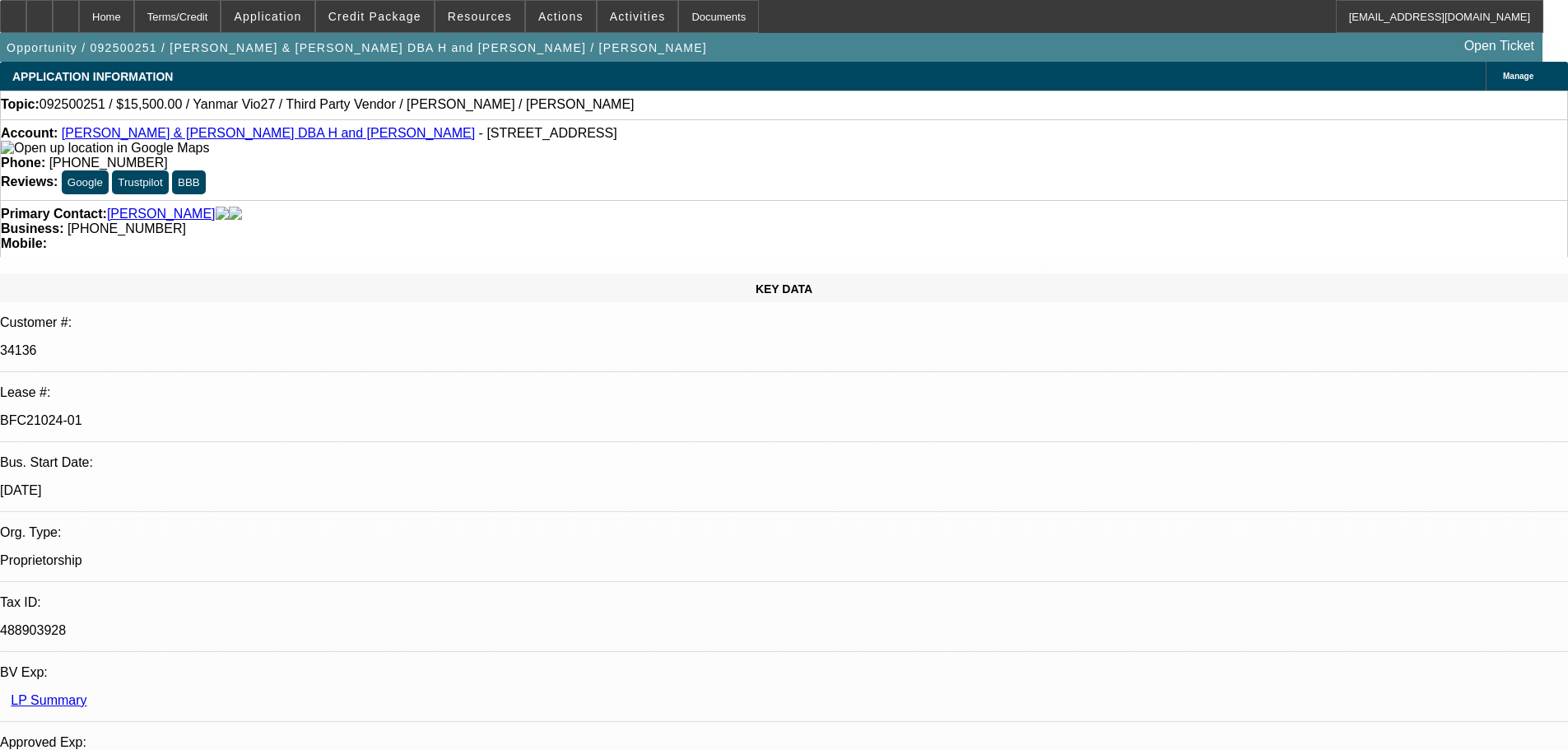
select select "0"
select select "6"
select select "0"
select select "0.1"
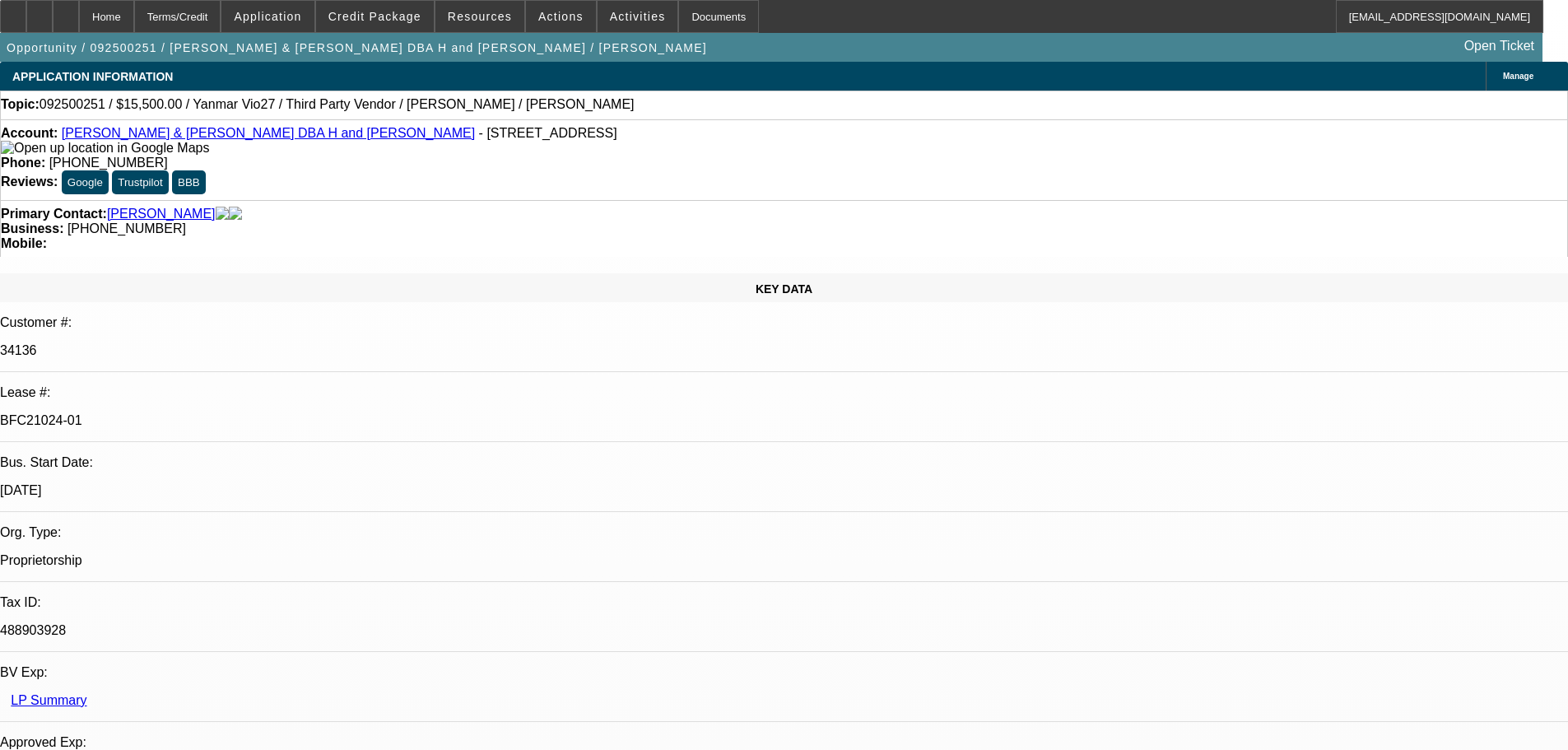
select select "4"
click at [66, 11] on icon at bounding box center [66, 11] width 0 height 0
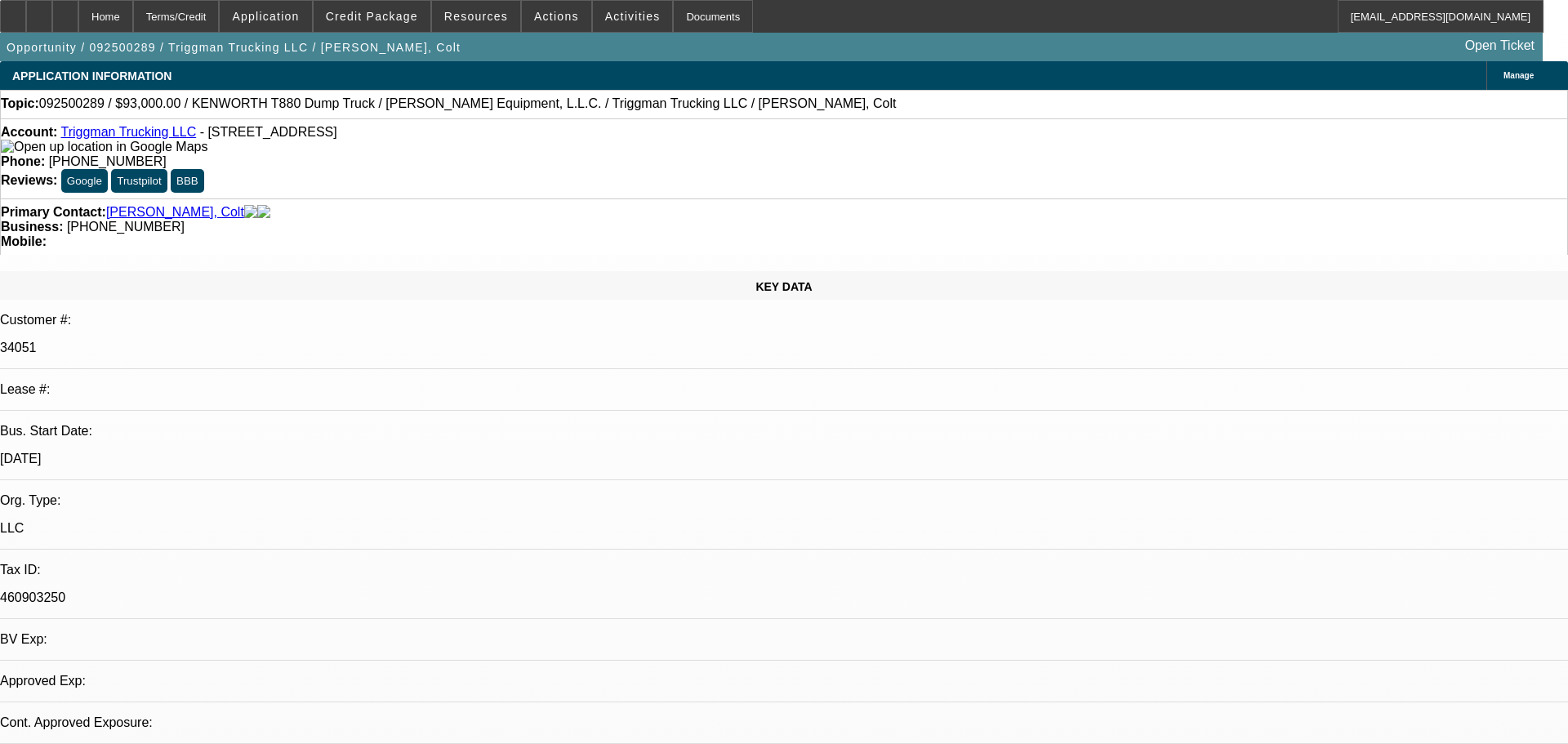
select select "0"
select select "2"
select select "0"
select select "6"
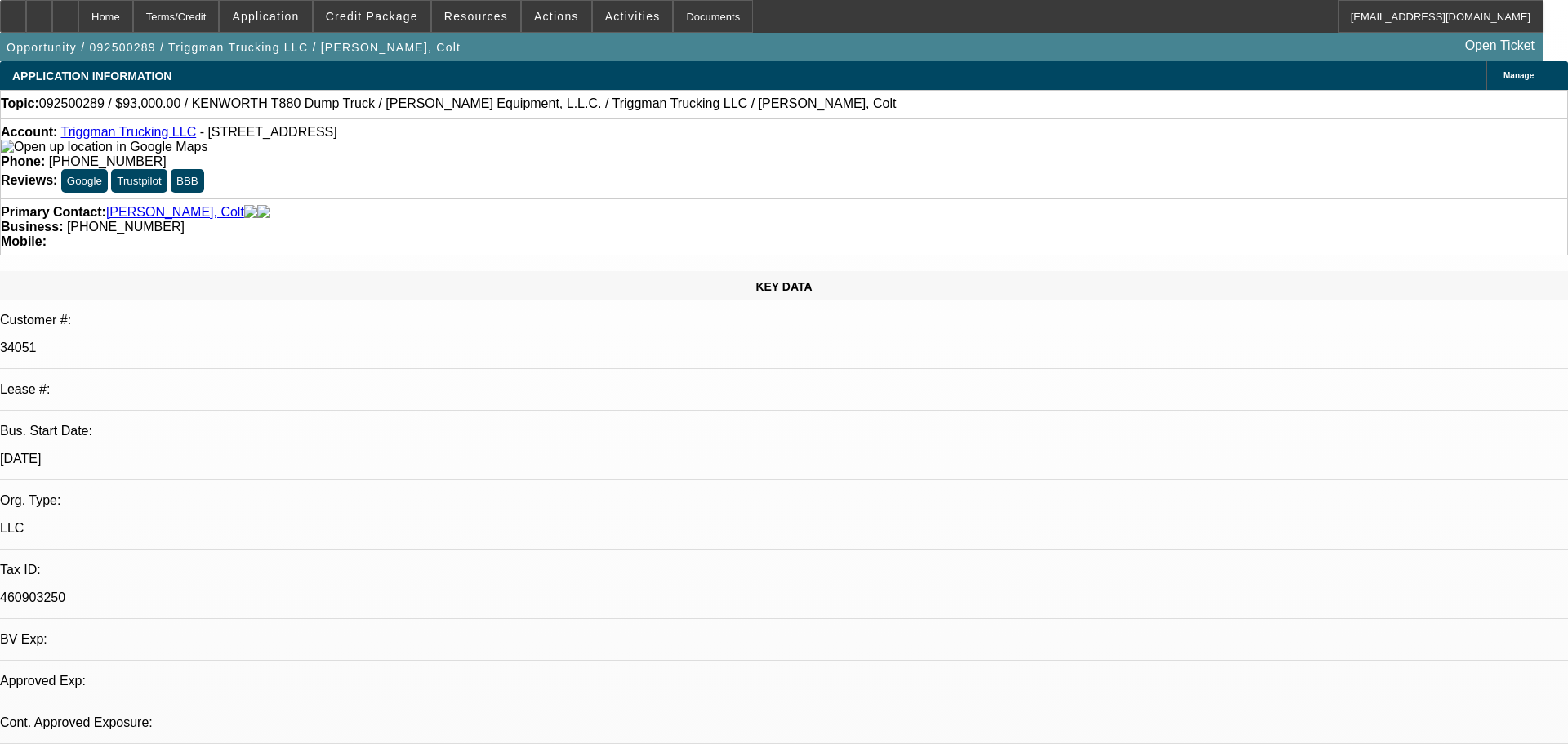
select select "0"
select select "2"
select select "0"
select select "6"
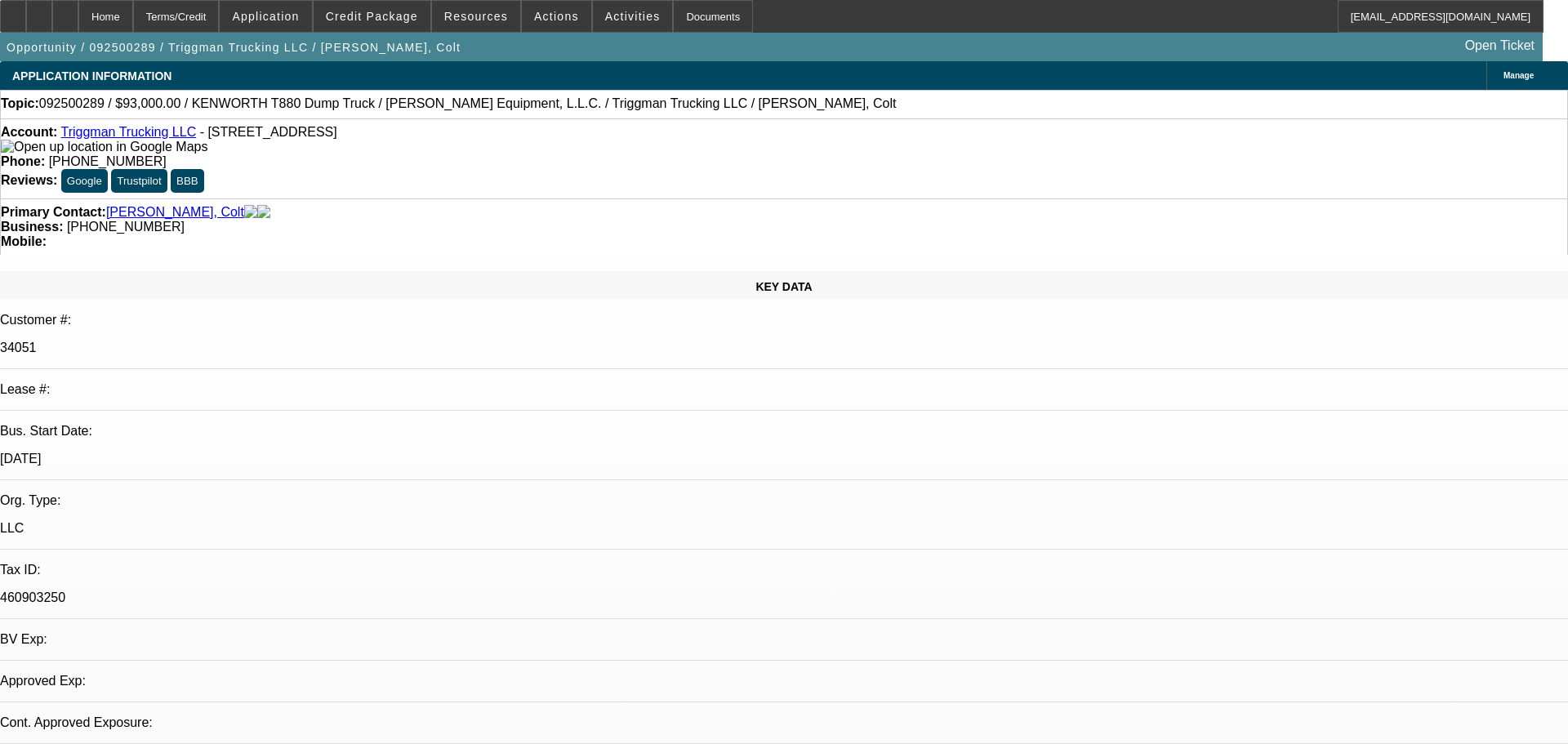
select select "0"
select select "2"
select select "0.1"
select select "4"
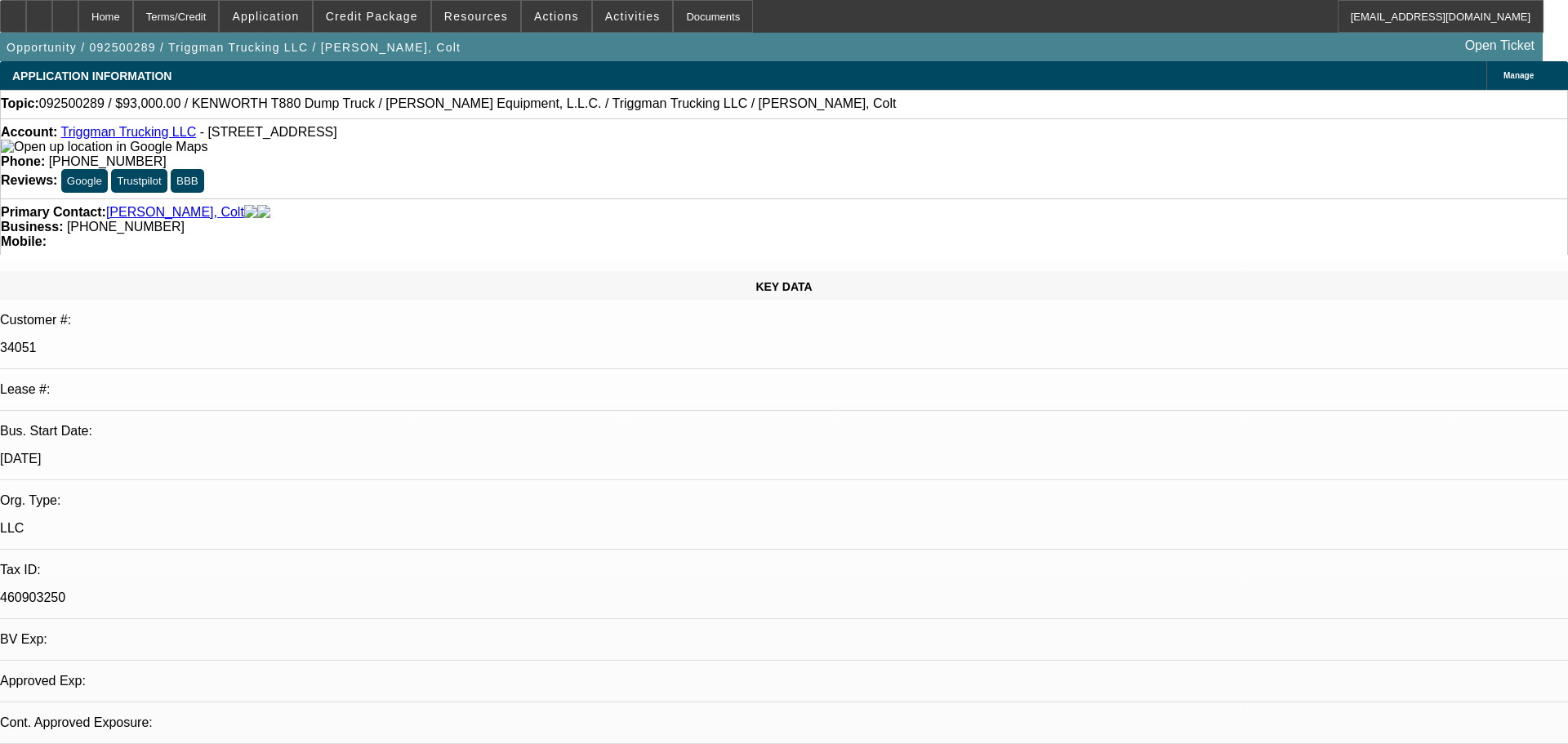
select select "0"
select select "2"
select select "0.1"
select select "4"
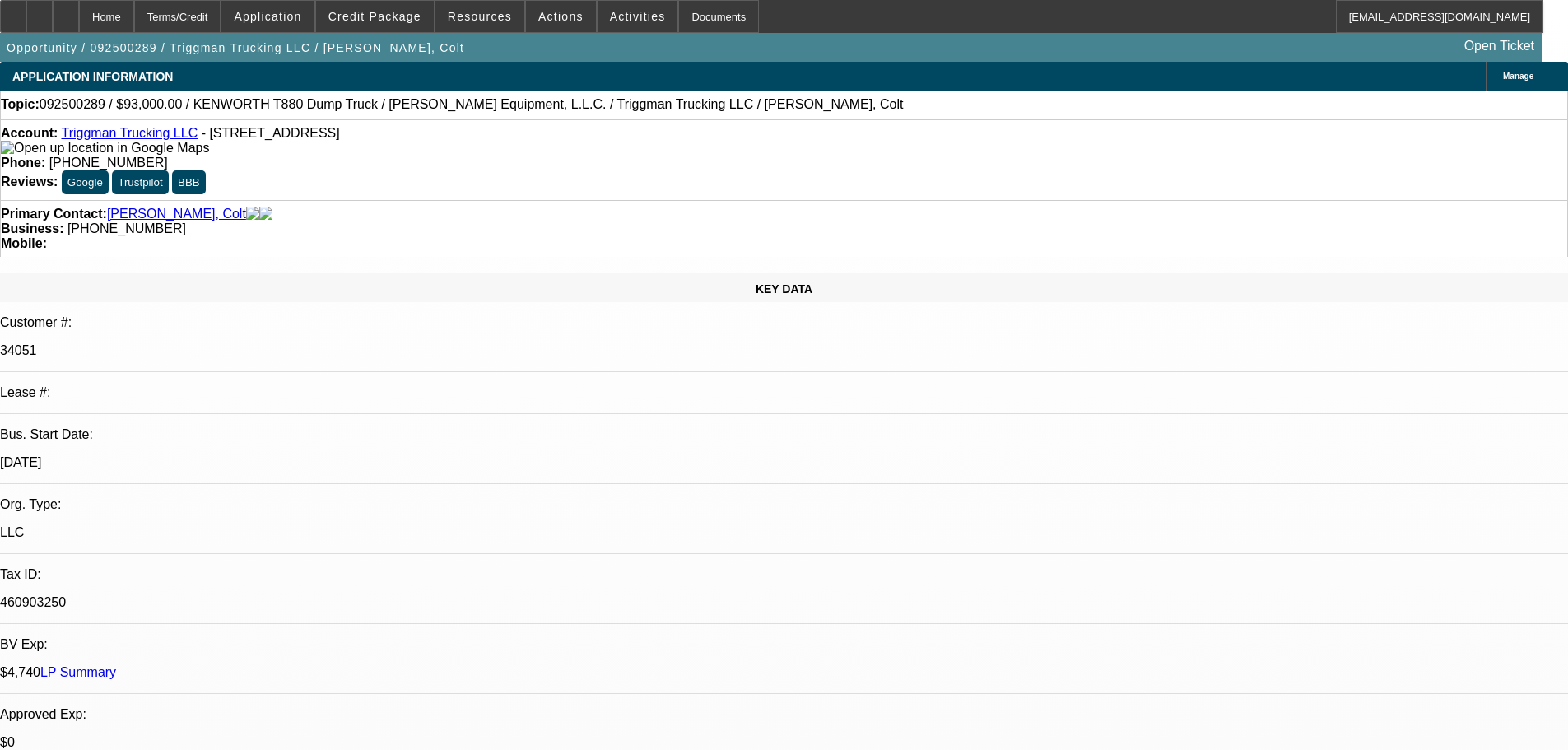
drag, startPoint x: 73, startPoint y: 139, endPoint x: 398, endPoint y: 141, distance: 325.0
click at [398, 141] on div "Account: Triggman Trucking LLC - 6252 N Dawnlight Cir, Orient, OH 43146" at bounding box center [784, 141] width 1566 height 30
copy div "Triggman Trucking LLC - 6252 N Dawnlight Cir, Orient, OH 43146"
click at [467, 163] on div "Account: Triggman Trucking LLC - 6252 N Dawnlight Cir, Orient, OH 43146 Phone: …" at bounding box center [784, 159] width 1568 height 80
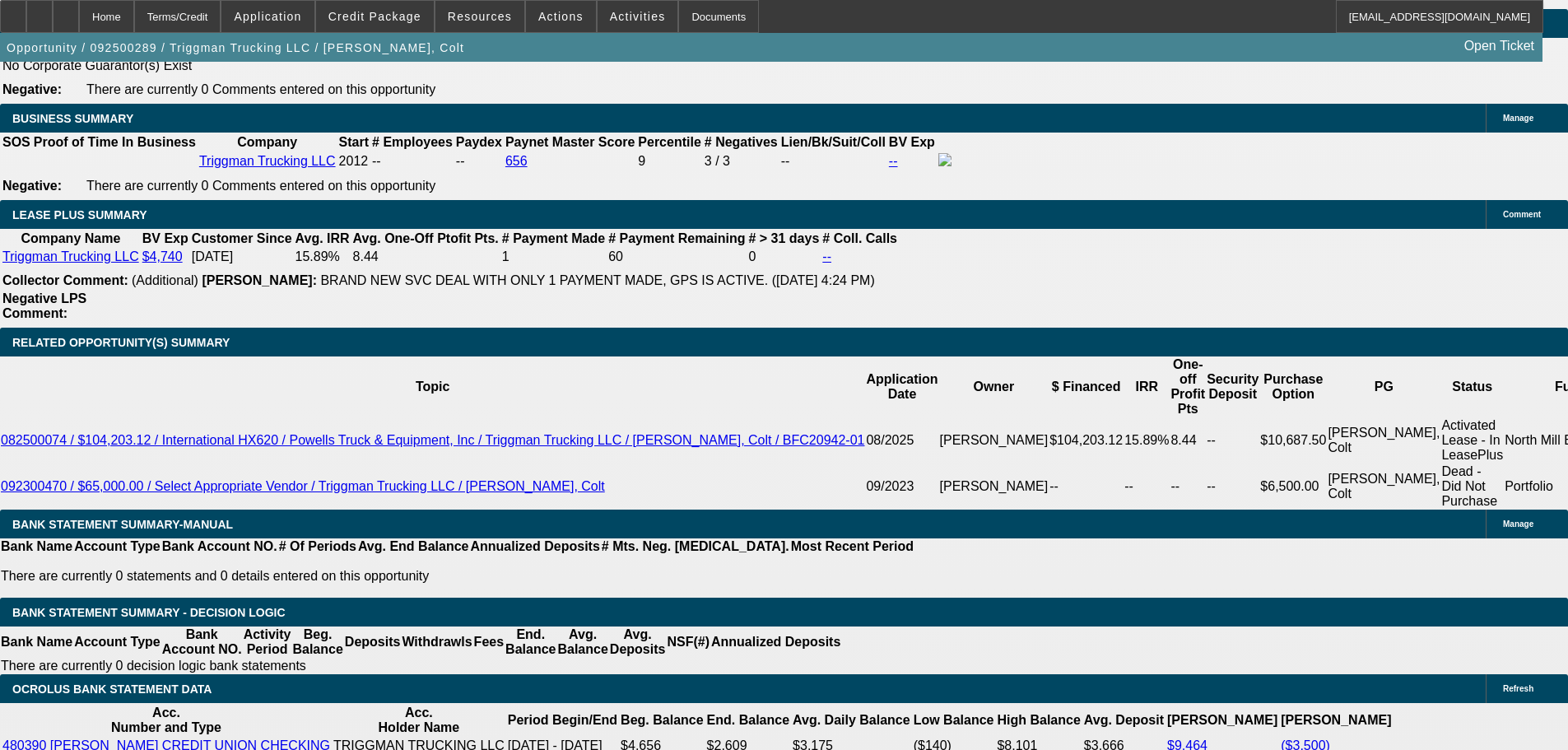
scroll to position [2636, 0]
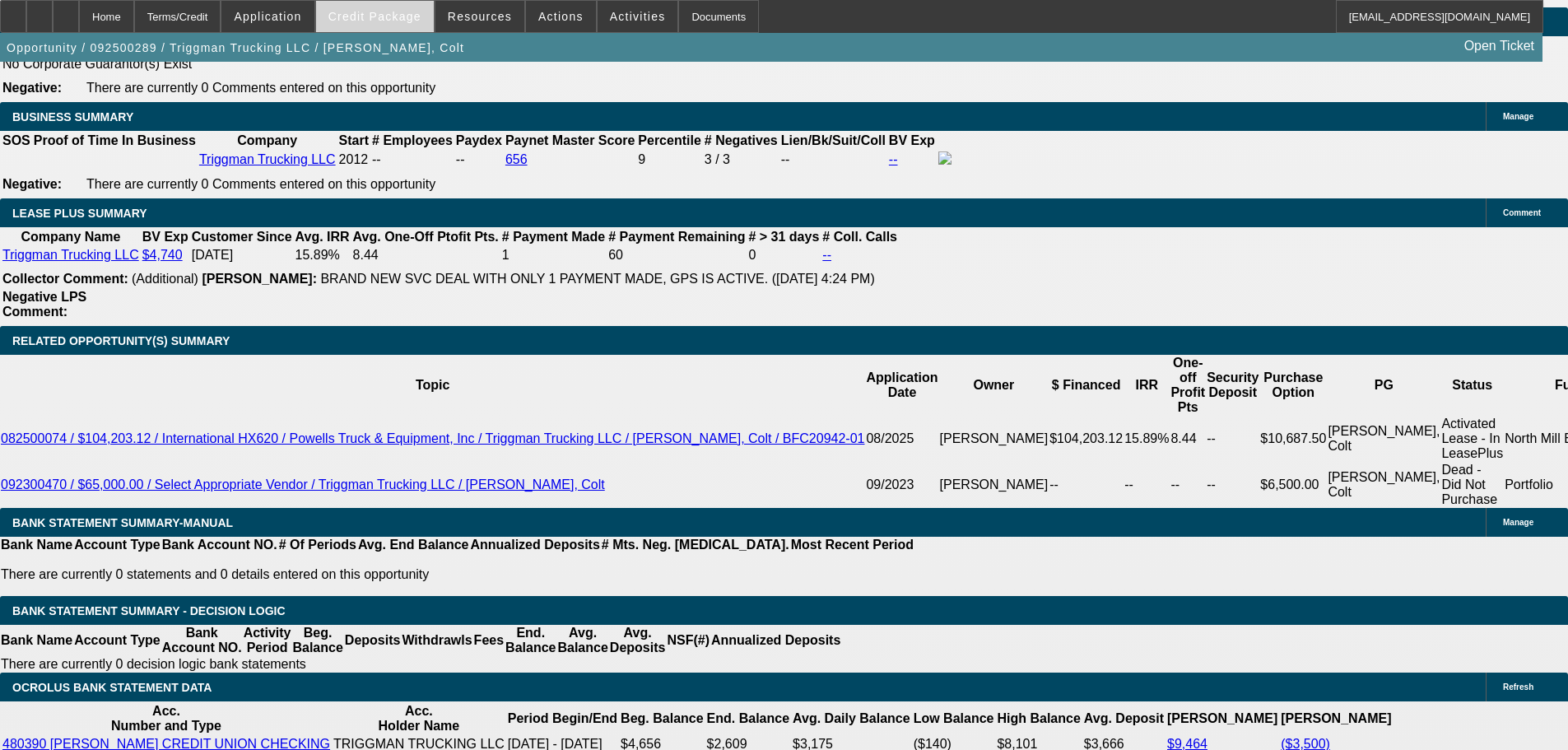
click at [386, 16] on span "Credit Package" at bounding box center [374, 16] width 93 height 13
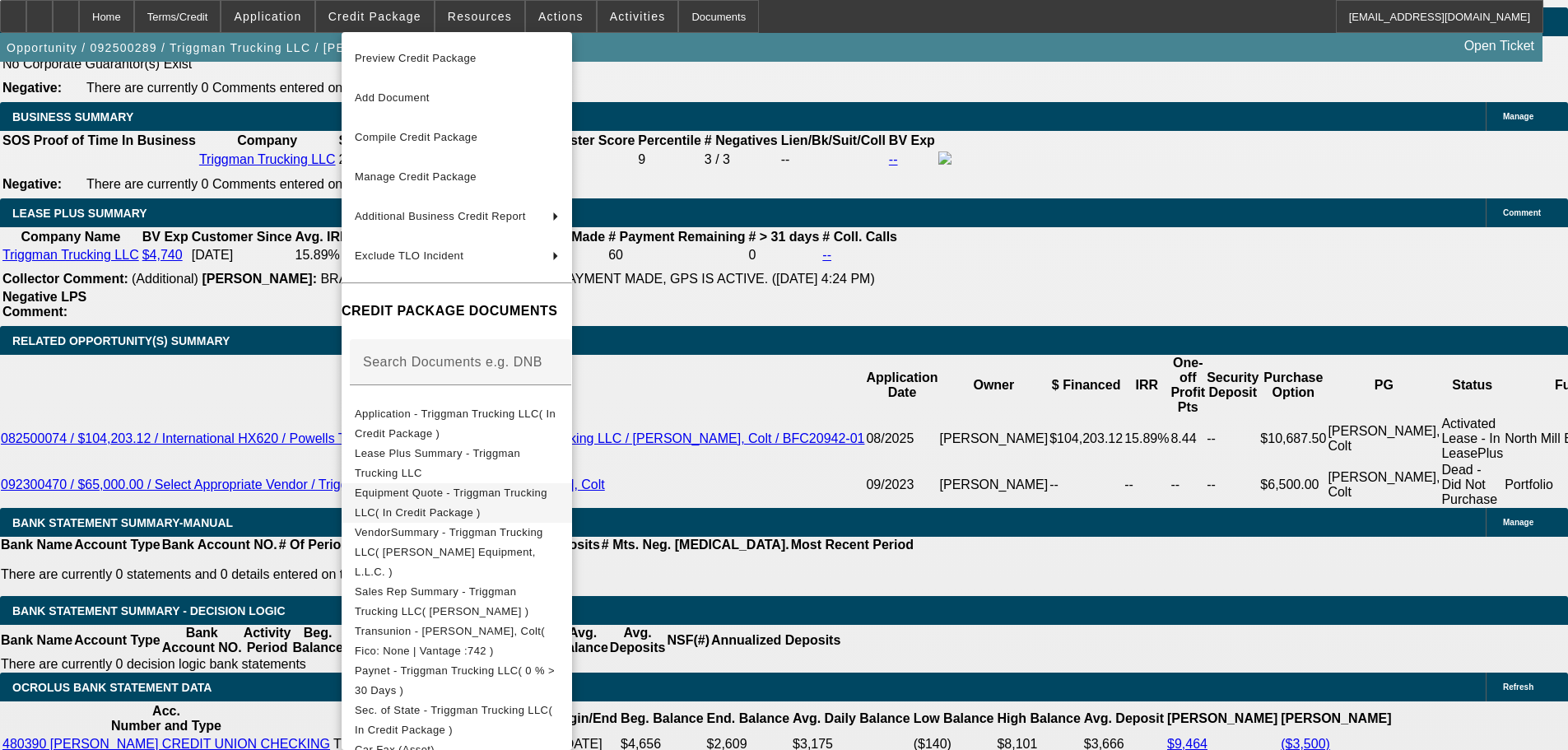
scroll to position [208, 0]
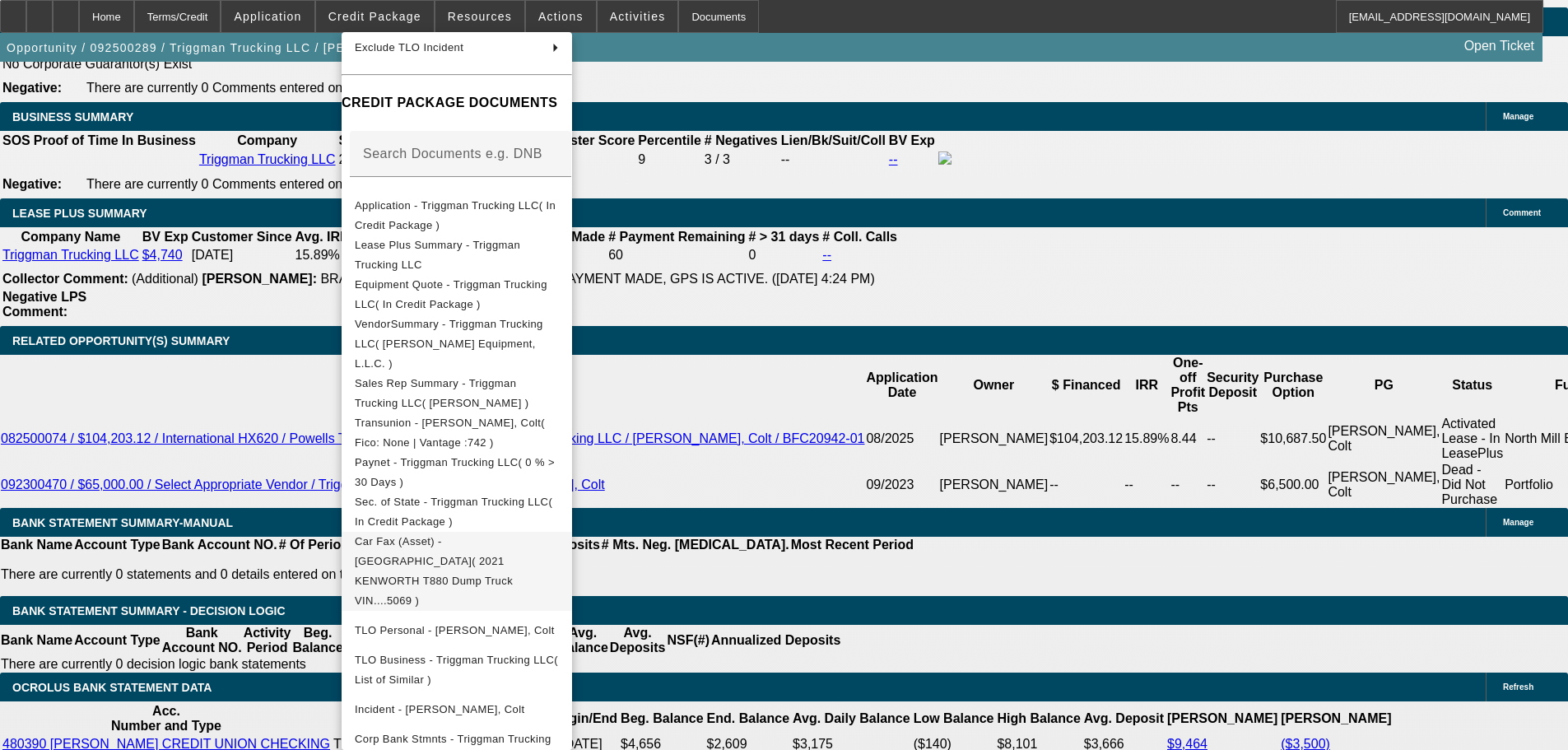
click at [494, 536] on span "Car Fax (Asset) - KENWORTH( 2021 KENWORTH T880 Dump Truck VIN....5069 )" at bounding box center [433, 571] width 158 height 71
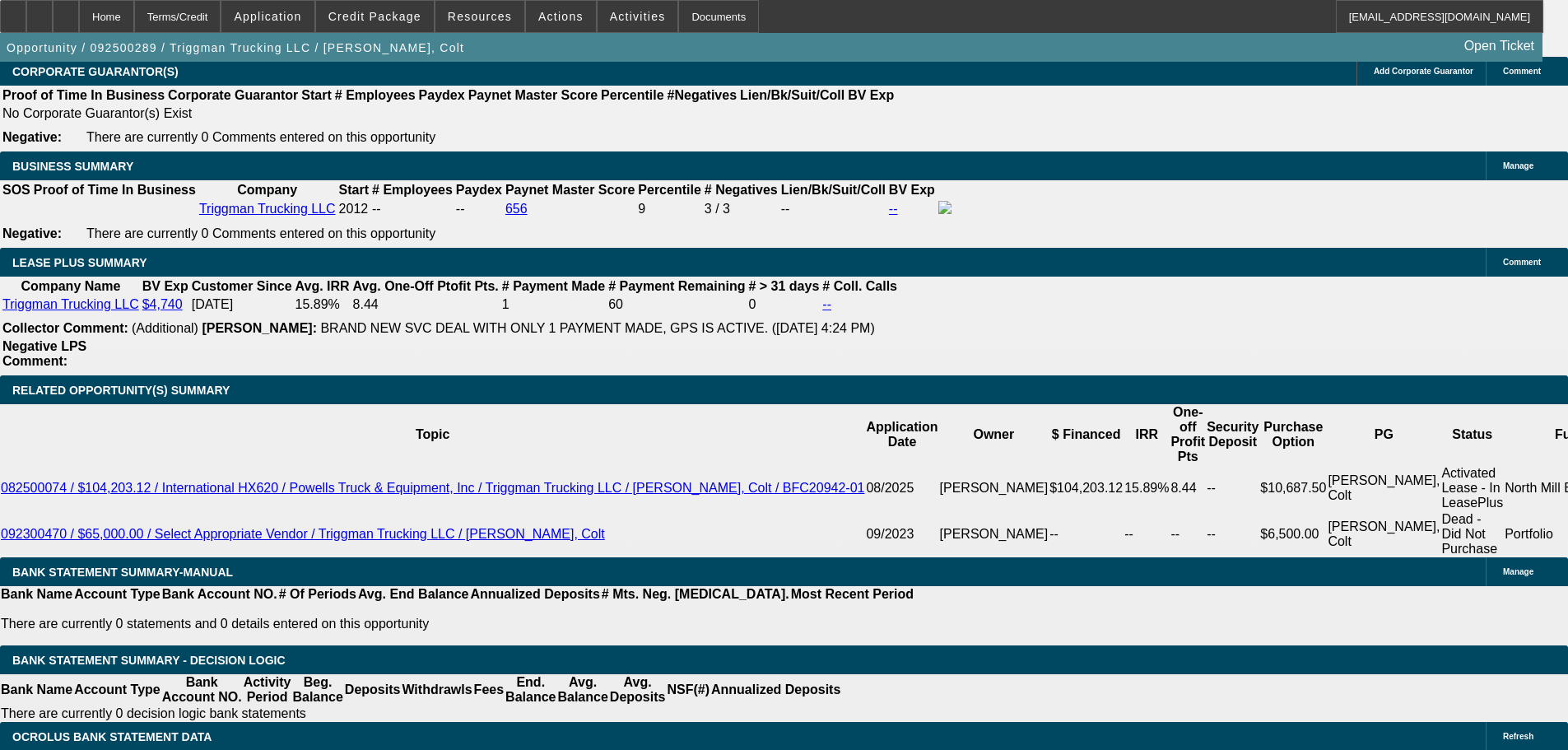
scroll to position [2718, 0]
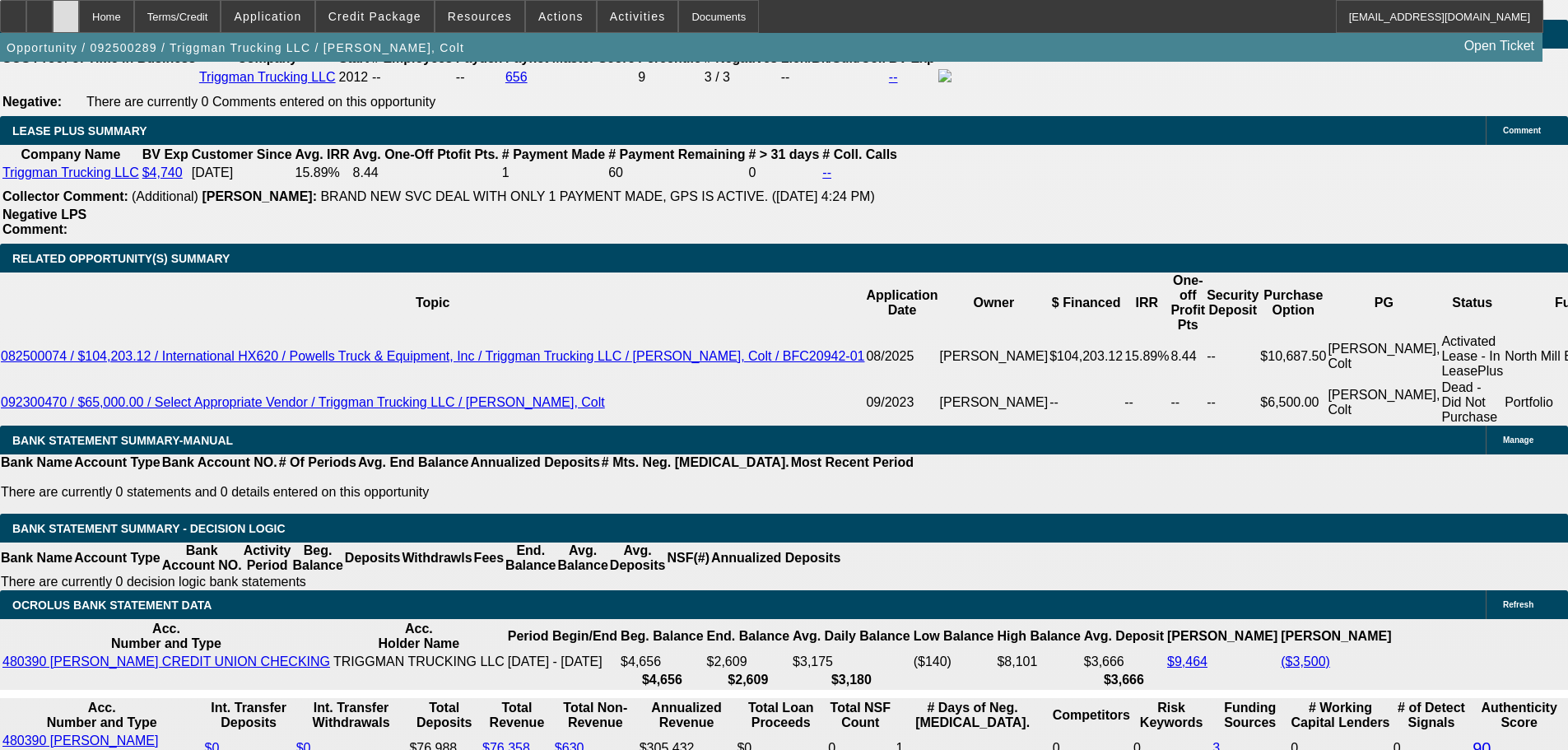
click at [79, 6] on div at bounding box center [66, 16] width 26 height 33
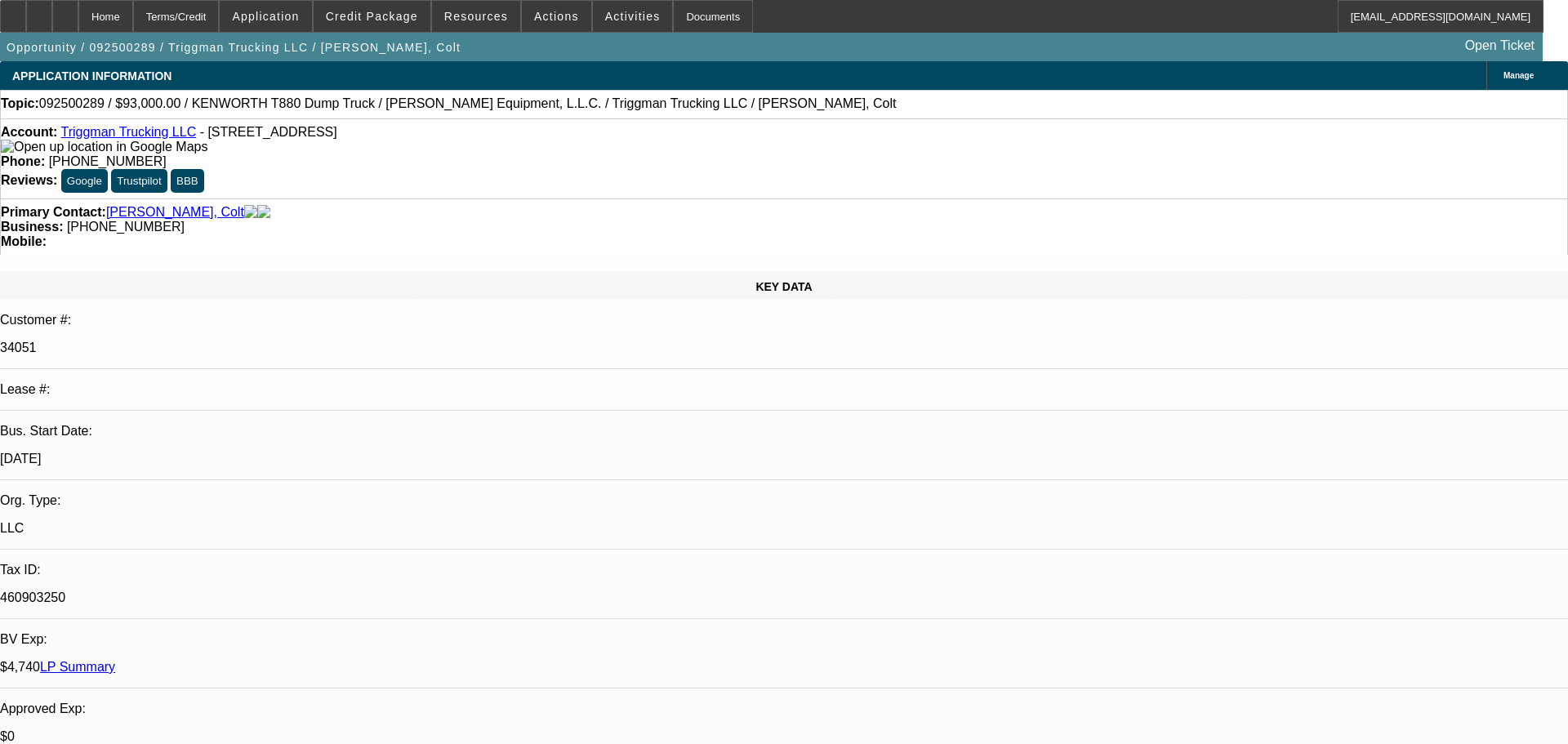
select select "0"
select select "2"
select select "0"
select select "6"
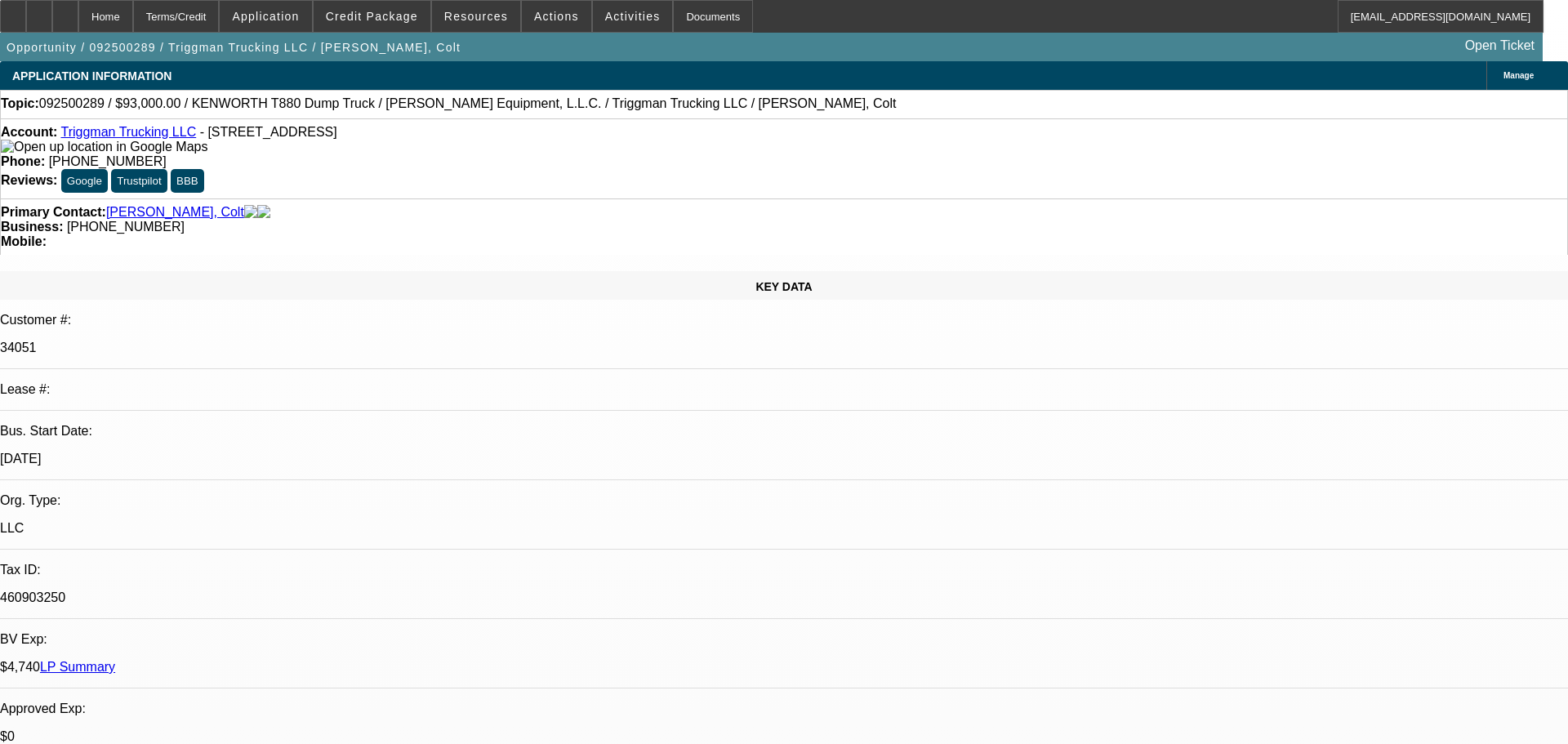
select select "0"
select select "2"
select select "0"
select select "6"
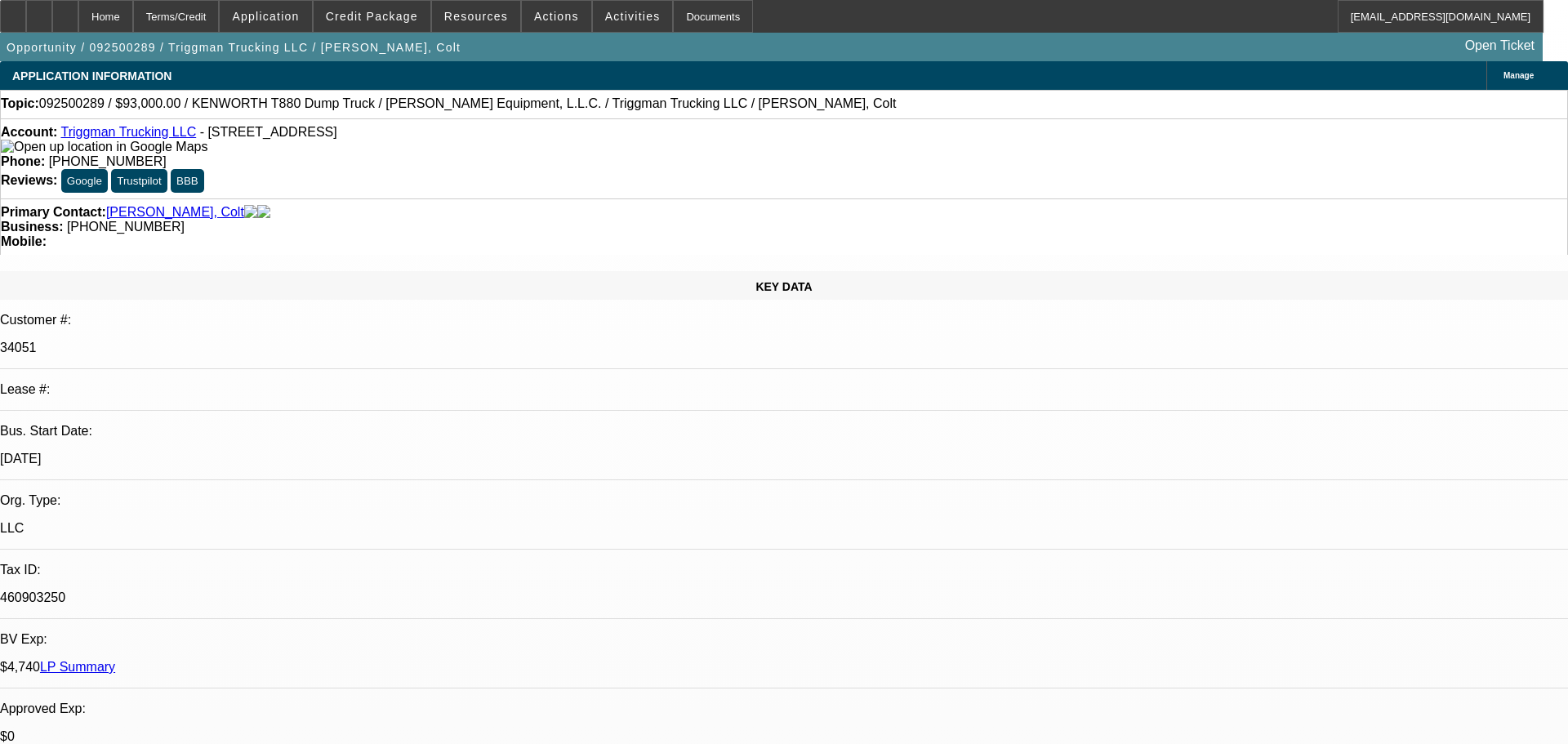
select select "0"
select select "2"
select select "0.1"
select select "4"
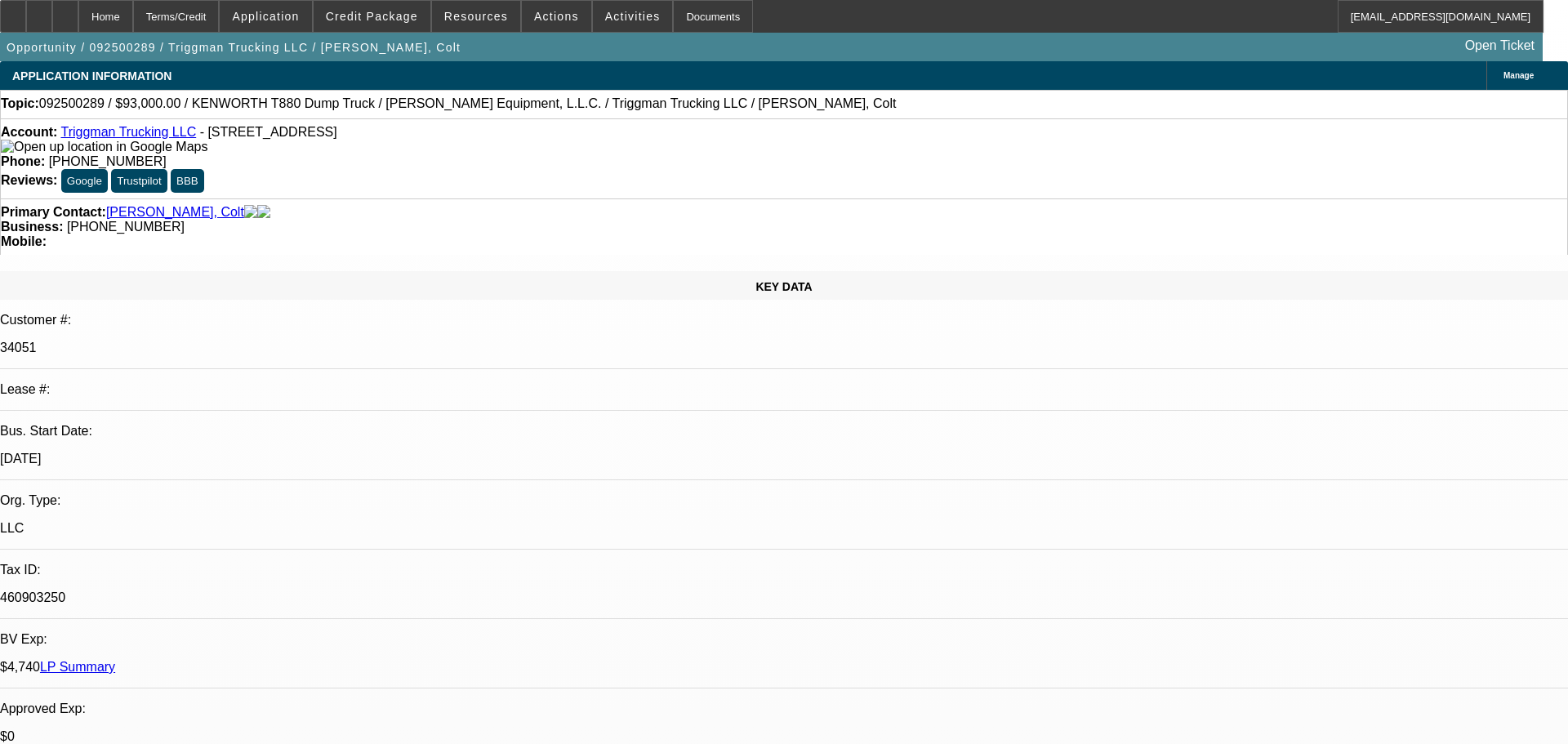
select select "0"
select select "2"
select select "0.1"
select select "4"
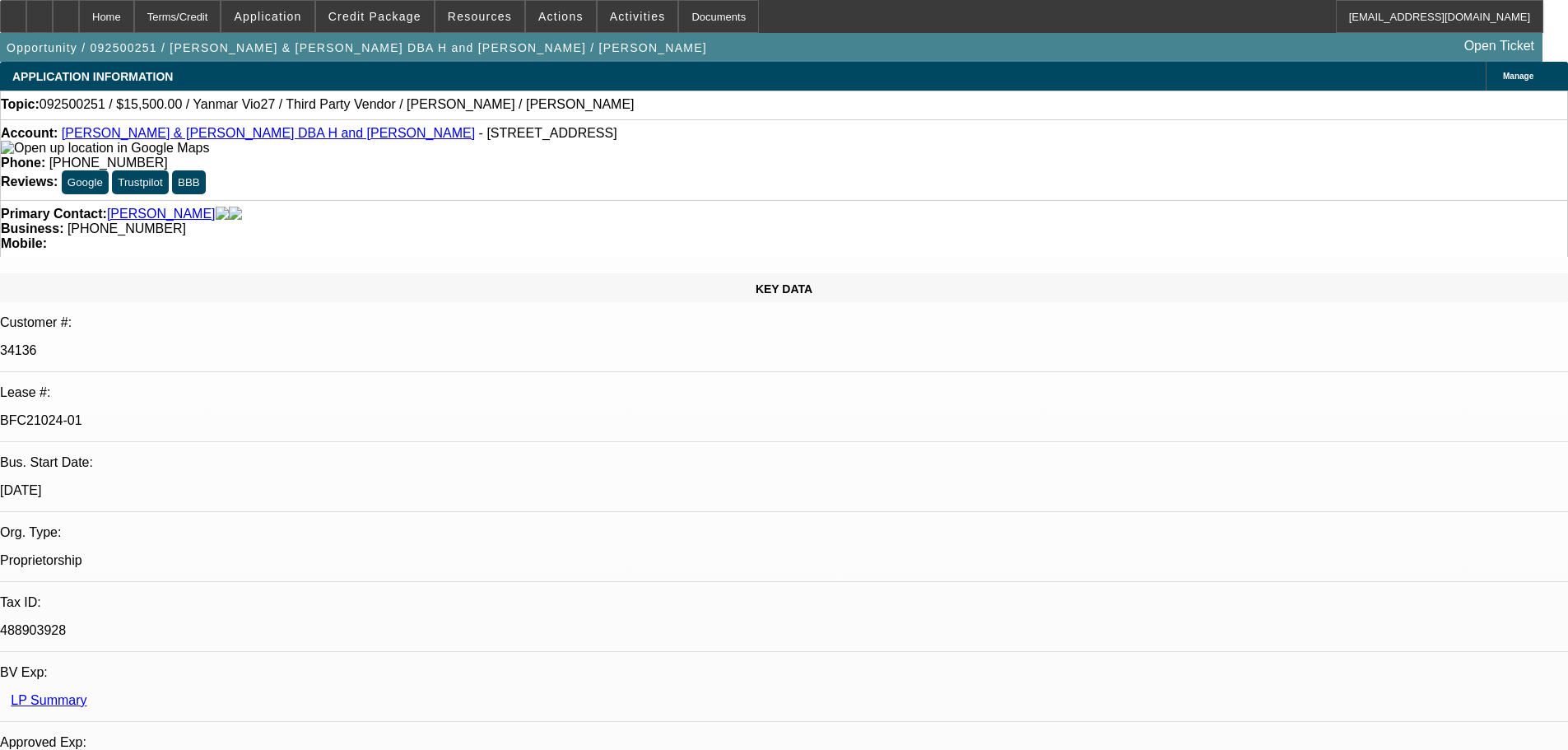
select select "0"
select select "6"
select select "0"
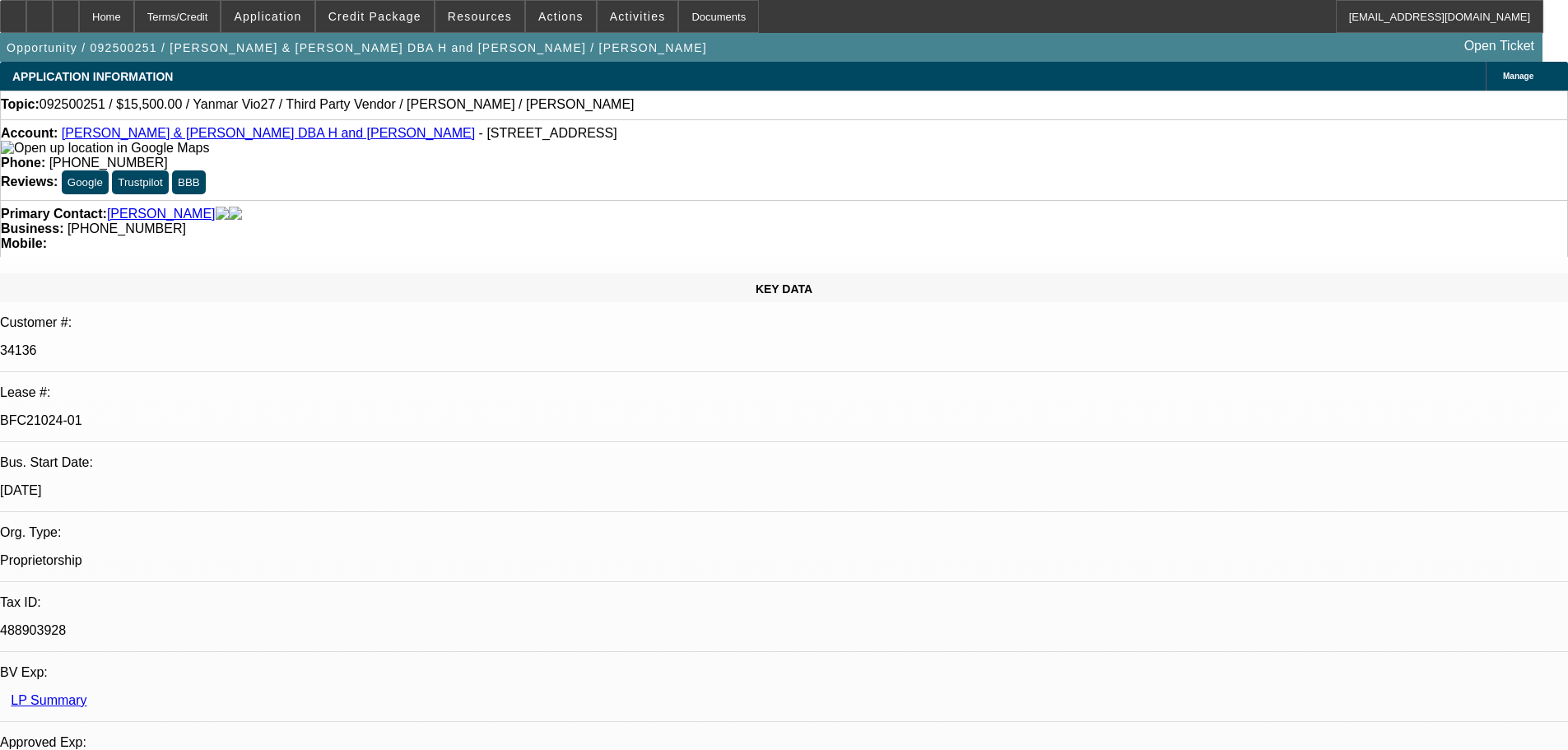
select select "0"
select select "6"
select select "0"
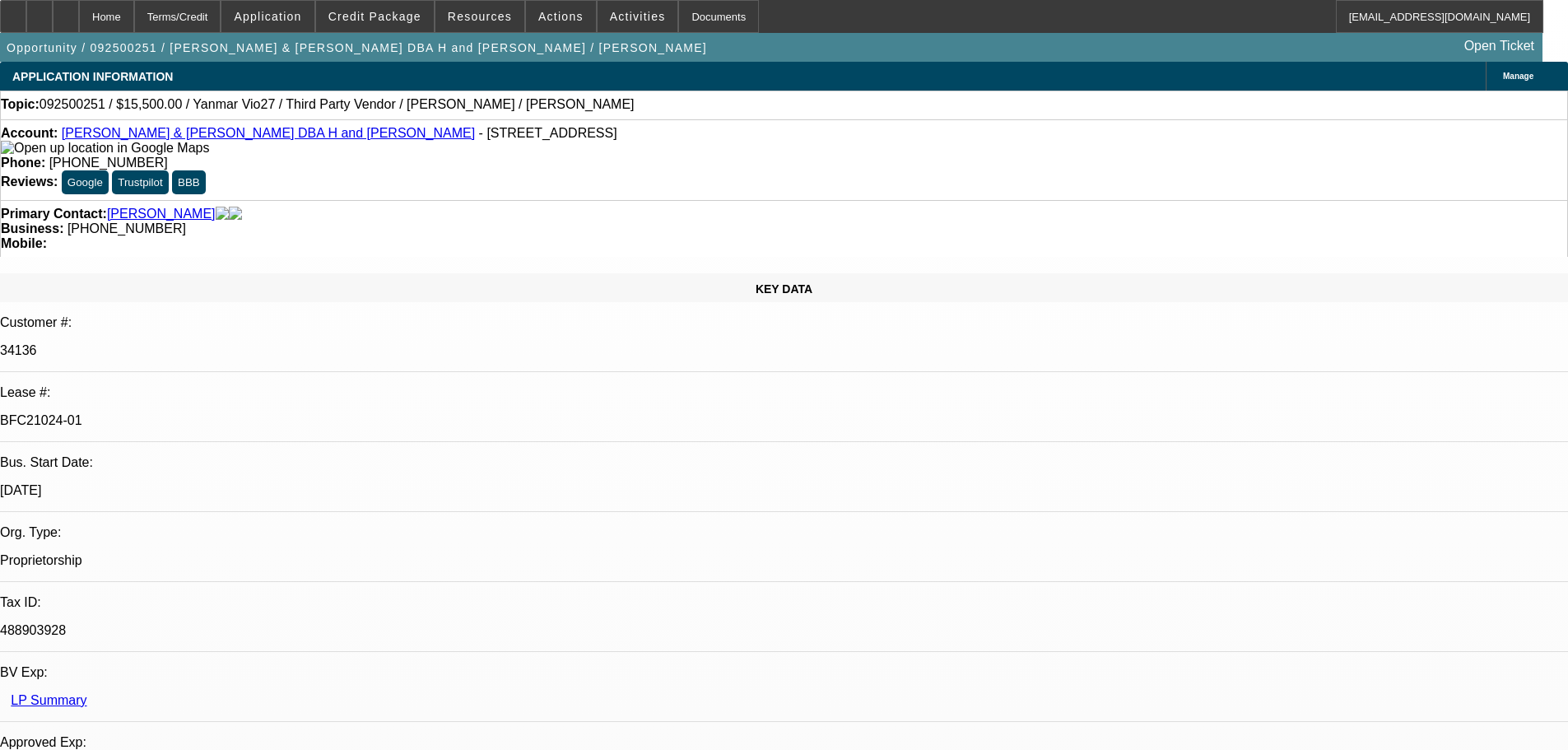
select select "0"
select select "6"
select select "0"
select select "0.1"
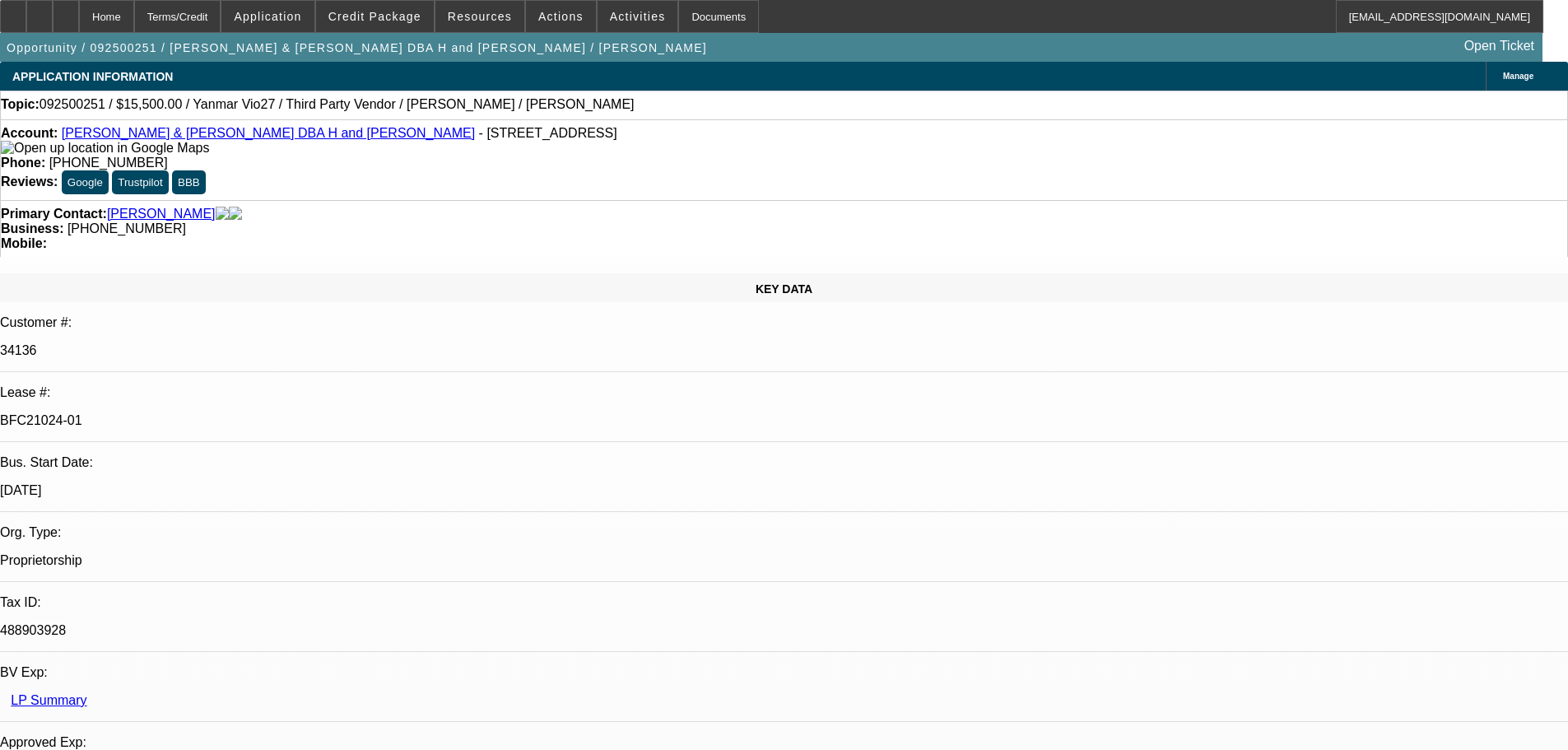
select select "4"
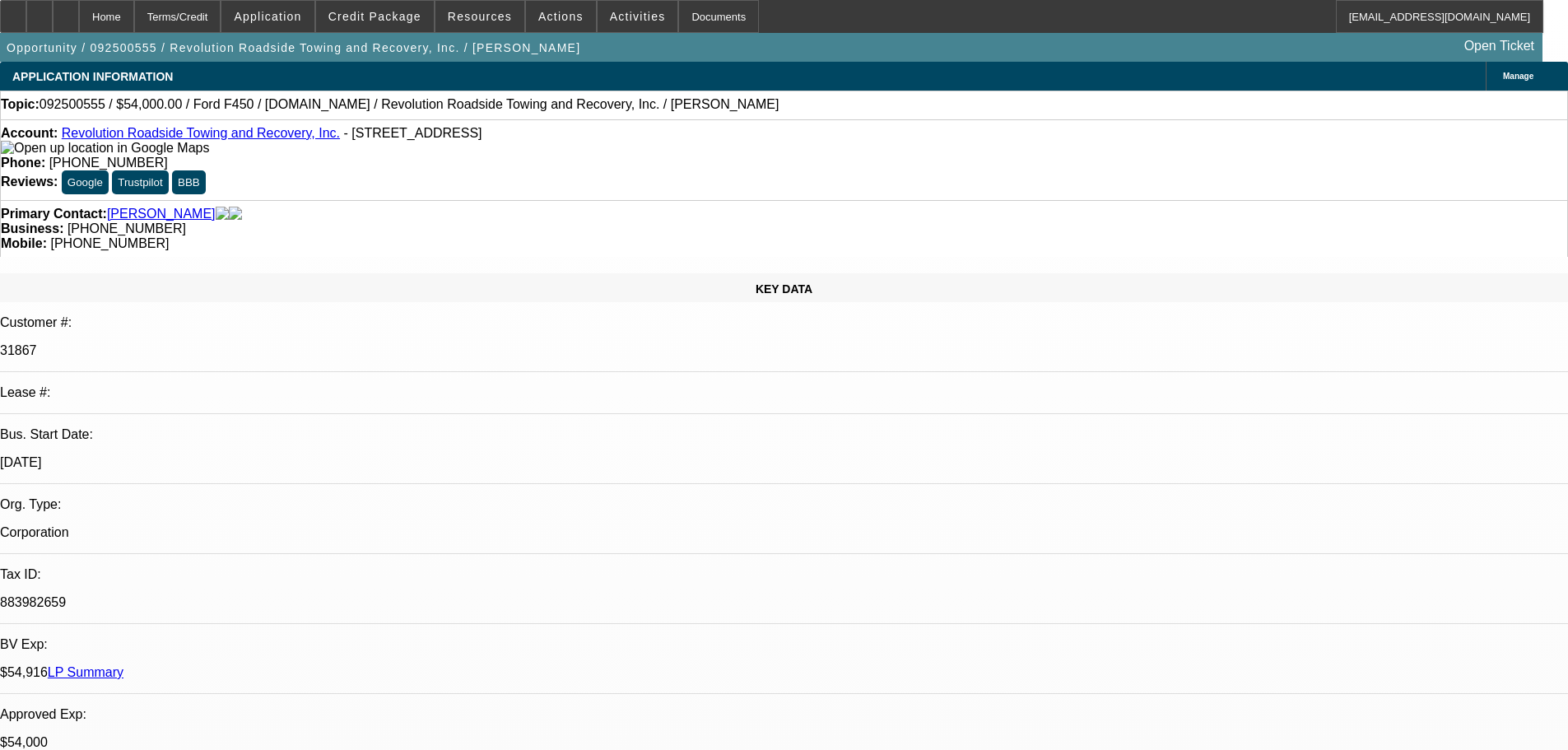
select select "0"
select select "3"
select select "0"
select select "6"
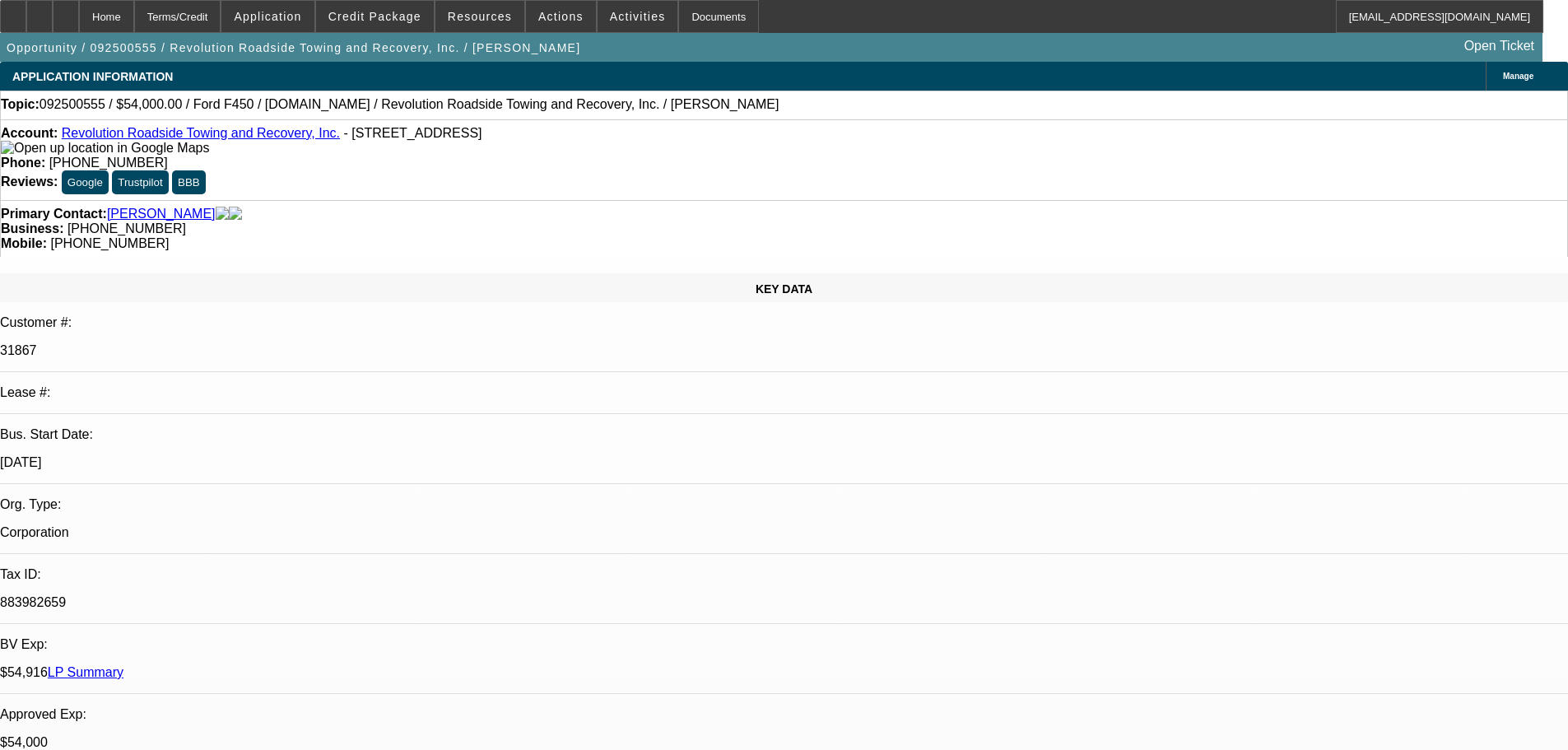
select select "0"
select select "3"
select select "0"
select select "6"
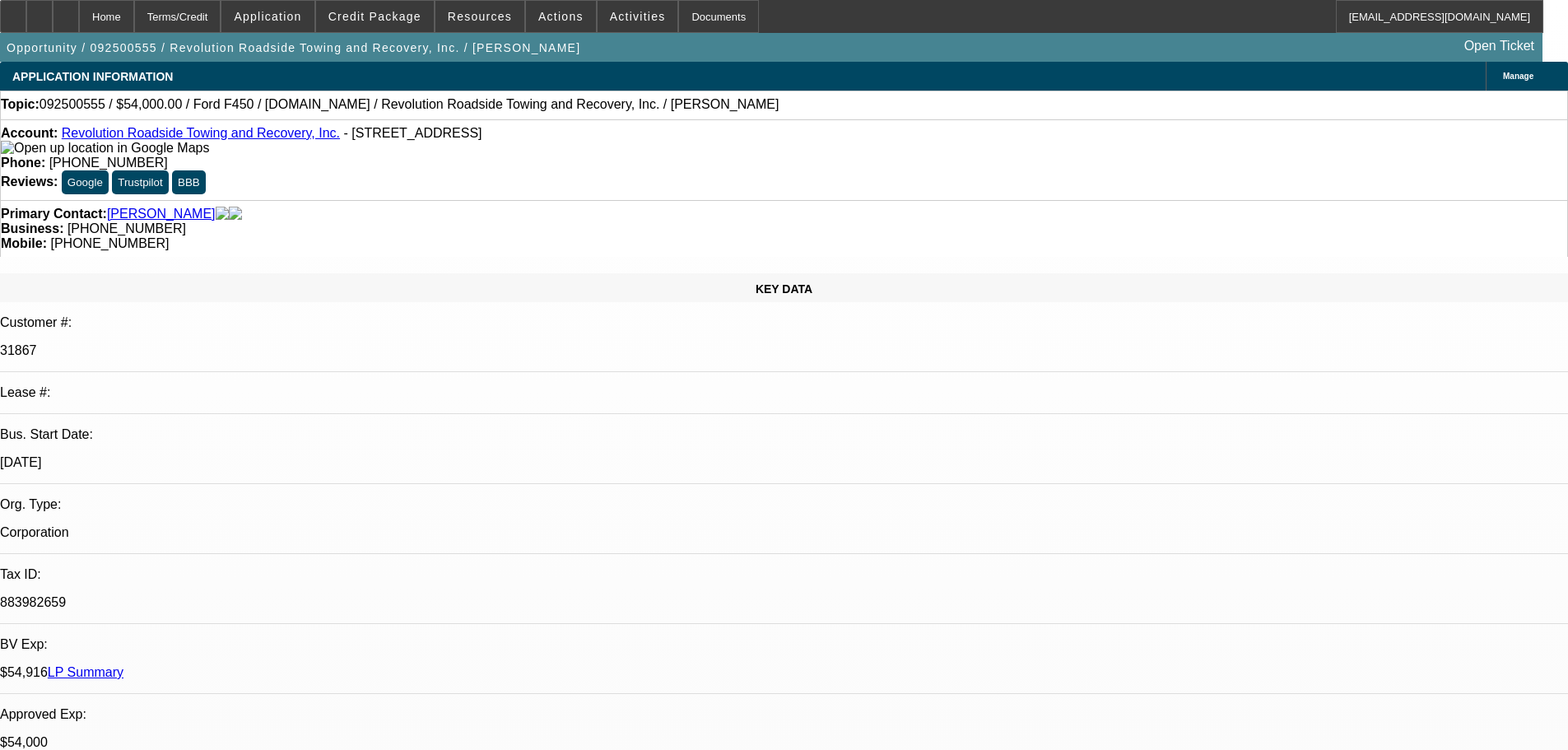
select select "0"
select select "2"
select select "0"
select select "6"
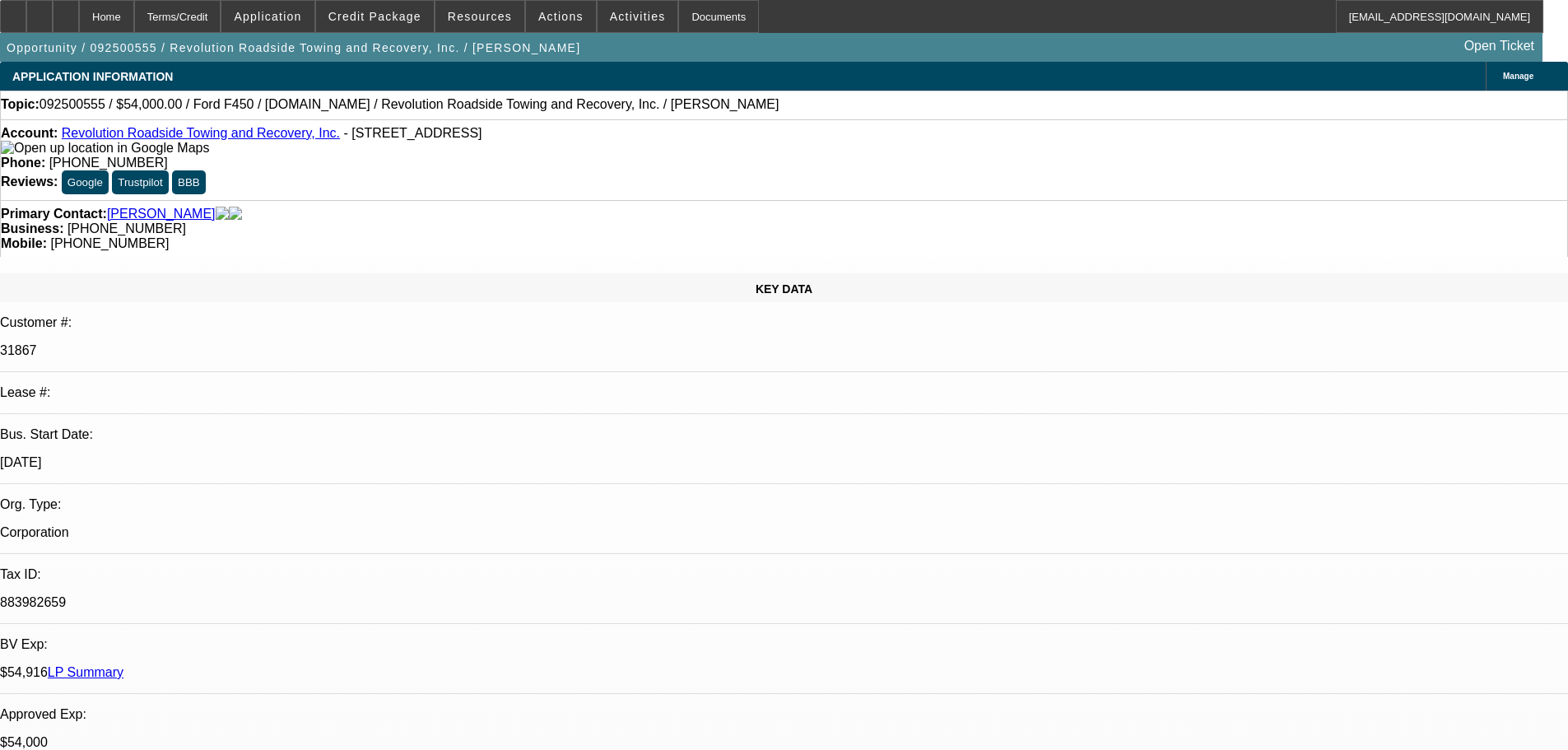
select select "0"
select select "2"
select select "0"
select select "6"
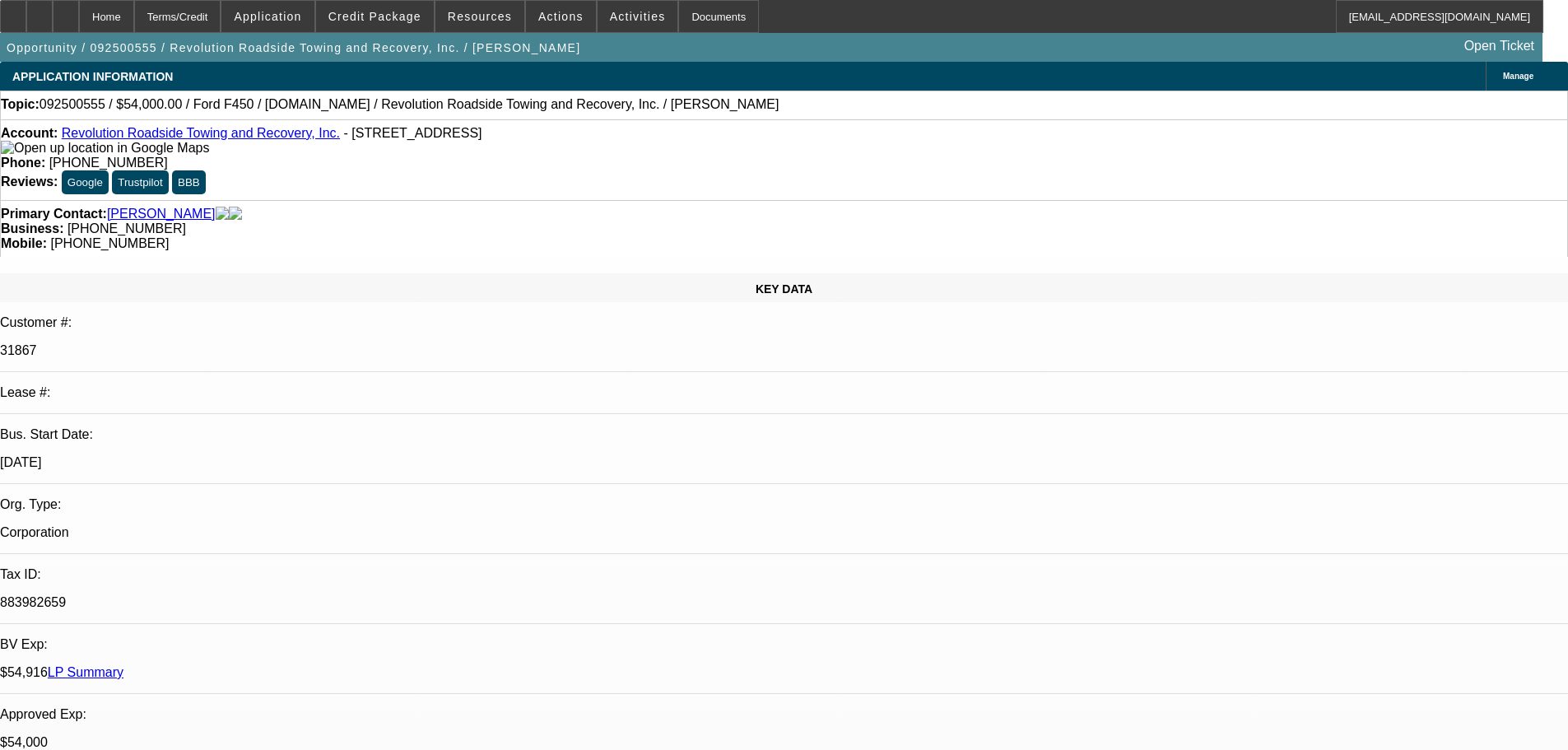
scroll to position [2801, 0]
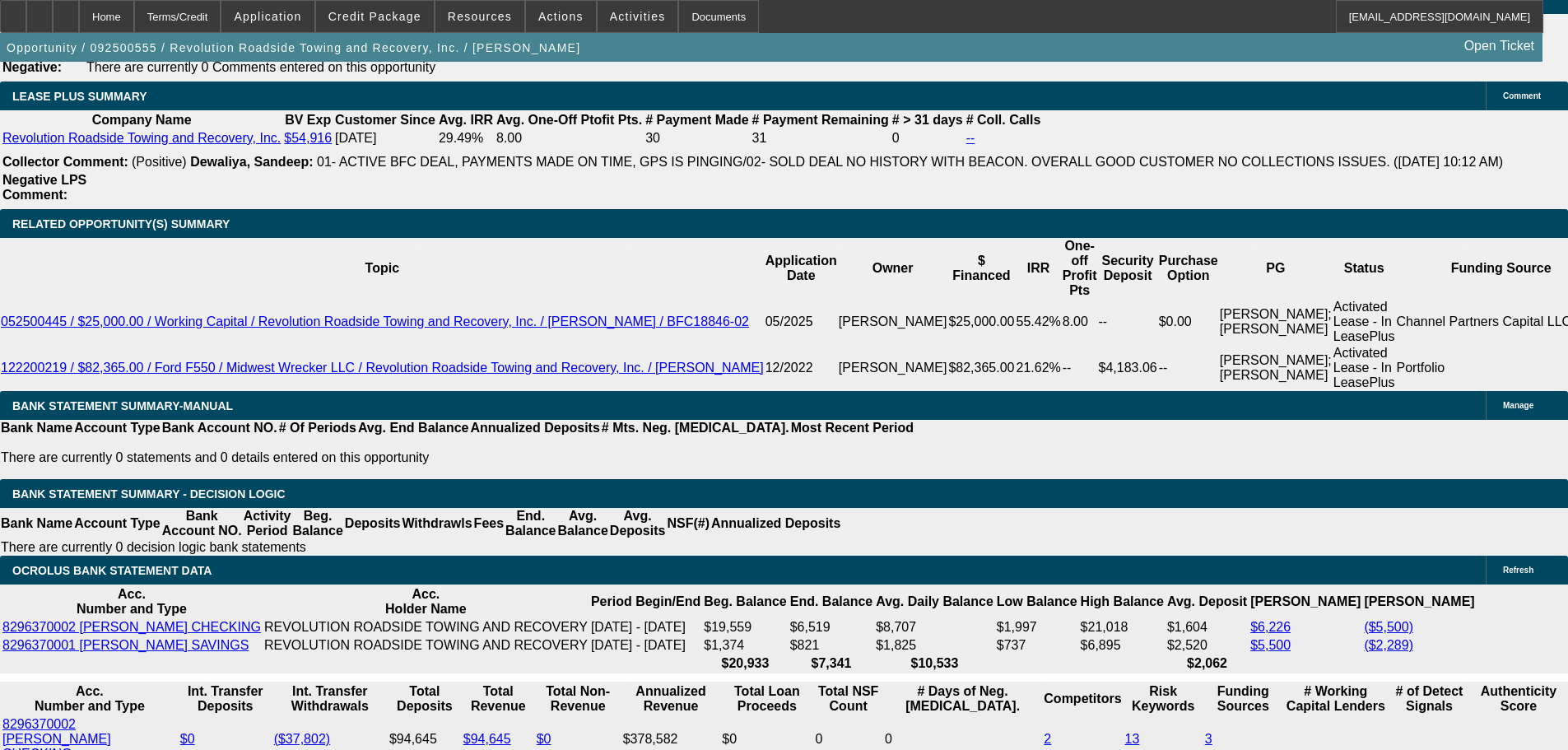
click at [79, 11] on div at bounding box center [66, 16] width 26 height 33
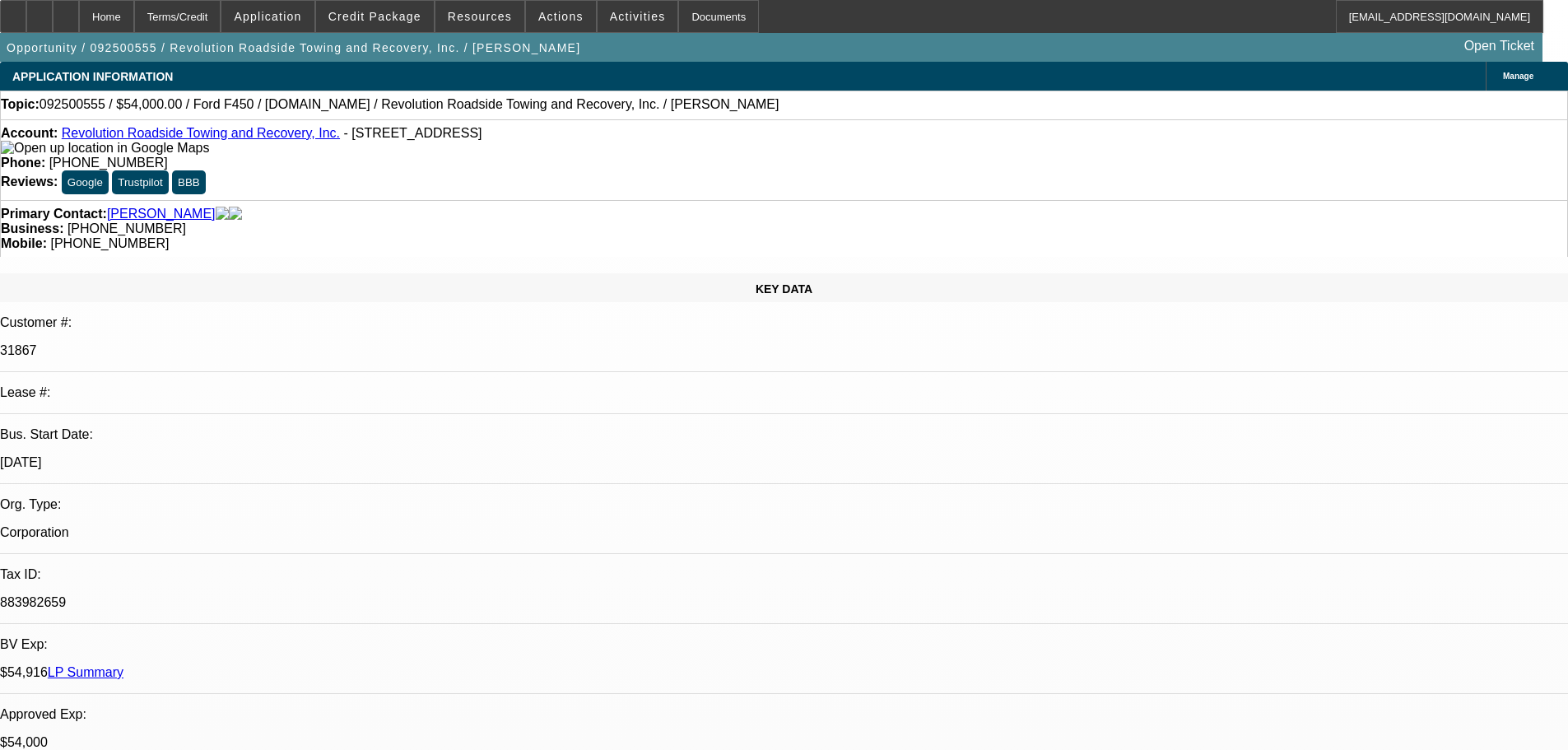
select select "0"
select select "3"
select select "0"
select select "6"
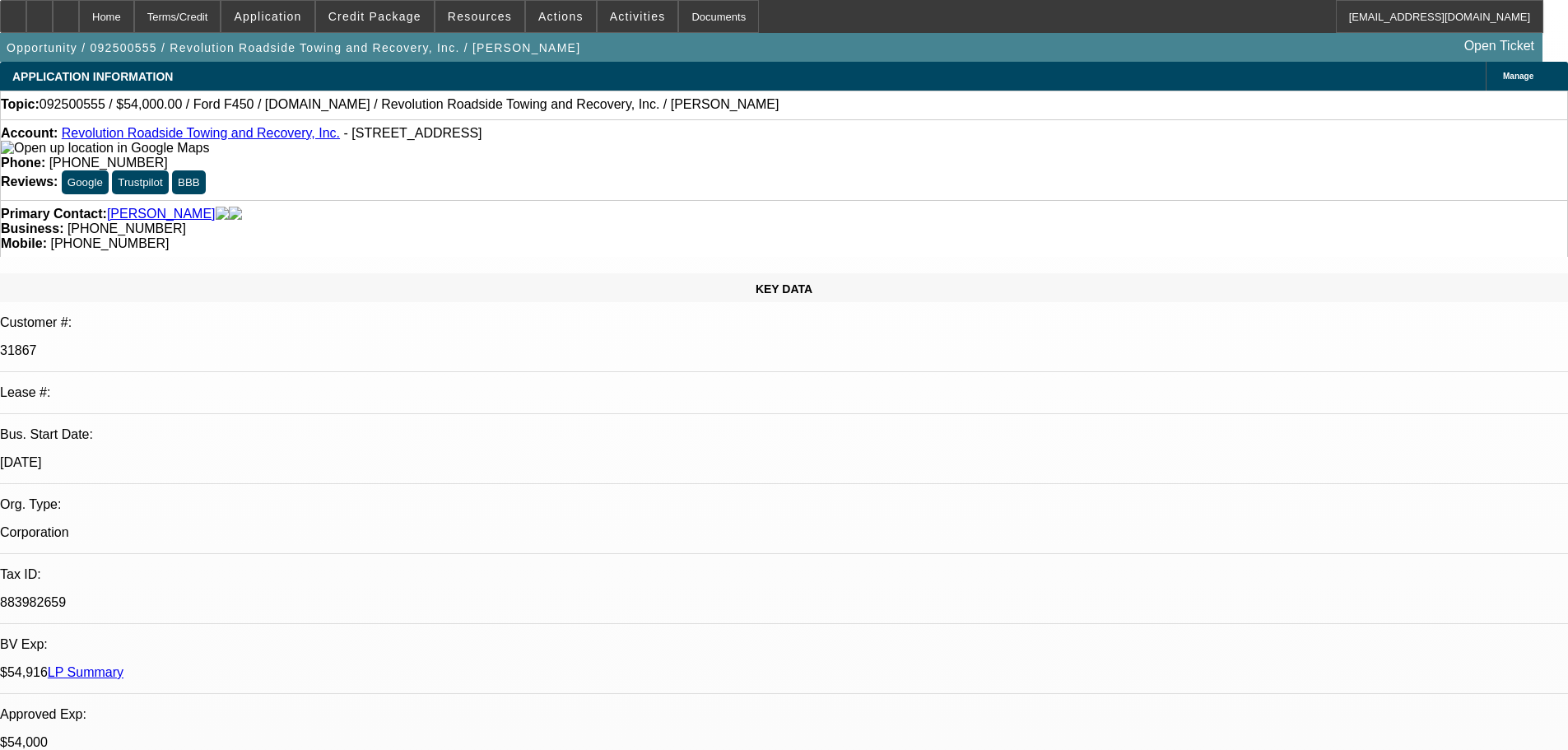
select select "0"
select select "3"
select select "0"
select select "6"
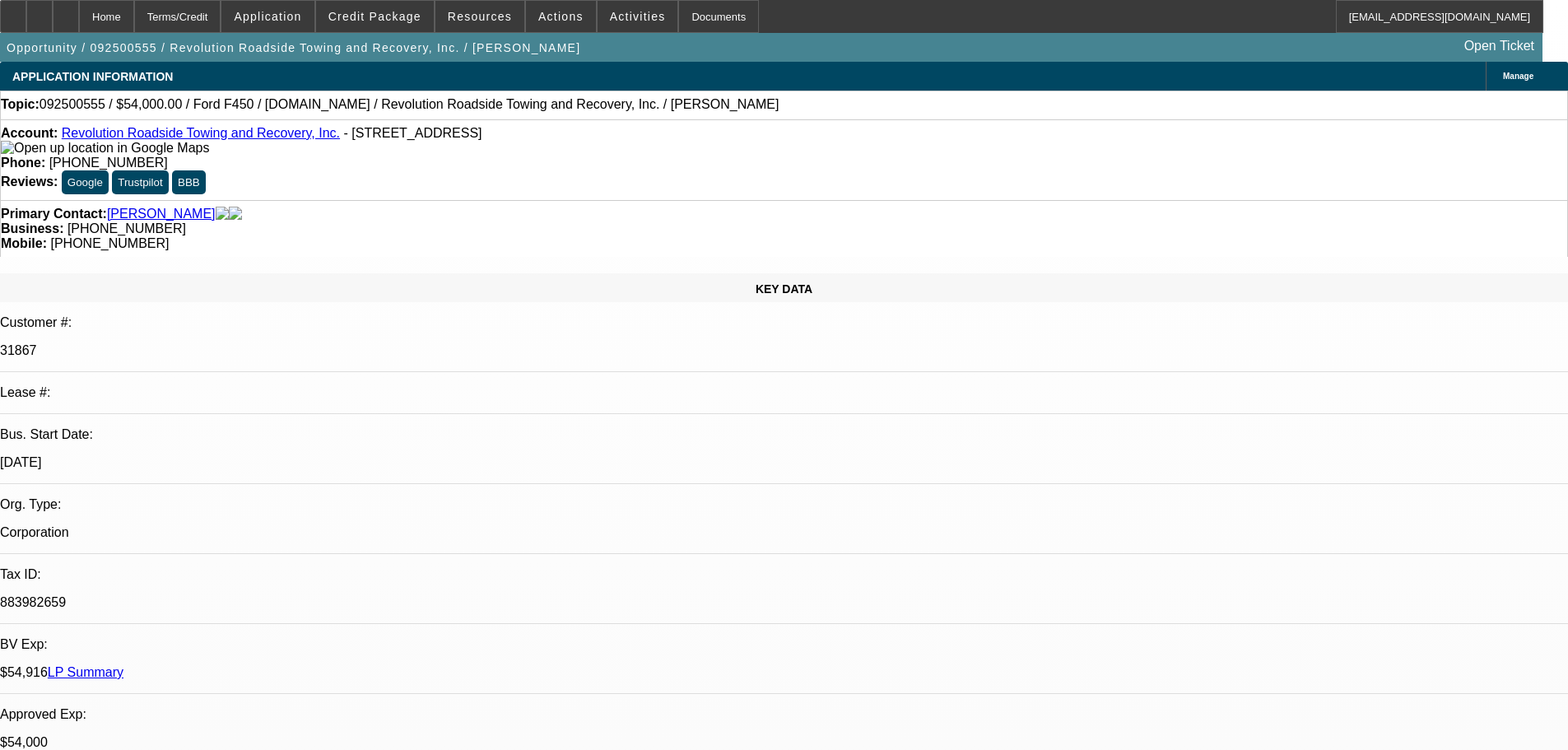
select select "0"
select select "2"
select select "0"
select select "6"
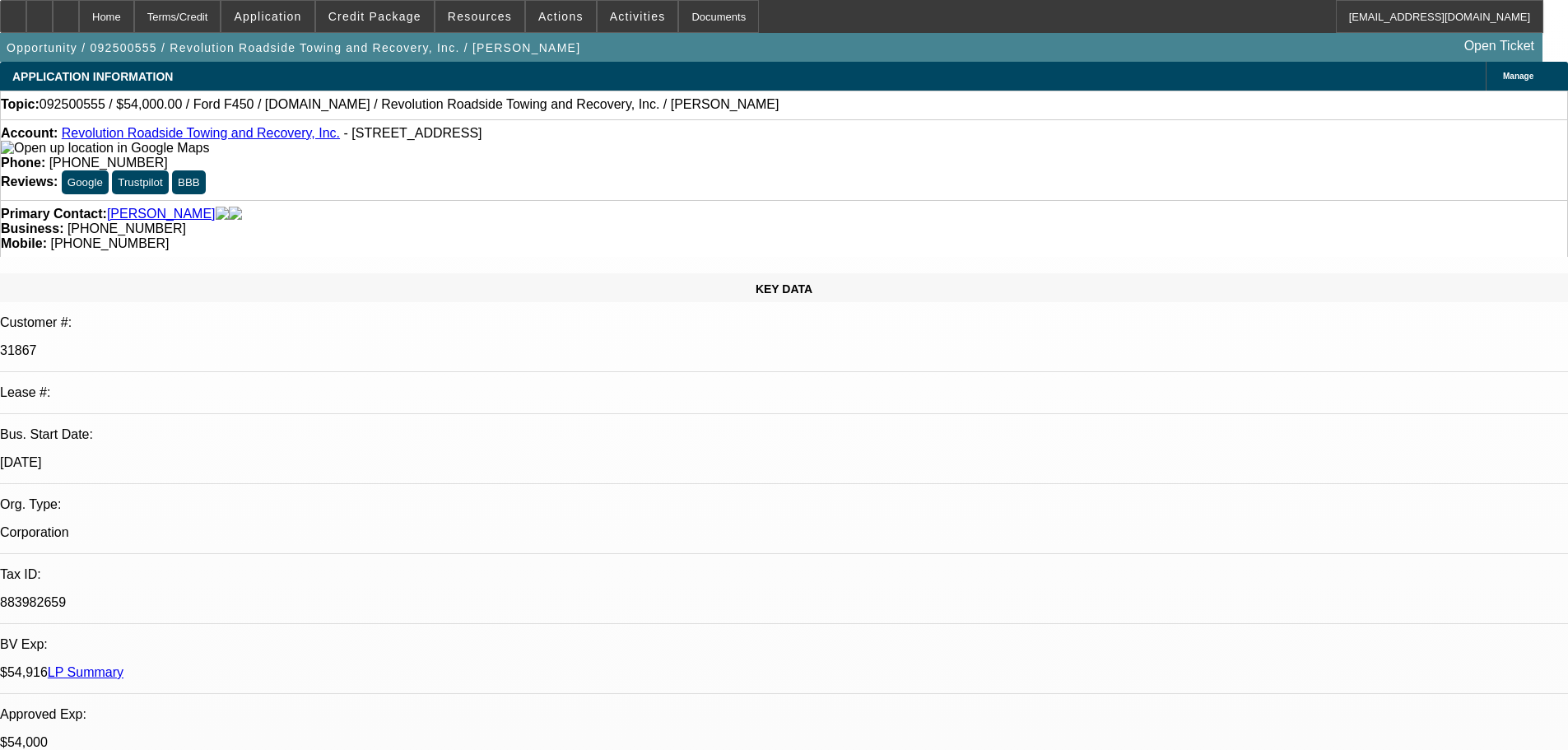
select select "0"
select select "2"
select select "0"
select select "6"
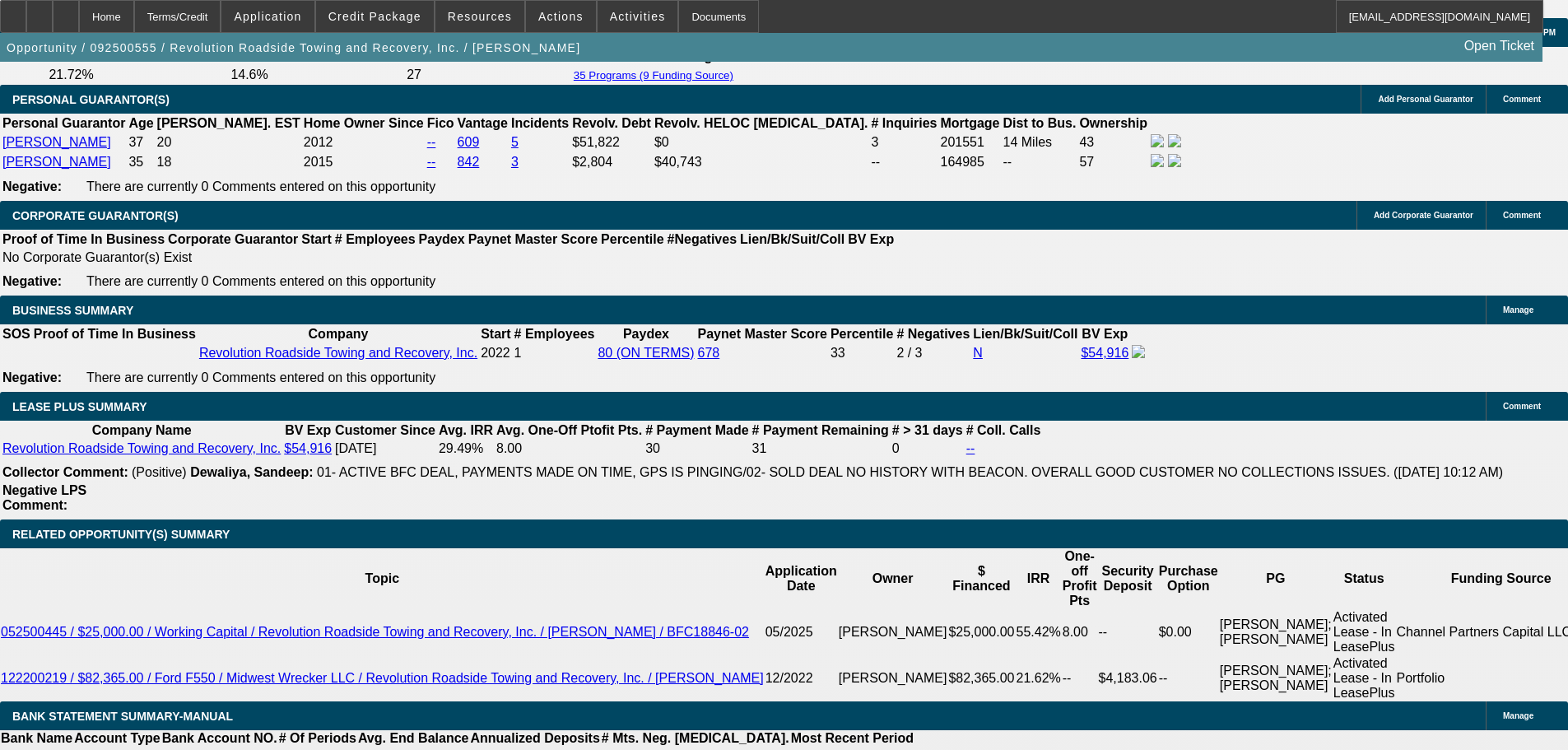
scroll to position [2483, 0]
